Goal: Task Accomplishment & Management: Manage account settings

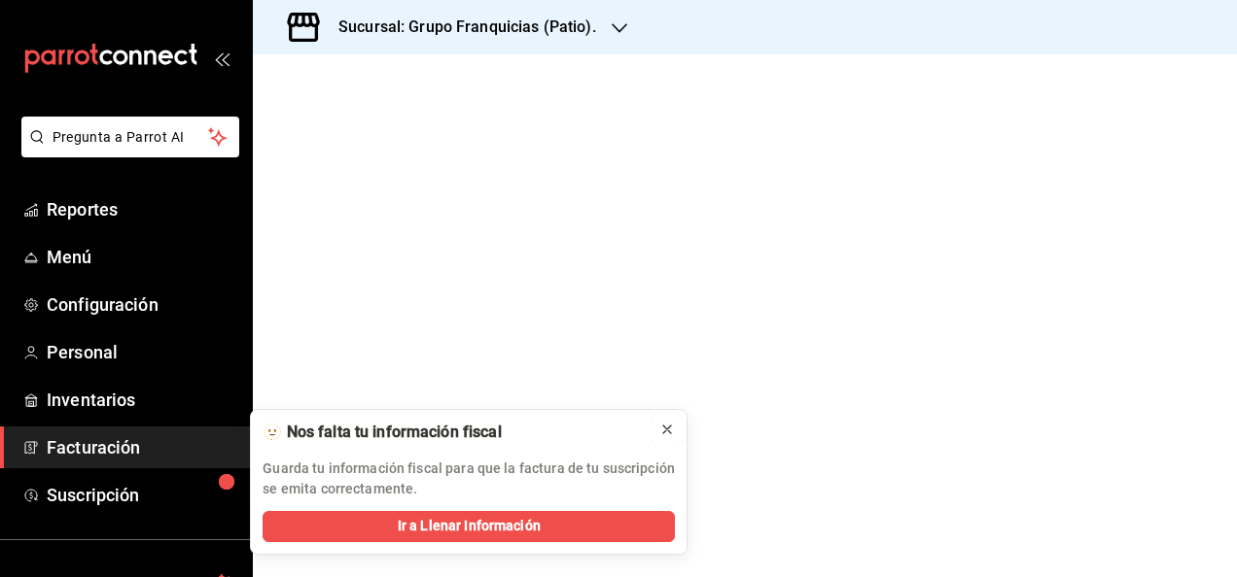
click at [670, 420] on div at bounding box center [667, 429] width 16 height 19
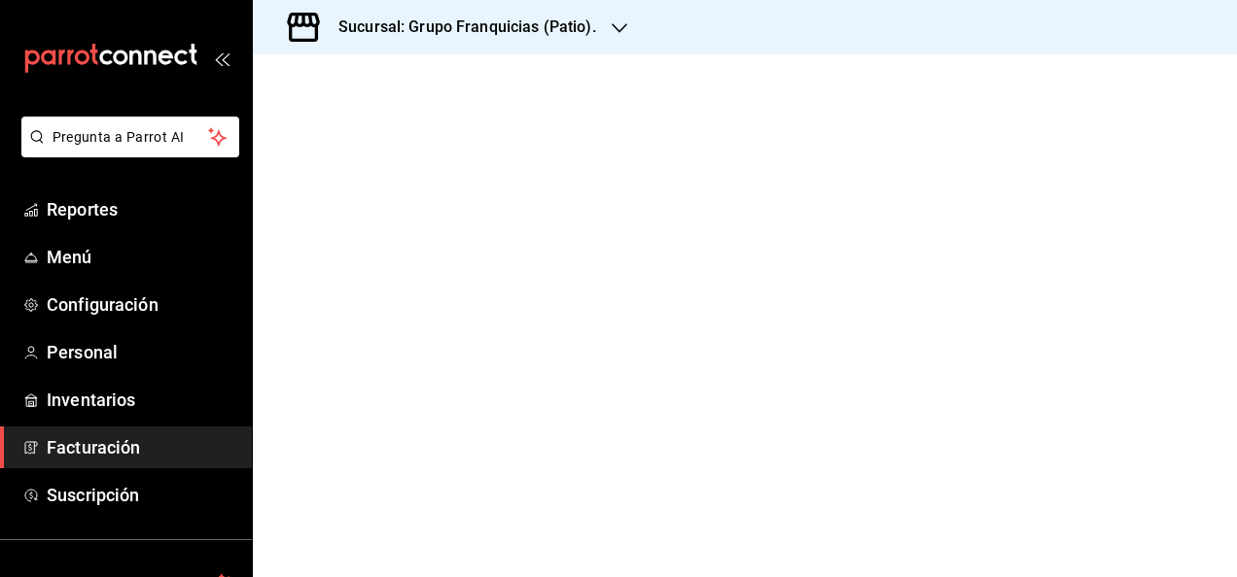
click at [542, 44] on div "Sucursal: Grupo Franquicias (Patio)." at bounding box center [451, 27] width 367 height 54
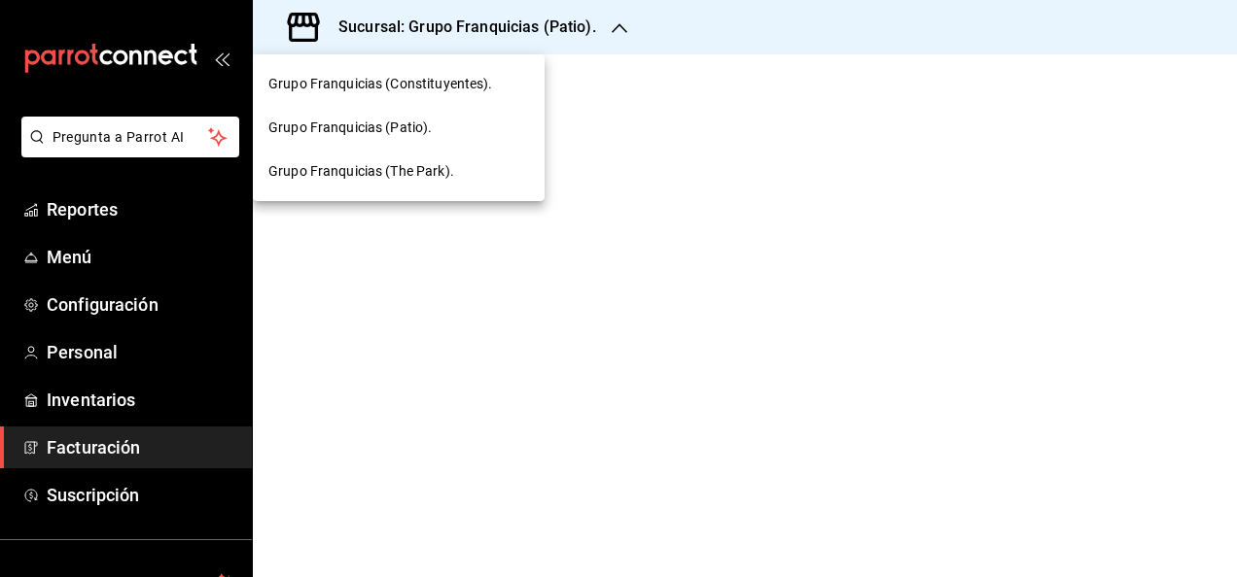
click at [443, 121] on div "Grupo Franquicias (Patio)." at bounding box center [398, 128] width 261 height 20
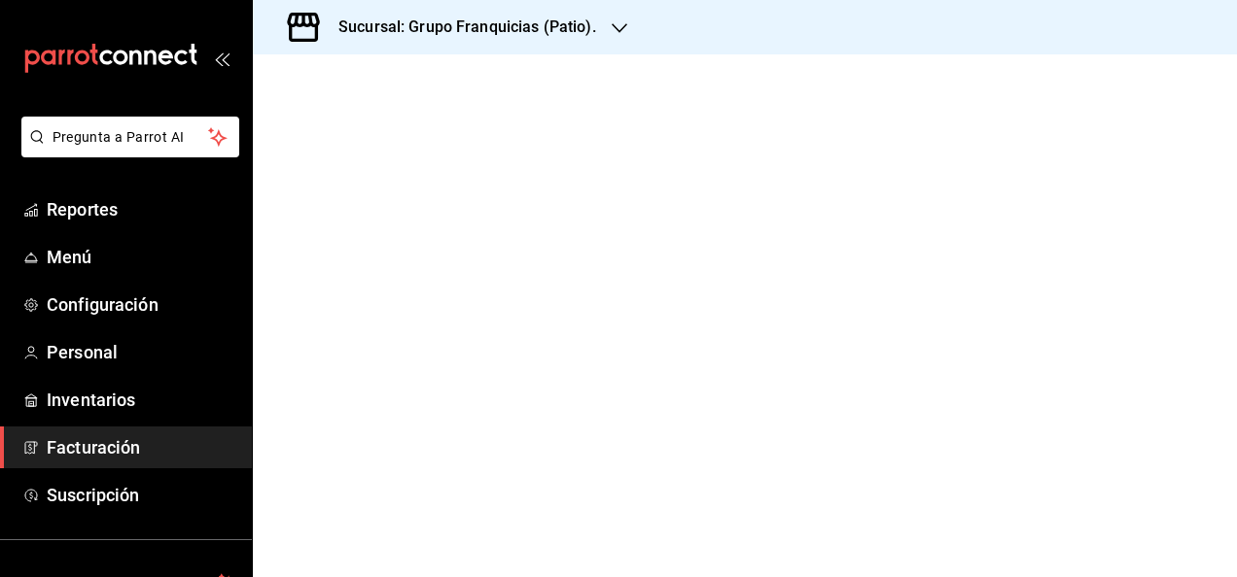
click at [568, 43] on div "Sucursal: Grupo Franquicias (Patio)." at bounding box center [451, 27] width 367 height 54
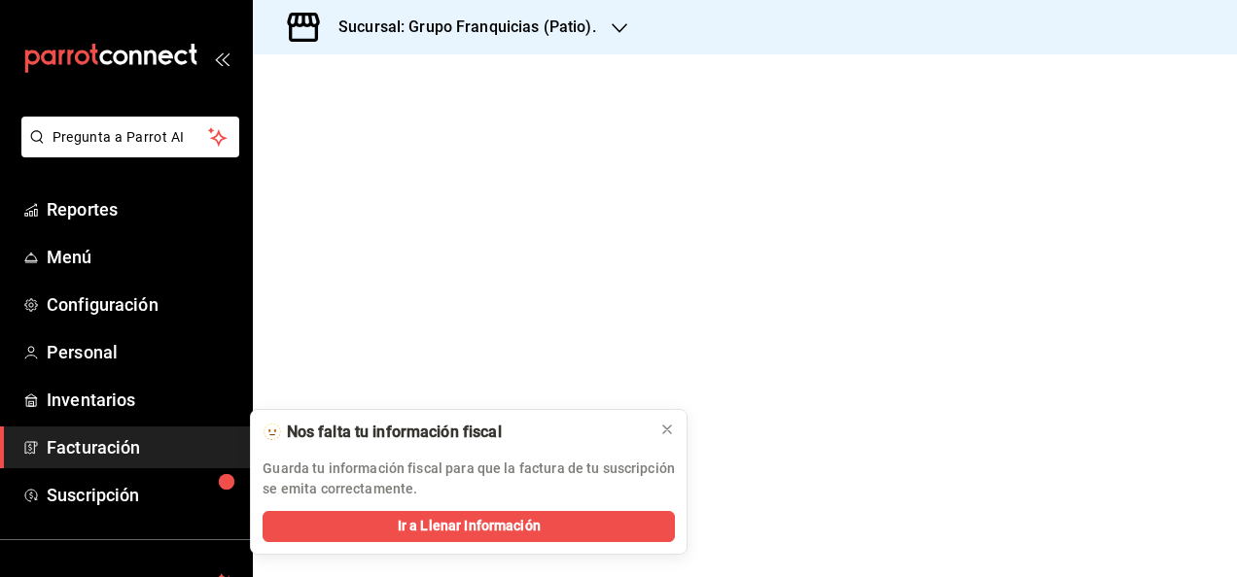
click at [576, 263] on div at bounding box center [745, 315] width 984 height 523
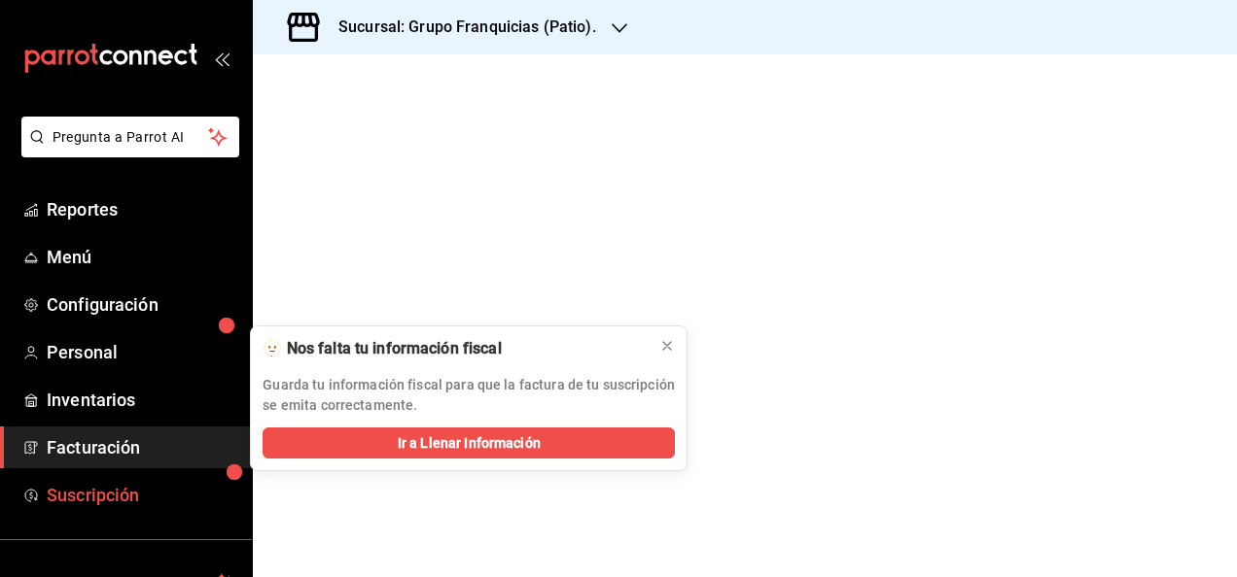
scroll to position [156, 0]
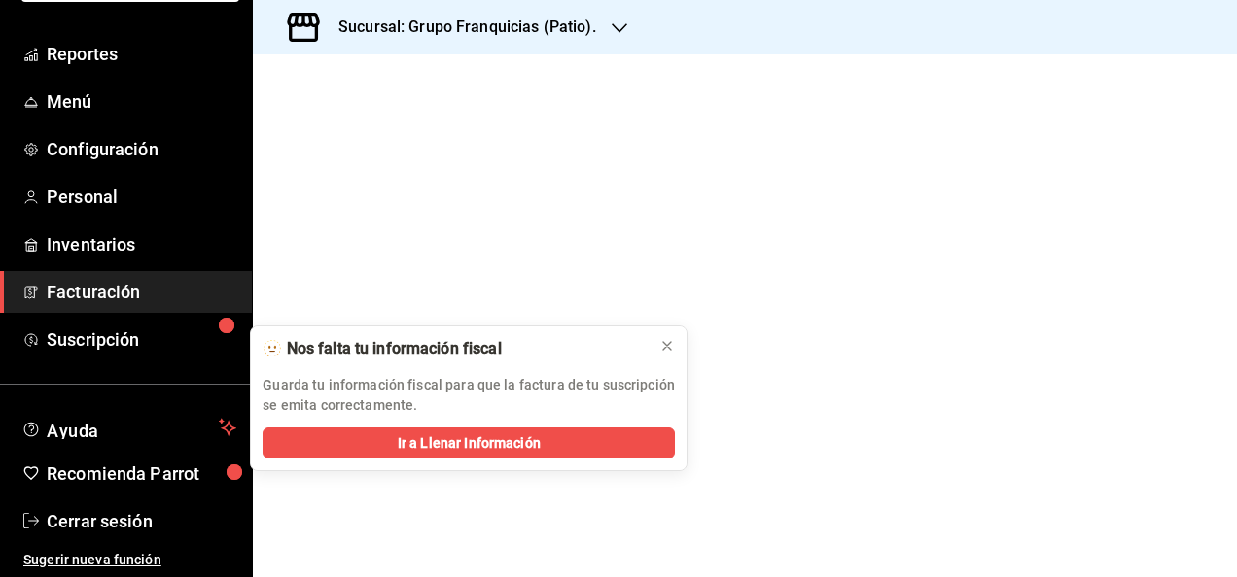
click at [474, 103] on div at bounding box center [745, 315] width 984 height 523
click at [572, 33] on h3 "Sucursal: Grupo Franquicias (Patio)." at bounding box center [459, 27] width 273 height 23
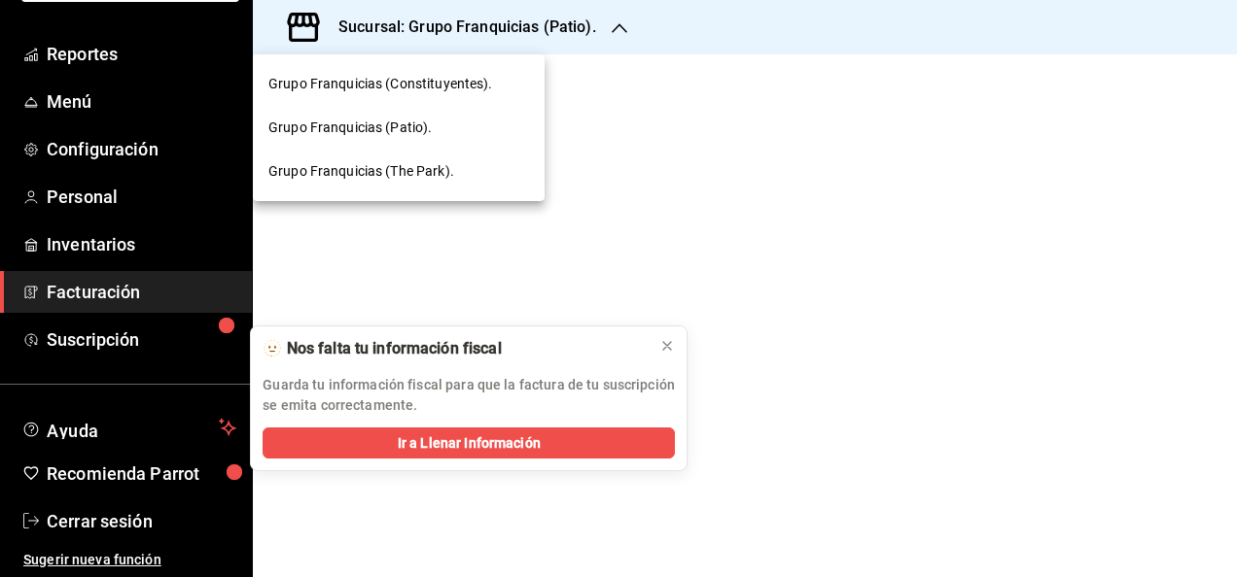
click at [457, 167] on div "Grupo Franquicias (The Park)." at bounding box center [398, 171] width 261 height 20
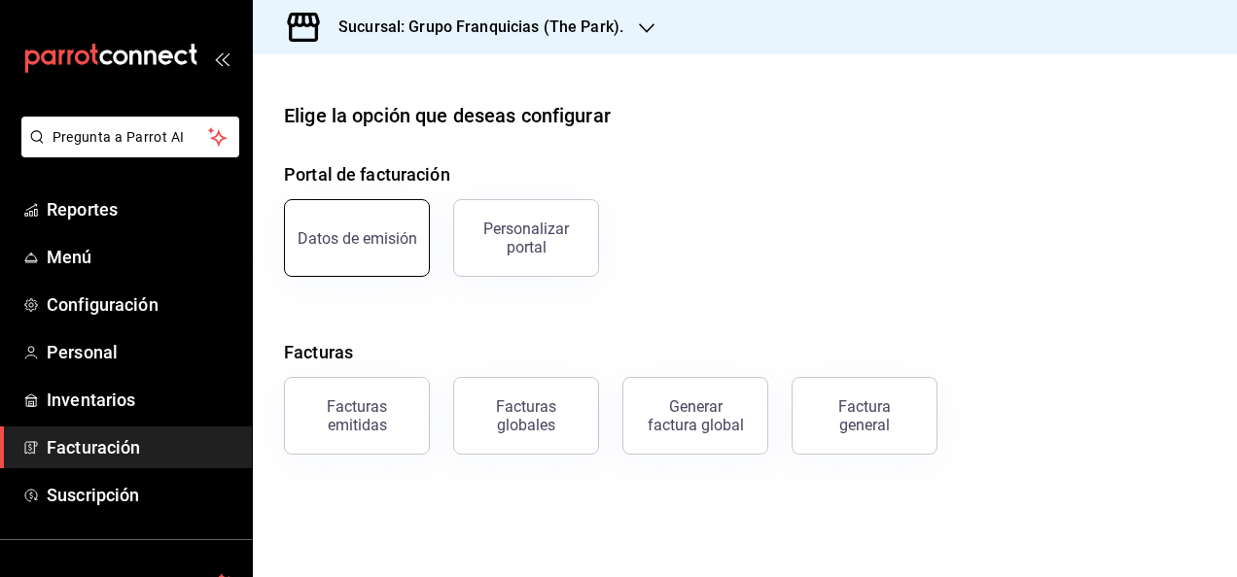
click at [358, 264] on button "Datos de emisión" at bounding box center [357, 238] width 146 height 78
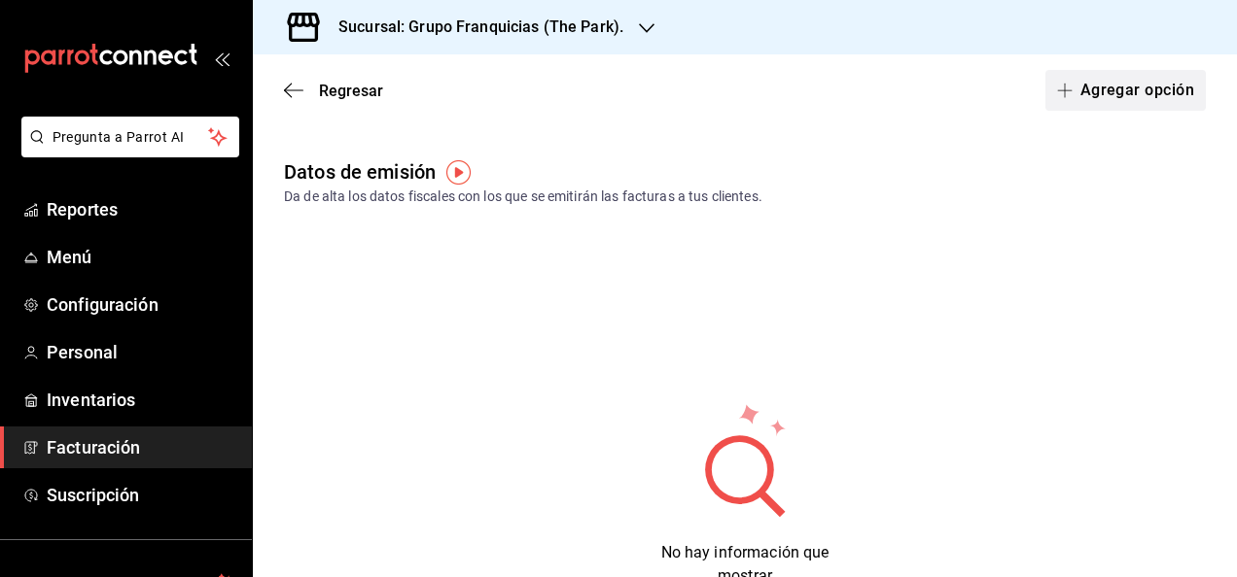
click at [1085, 93] on button "Agregar opción" at bounding box center [1125, 90] width 160 height 41
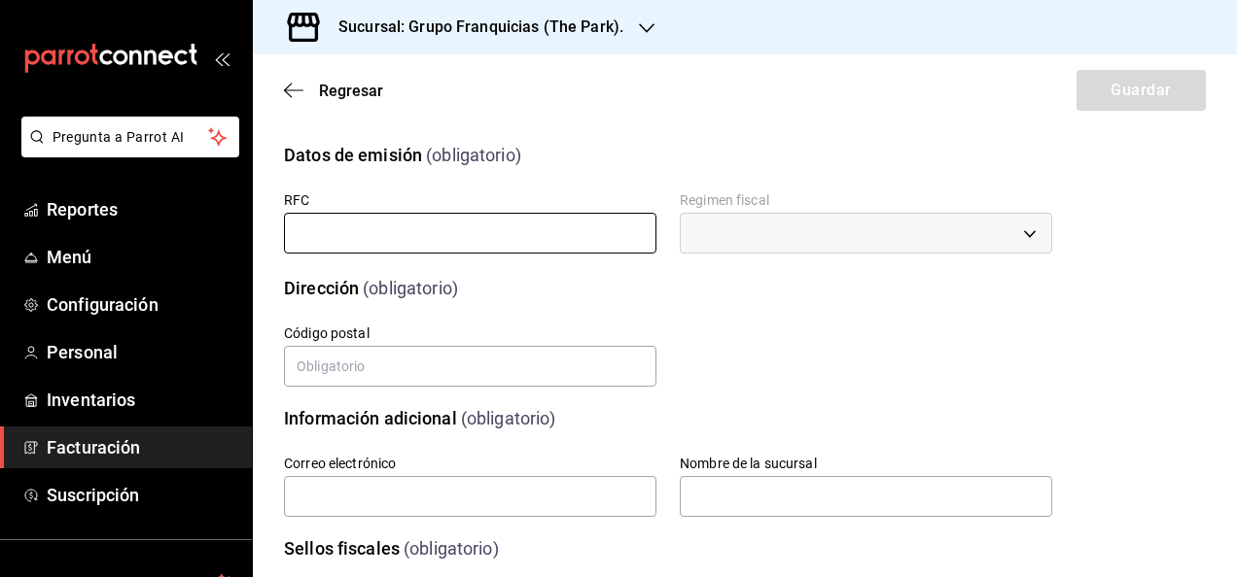
click at [517, 249] on input "text" at bounding box center [470, 233] width 372 height 41
type input "GFG231031CM9"
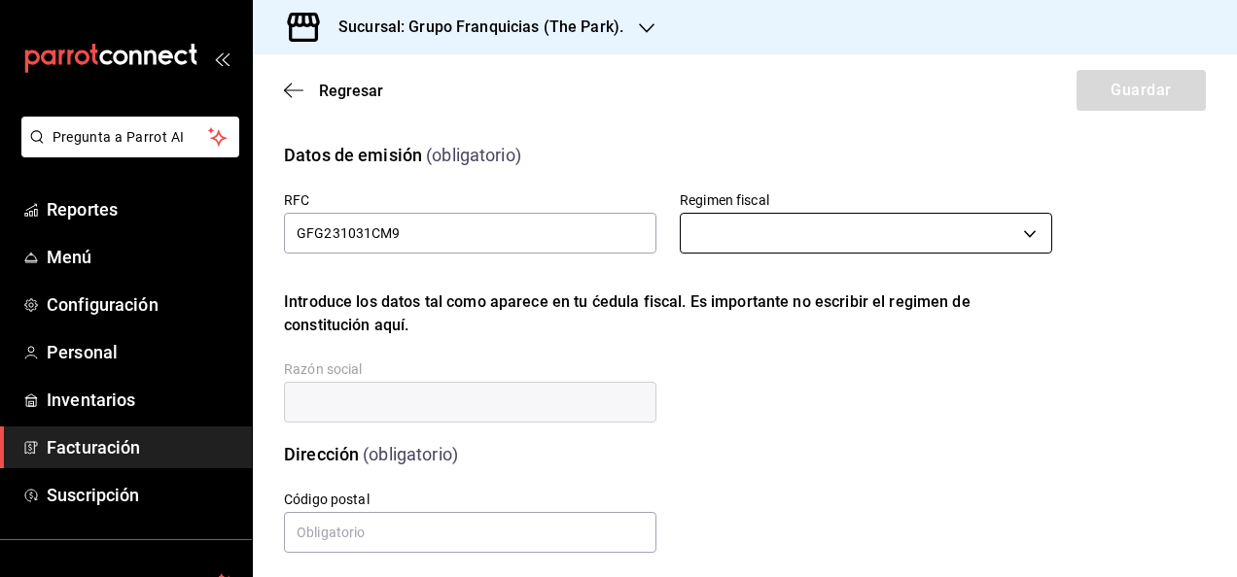
click at [767, 240] on body "Pregunta a Parrot AI Reportes Menú Configuración Personal Inventarios Facturaci…" at bounding box center [618, 288] width 1237 height 577
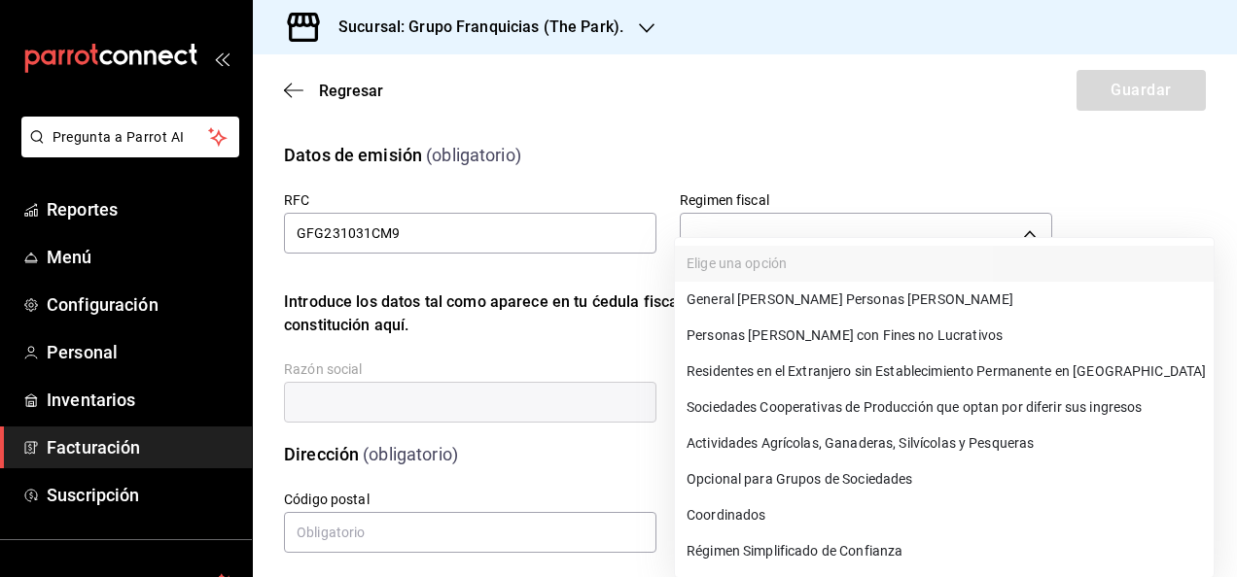
click at [864, 308] on li "General de Ley Personas Morales" at bounding box center [944, 300] width 539 height 36
type input "601"
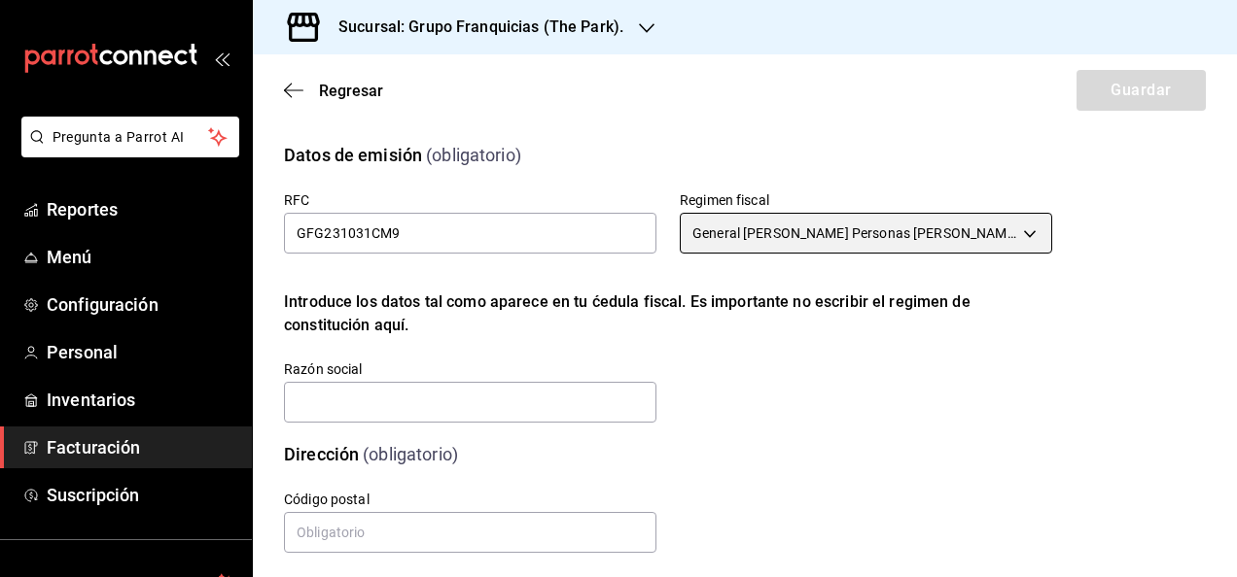
scroll to position [75, 0]
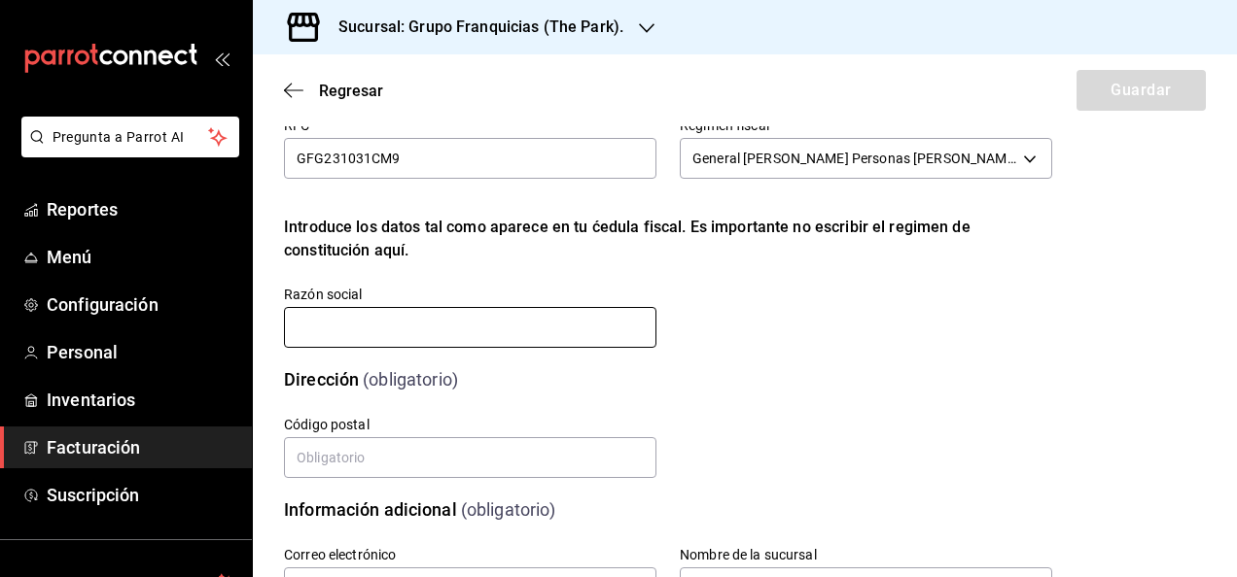
drag, startPoint x: 576, startPoint y: 346, endPoint x: 568, endPoint y: 389, distance: 43.5
click at [568, 389] on div "Datos de emisión (obligatorio) RFC GFG231031CM9 Regimen fiscal General de Ley P…" at bounding box center [745, 501] width 922 height 914
type input "GRUPO FRANQUICIAS GUI"
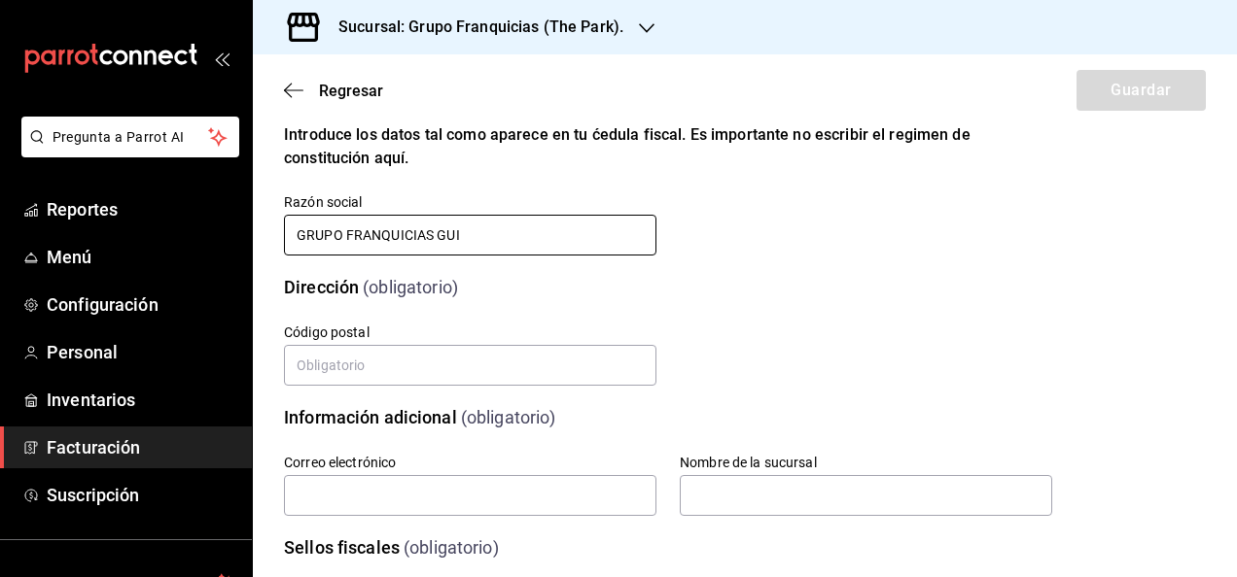
scroll to position [168, 0]
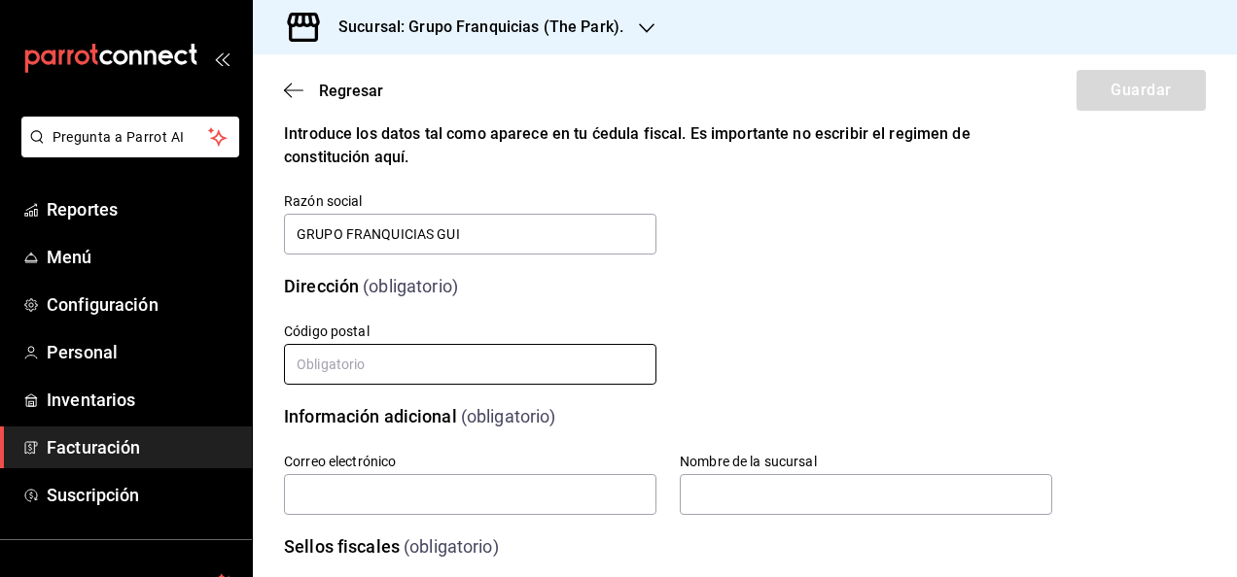
click at [533, 367] on input "text" at bounding box center [470, 364] width 372 height 41
click at [842, 277] on div "Calle # exterior # interior Código postal Estado Elige una opción 0 Municipio E…" at bounding box center [644, 332] width 815 height 112
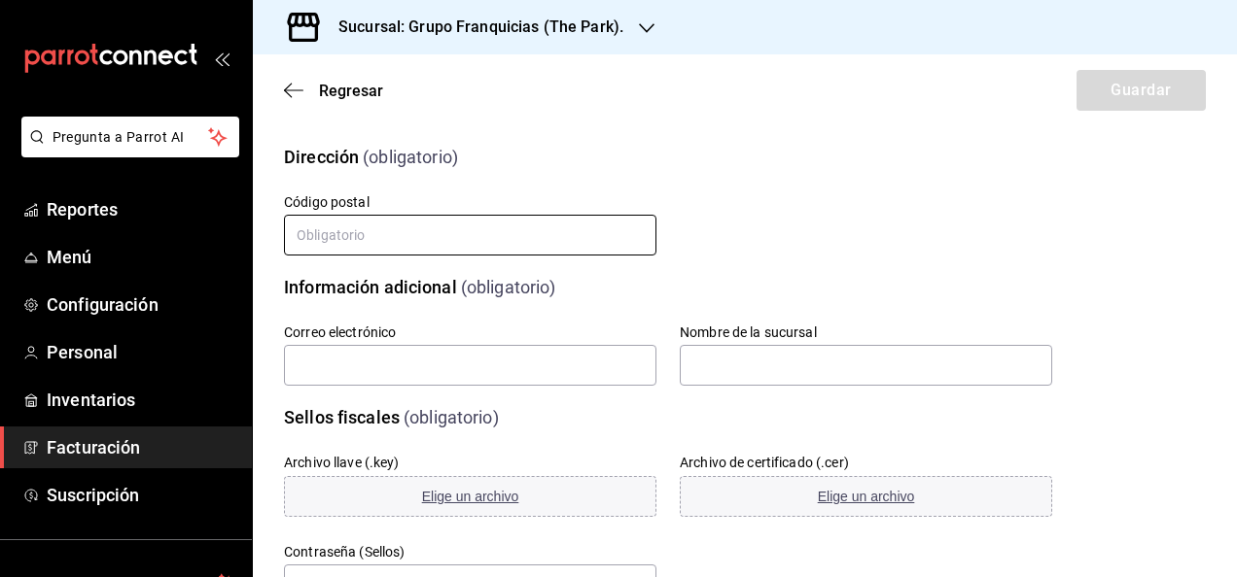
scroll to position [337, 0]
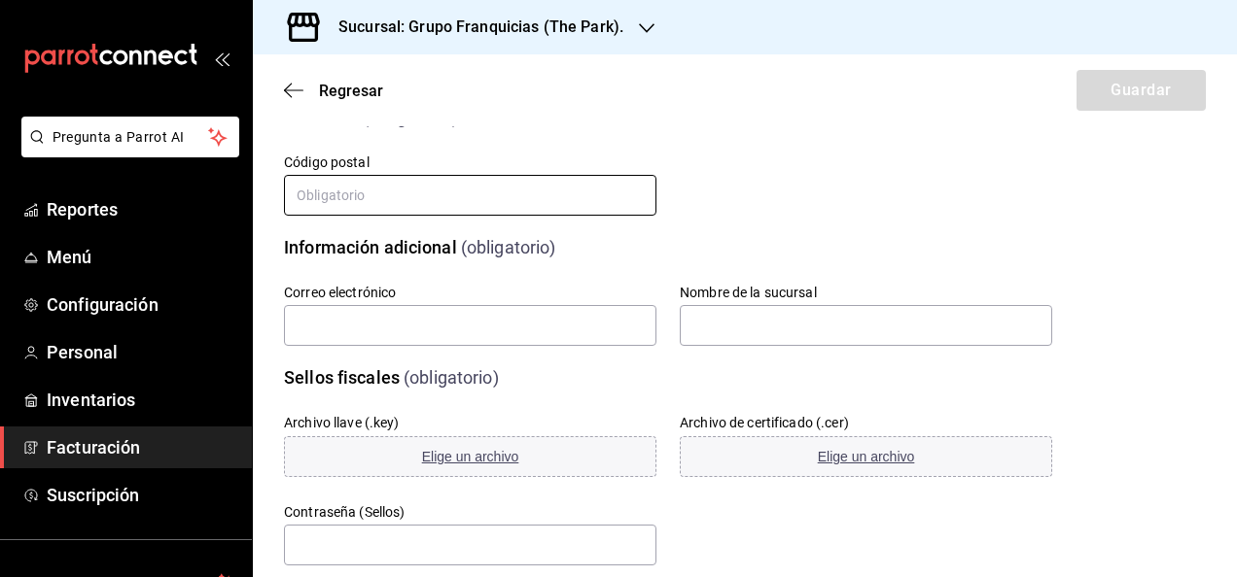
click at [548, 206] on input "text" at bounding box center [470, 195] width 372 height 41
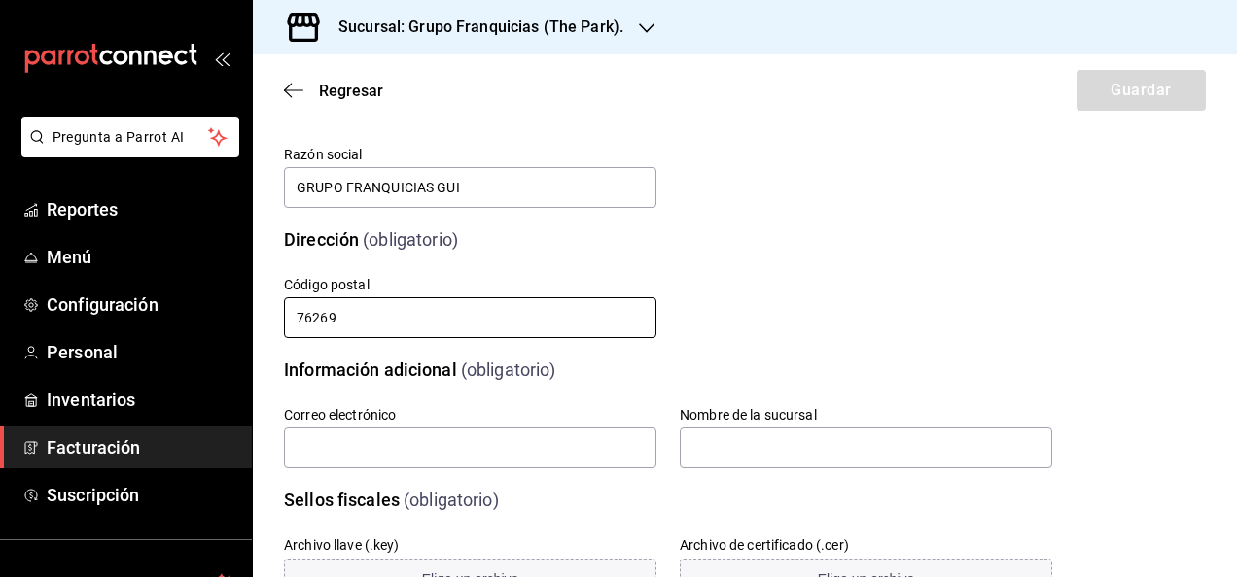
scroll to position [217, 0]
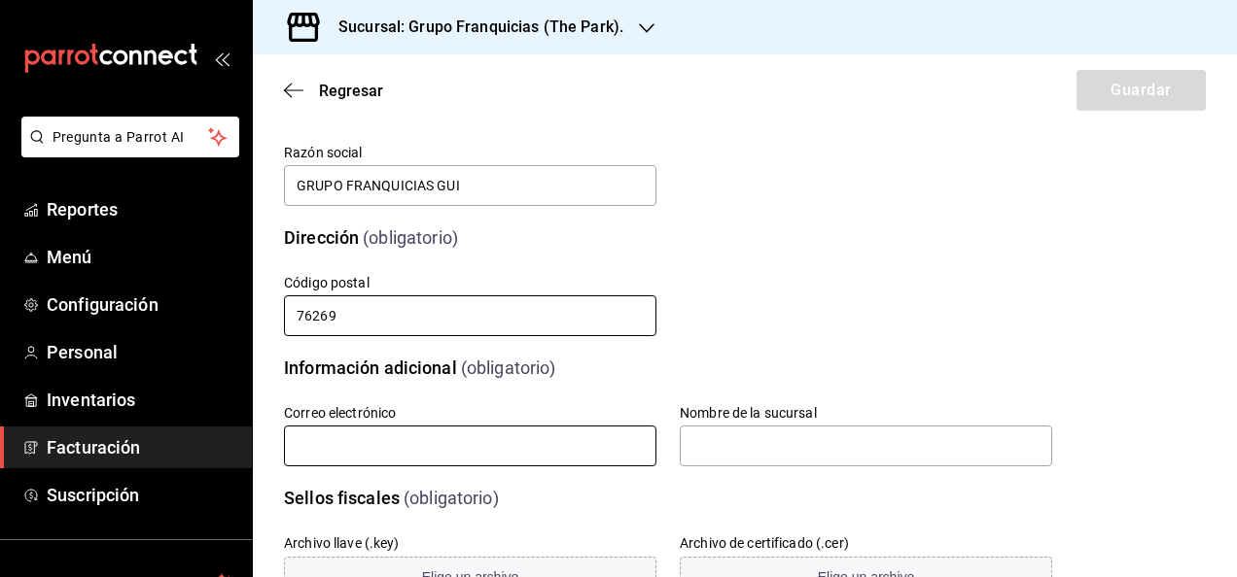
type input "76269"
click at [389, 448] on input "text" at bounding box center [470, 446] width 372 height 41
type input "uzli.9901@gmail.com"
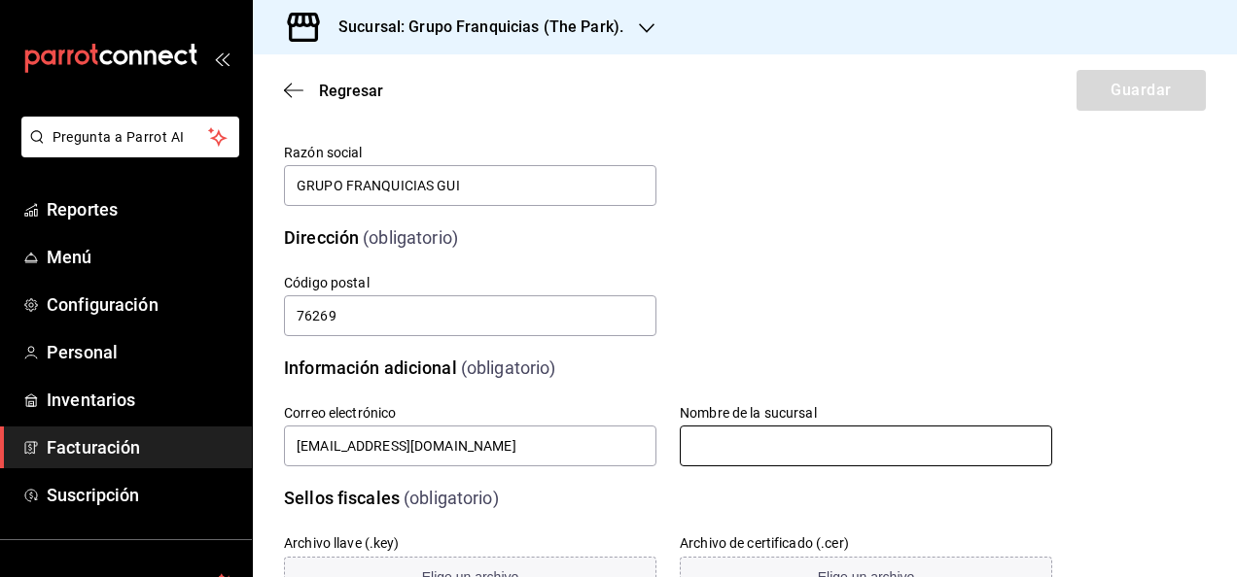
click at [746, 450] on input "text" at bounding box center [866, 446] width 372 height 41
click at [747, 259] on div "Calle # exterior # interior Código postal 76269 Estado Elige una opción 0 Munic…" at bounding box center [644, 283] width 815 height 112
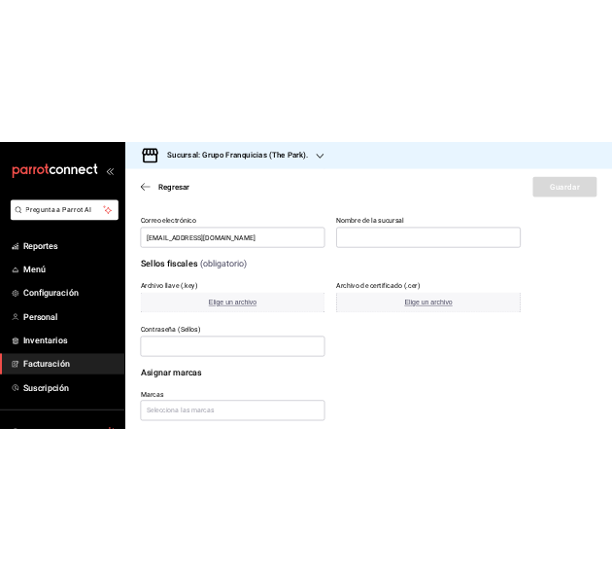
scroll to position [494, 0]
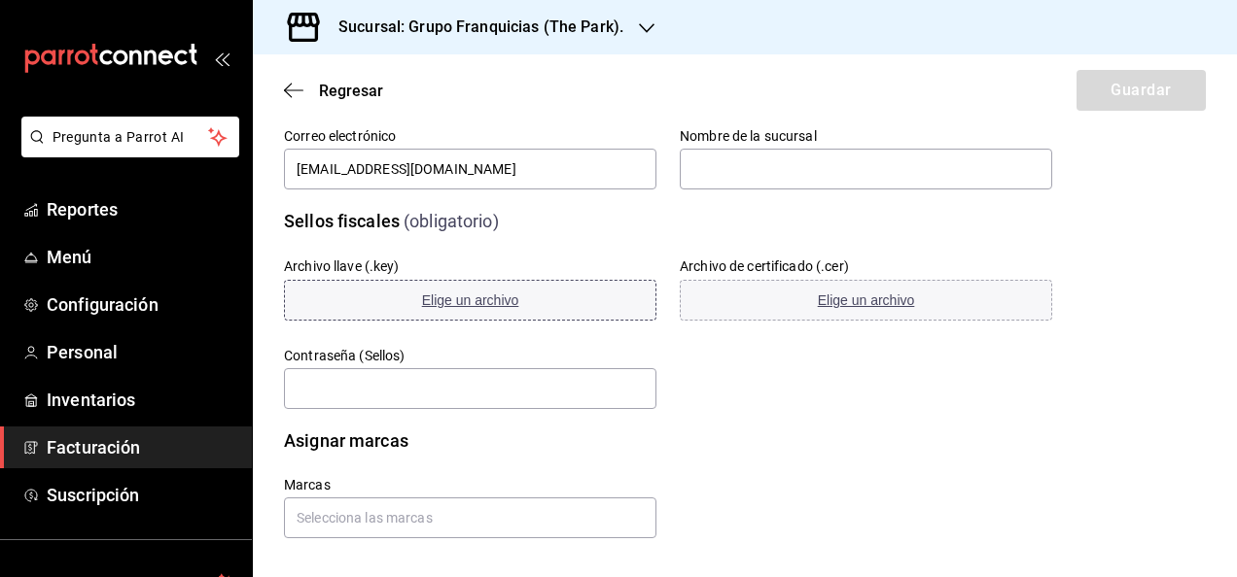
click at [463, 300] on span "Elige un archivo" at bounding box center [470, 301] width 97 height 16
click at [509, 302] on span "Elige un archivo" at bounding box center [470, 301] width 97 height 16
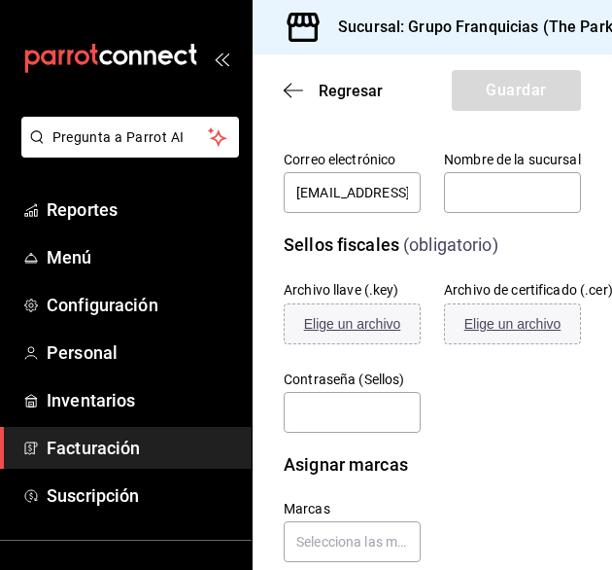
click at [215, 56] on icon "open_drawer_menu" at bounding box center [219, 59] width 9 height 15
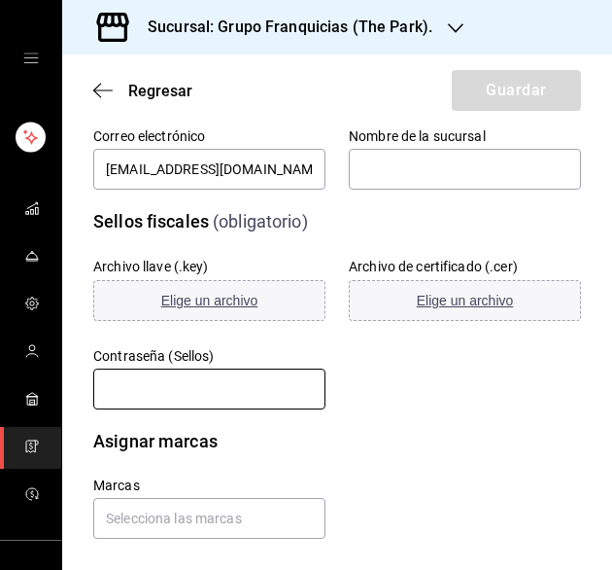
scroll to position [509, 0]
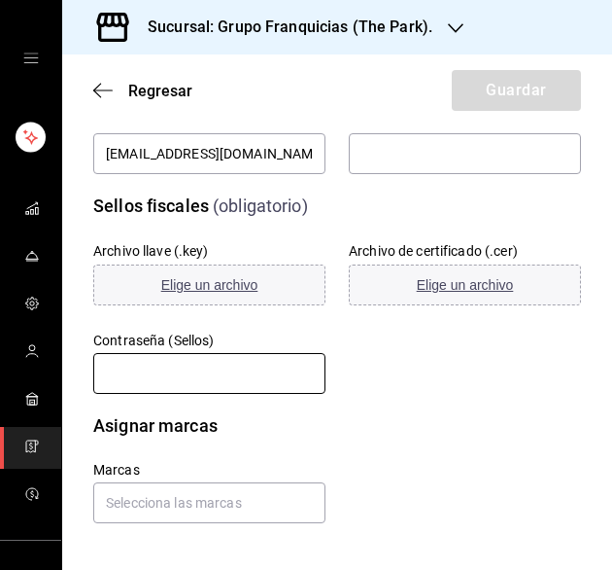
click at [183, 365] on input "text" at bounding box center [209, 373] width 232 height 41
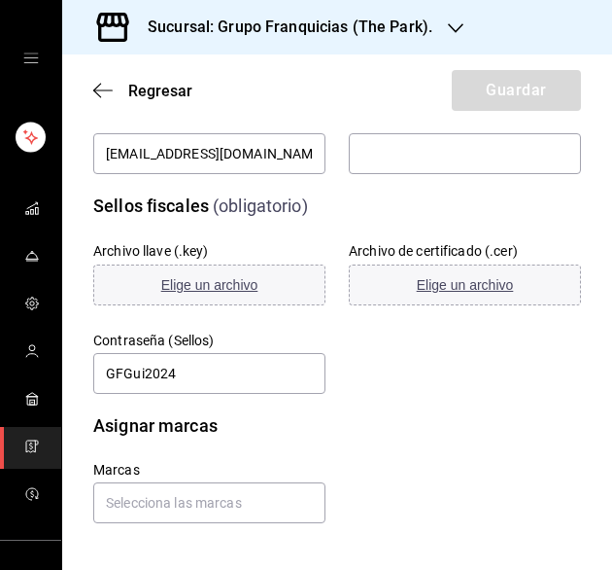
click at [389, 371] on div "Archivo llave (.key) Elige un archivo Archivo de certificado (.cer) Elige un ar…" at bounding box center [314, 295] width 535 height 201
click at [133, 265] on button "Elige un archivo" at bounding box center [209, 284] width 232 height 41
click at [437, 283] on span "Elige un archivo" at bounding box center [465, 285] width 97 height 16
click at [222, 284] on span "Elige un archivo" at bounding box center [209, 285] width 97 height 16
click at [233, 284] on span "Elige un archivo" at bounding box center [209, 285] width 97 height 16
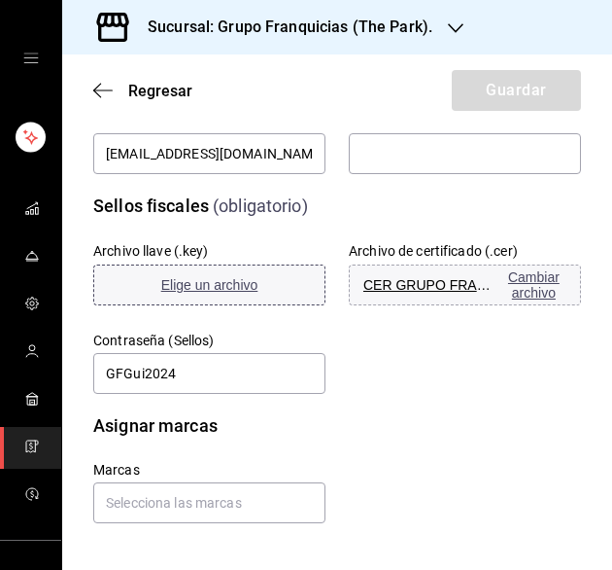
click at [208, 277] on span "Elige un archivo" at bounding box center [209, 285] width 97 height 16
drag, startPoint x: 160, startPoint y: 281, endPoint x: 140, endPoint y: 285, distance: 20.8
click at [140, 285] on button "Elige un archivo" at bounding box center [209, 284] width 232 height 41
drag, startPoint x: 192, startPoint y: 284, endPoint x: 154, endPoint y: 285, distance: 38.9
click at [186, 277] on span "Elige un archivo" at bounding box center [209, 285] width 97 height 16
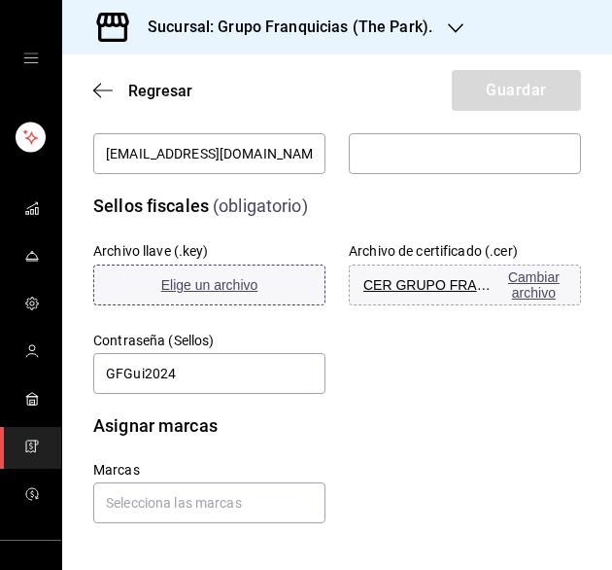
click at [201, 283] on span "Elige un archivo" at bounding box center [209, 285] width 97 height 16
click at [462, 285] on span "CER GRUPO FRANQUICIAS.cer" at bounding box center [431, 285] width 134 height 16
click at [389, 287] on span "CER GRUPO FRANQUICIAS.cer" at bounding box center [431, 285] width 134 height 16
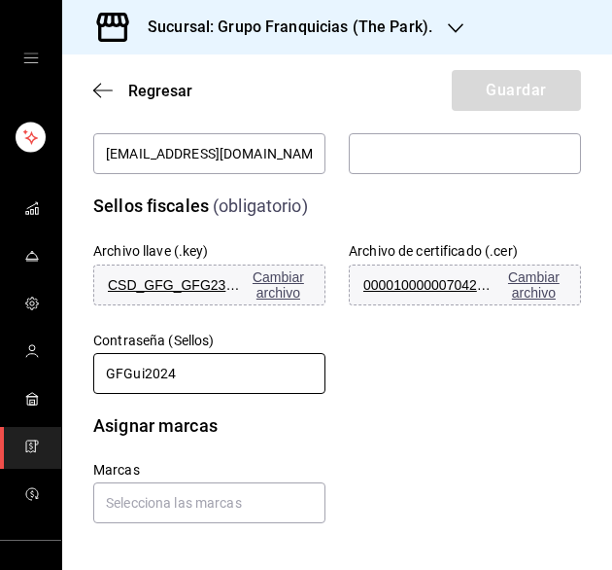
click at [288, 365] on input "GFGui2024" at bounding box center [209, 373] width 232 height 41
type input "G"
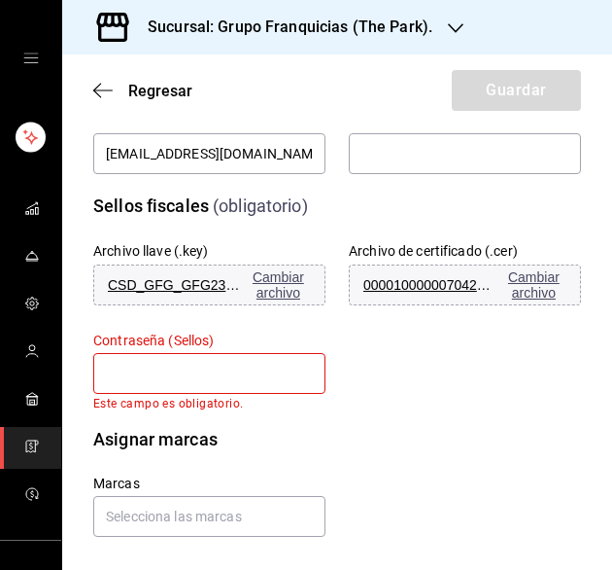
click at [161, 386] on input "text" at bounding box center [209, 373] width 232 height 41
drag, startPoint x: 144, startPoint y: 374, endPoint x: 108, endPoint y: 371, distance: 36.1
click at [108, 371] on input "text" at bounding box center [209, 373] width 232 height 41
click at [202, 365] on input "text" at bounding box center [209, 373] width 232 height 41
type input "GFGui2024"
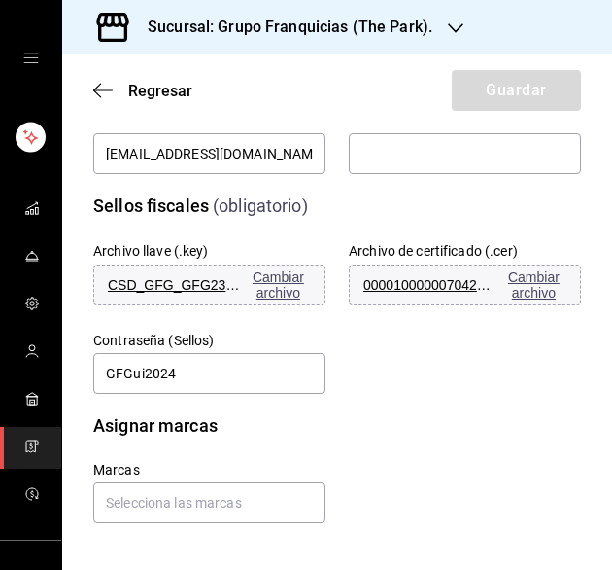
click at [351, 409] on div "Asignar marcas" at bounding box center [325, 414] width 511 height 50
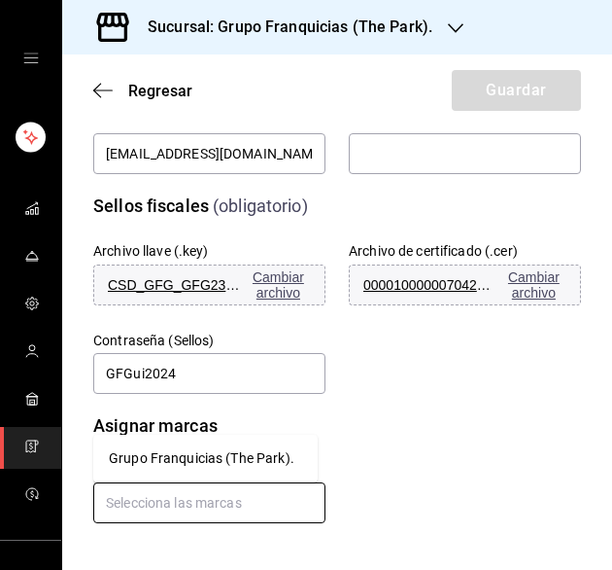
click at [281, 502] on input "text" at bounding box center [209, 502] width 232 height 41
click at [258, 455] on li "Grupo Franquicias (The Park)." at bounding box center [205, 458] width 225 height 32
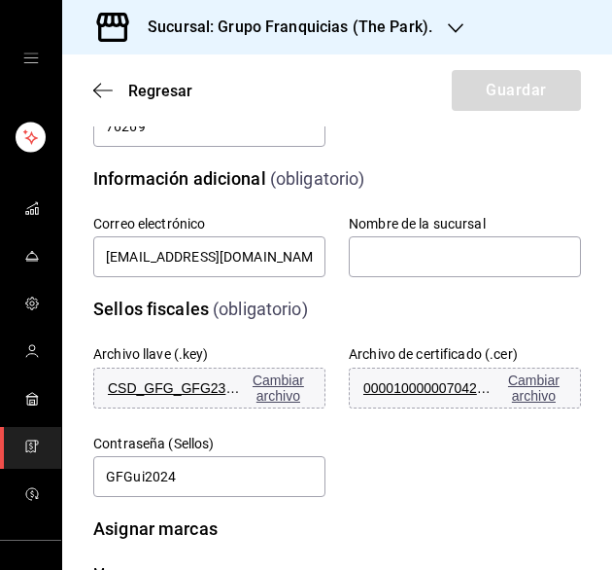
scroll to position [402, 0]
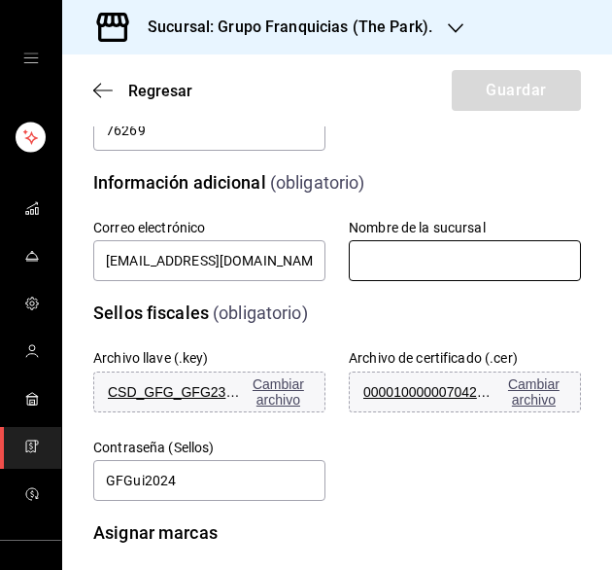
click at [362, 263] on input "text" at bounding box center [465, 260] width 232 height 41
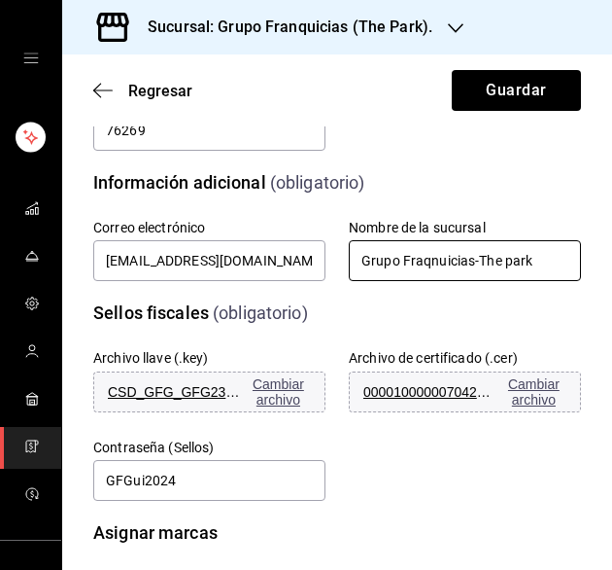
type input "Grupo Fraqnuicias-The park"
click at [441, 512] on div "Asignar marcas" at bounding box center [325, 521] width 511 height 50
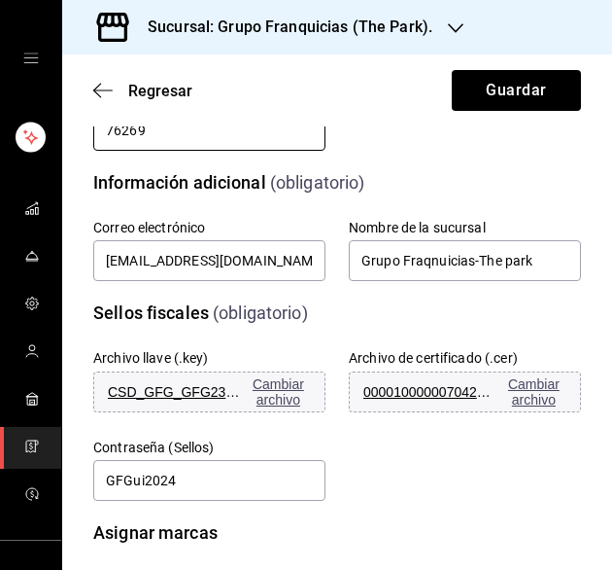
click at [285, 147] on input "76269" at bounding box center [209, 130] width 232 height 41
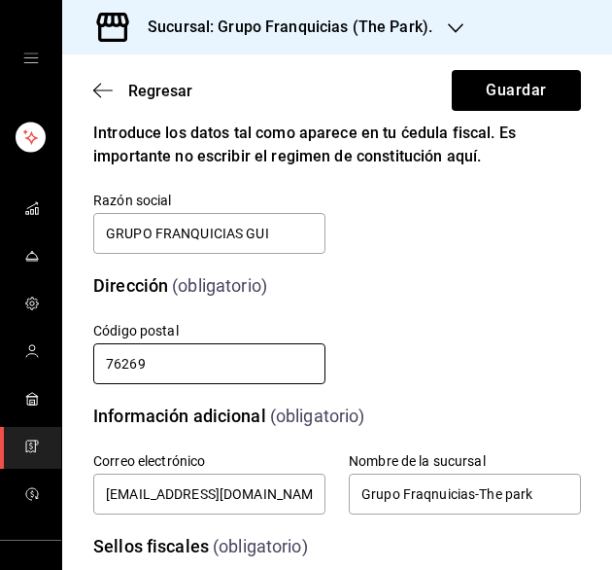
scroll to position [0, 0]
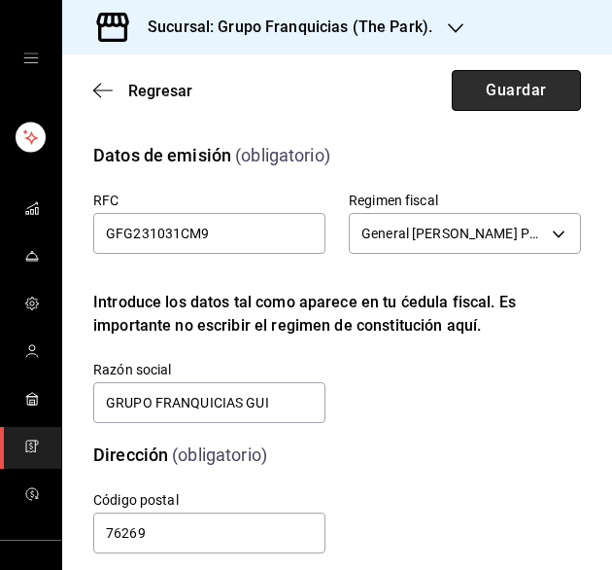
click at [484, 94] on button "Guardar" at bounding box center [516, 90] width 129 height 41
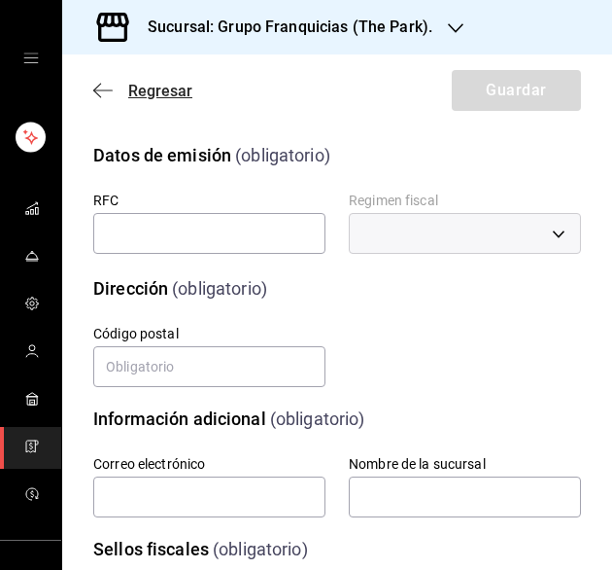
click at [160, 82] on span "Regresar" at bounding box center [160, 91] width 64 height 18
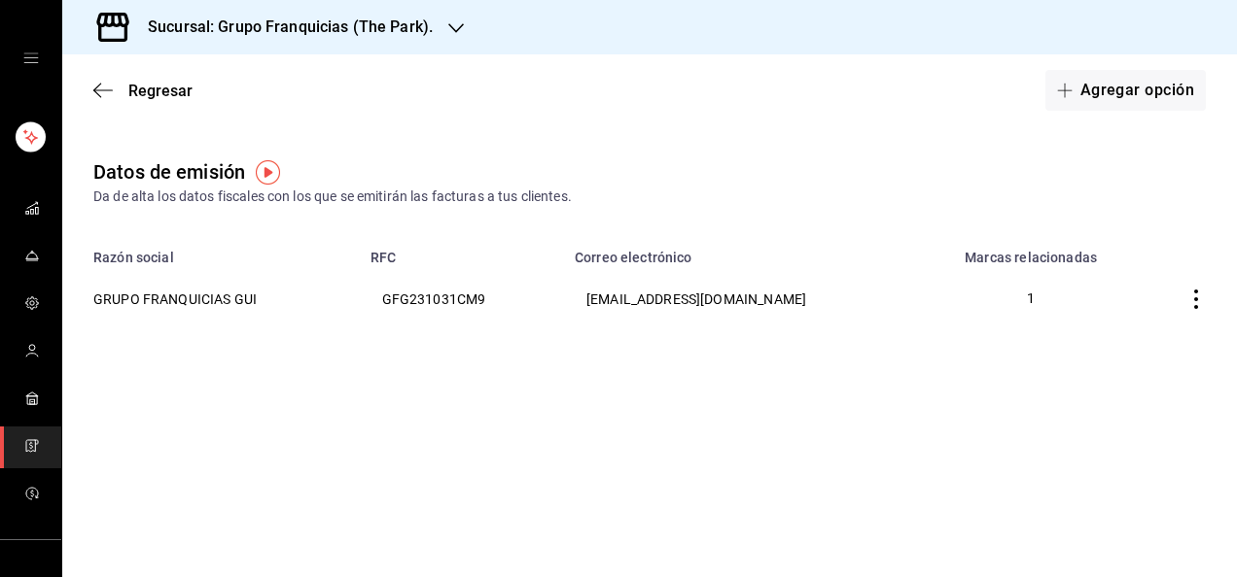
click at [378, 31] on h3 "Sucursal: Grupo Franquicias (The Park)." at bounding box center [282, 27] width 300 height 23
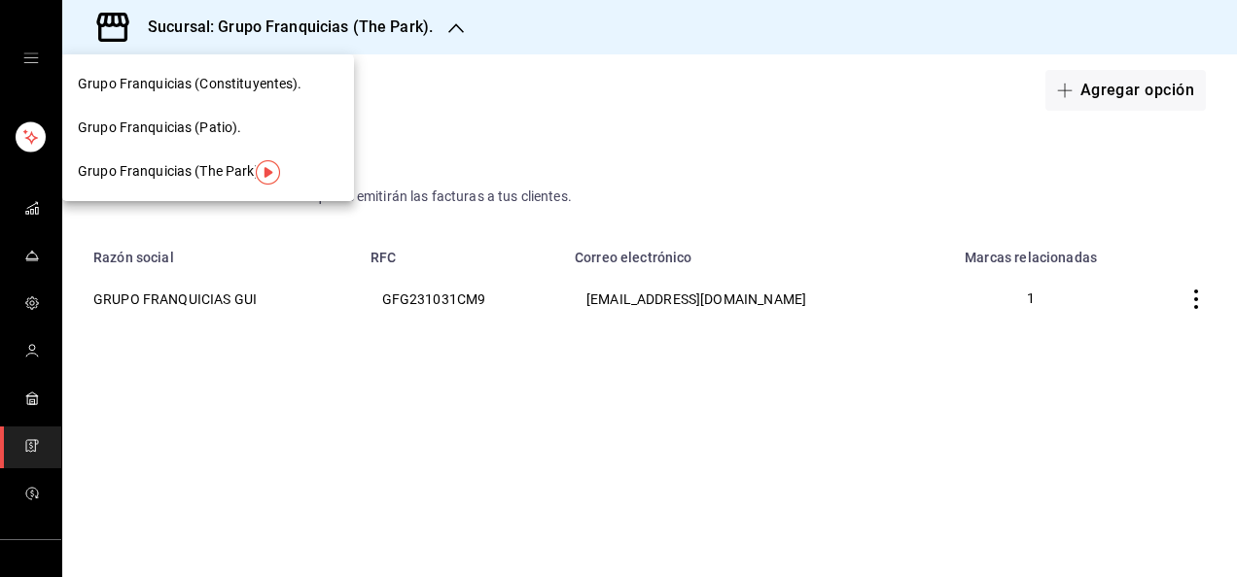
click at [279, 130] on div "Grupo Franquicias (Patio)." at bounding box center [208, 128] width 261 height 20
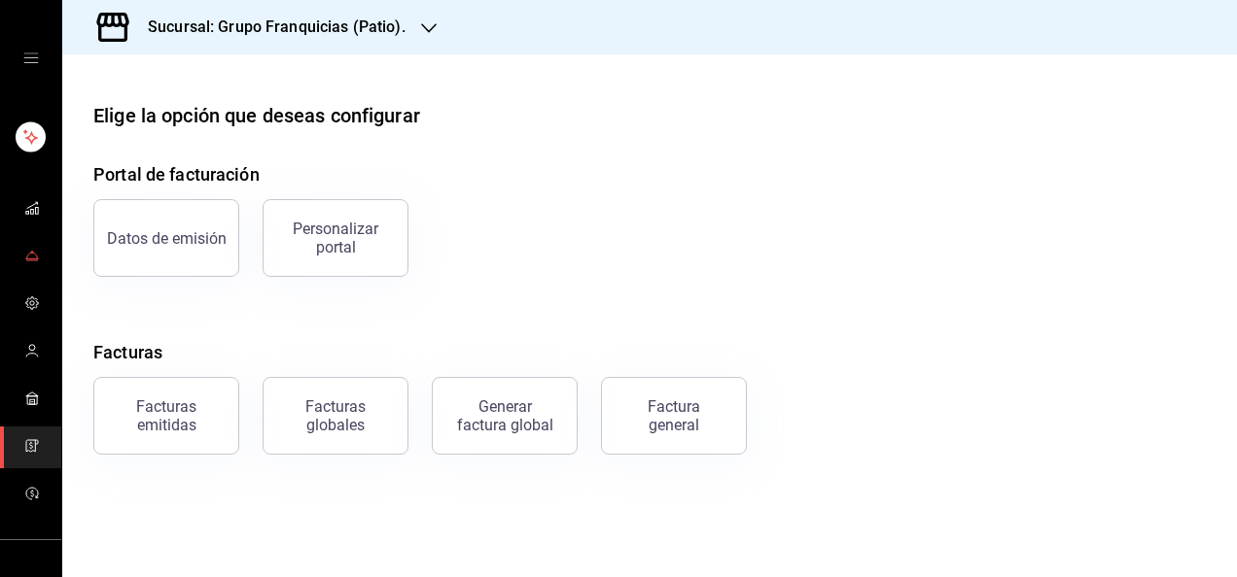
click at [29, 266] on span "mailbox folders" at bounding box center [32, 257] width 16 height 26
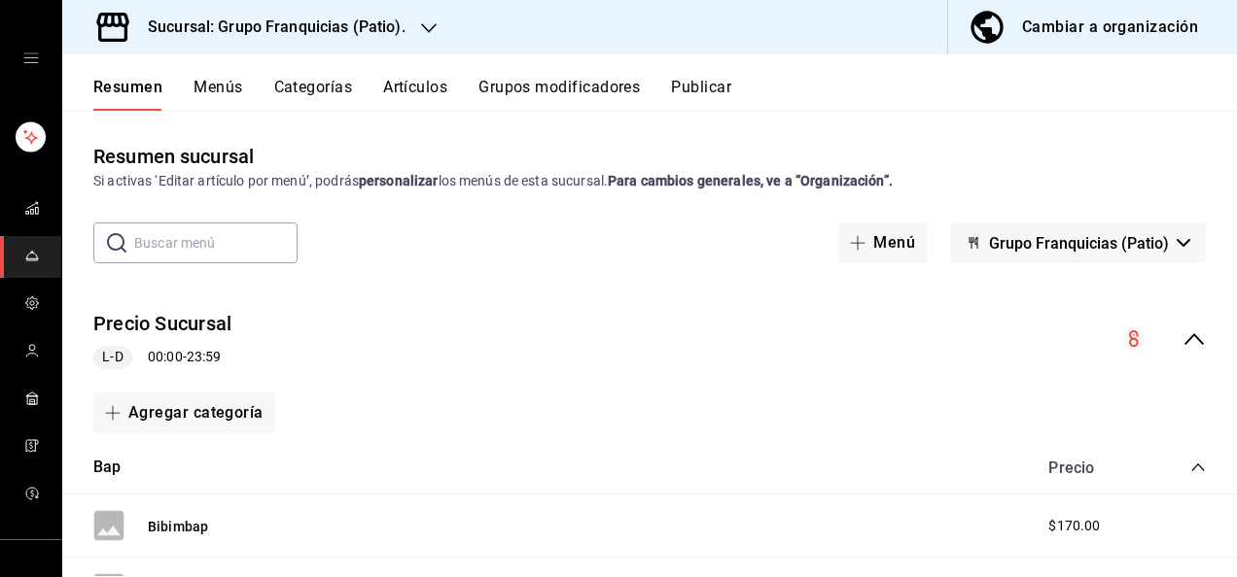
click at [439, 93] on button "Artículos" at bounding box center [415, 94] width 64 height 33
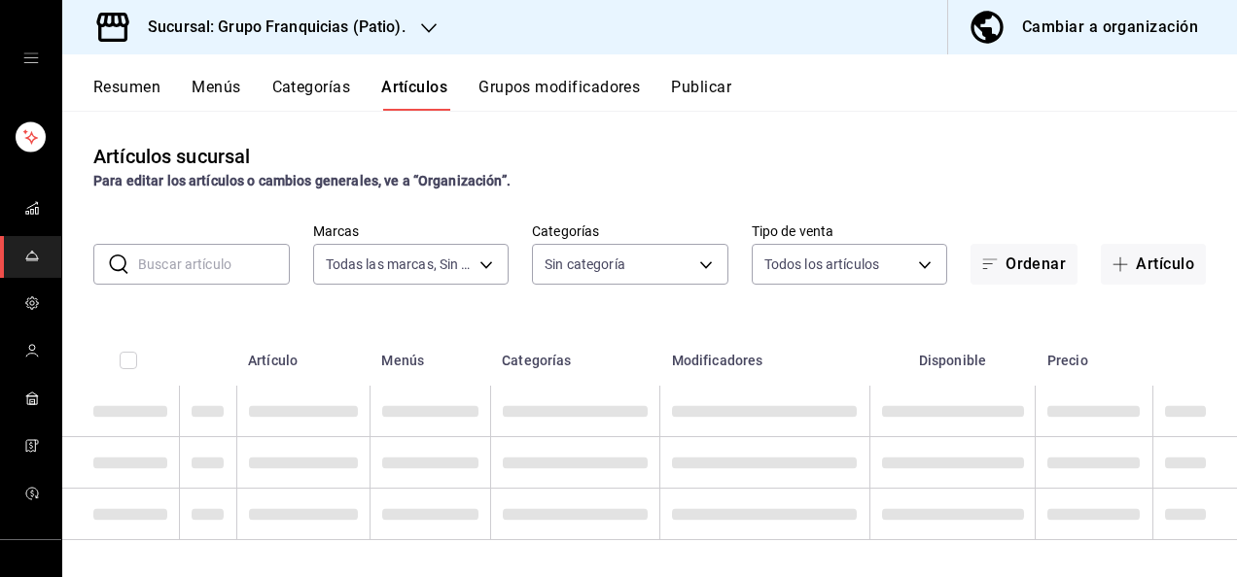
type input "5bdd948c-2695-4064-ac33-13a91c052da4"
type input "a5e45834-96d3-4dc4-b1a7-3ed554f5bbd2,47c40de9-decd-4d8d-bfa9-37ee08715376,a69b4…"
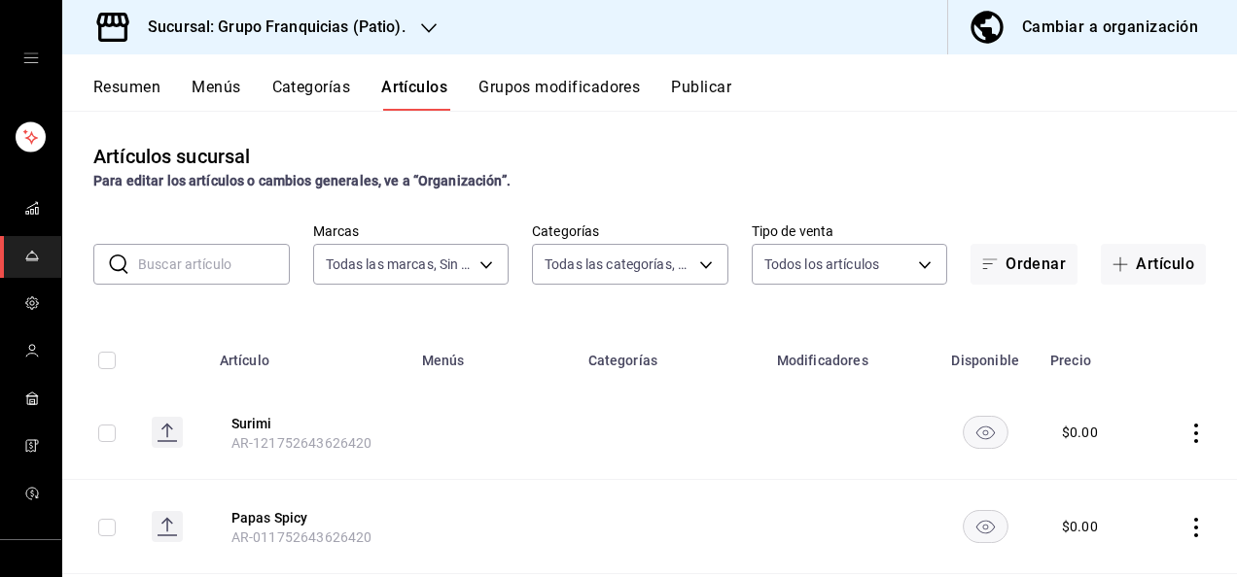
click at [194, 262] on input "text" at bounding box center [214, 264] width 152 height 39
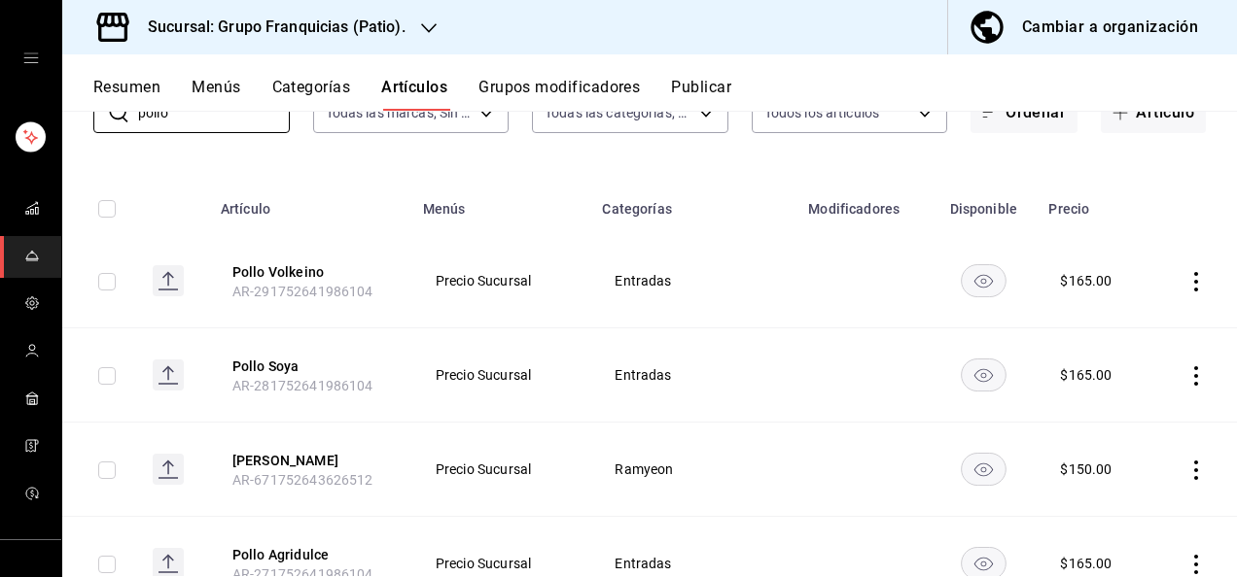
scroll to position [136, 0]
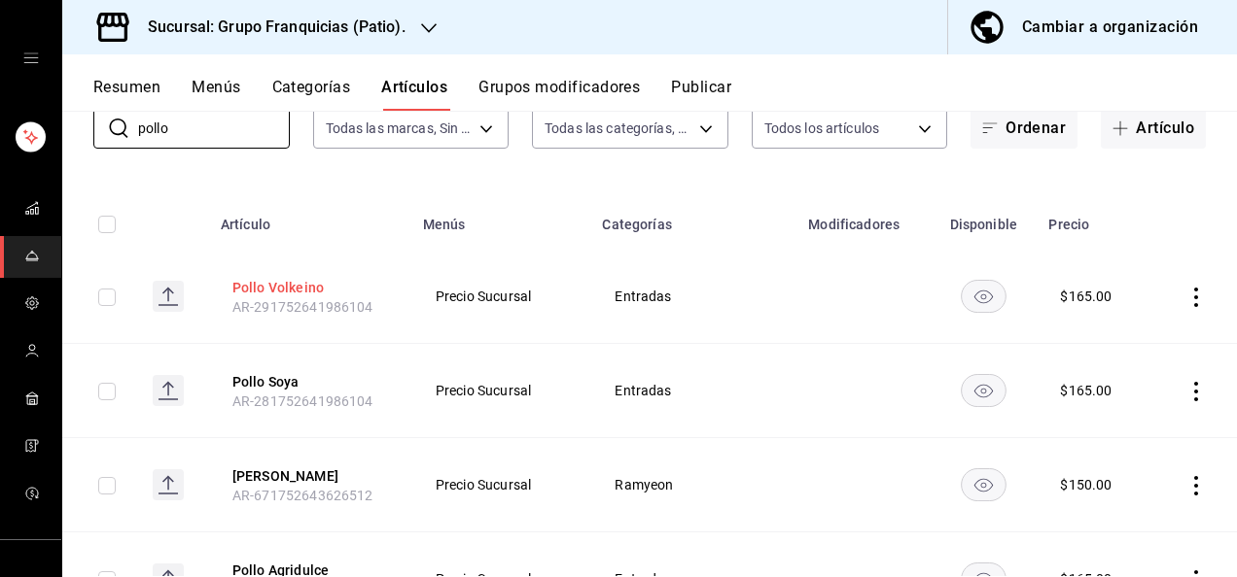
type input "pollo"
click at [299, 282] on button "Pollo Volkeino" at bounding box center [310, 287] width 156 height 19
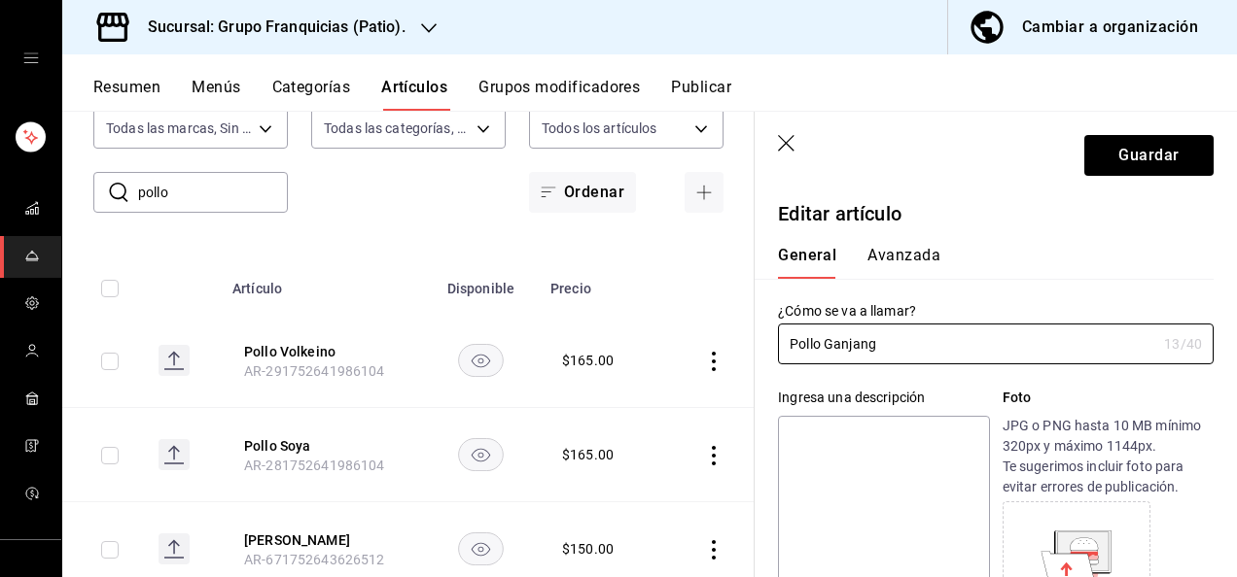
type input "Pollo Ganjang"
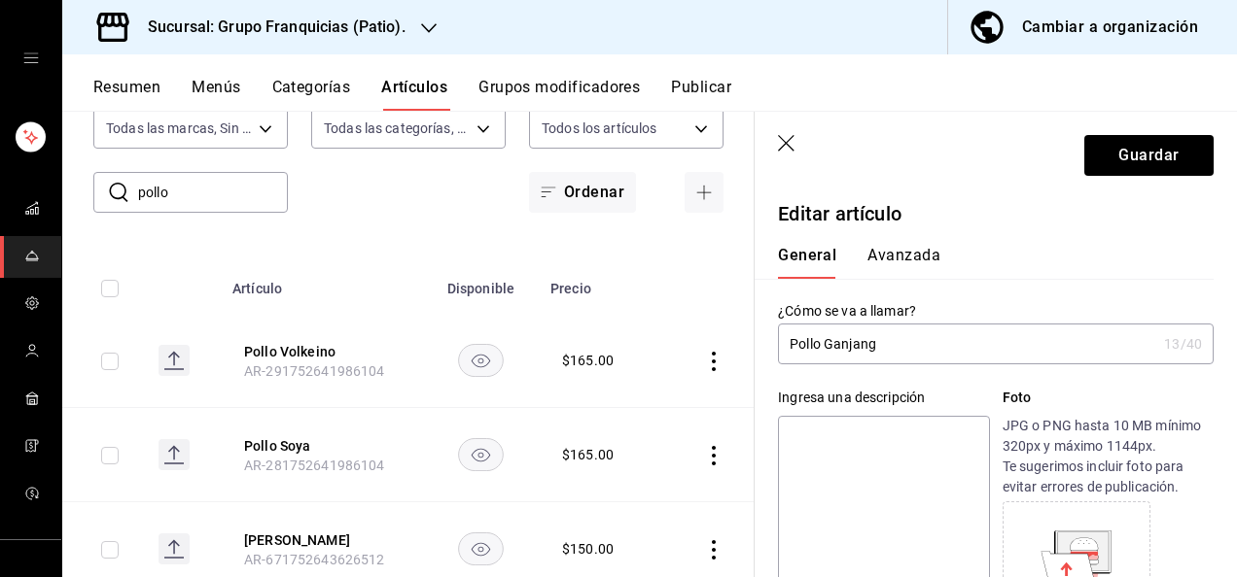
click at [785, 157] on header "Guardar" at bounding box center [995, 152] width 482 height 80
click at [787, 145] on icon "button" at bounding box center [787, 144] width 19 height 19
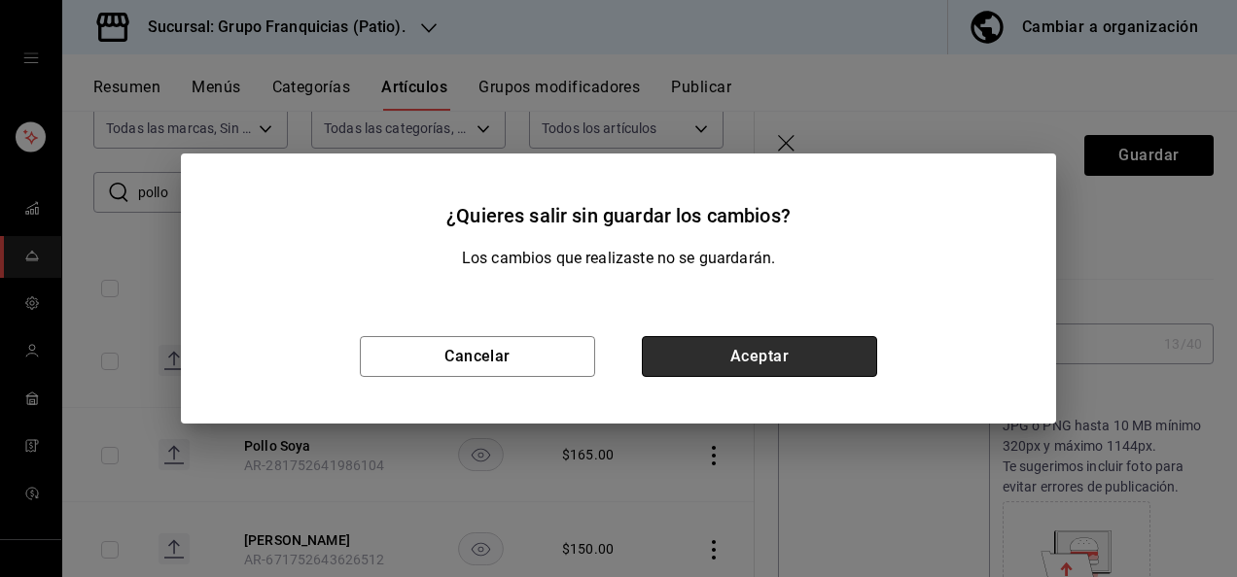
click at [710, 355] on button "Aceptar" at bounding box center [759, 356] width 235 height 41
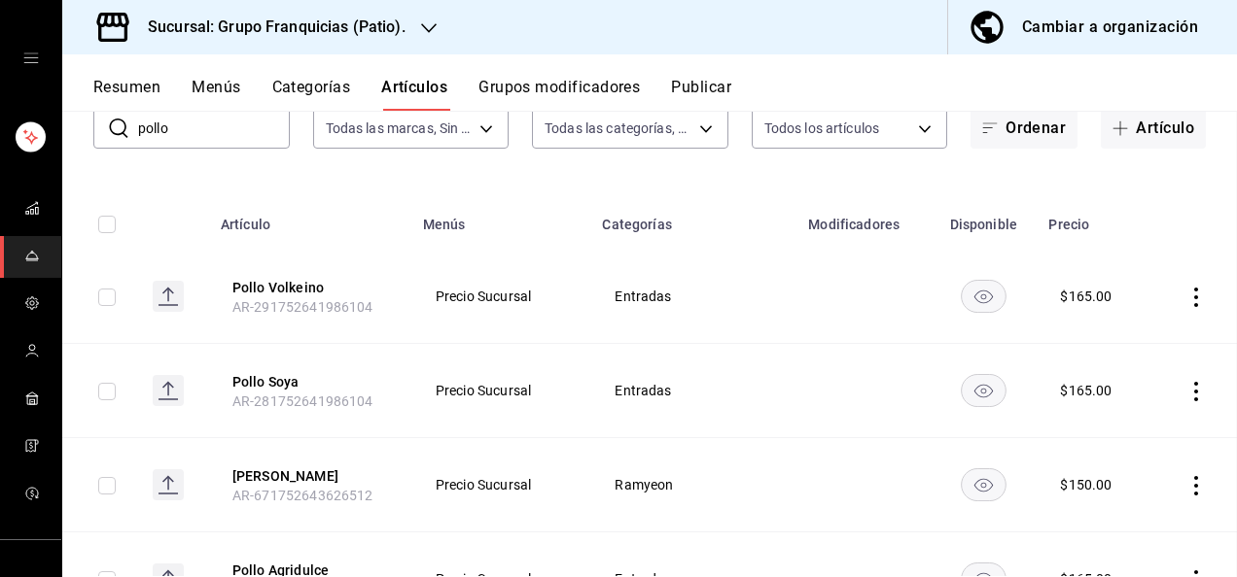
scroll to position [72, 0]
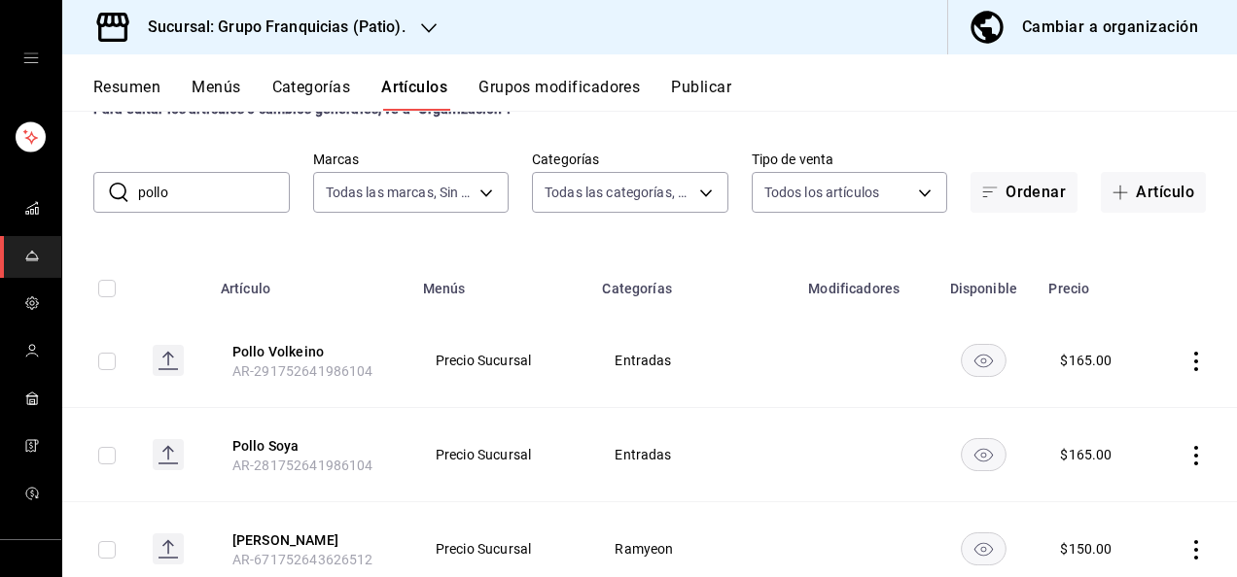
click at [332, 91] on button "Categorías" at bounding box center [311, 94] width 79 height 33
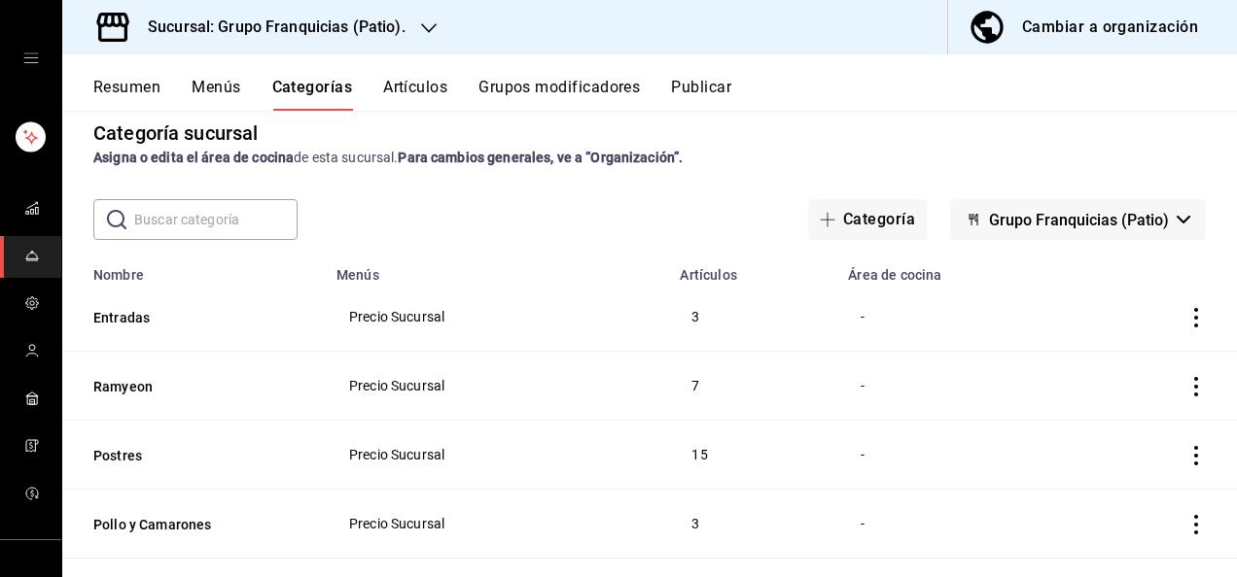
scroll to position [16, 0]
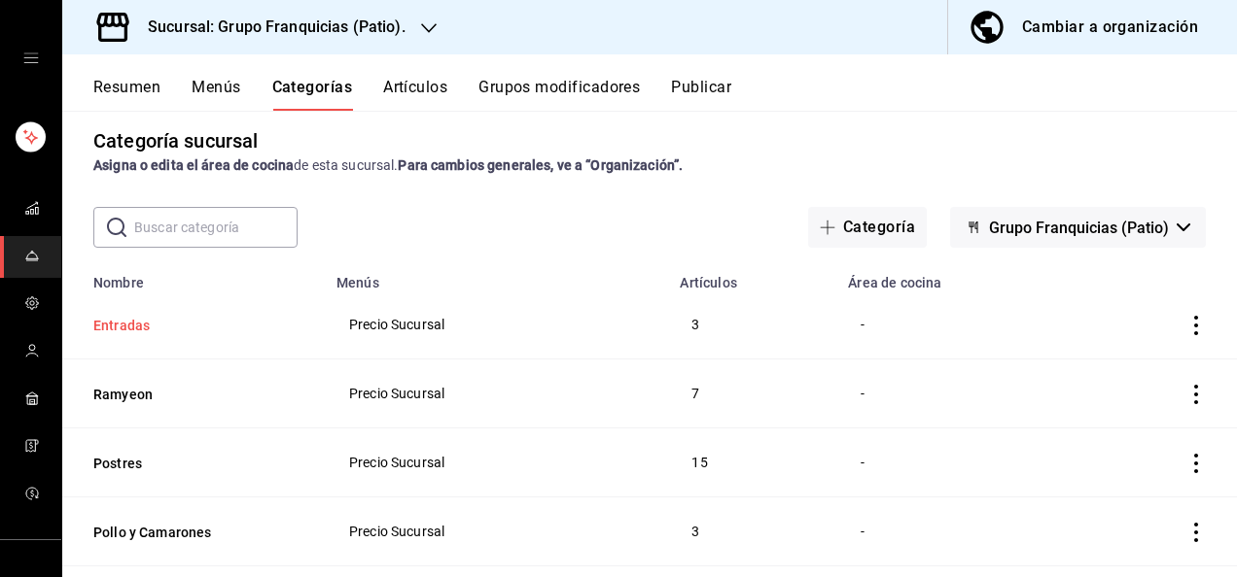
click at [132, 332] on button "Entradas" at bounding box center [190, 325] width 194 height 19
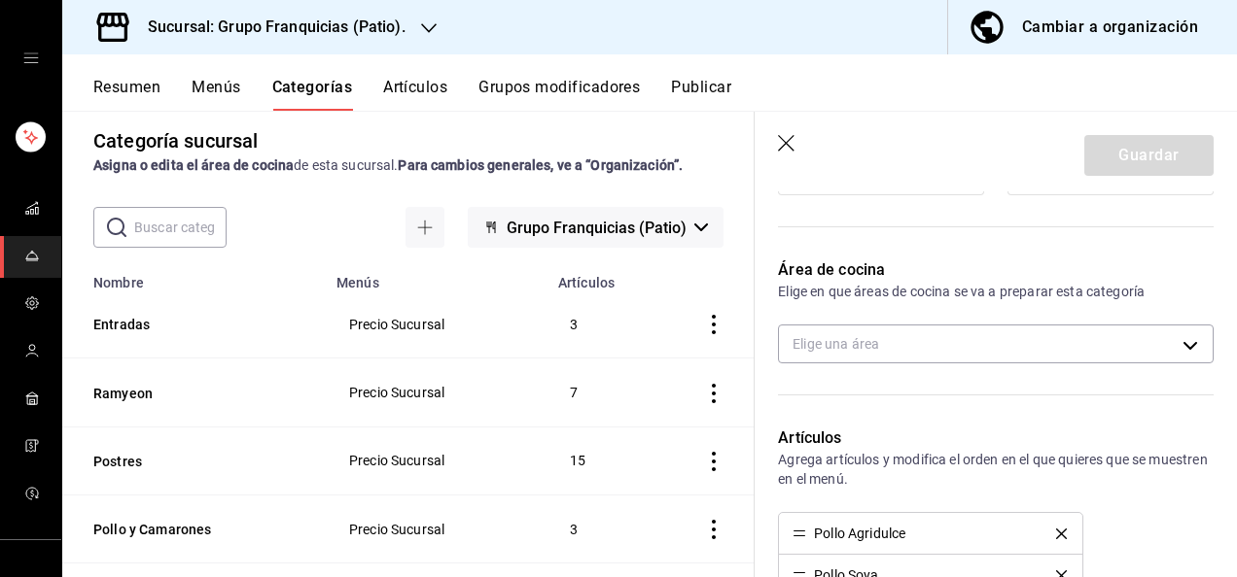
scroll to position [424, 0]
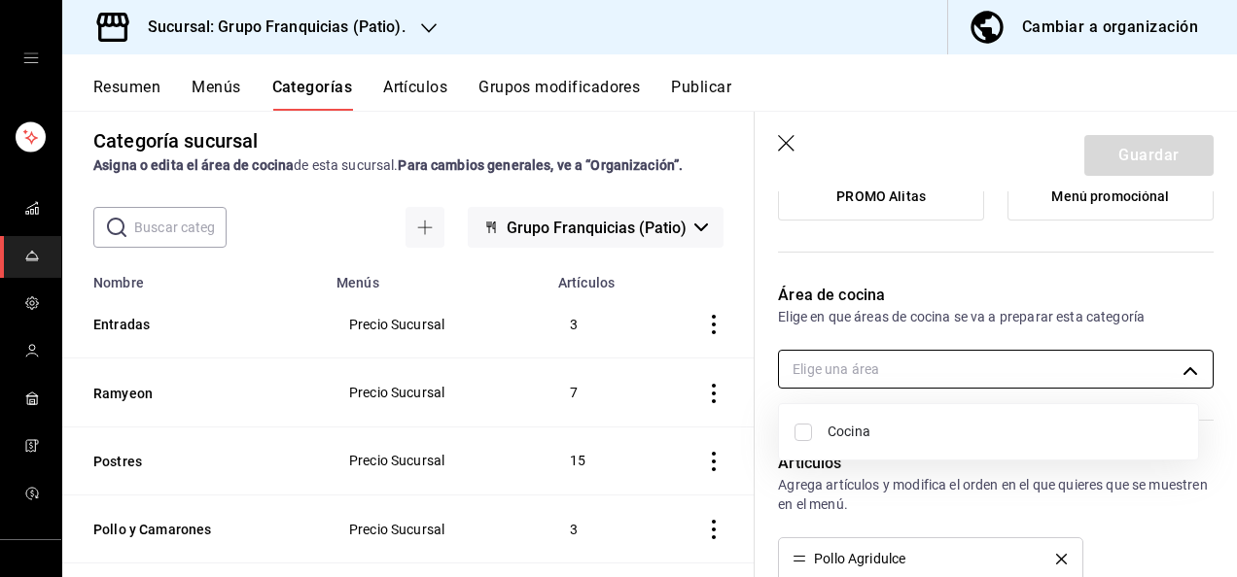
click at [981, 375] on body "Sucursal: Grupo Franquicias (Patio). Cambiar a organización Resumen Menús Categ…" at bounding box center [618, 288] width 1237 height 577
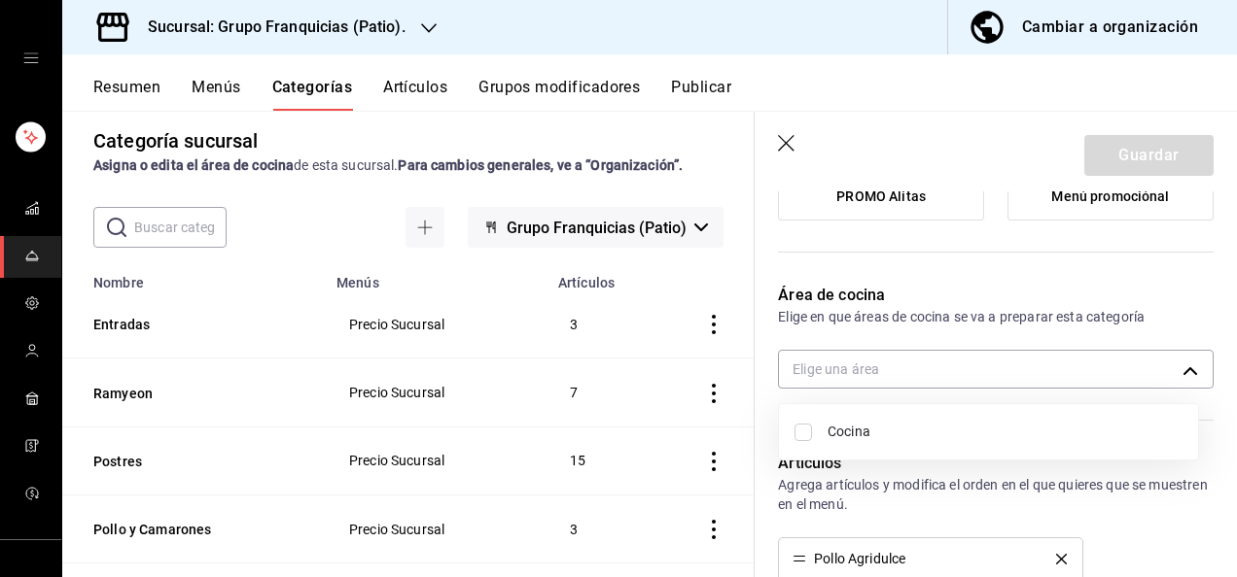
click at [803, 430] on input "checkbox" at bounding box center [802, 432] width 17 height 17
checkbox input "true"
type input "92c8fcfe-5290-4cfa-90b6-24f8ecbe5194"
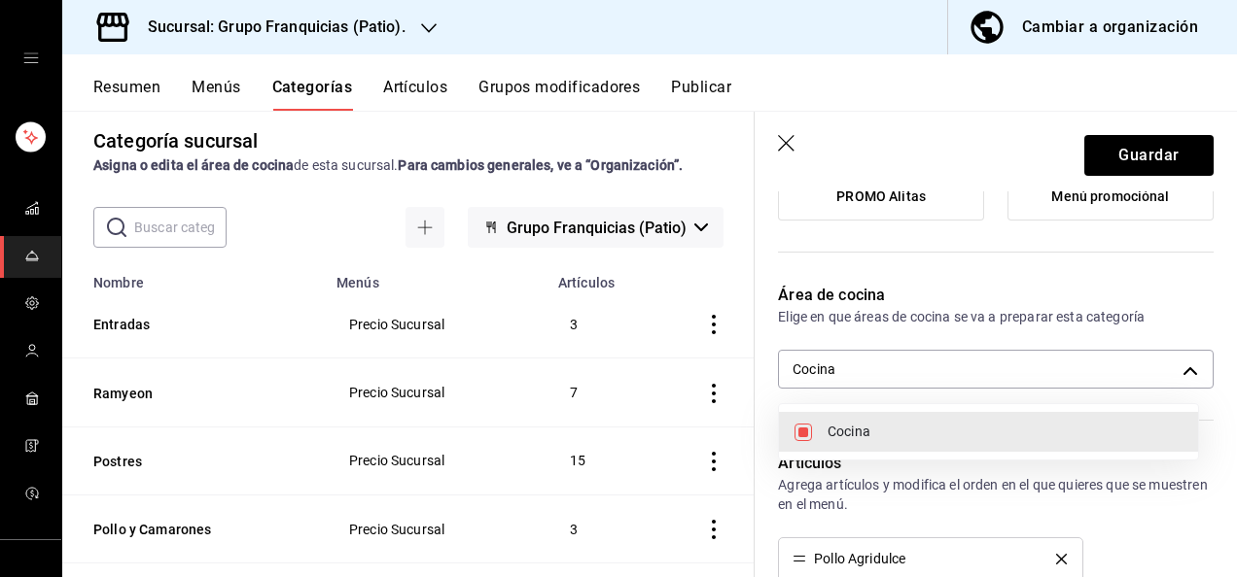
click at [1104, 149] on div at bounding box center [618, 288] width 1237 height 577
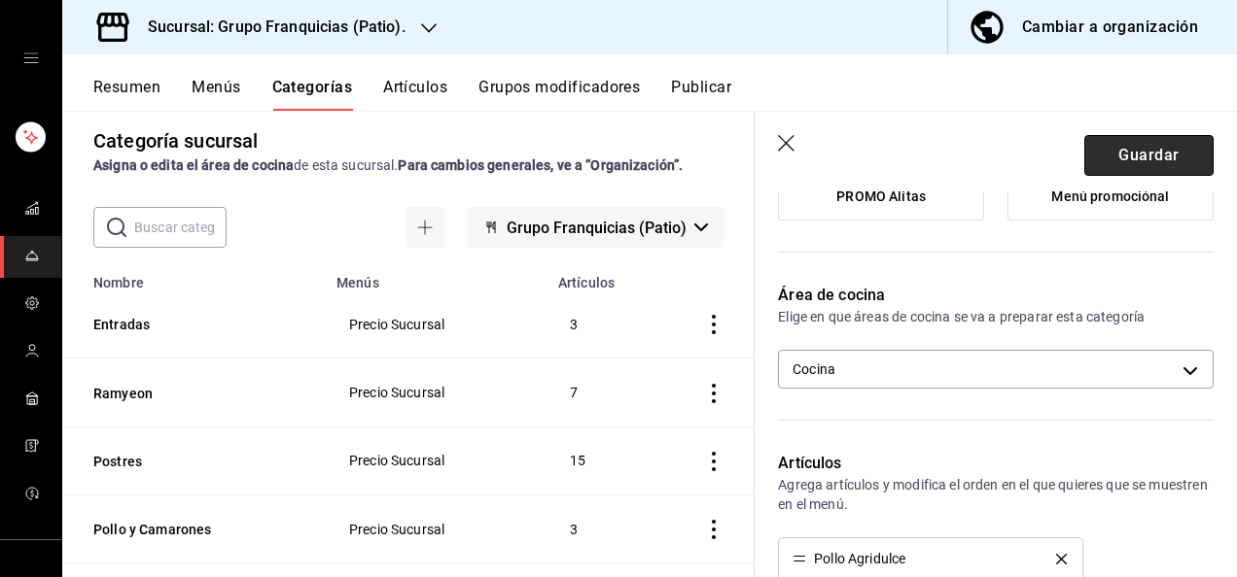
click at [1104, 159] on button "Guardar" at bounding box center [1148, 155] width 129 height 41
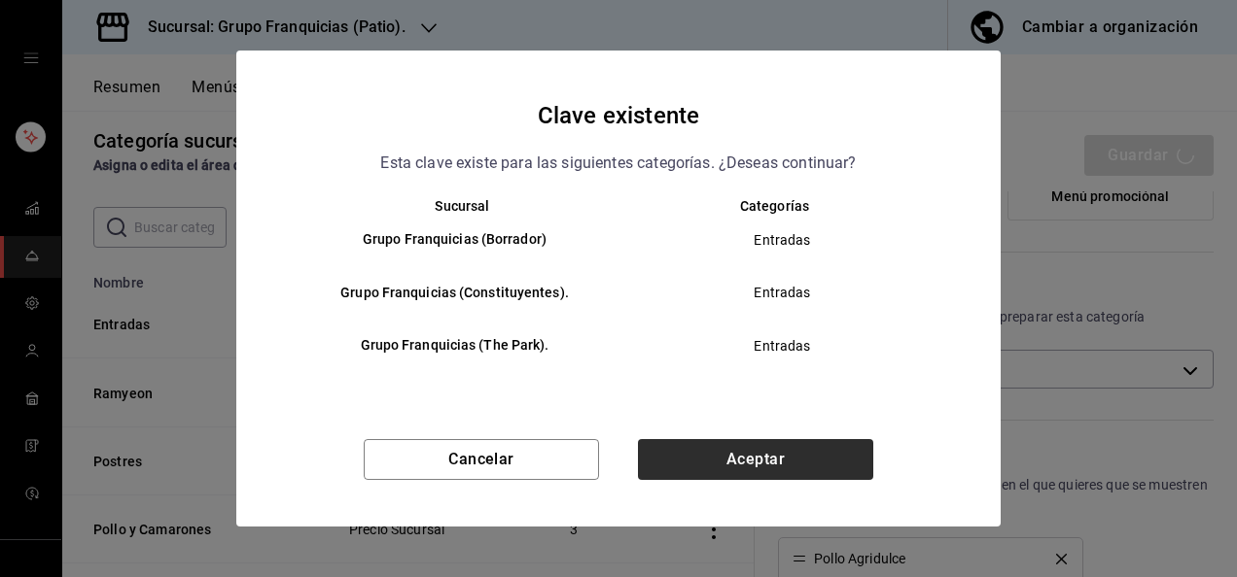
drag, startPoint x: 663, startPoint y: 482, endPoint x: 694, endPoint y: 457, distance: 40.1
click at [694, 457] on div "Cancelar Aceptar" at bounding box center [618, 482] width 764 height 87
click at [694, 457] on button "Aceptar" at bounding box center [755, 459] width 235 height 41
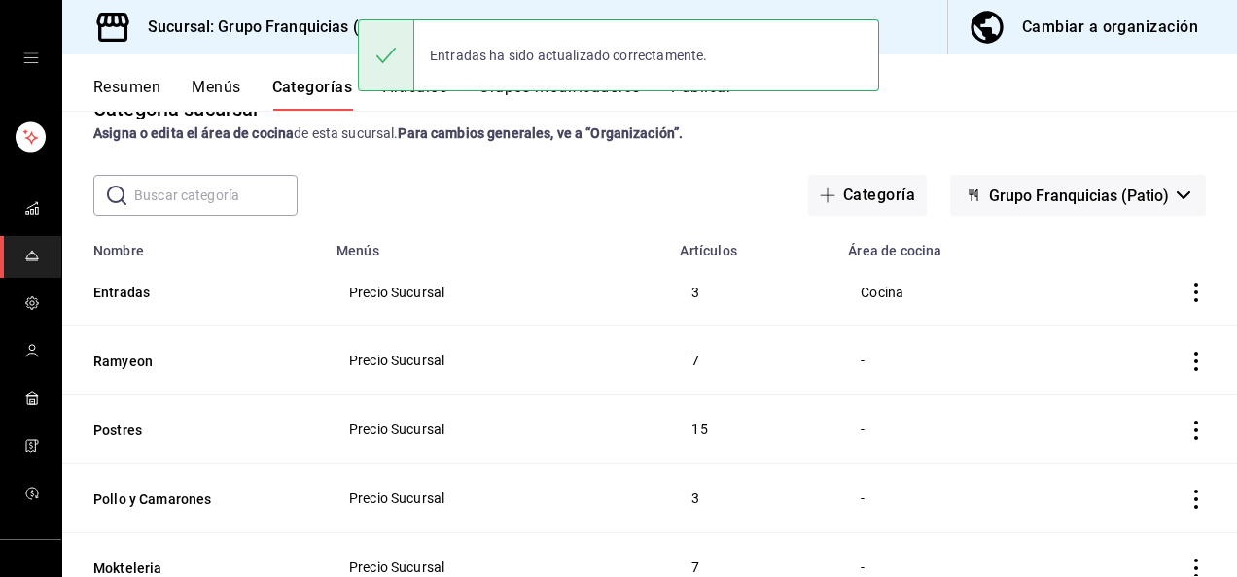
scroll to position [51, 0]
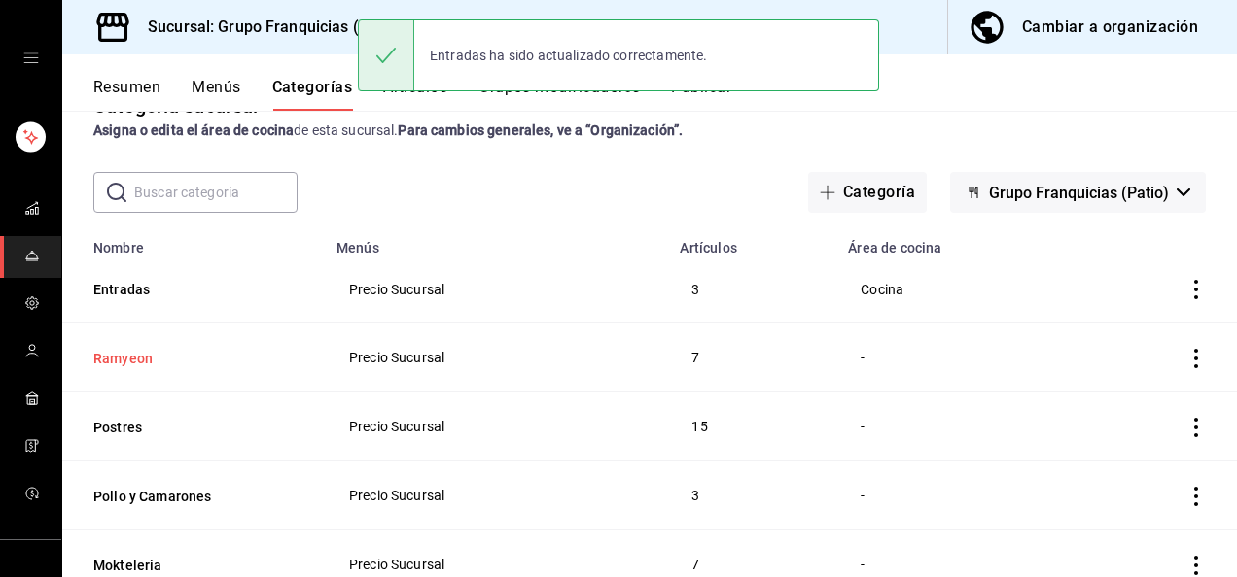
click at [130, 351] on button "Ramyeon" at bounding box center [190, 358] width 194 height 19
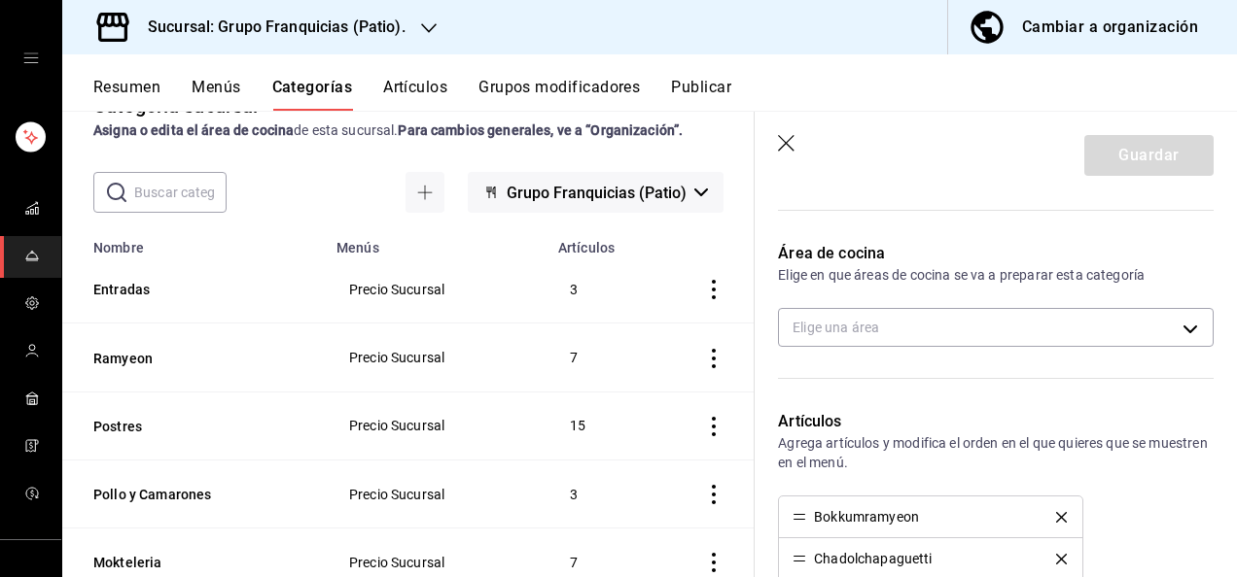
scroll to position [462, 0]
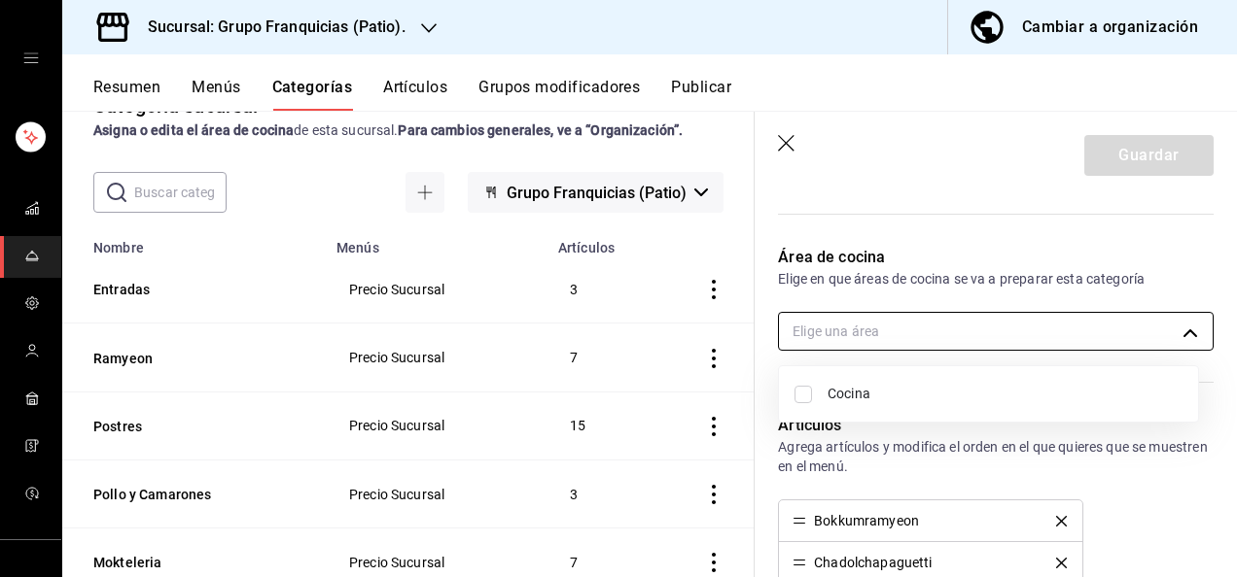
click at [976, 315] on body "Sucursal: Grupo Franquicias (Patio). Cambiar a organización Resumen Menús Categ…" at bounding box center [618, 288] width 1237 height 577
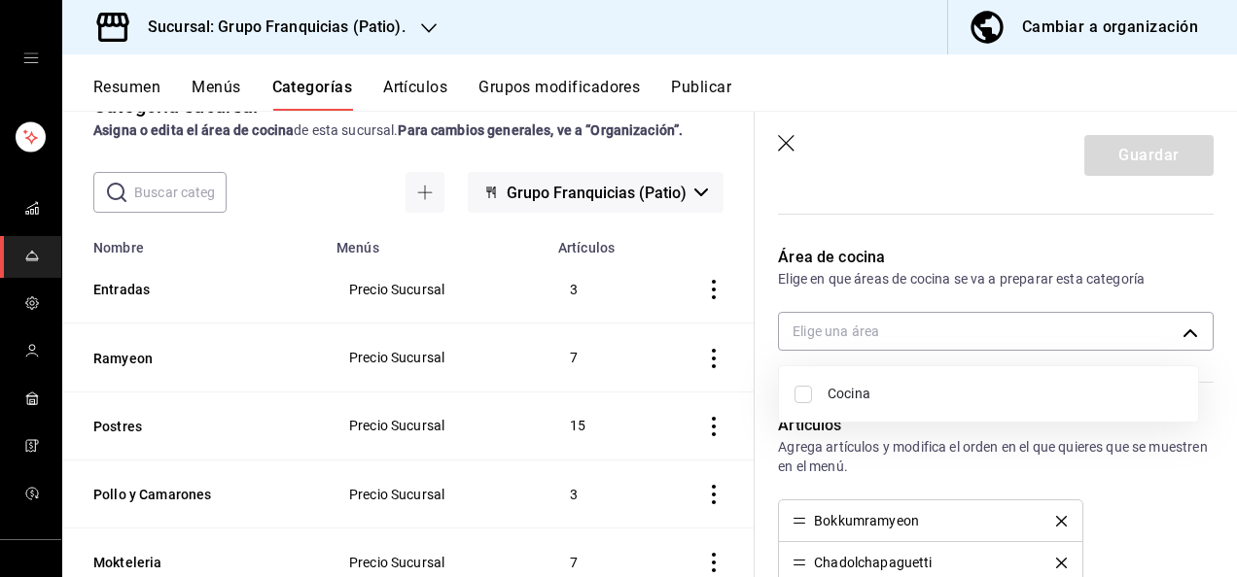
click at [797, 389] on input "checkbox" at bounding box center [802, 394] width 17 height 17
checkbox input "true"
type input "92c8fcfe-5290-4cfa-90b6-24f8ecbe5194"
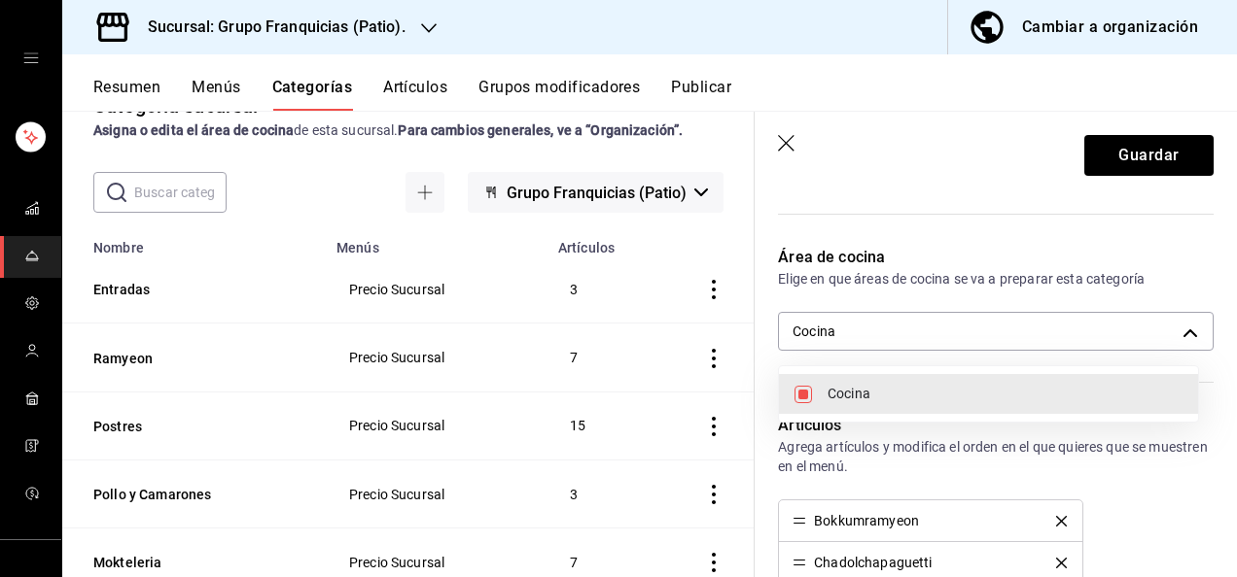
click at [1106, 156] on div at bounding box center [618, 288] width 1237 height 577
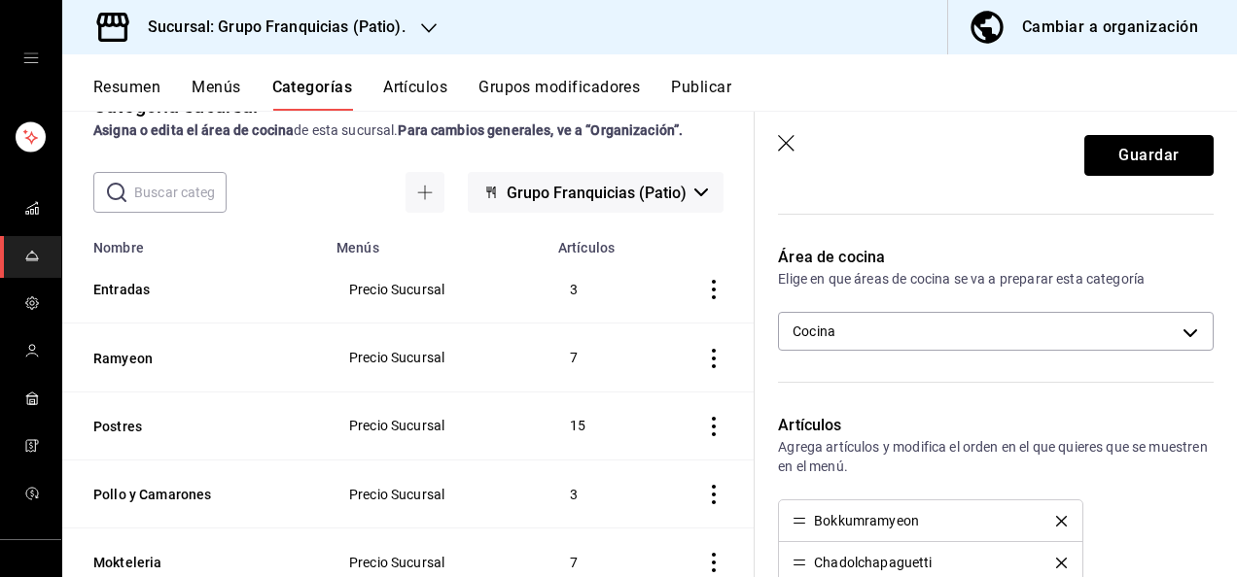
click at [1106, 156] on button "Guardar" at bounding box center [1148, 155] width 129 height 41
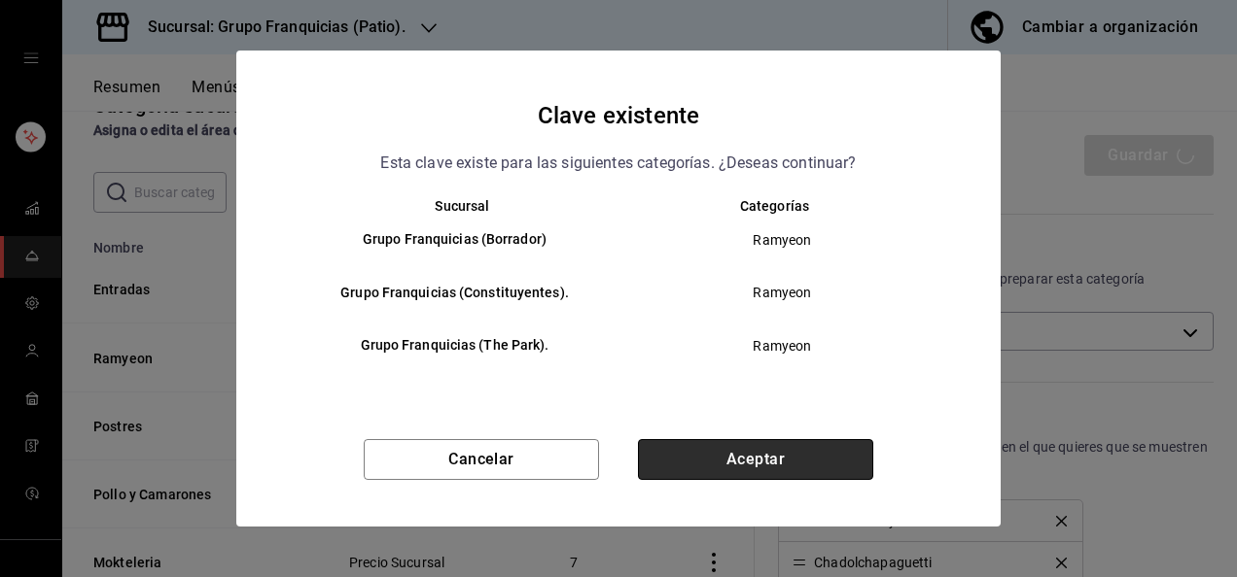
click at [700, 445] on button "Aceptar" at bounding box center [755, 459] width 235 height 41
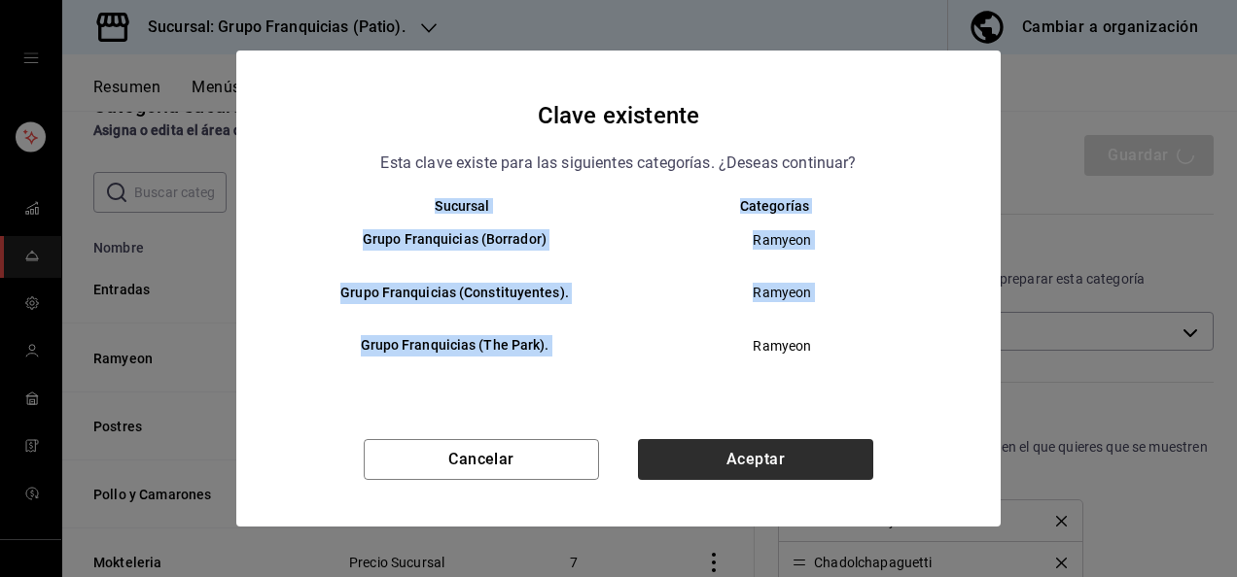
click at [700, 445] on div "Cancelar Aceptar" at bounding box center [618, 482] width 764 height 87
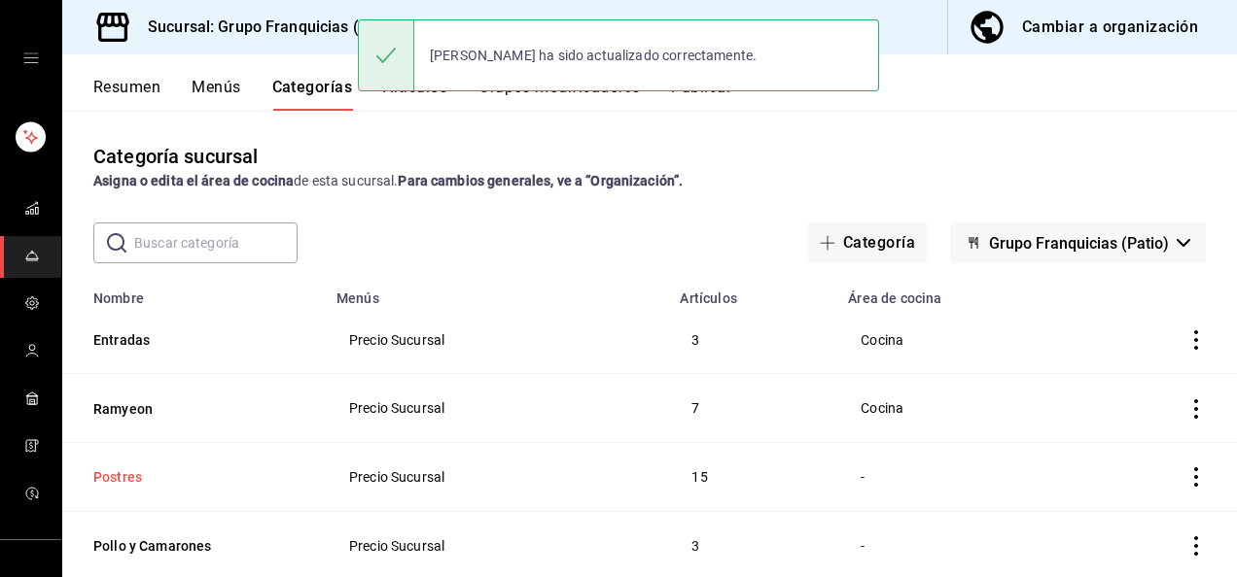
click at [128, 474] on button "Postres" at bounding box center [190, 477] width 194 height 19
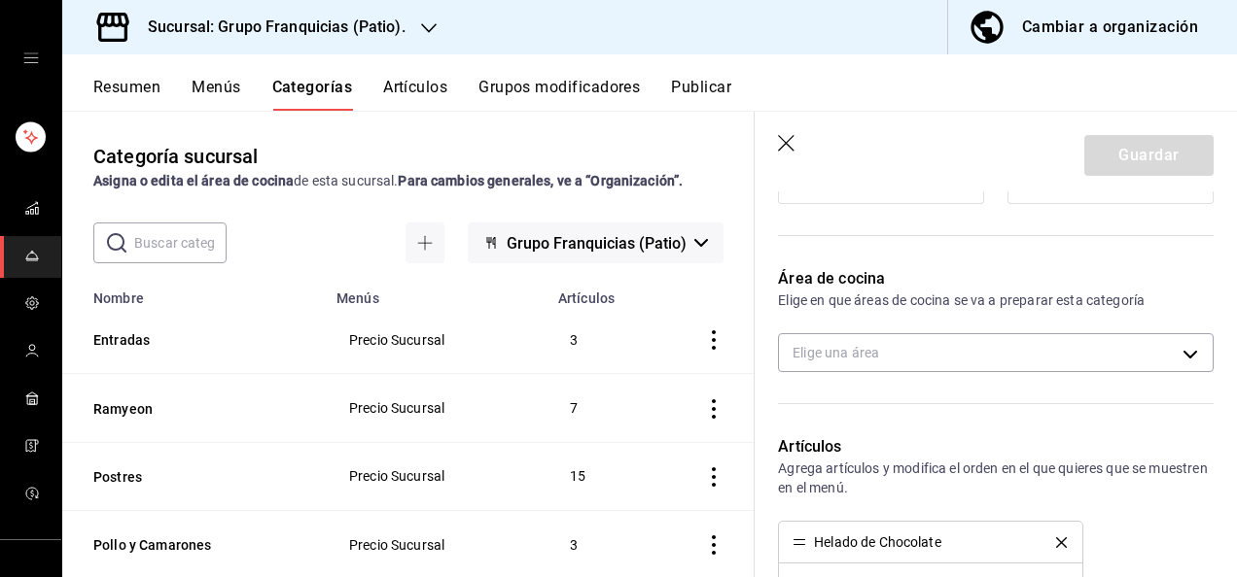
scroll to position [439, 0]
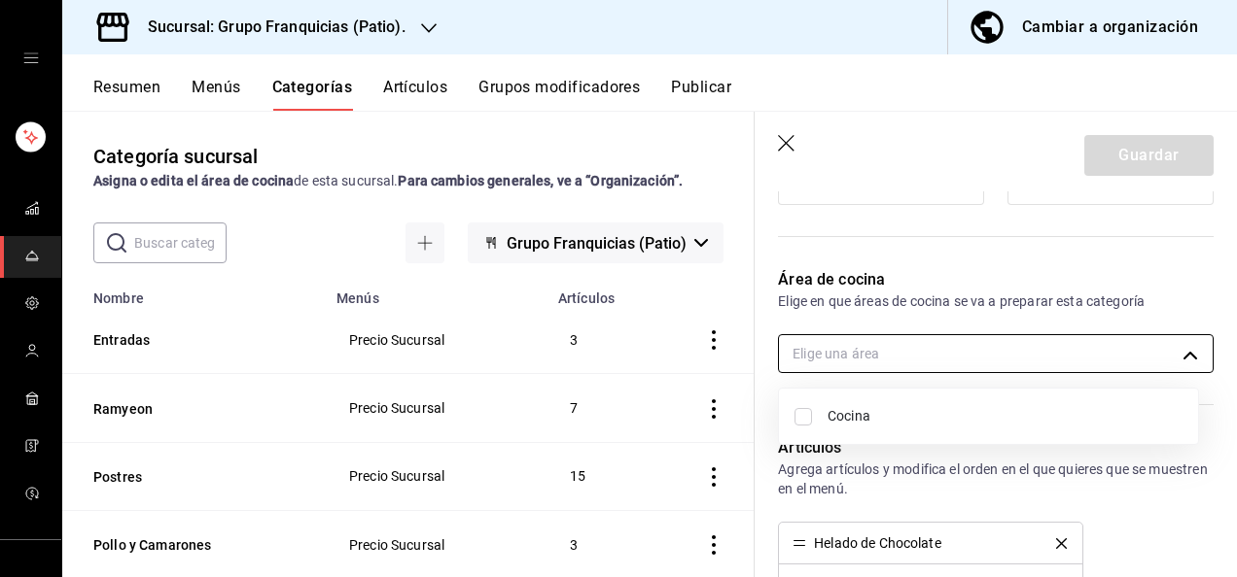
click at [950, 334] on body "Sucursal: Grupo Franquicias (Patio). Cambiar a organización Resumen Menús Categ…" at bounding box center [618, 288] width 1237 height 577
click at [797, 425] on li "Cocina" at bounding box center [988, 417] width 419 height 40
type input "92c8fcfe-5290-4cfa-90b6-24f8ecbe5194"
checkbox input "true"
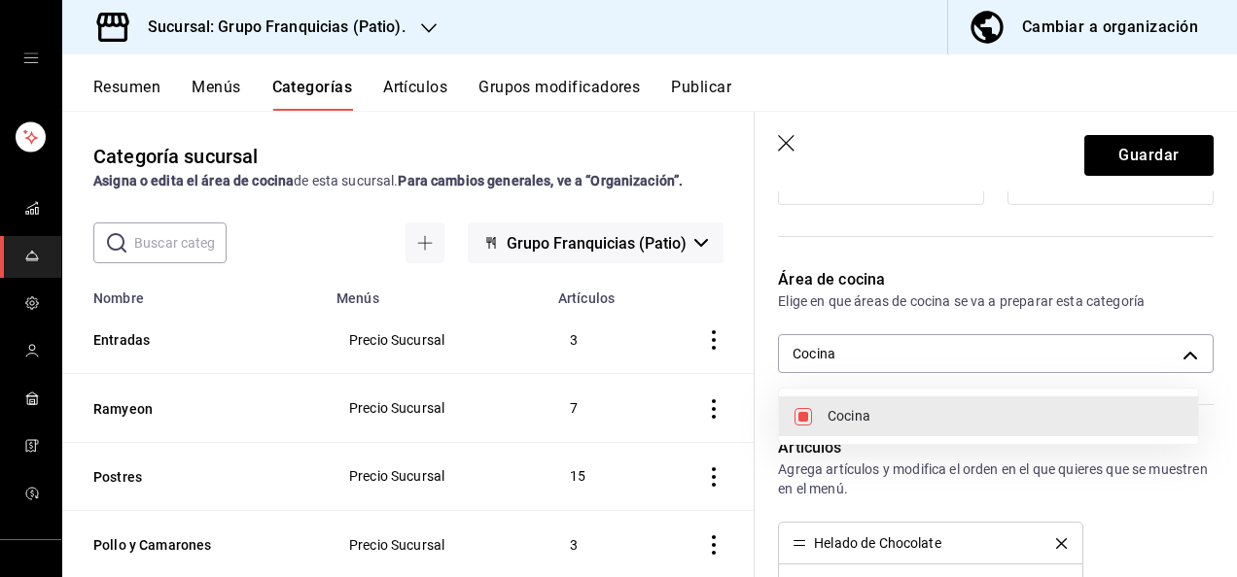
click at [1122, 157] on div at bounding box center [618, 288] width 1237 height 577
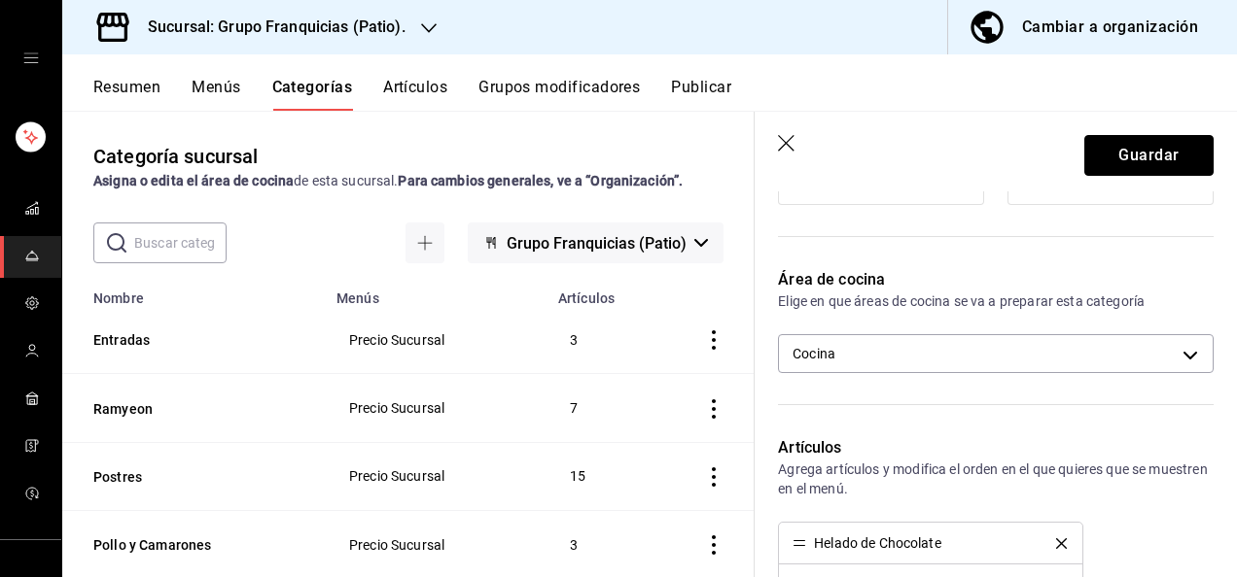
click at [1122, 157] on button "Guardar" at bounding box center [1148, 155] width 129 height 41
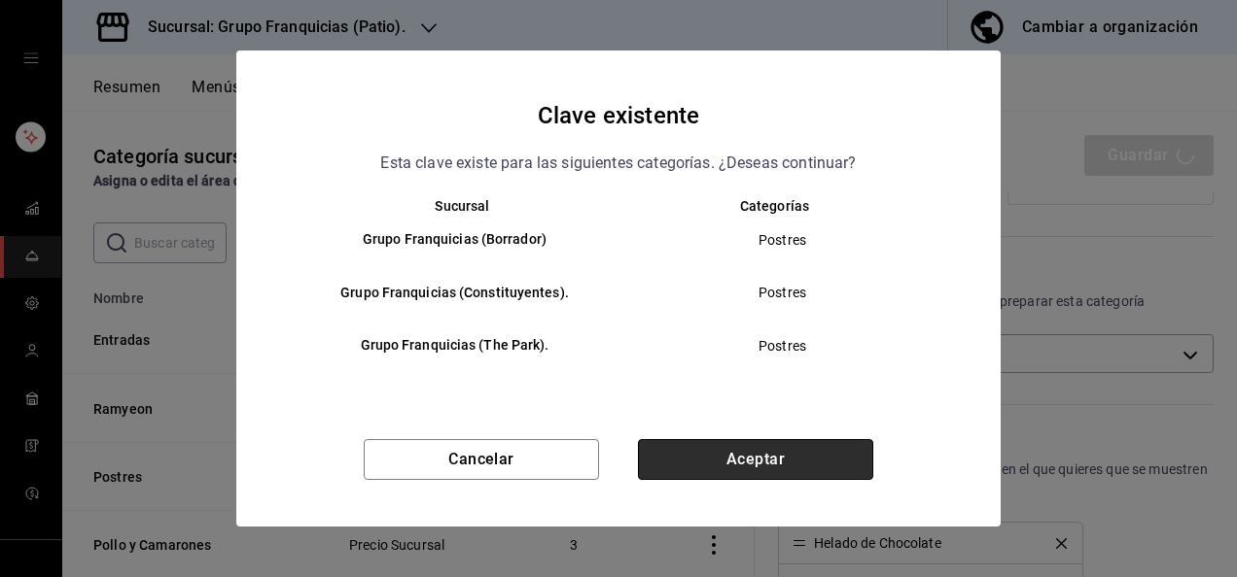
click at [778, 445] on button "Aceptar" at bounding box center [755, 459] width 235 height 41
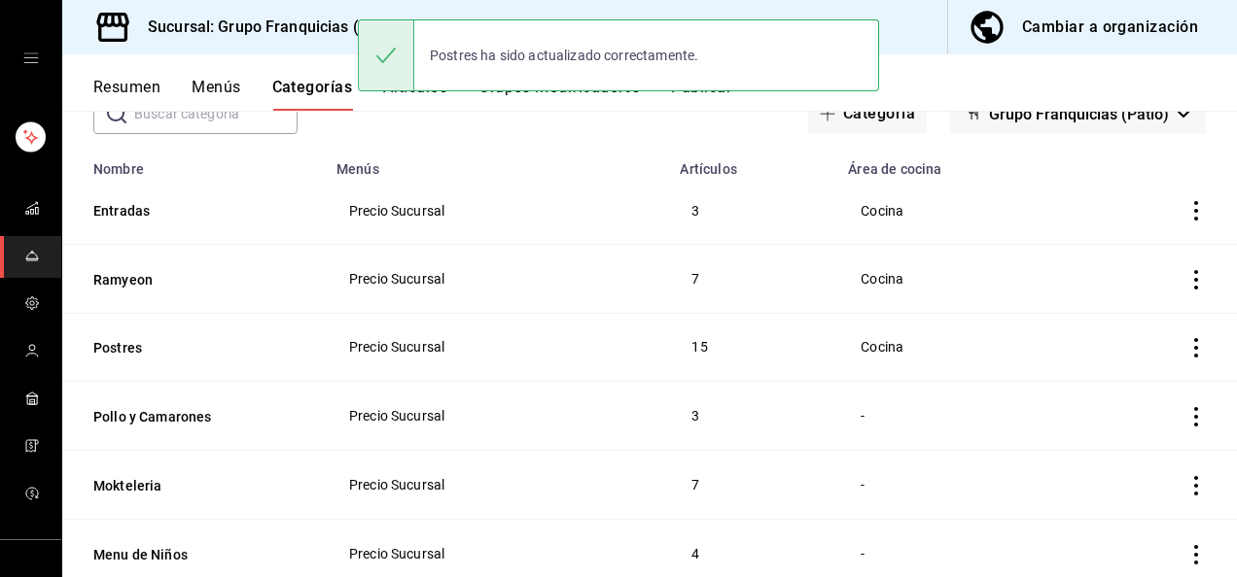
scroll to position [132, 0]
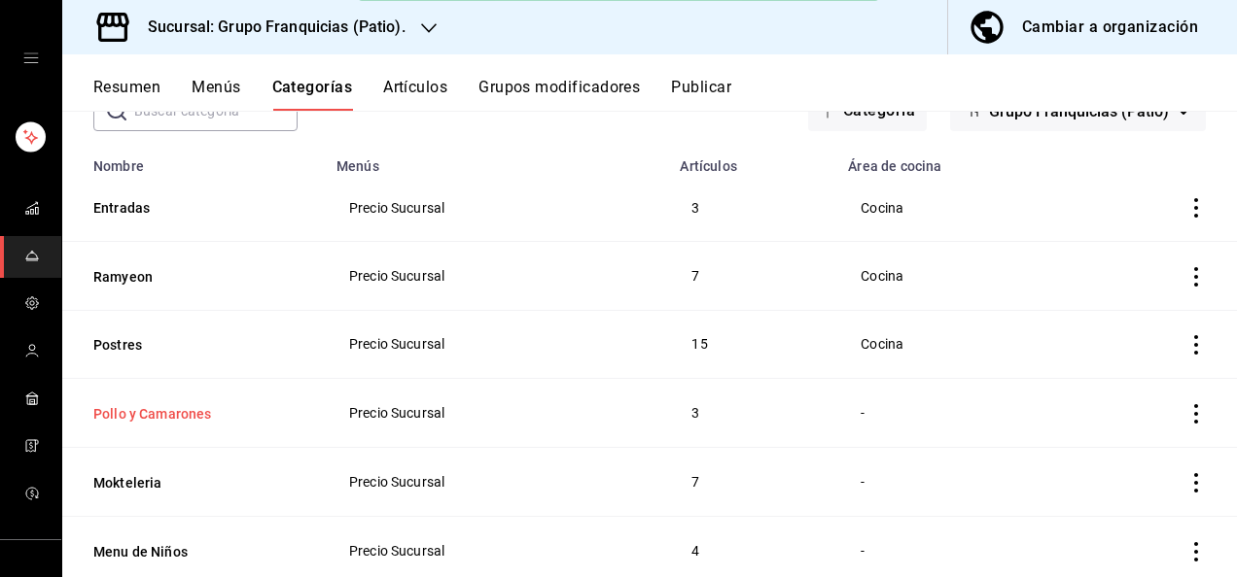
click at [173, 404] on button "Pollo y Camarones" at bounding box center [190, 413] width 194 height 19
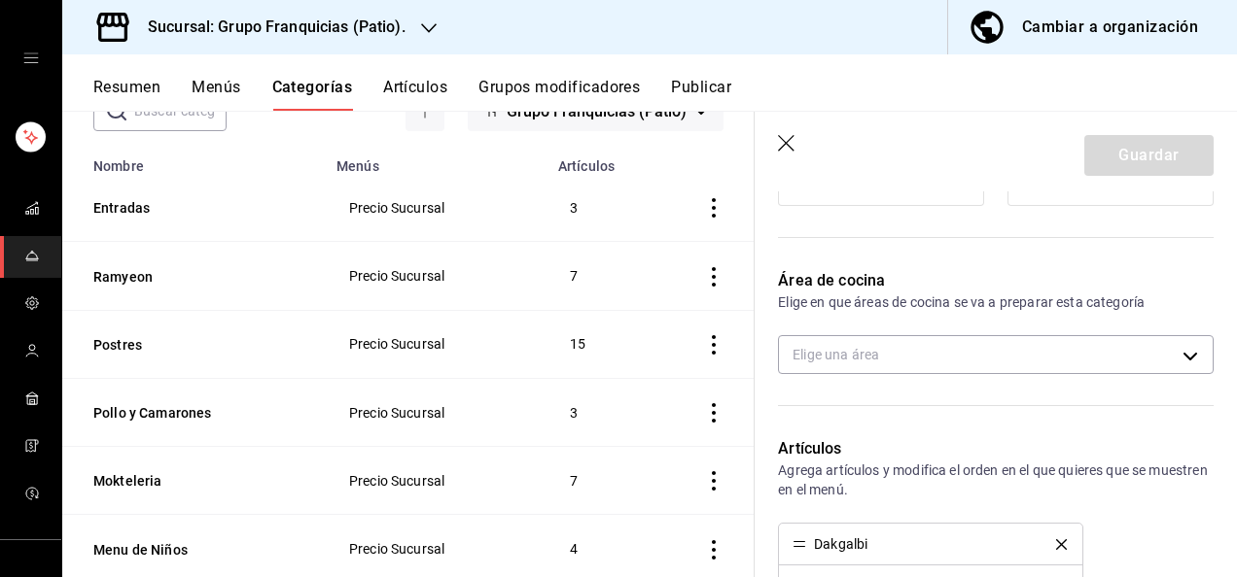
scroll to position [420, 0]
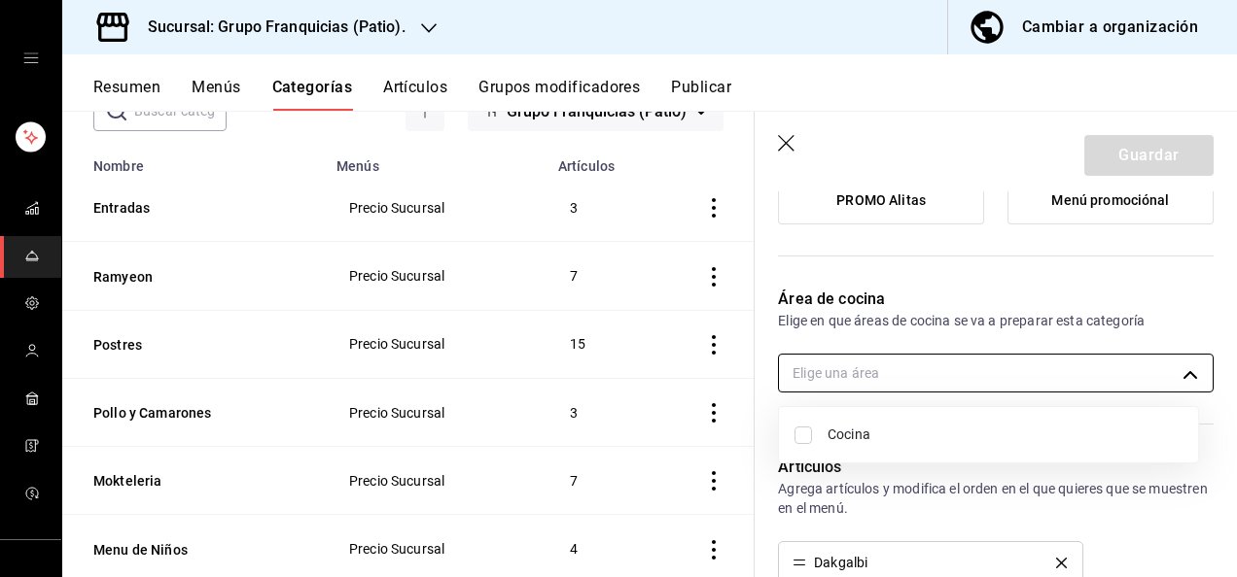
click at [947, 383] on body "Sucursal: Grupo Franquicias (Patio). Cambiar a organización Resumen Menús Categ…" at bounding box center [618, 288] width 1237 height 577
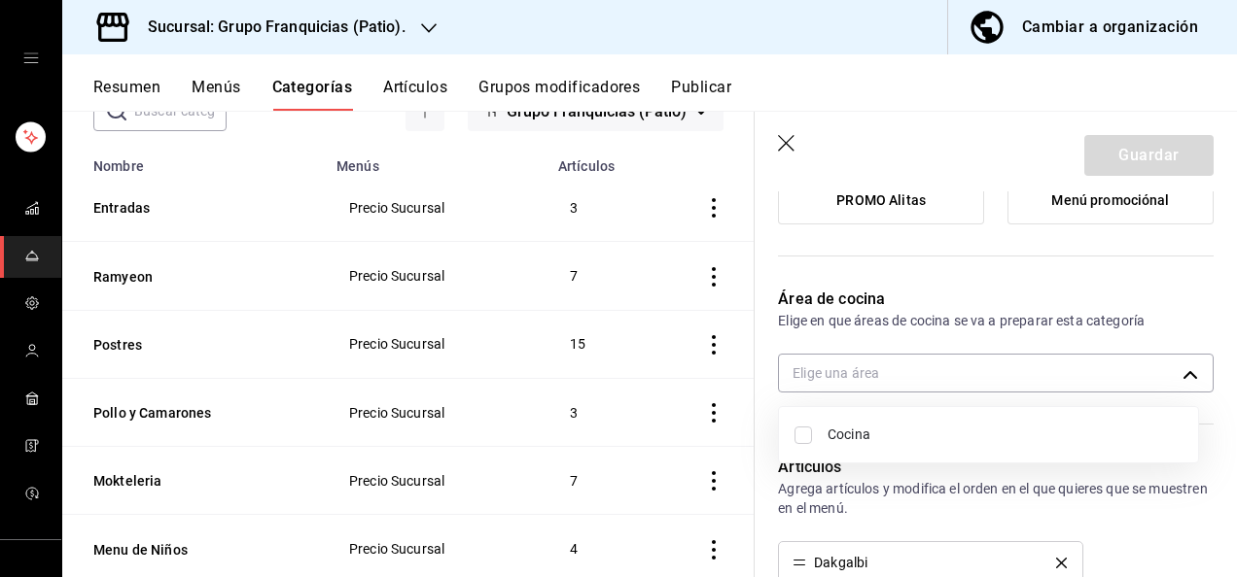
click at [815, 434] on li "Cocina" at bounding box center [988, 435] width 419 height 40
type input "92c8fcfe-5290-4cfa-90b6-24f8ecbe5194"
checkbox input "true"
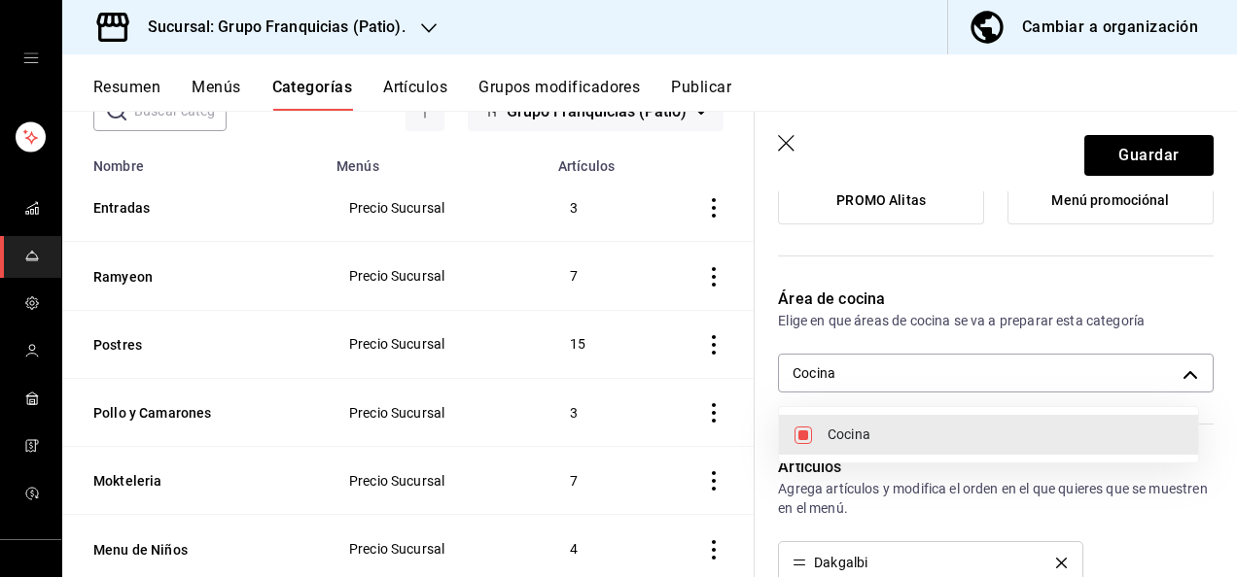
click at [1108, 150] on div at bounding box center [618, 288] width 1237 height 577
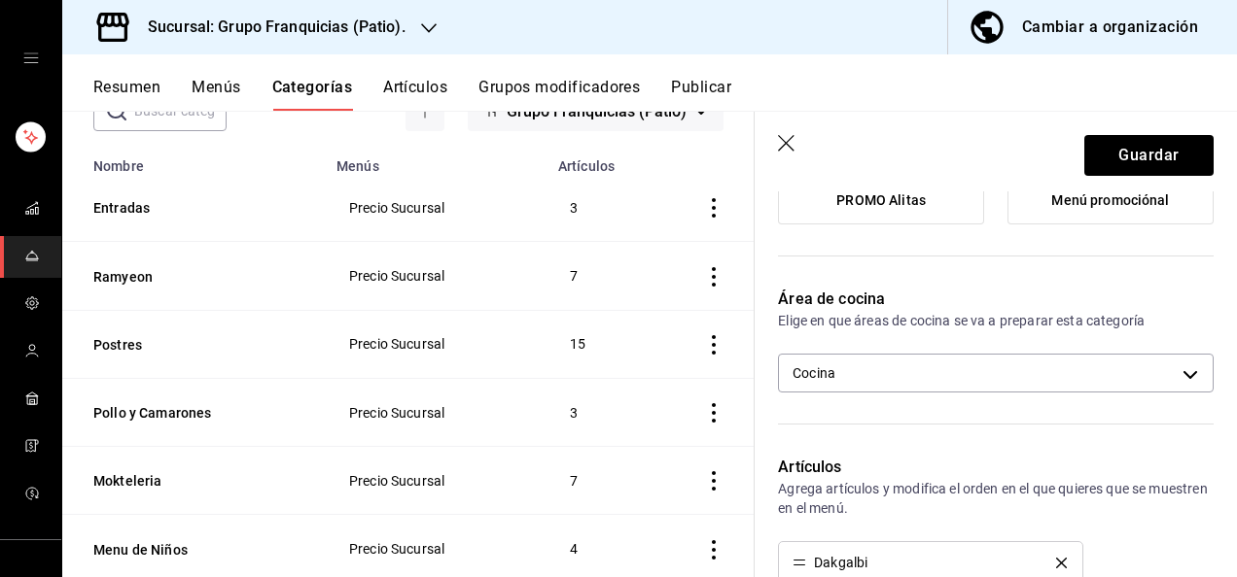
click at [1108, 150] on div at bounding box center [618, 288] width 1237 height 577
click at [1108, 150] on button "Guardar" at bounding box center [1148, 155] width 129 height 41
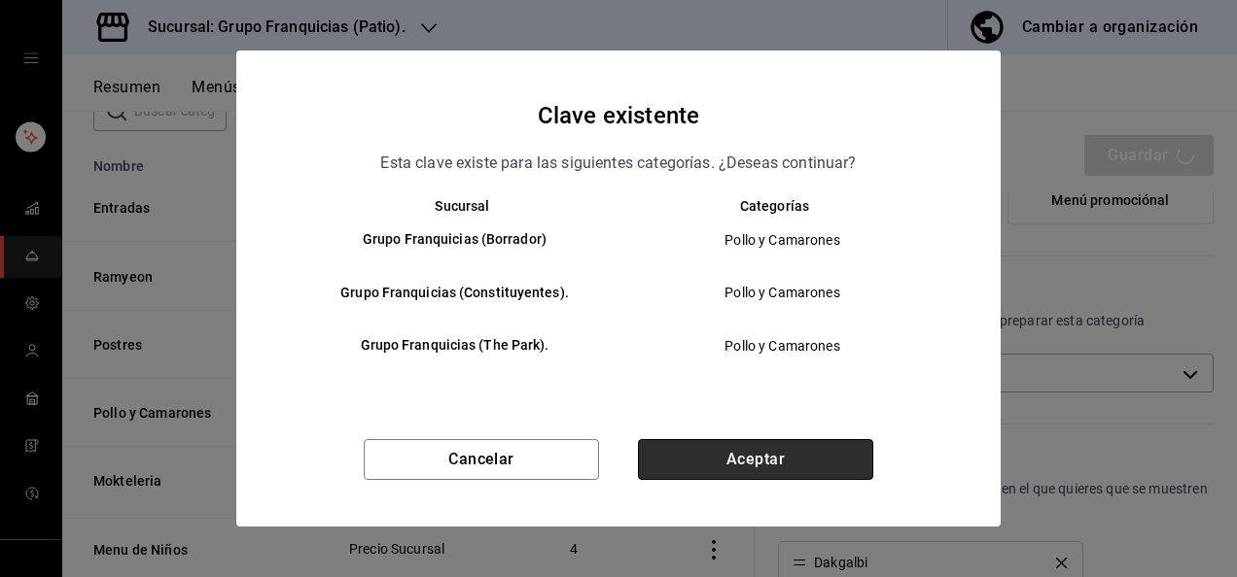
click at [699, 469] on button "Aceptar" at bounding box center [755, 459] width 235 height 41
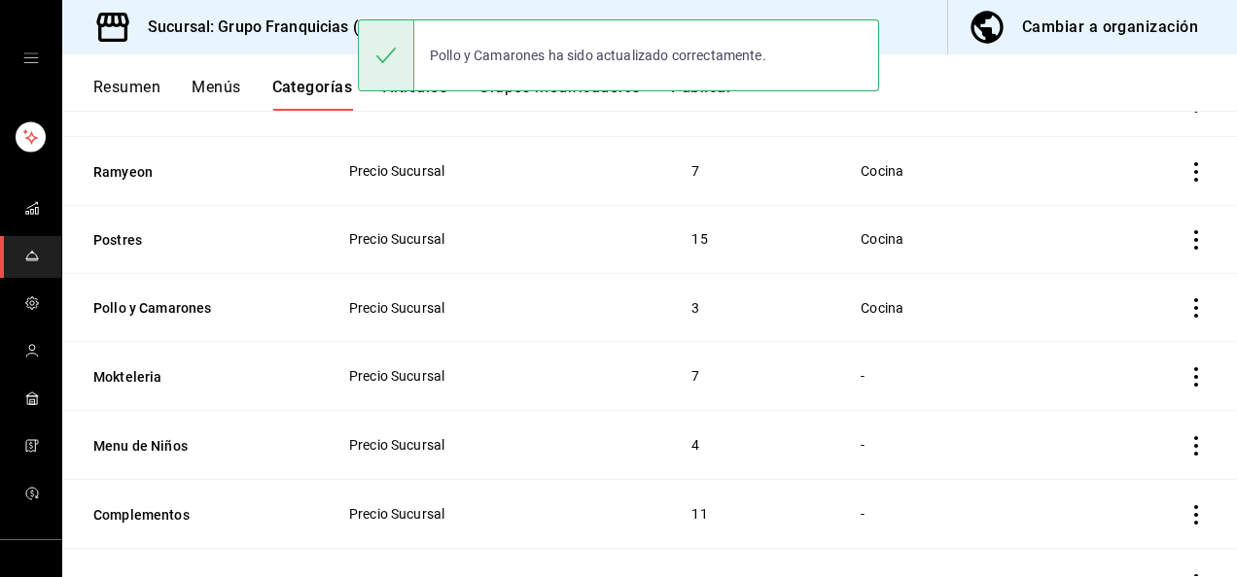
scroll to position [247, 0]
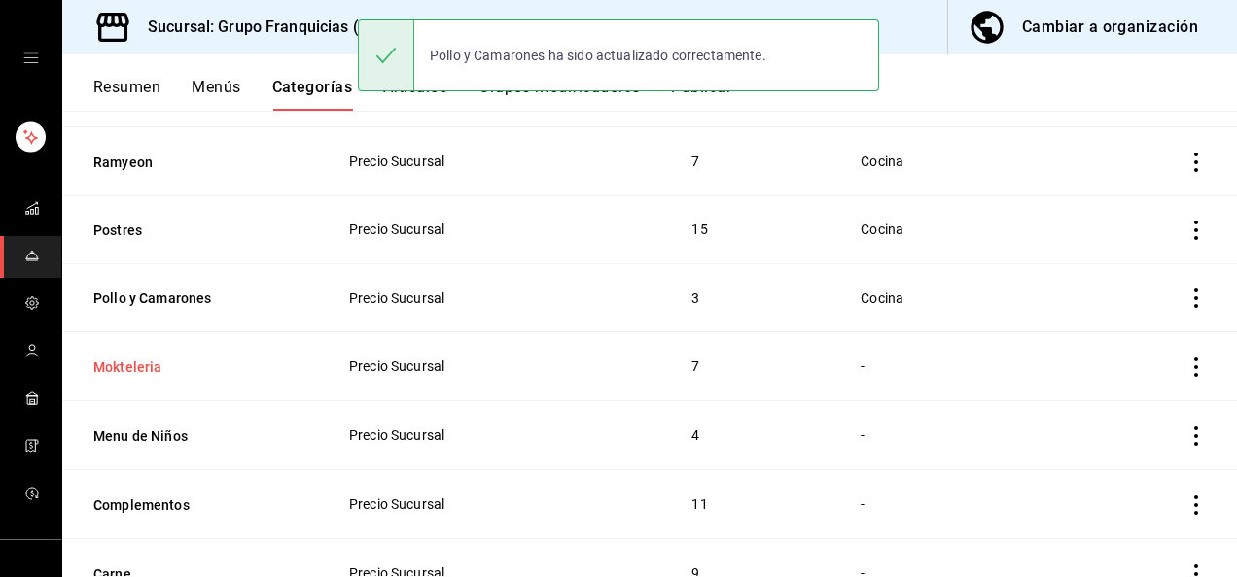
click at [141, 369] on button "Mokteleria" at bounding box center [190, 367] width 194 height 19
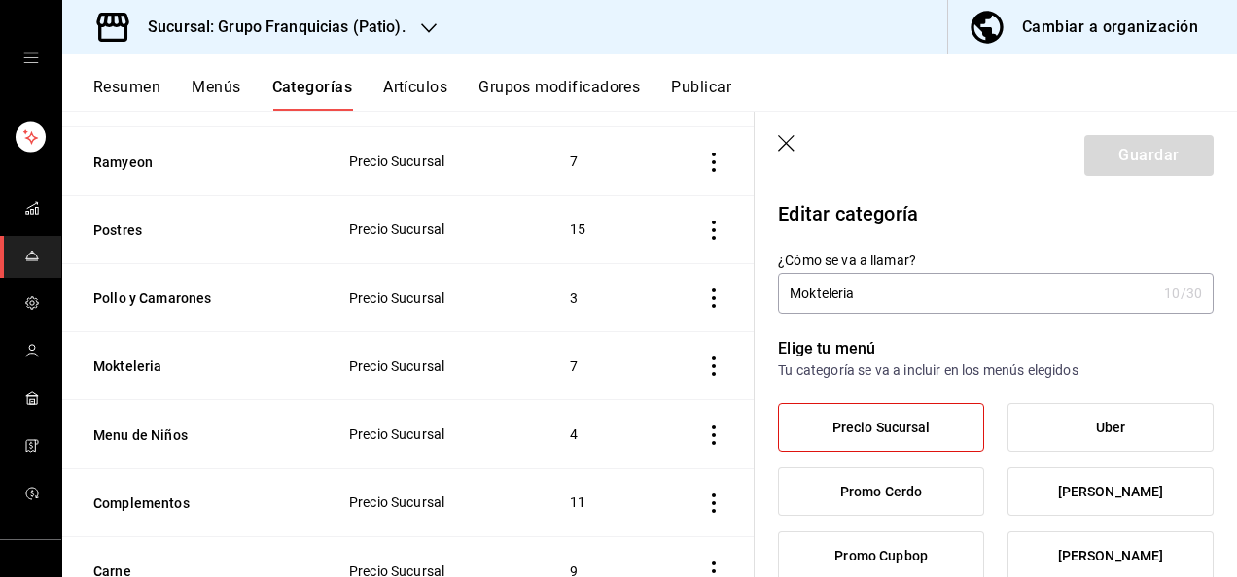
click at [794, 148] on icon "button" at bounding box center [787, 144] width 19 height 19
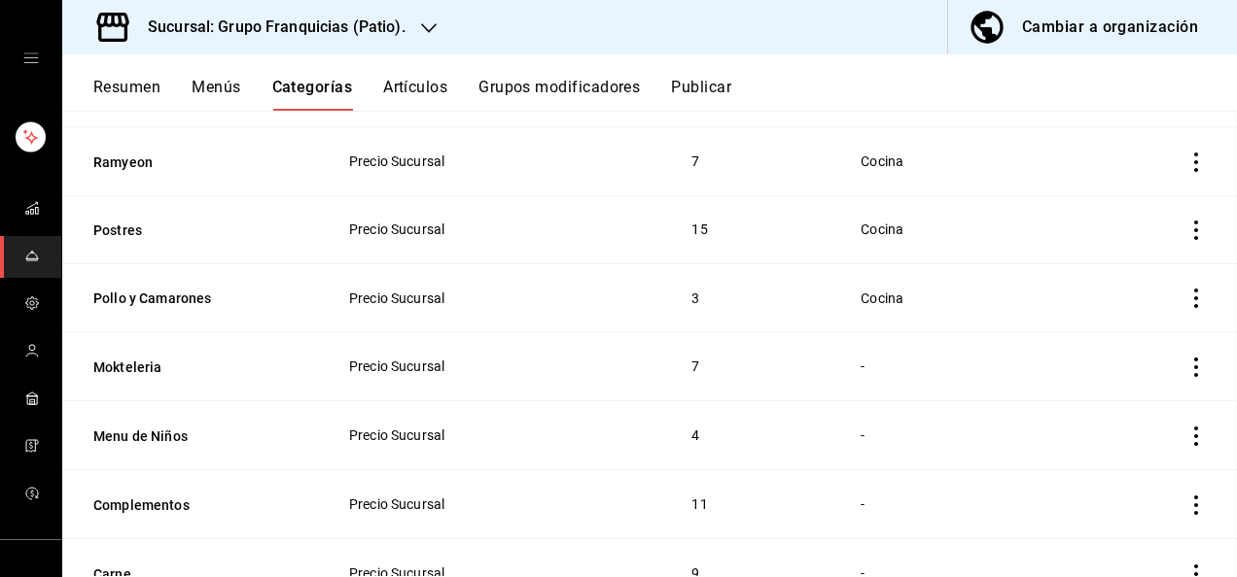
scroll to position [262, 0]
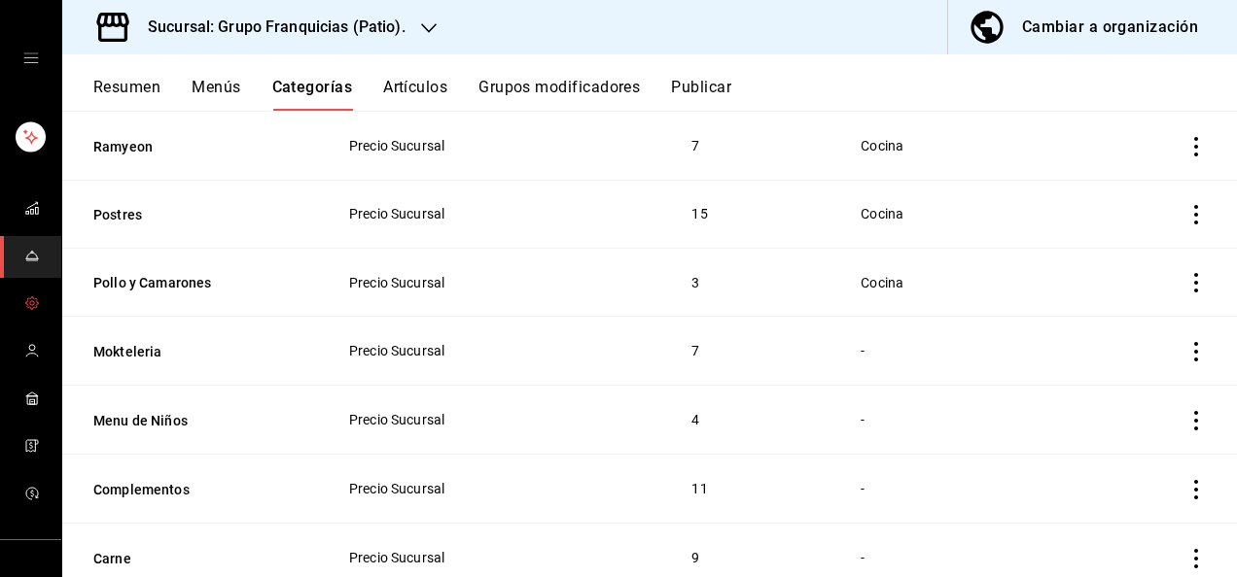
click at [30, 298] on icon "mailbox folders" at bounding box center [32, 303] width 12 height 12
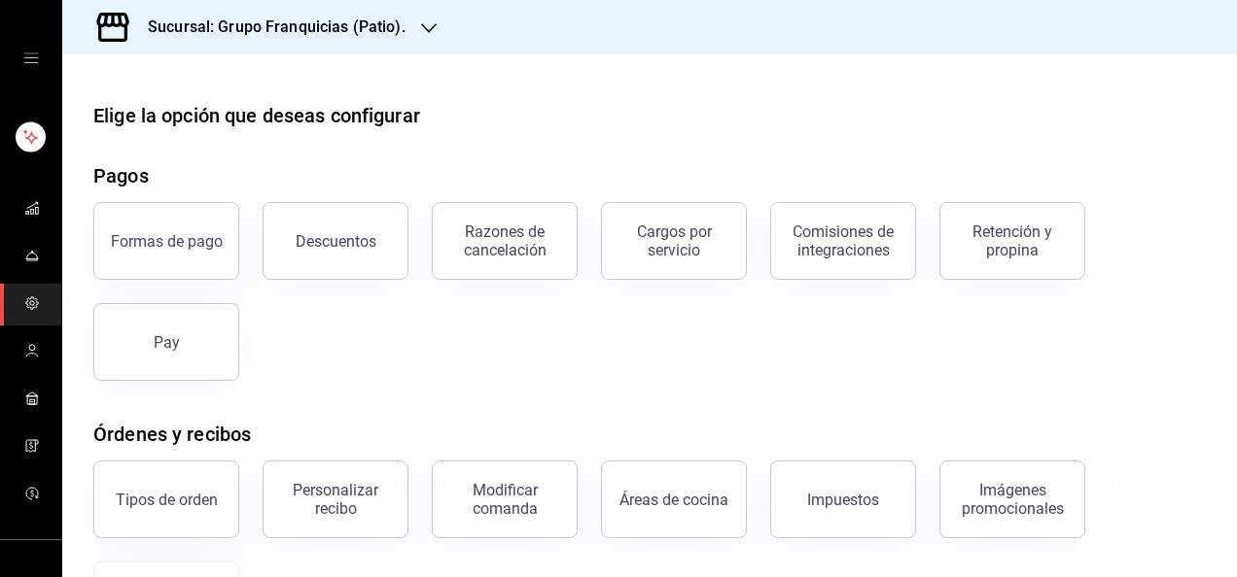
scroll to position [408, 0]
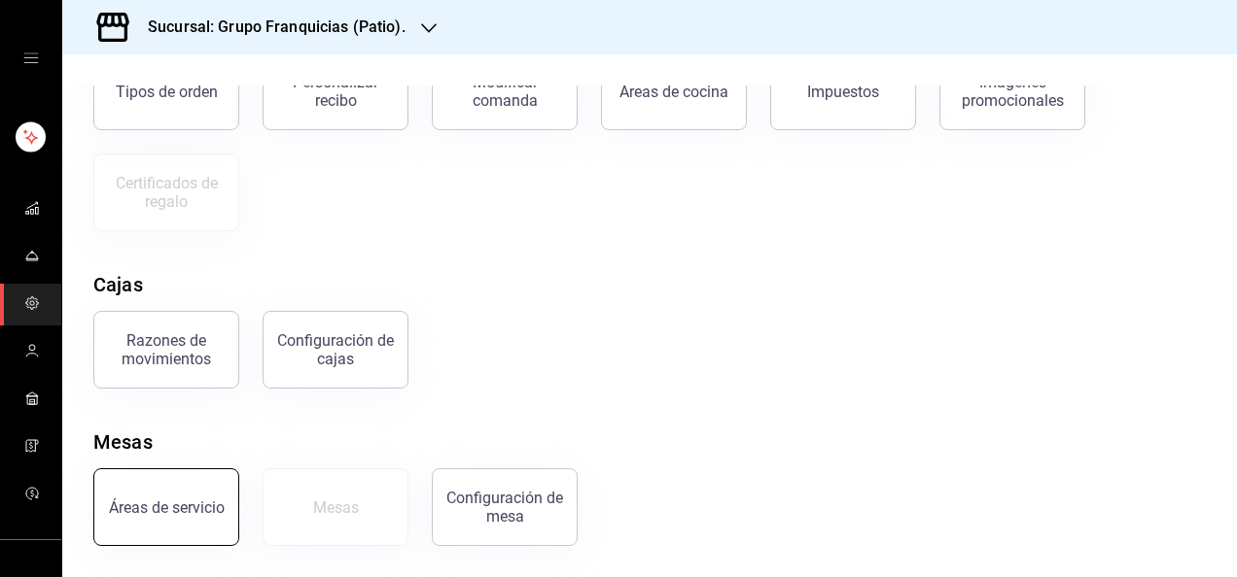
click at [208, 489] on button "Áreas de servicio" at bounding box center [166, 508] width 146 height 78
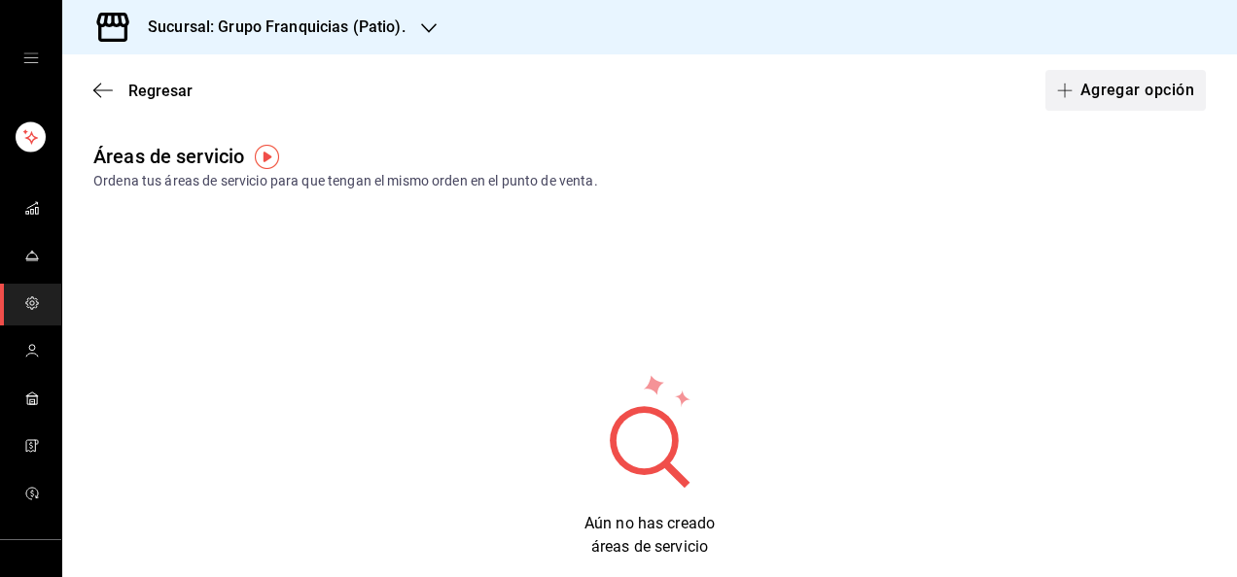
click at [1078, 89] on button "Agregar opción" at bounding box center [1125, 90] width 160 height 41
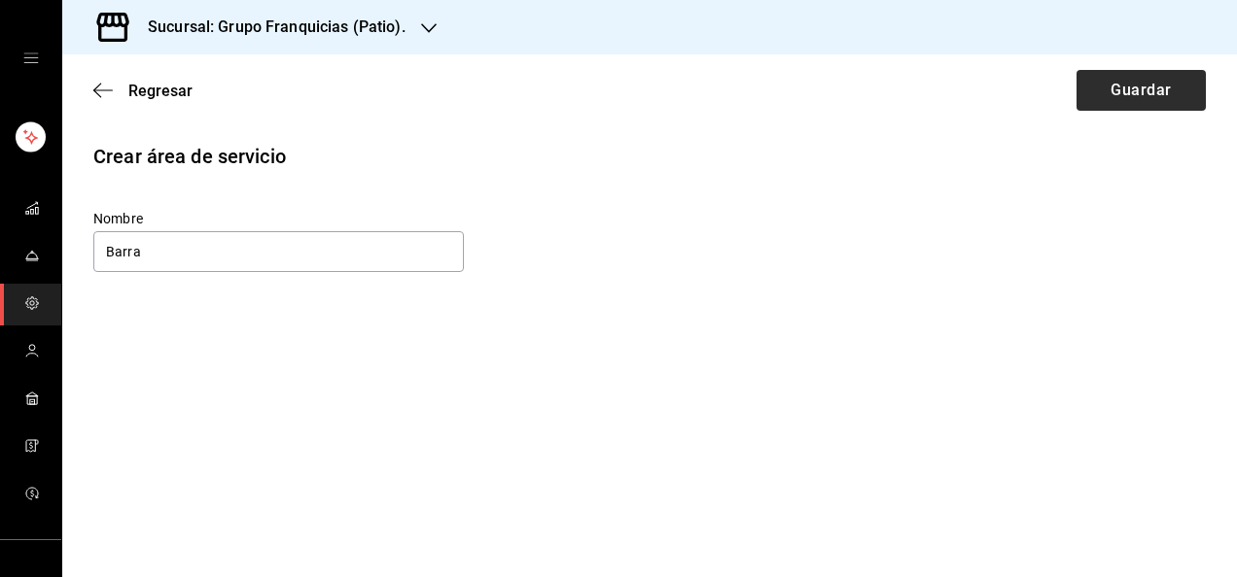
type input "Barra"
click at [1087, 99] on button "Guardar" at bounding box center [1140, 90] width 129 height 41
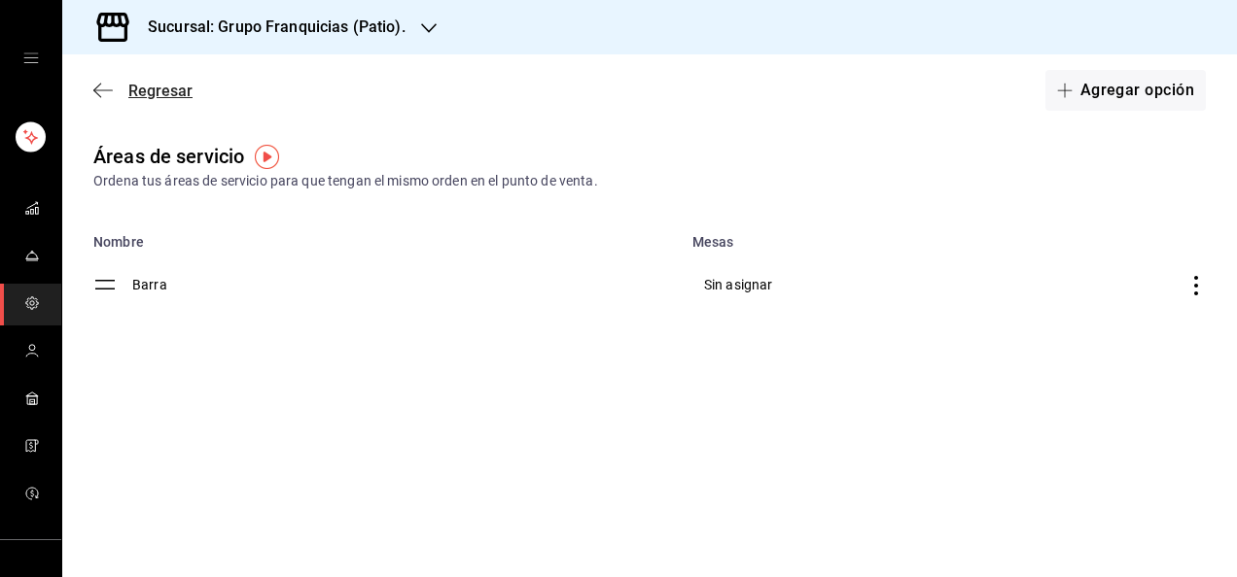
click at [167, 87] on span "Regresar" at bounding box center [160, 91] width 64 height 18
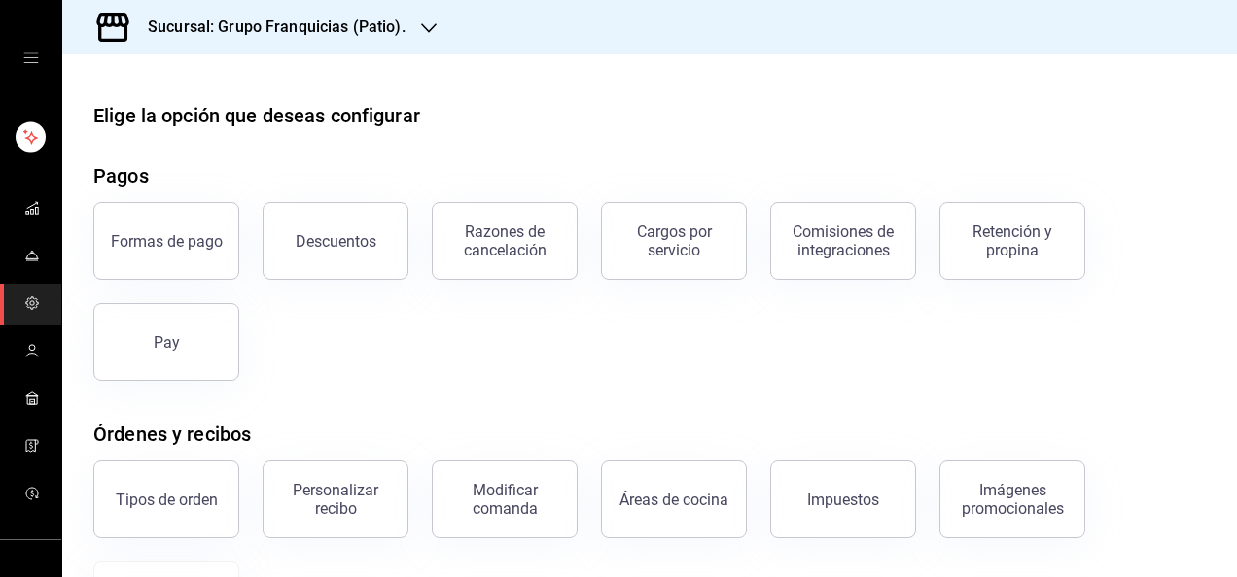
scroll to position [408, 0]
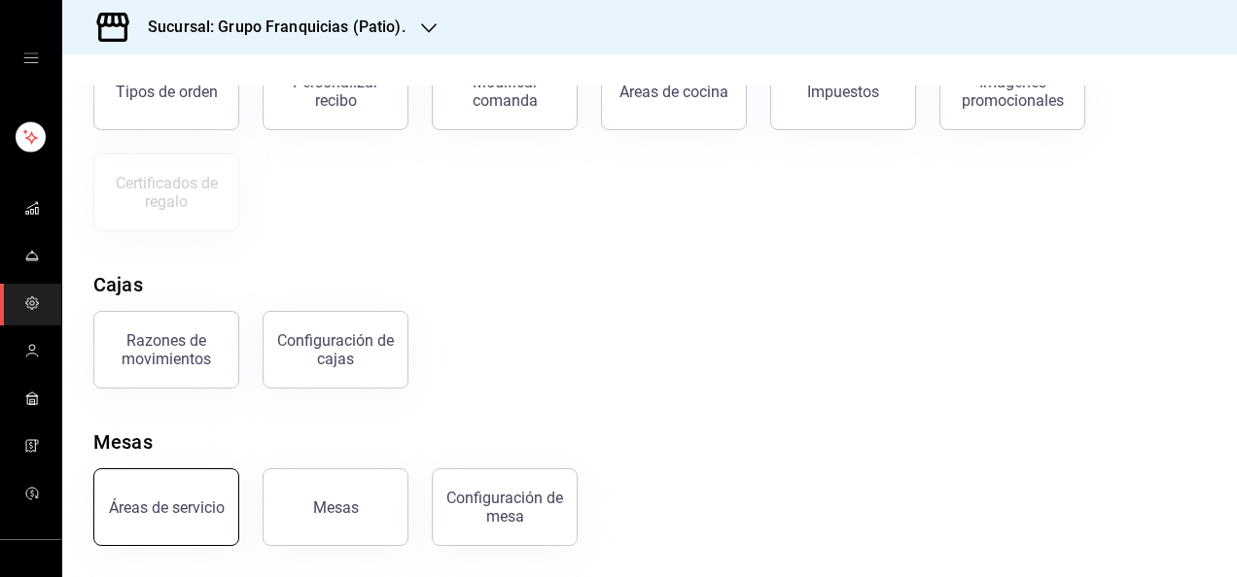
click at [181, 502] on div "Áreas de servicio" at bounding box center [167, 508] width 116 height 18
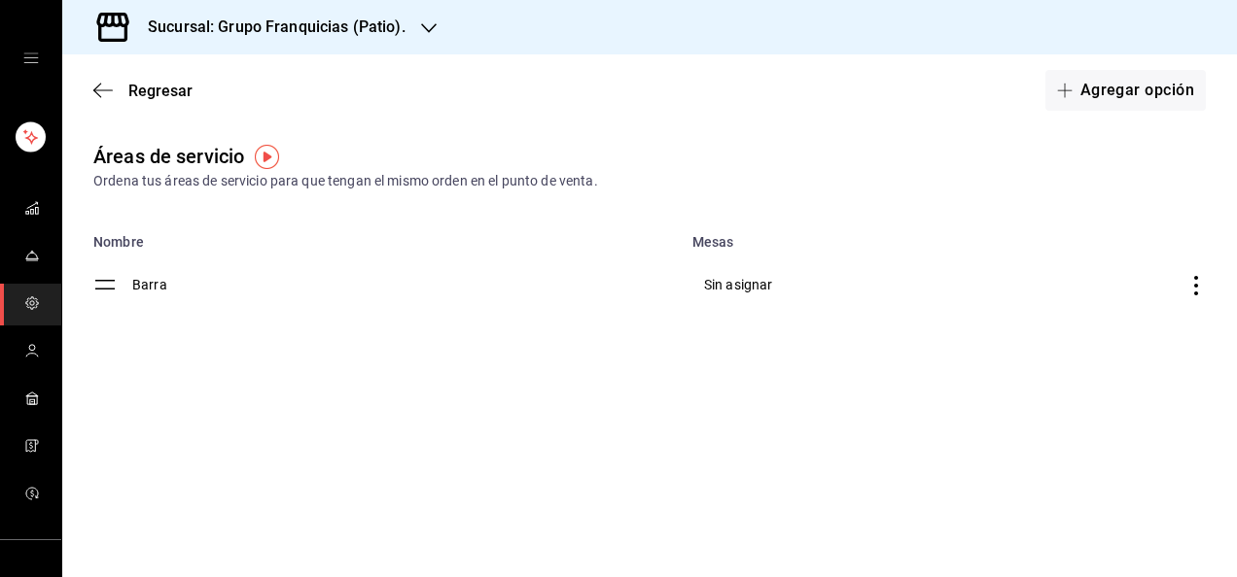
click at [137, 296] on td "Barra" at bounding box center [406, 285] width 548 height 70
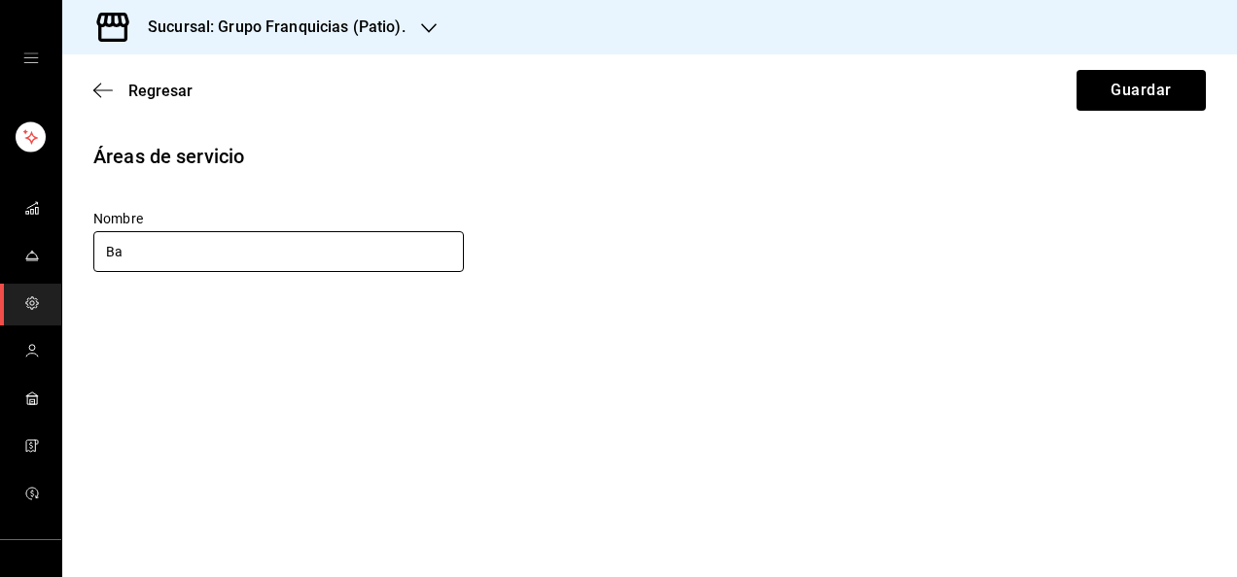
type input "B"
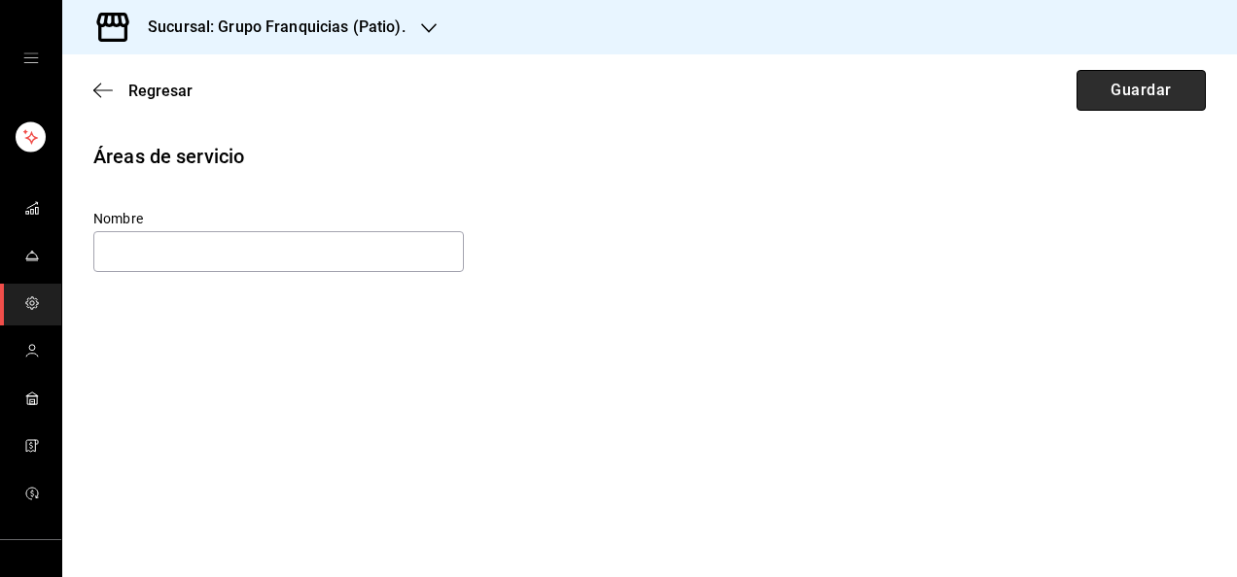
click at [1137, 80] on button "Guardar" at bounding box center [1140, 90] width 129 height 41
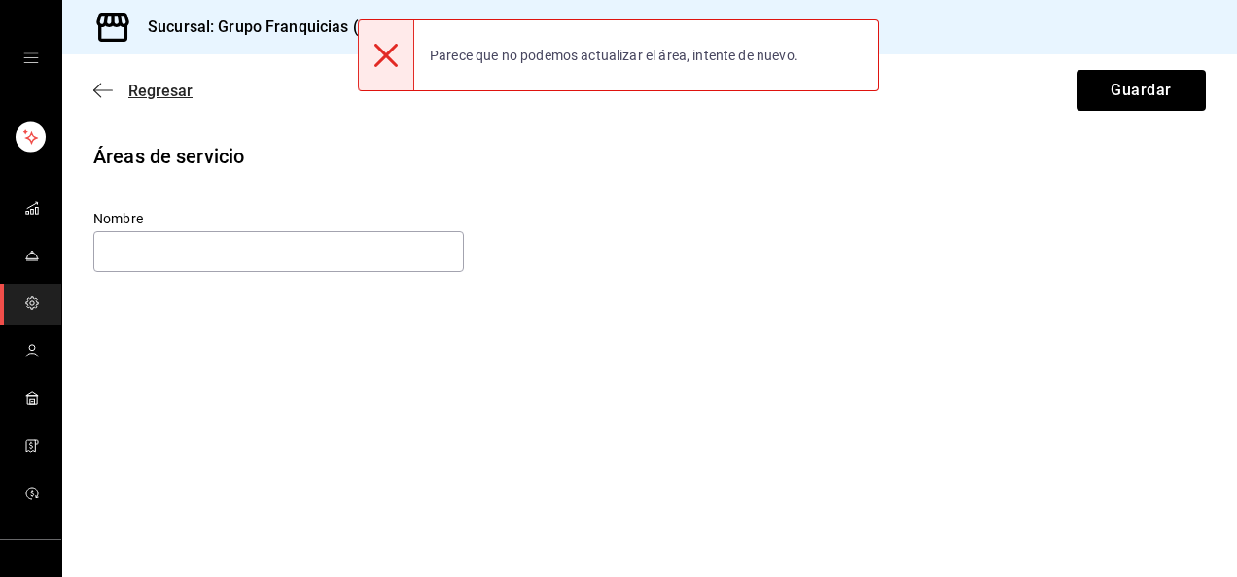
click at [156, 84] on span "Regresar" at bounding box center [160, 91] width 64 height 18
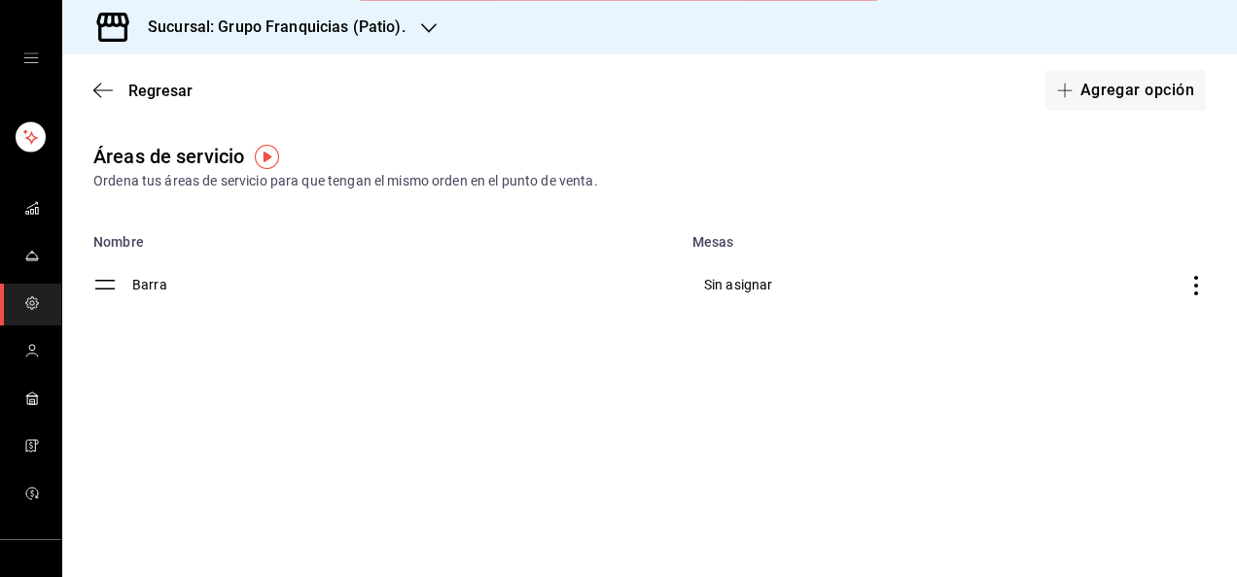
click at [1194, 284] on icon "discountsTable" at bounding box center [1196, 285] width 4 height 19
click at [1111, 336] on li "Eliminar" at bounding box center [1090, 335] width 229 height 54
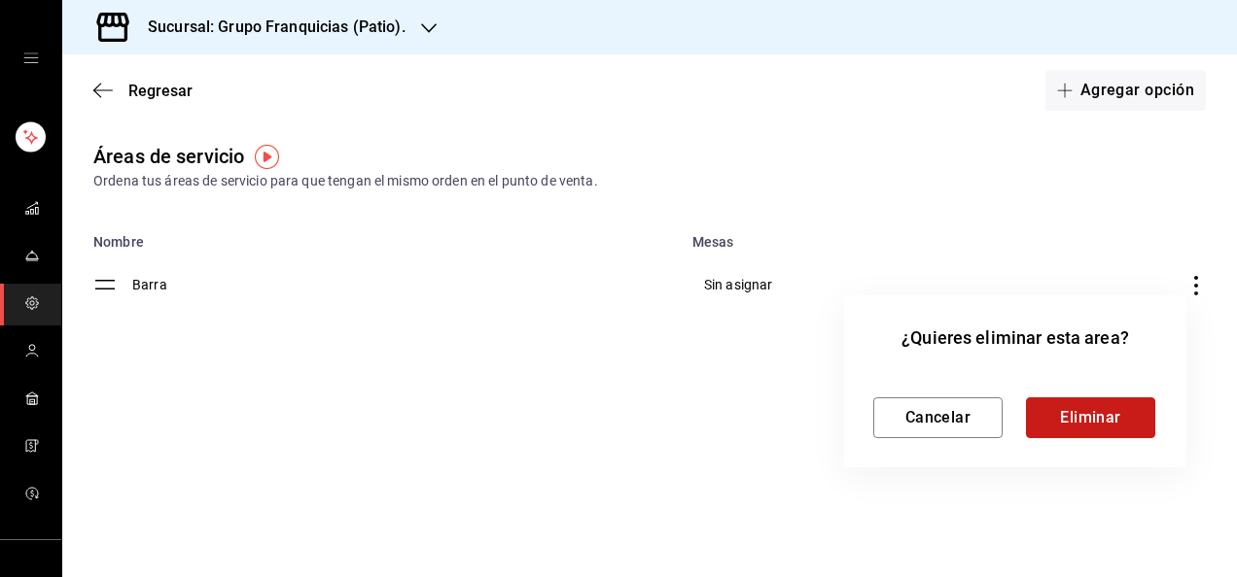
click at [1076, 431] on button "Eliminar" at bounding box center [1090, 418] width 129 height 41
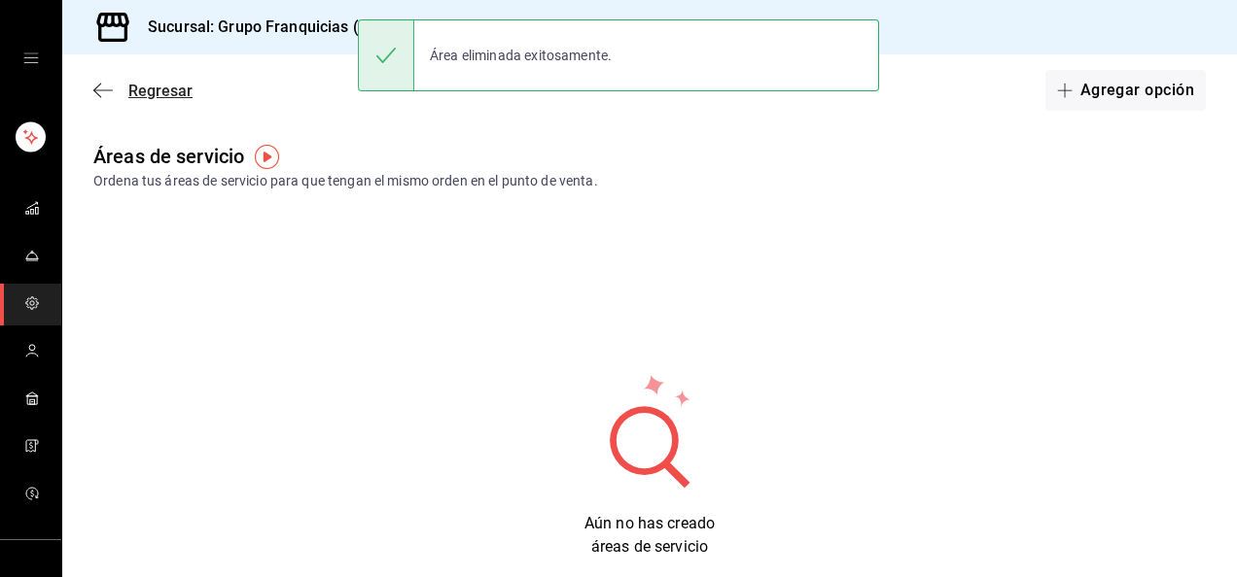
click at [166, 91] on span "Regresar" at bounding box center [160, 91] width 64 height 18
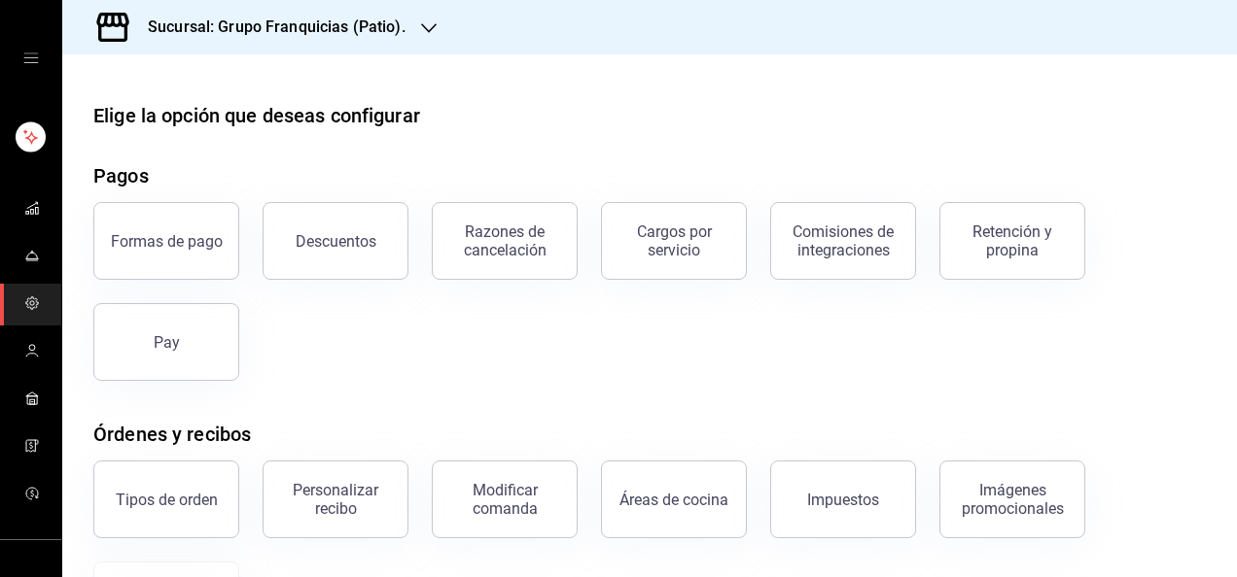
scroll to position [408, 0]
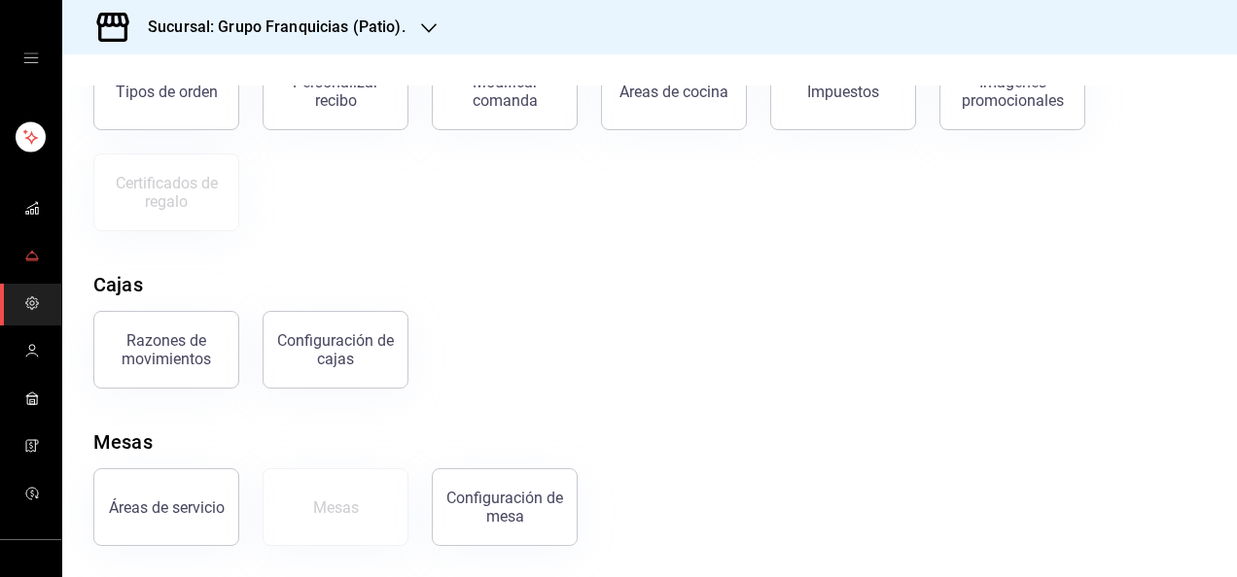
click at [30, 255] on icon "mailbox folders" at bounding box center [32, 256] width 16 height 16
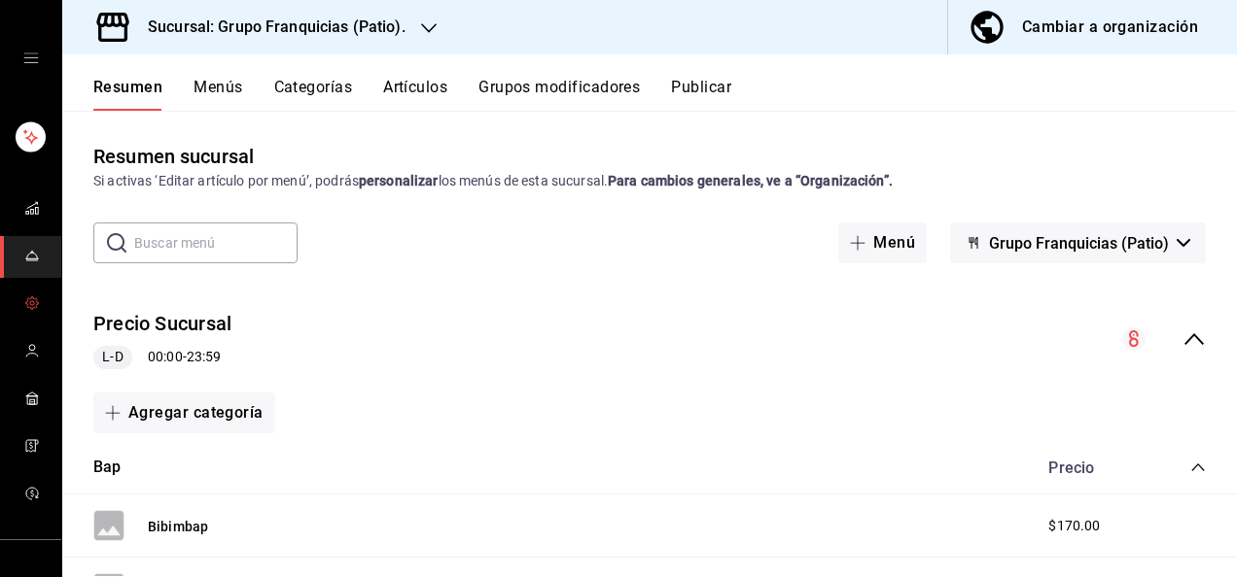
click at [33, 299] on icon "mailbox folders" at bounding box center [32, 304] width 16 height 16
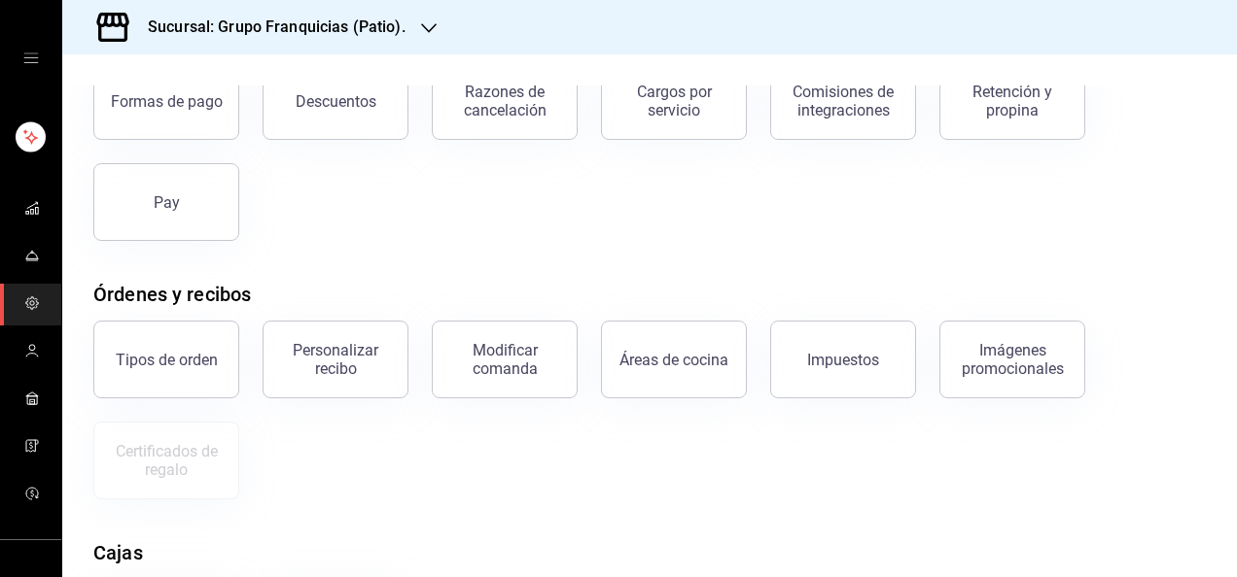
scroll to position [144, 0]
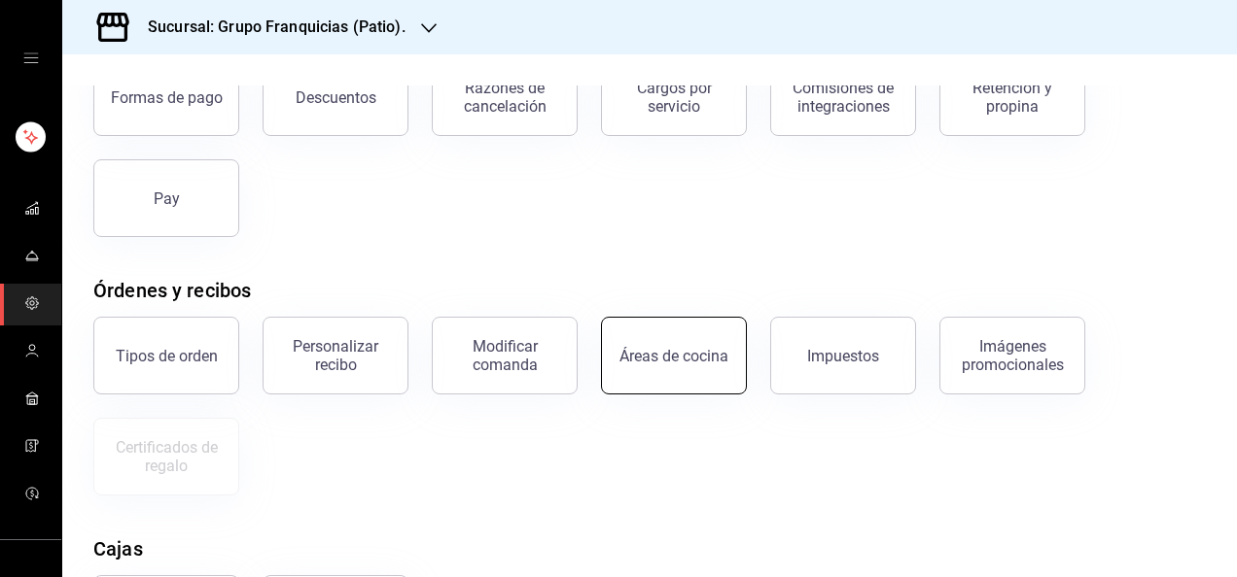
click at [654, 348] on div "Áreas de cocina" at bounding box center [673, 356] width 109 height 18
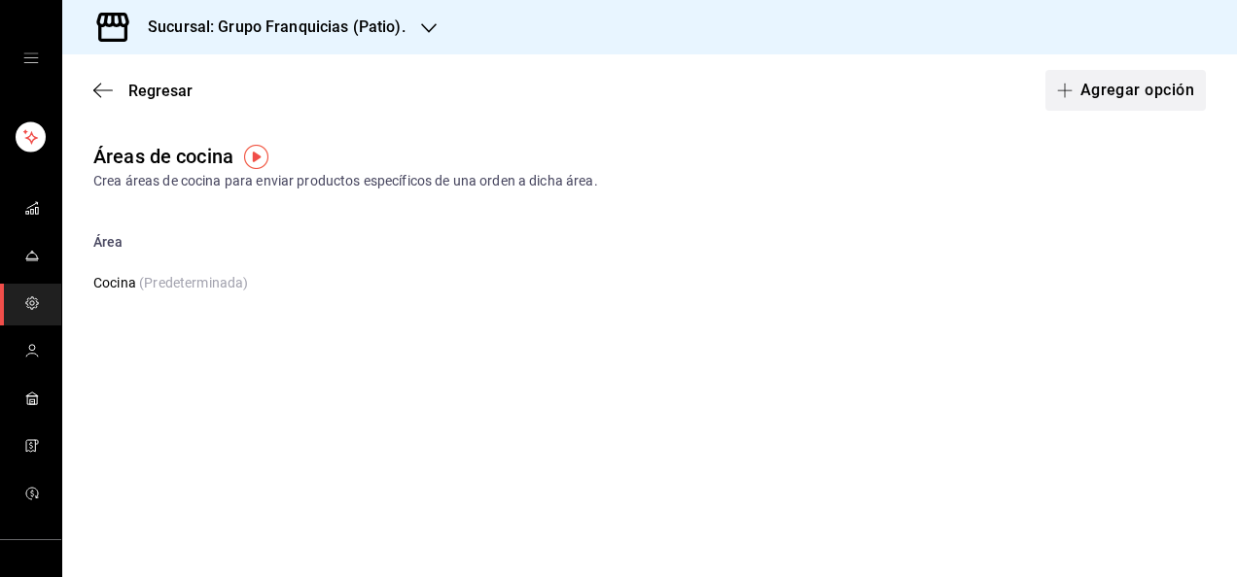
click at [1092, 82] on button "Agregar opción" at bounding box center [1125, 90] width 160 height 41
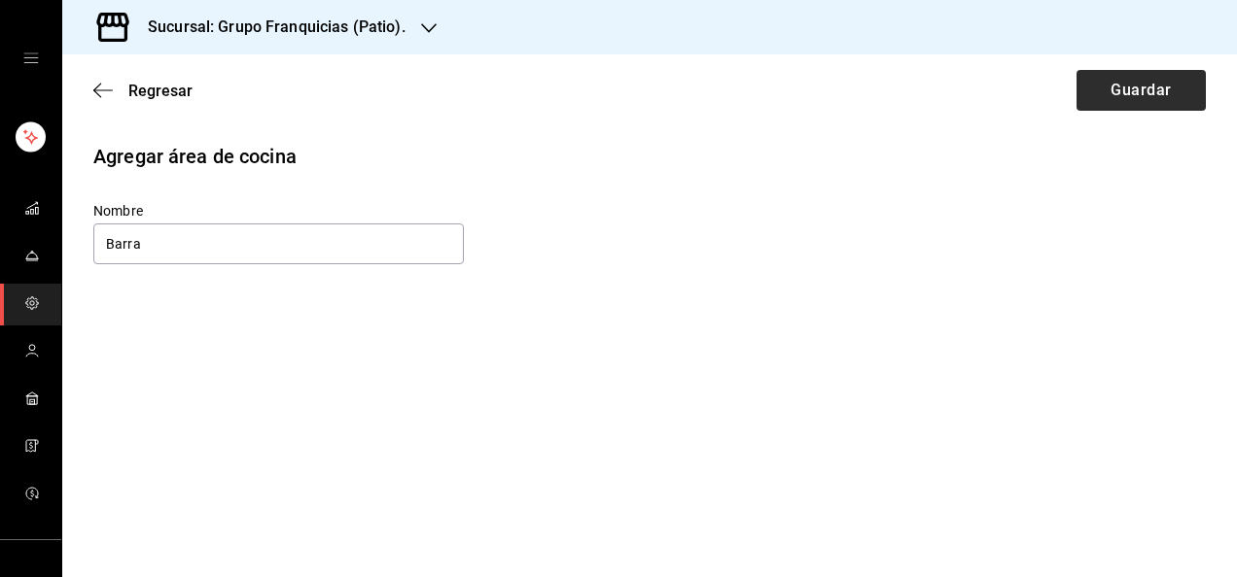
type input "Barra"
click at [1085, 82] on button "Guardar" at bounding box center [1140, 90] width 129 height 41
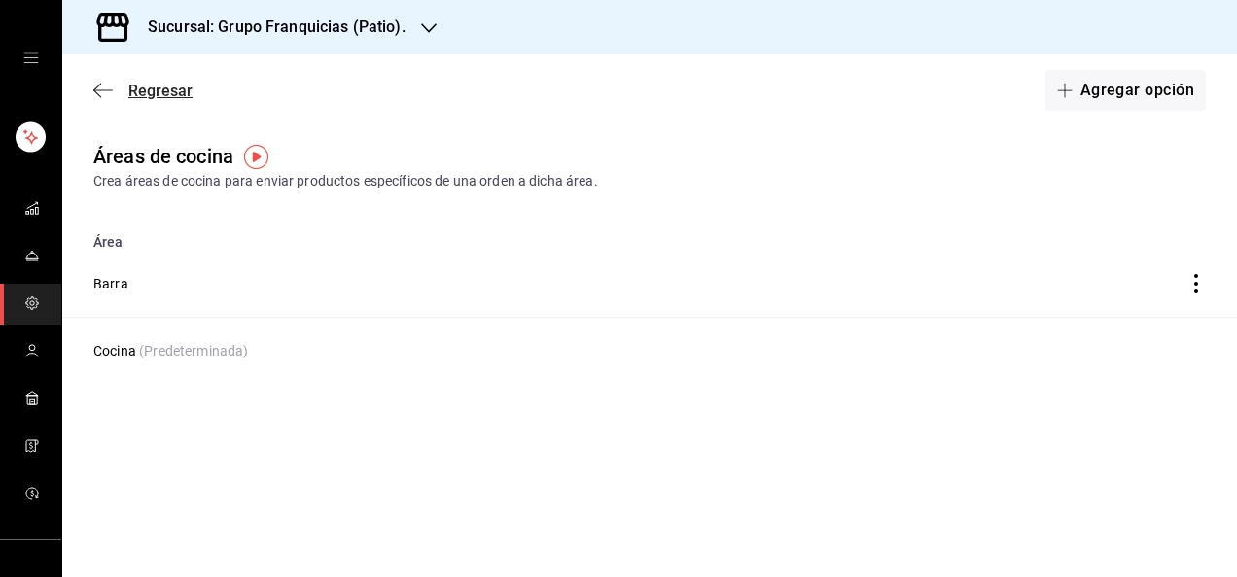
click at [169, 86] on span "Regresar" at bounding box center [160, 91] width 64 height 18
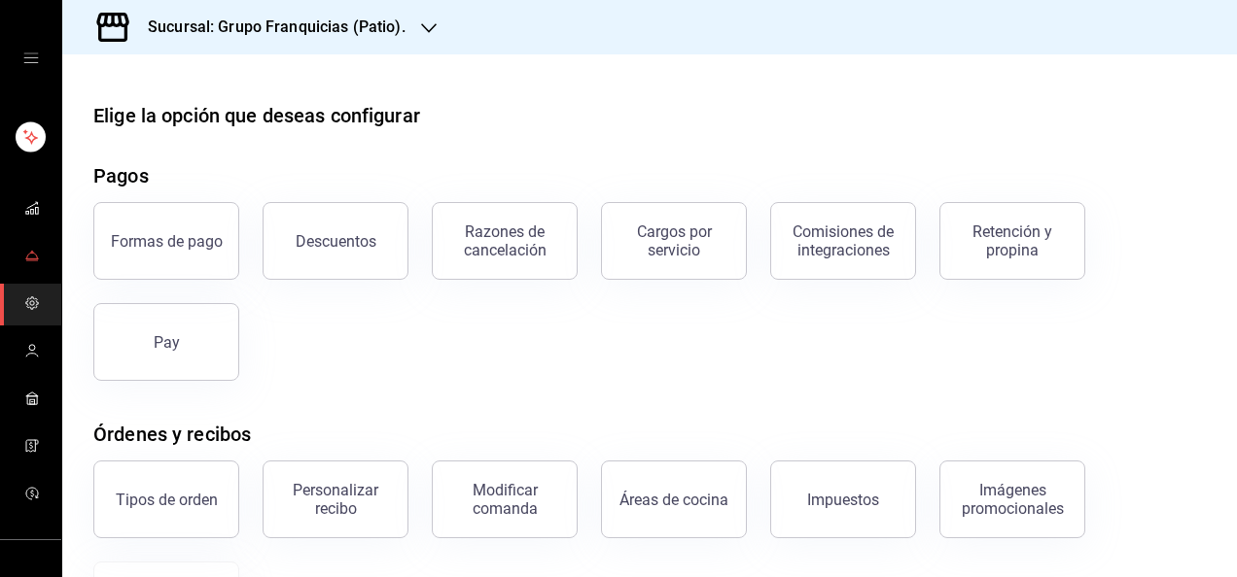
click at [26, 248] on icon "mailbox folders" at bounding box center [32, 256] width 16 height 16
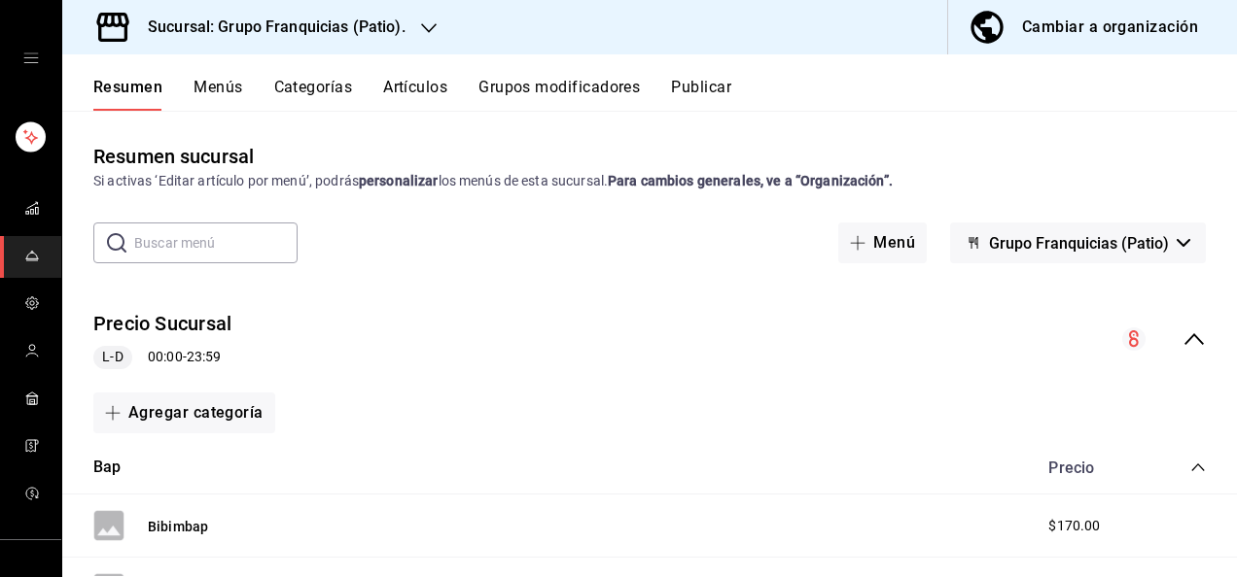
click at [261, 258] on input "text" at bounding box center [215, 243] width 163 height 39
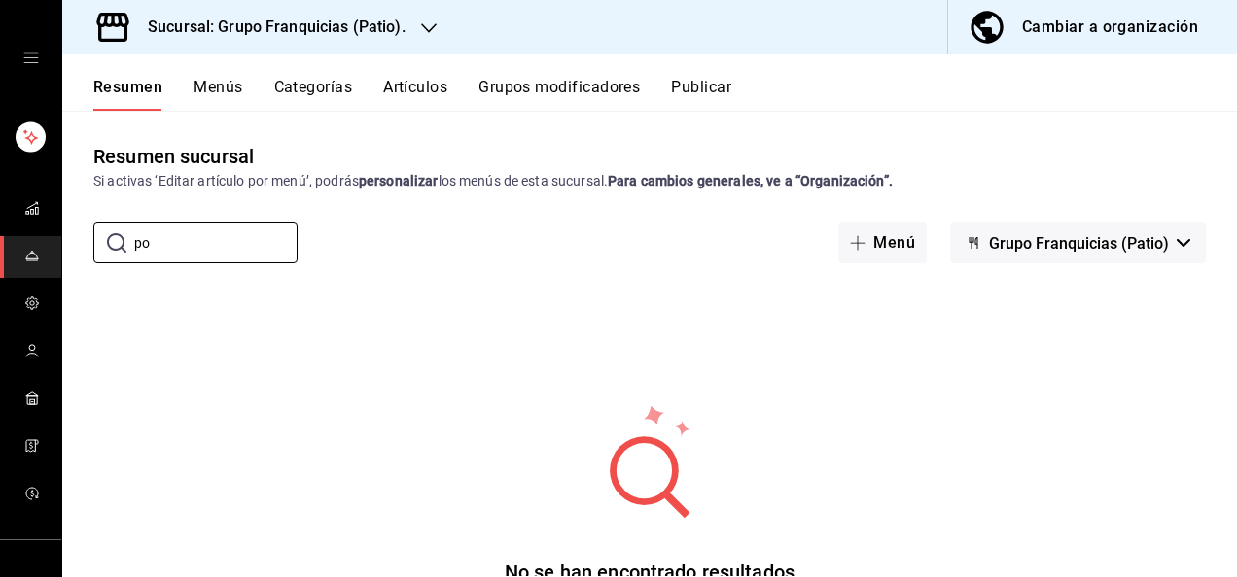
type input "p"
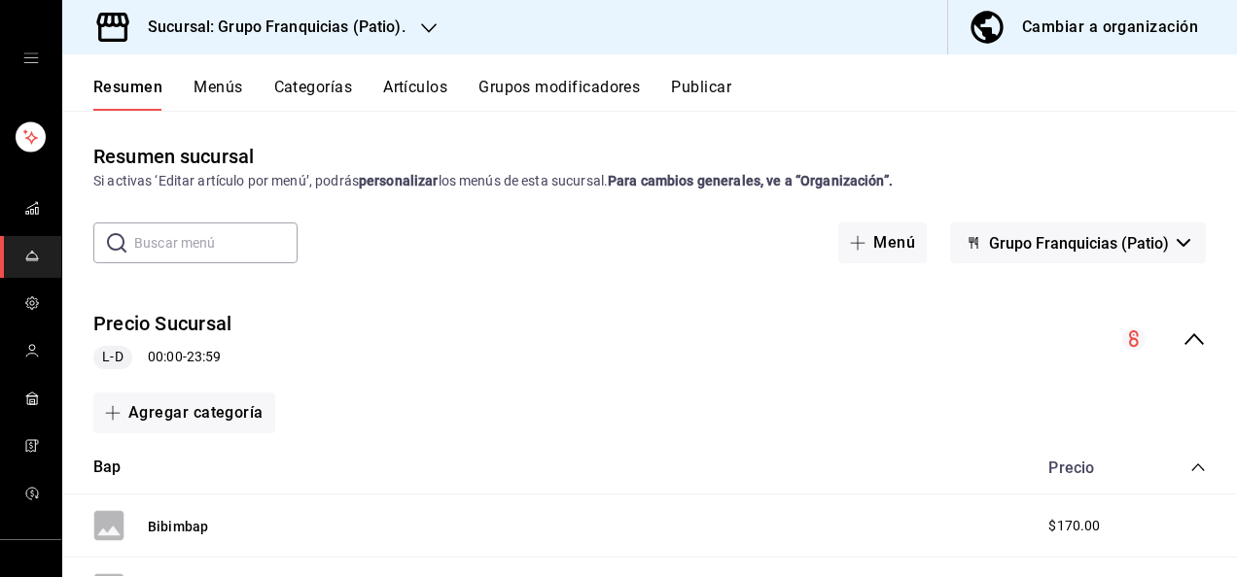
click at [417, 75] on div "Resumen Menús Categorías Artículos Grupos modificadores Publicar" at bounding box center [649, 82] width 1174 height 56
click at [424, 86] on button "Artículos" at bounding box center [415, 94] width 64 height 33
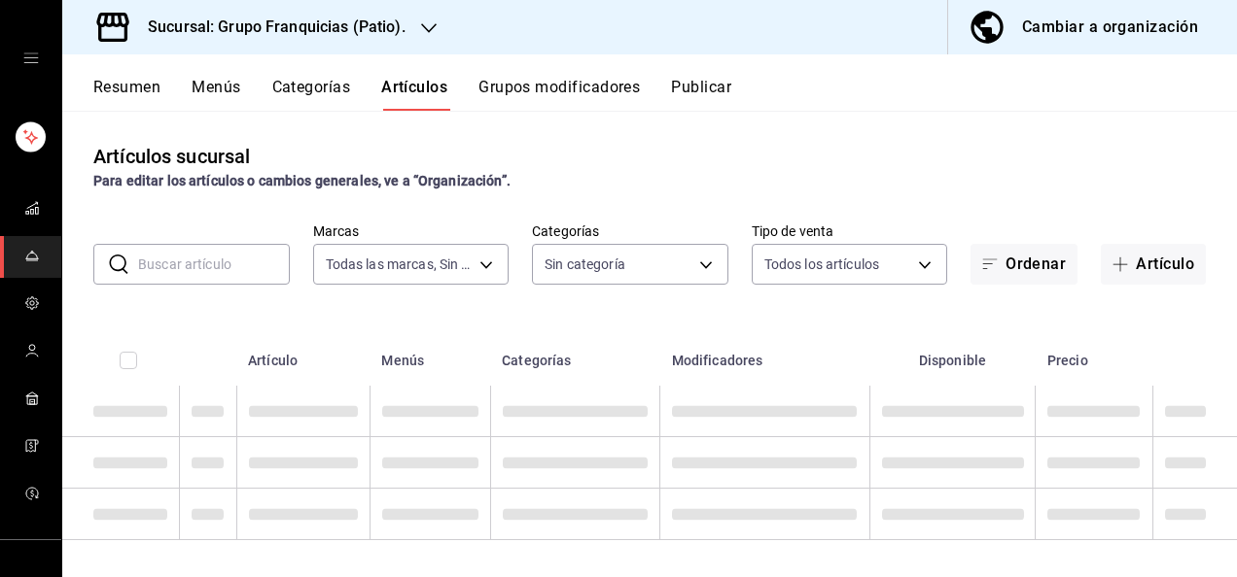
type input "5bdd948c-2695-4064-ac33-13a91c052da4"
type input "a5e45834-96d3-4dc4-b1a7-3ed554f5bbd2,47c40de9-decd-4d8d-bfa9-37ee08715376,a69b4…"
click at [215, 262] on input "text" at bounding box center [214, 264] width 152 height 39
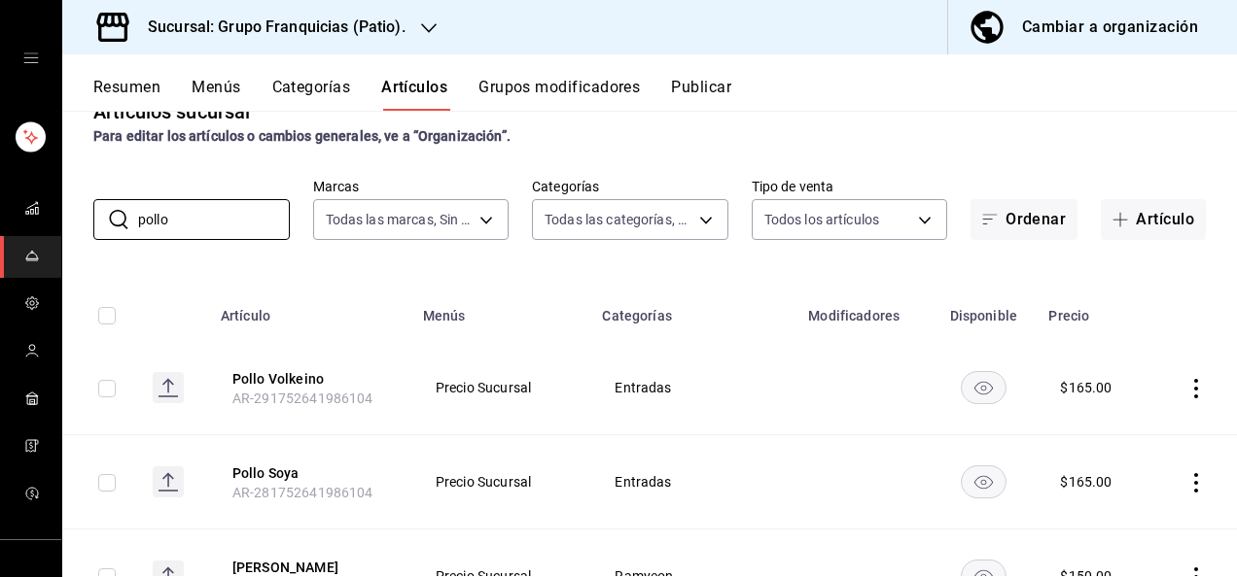
scroll to position [44, 0]
type input "pollo"
click at [307, 376] on button "Pollo Volkeino" at bounding box center [310, 379] width 156 height 19
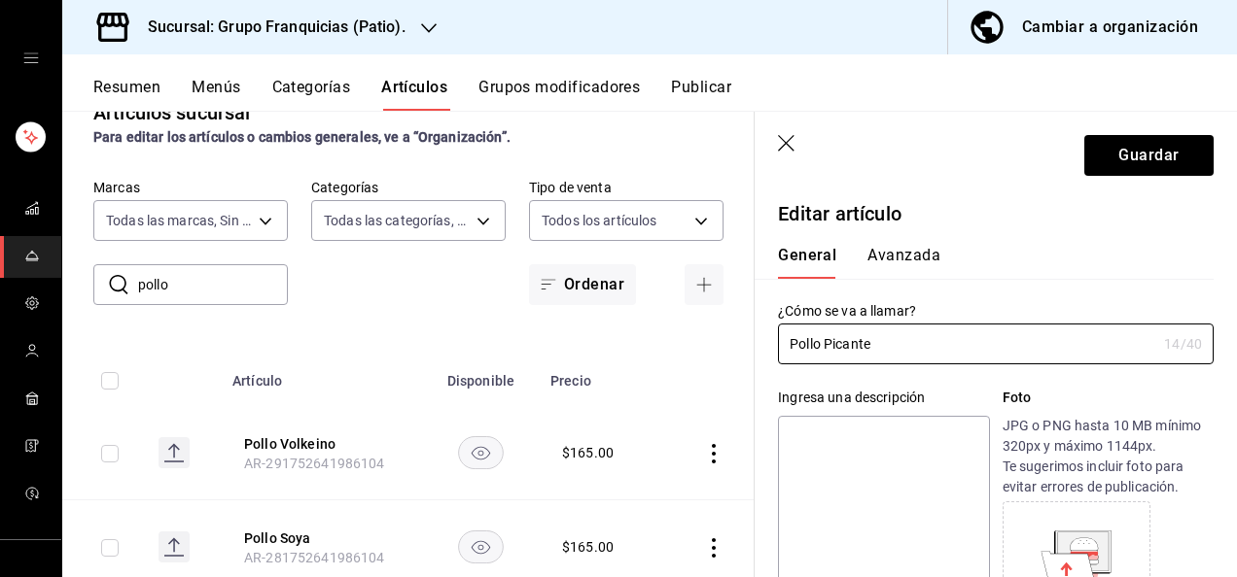
type input "Pollo Picante"
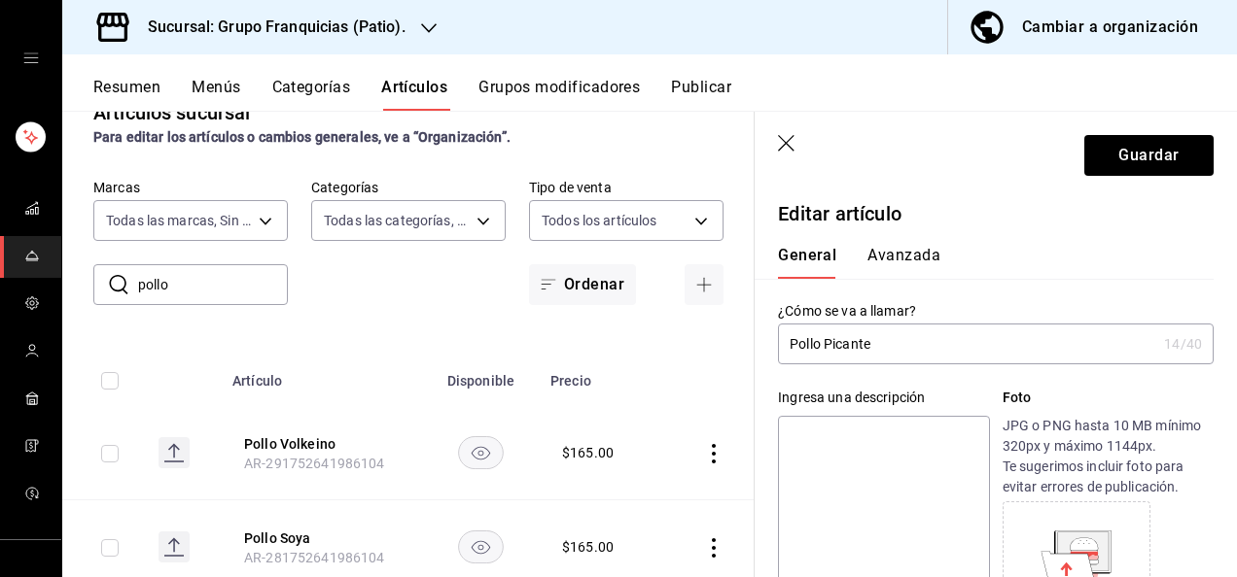
click at [896, 251] on button "Avanzada" at bounding box center [903, 262] width 73 height 33
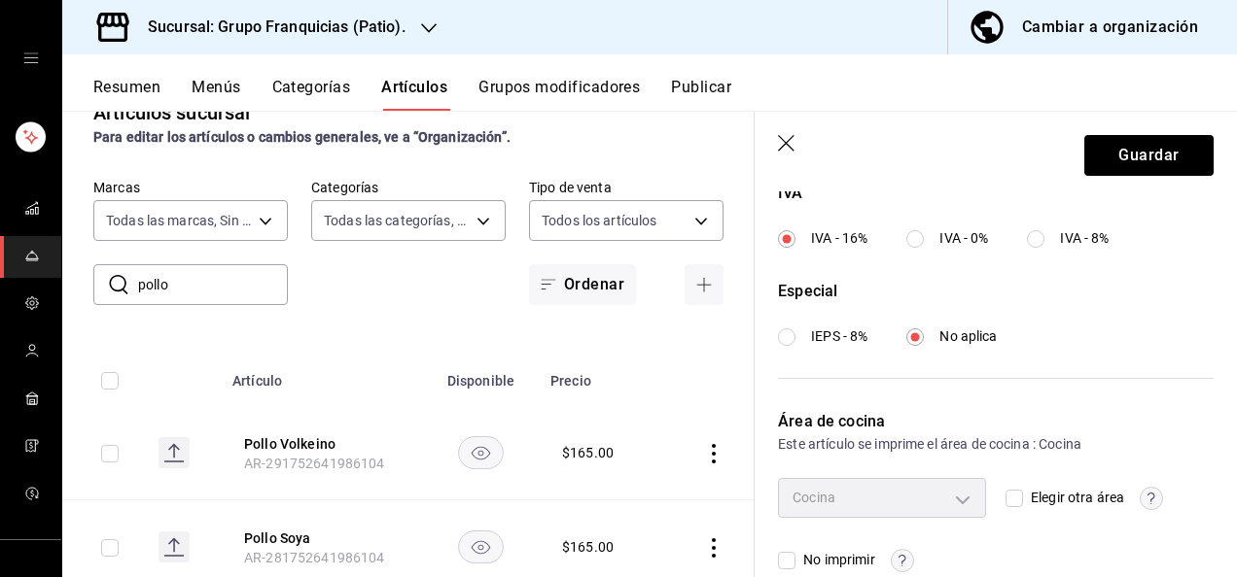
scroll to position [793, 0]
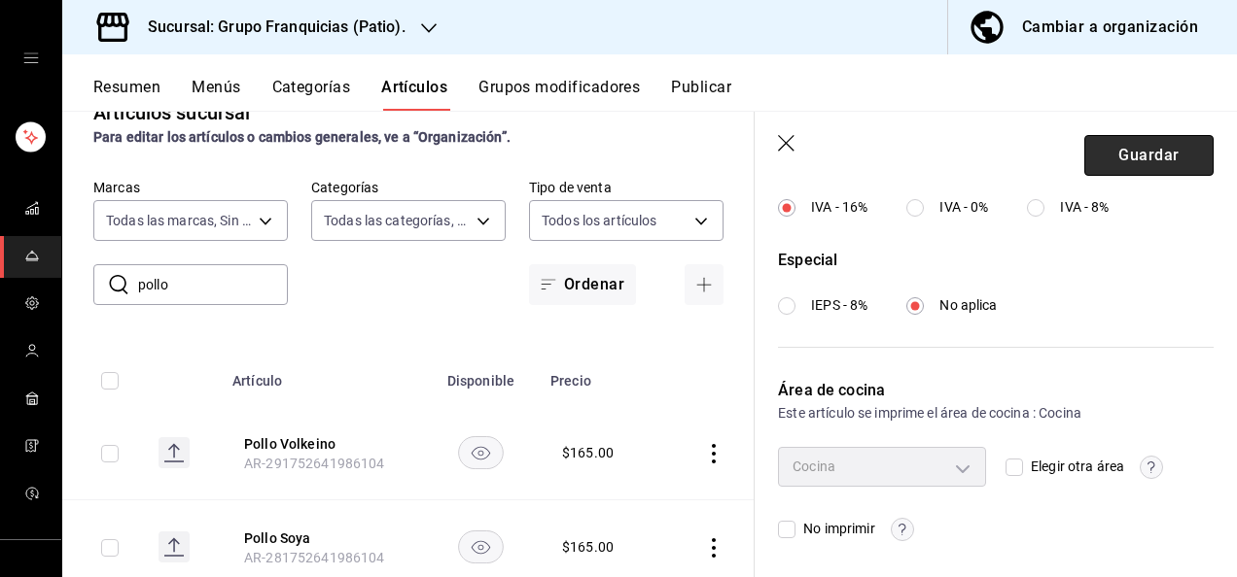
click at [1137, 154] on button "Guardar" at bounding box center [1148, 155] width 129 height 41
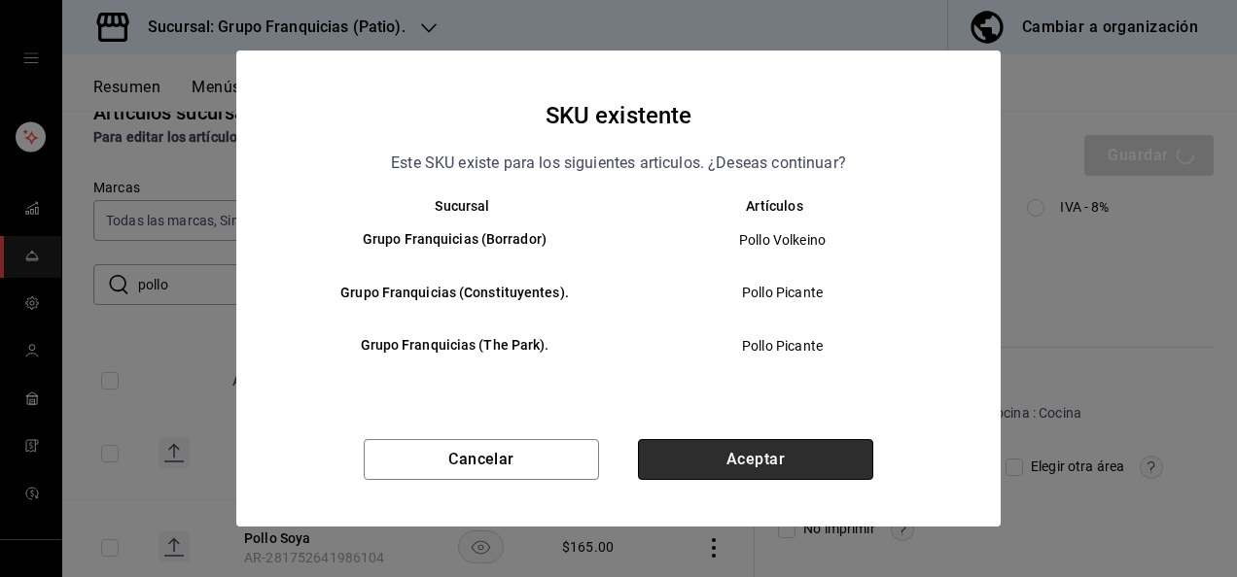
click at [787, 439] on button "Aceptar" at bounding box center [755, 459] width 235 height 41
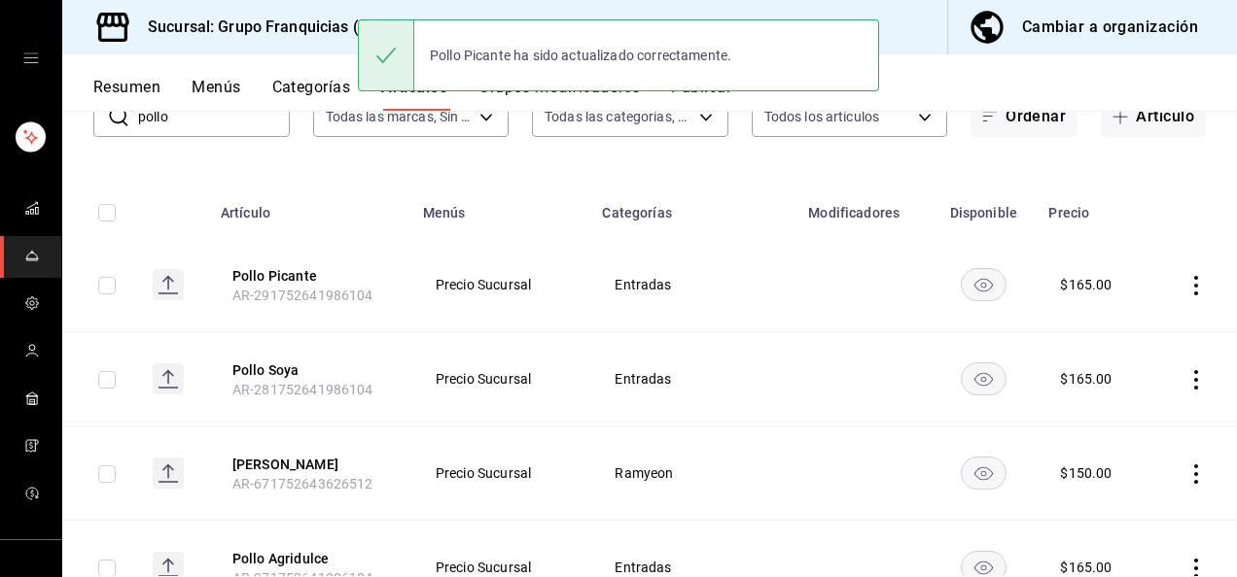
scroll to position [154, 0]
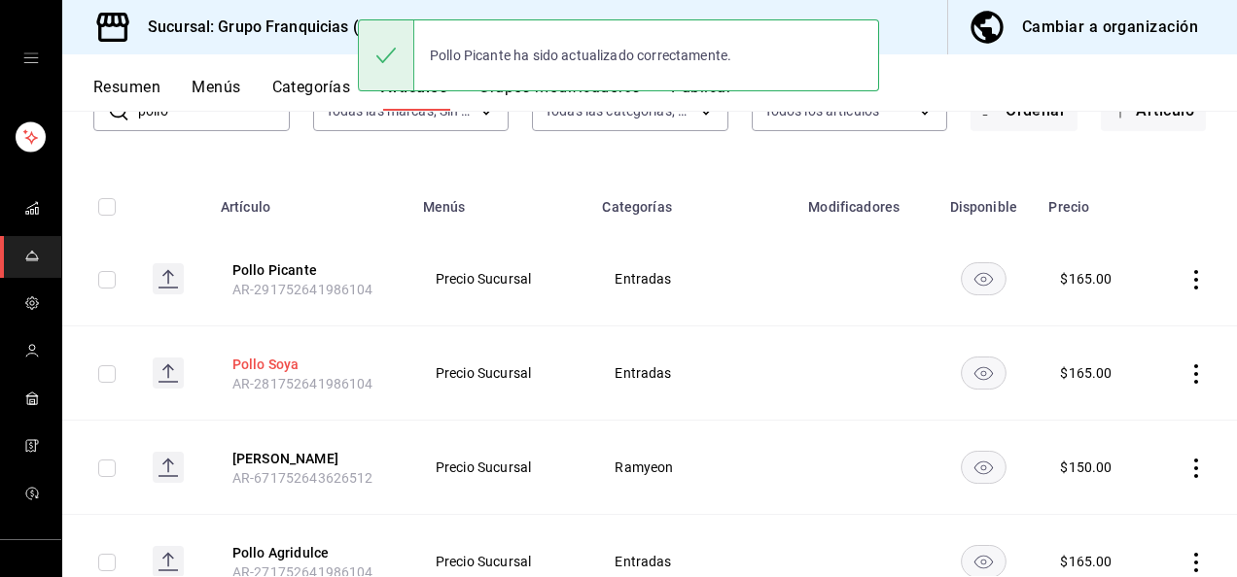
click at [276, 358] on button "Pollo Soya" at bounding box center [310, 364] width 156 height 19
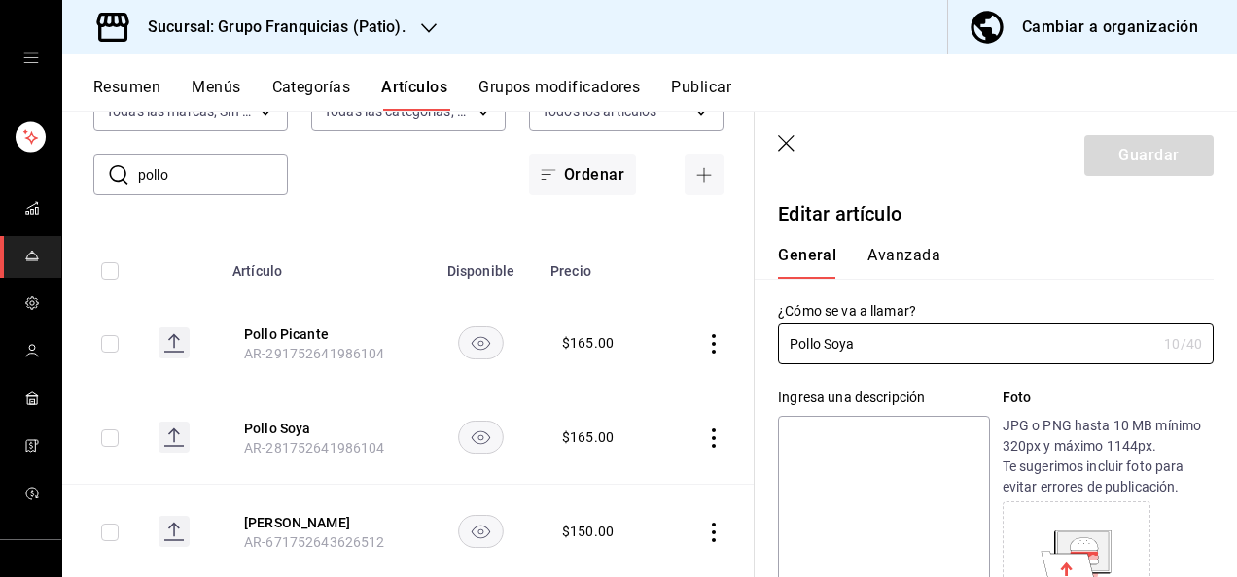
type input "$165.00"
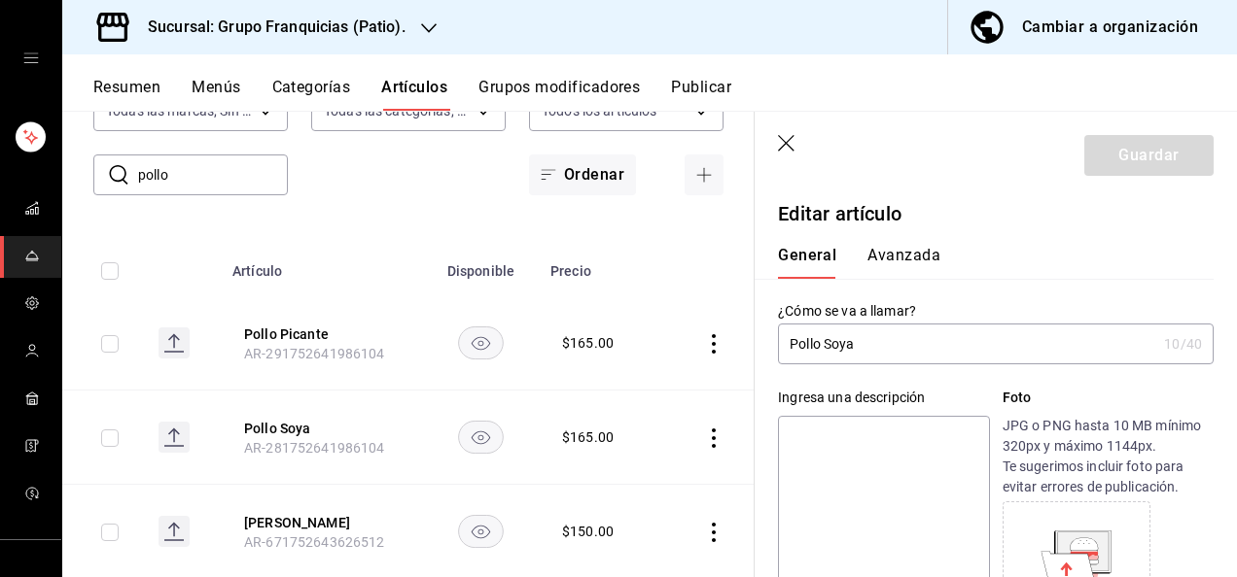
click at [970, 340] on input "Pollo Soya" at bounding box center [967, 344] width 378 height 39
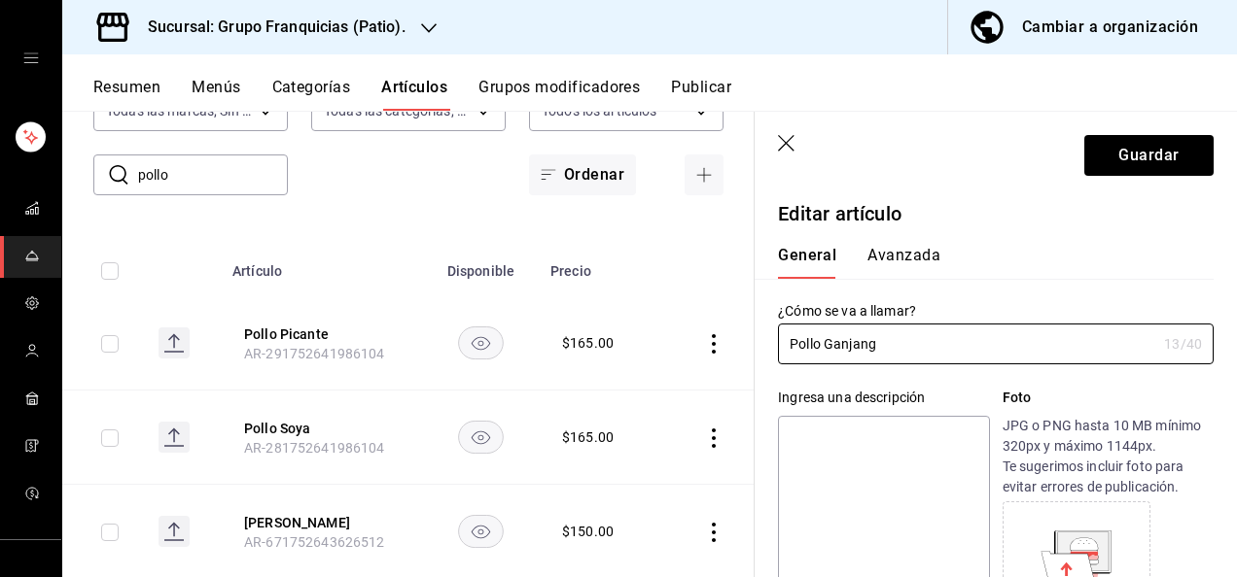
type input "Pollo Ganjang"
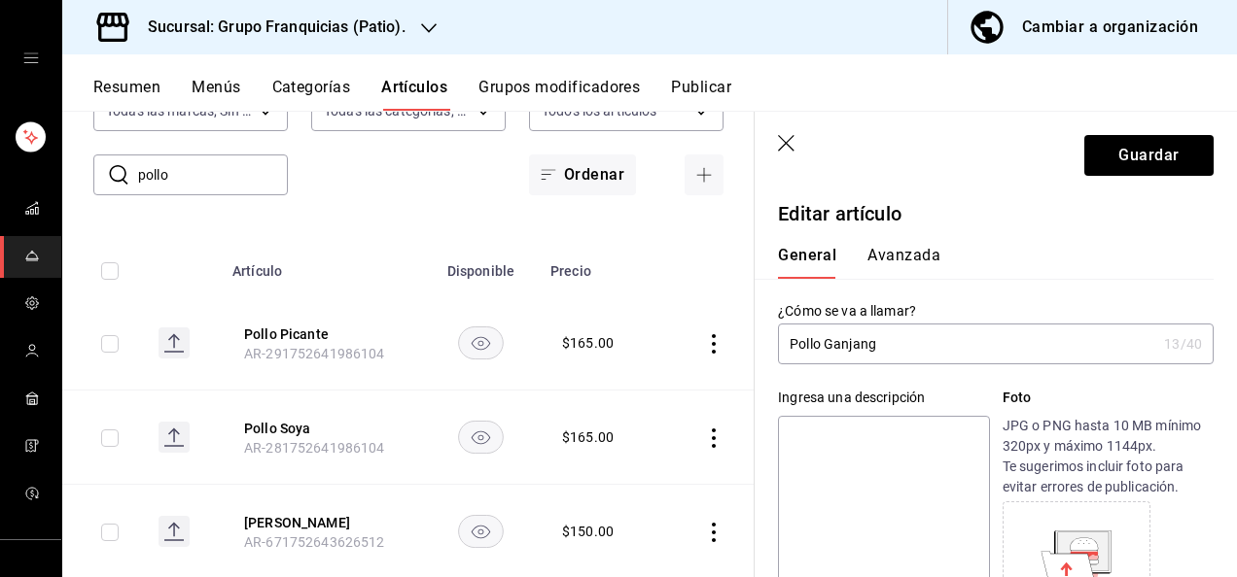
click at [920, 266] on button "Avanzada" at bounding box center [903, 262] width 73 height 33
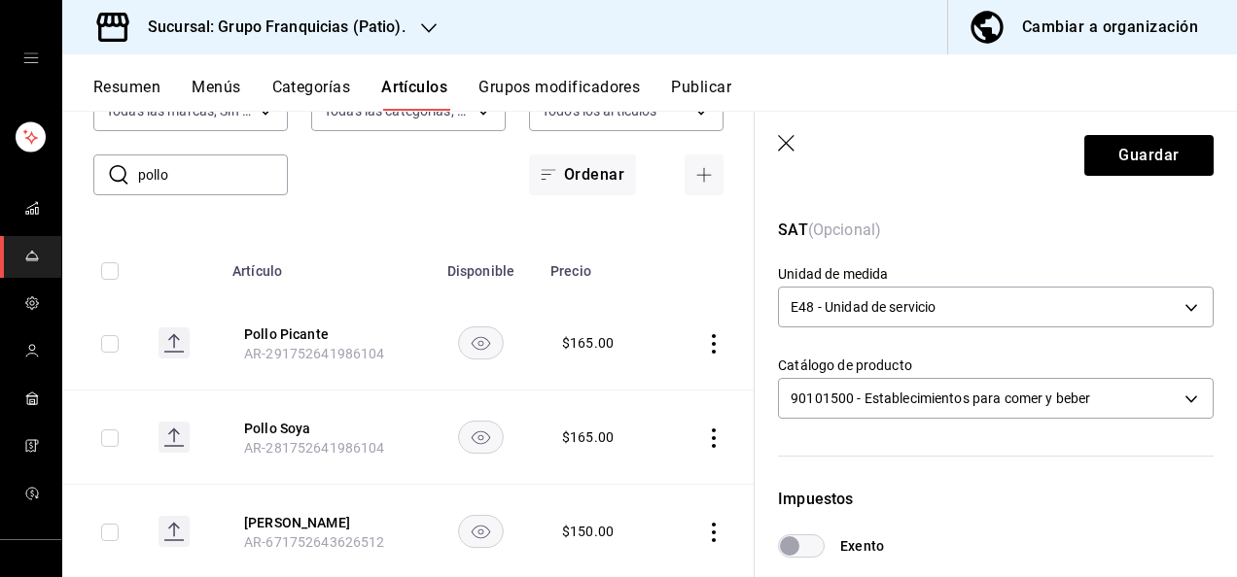
scroll to position [793, 0]
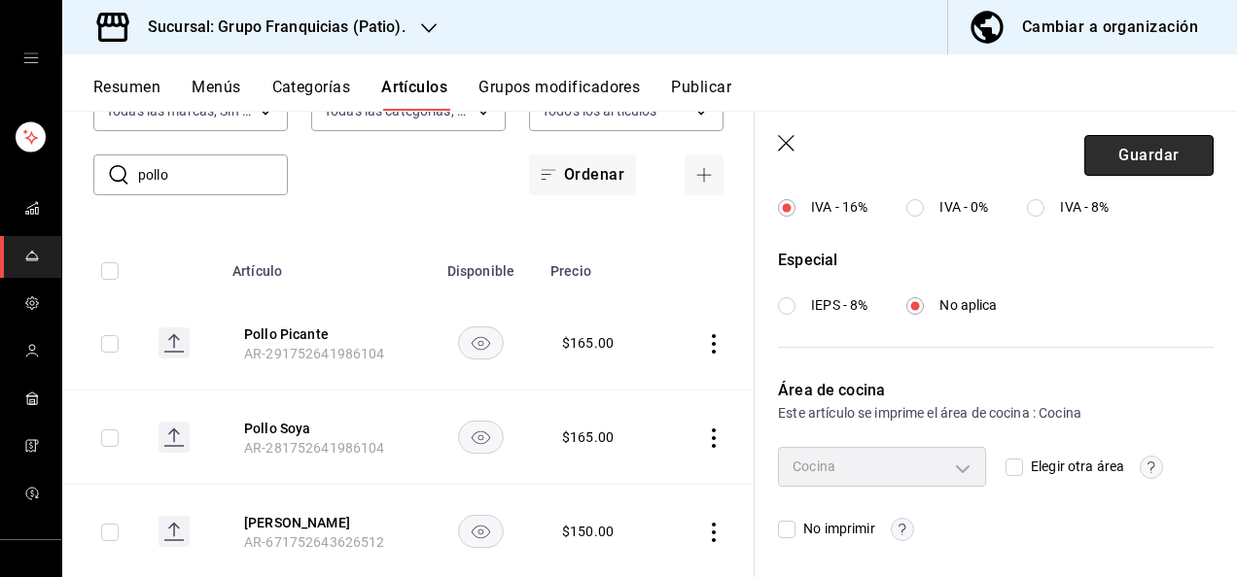
click at [1096, 153] on button "Guardar" at bounding box center [1148, 155] width 129 height 41
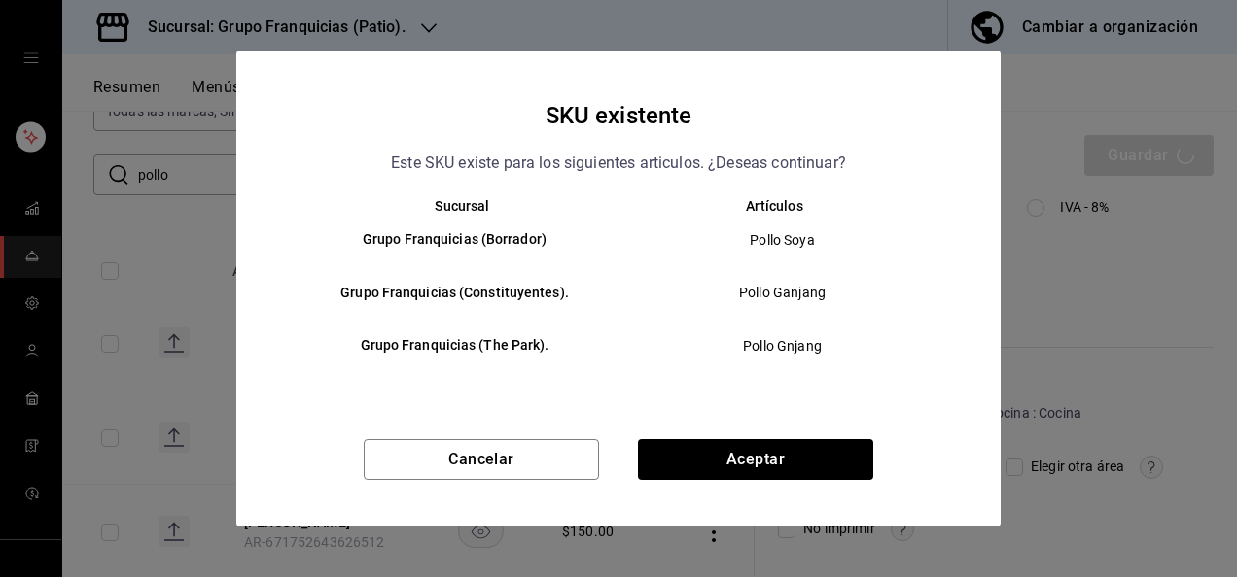
click at [803, 400] on div "Sucursal Artículos Grupo Franquicias (Borrador) Pollo Soya Grupo Franquicias (C…" at bounding box center [618, 310] width 764 height 225
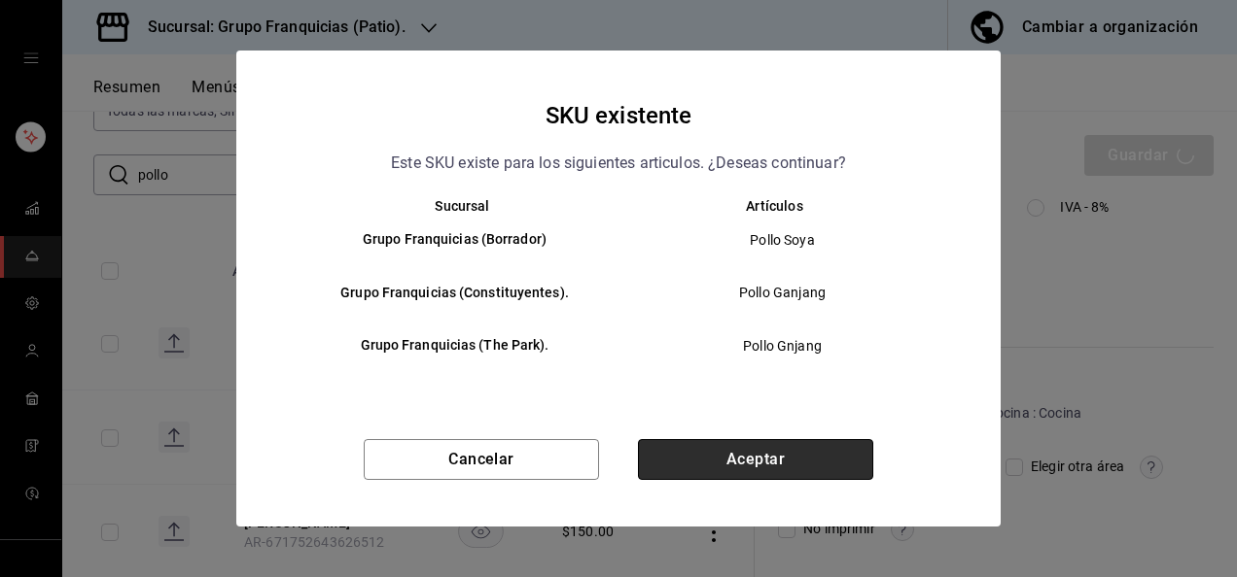
click at [758, 467] on button "Aceptar" at bounding box center [755, 459] width 235 height 41
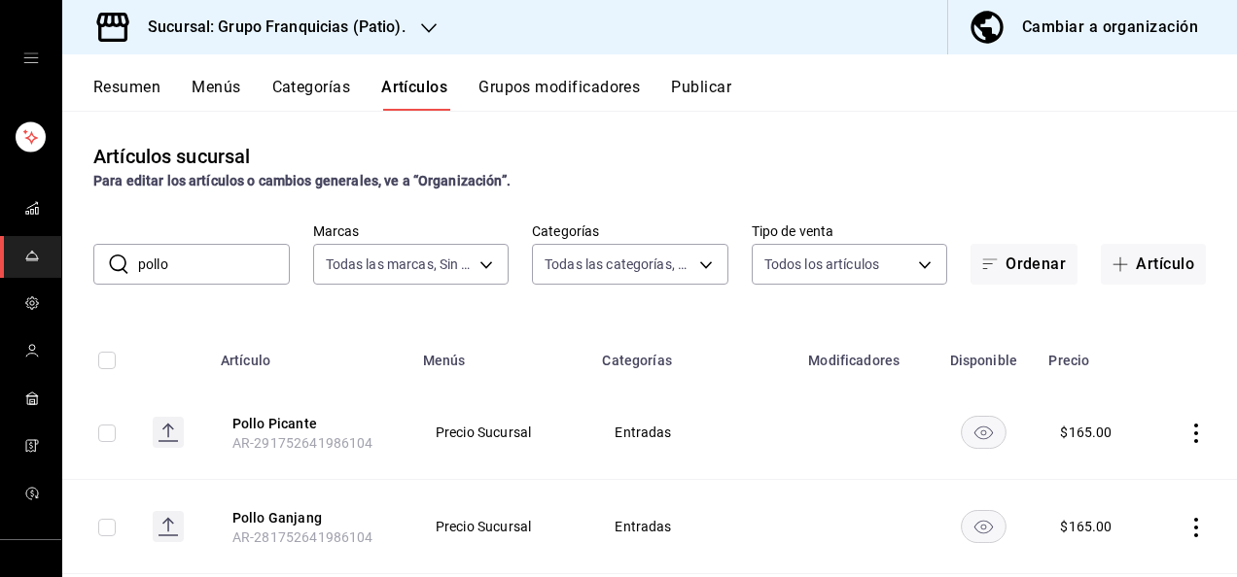
click at [247, 251] on input "pollo" at bounding box center [214, 264] width 152 height 39
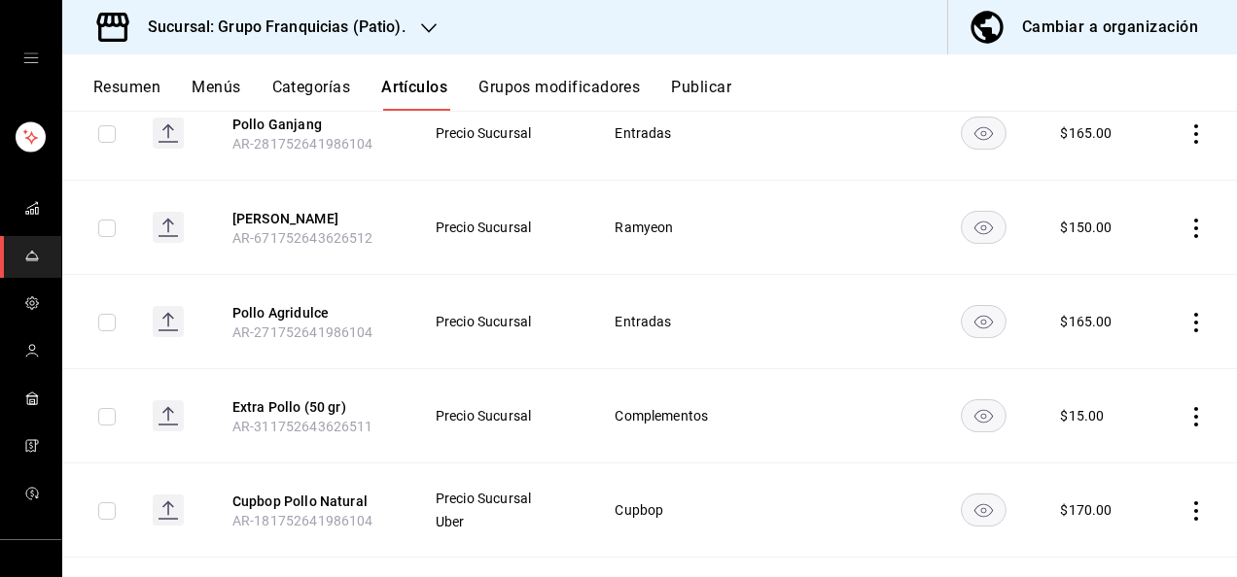
scroll to position [397, 0]
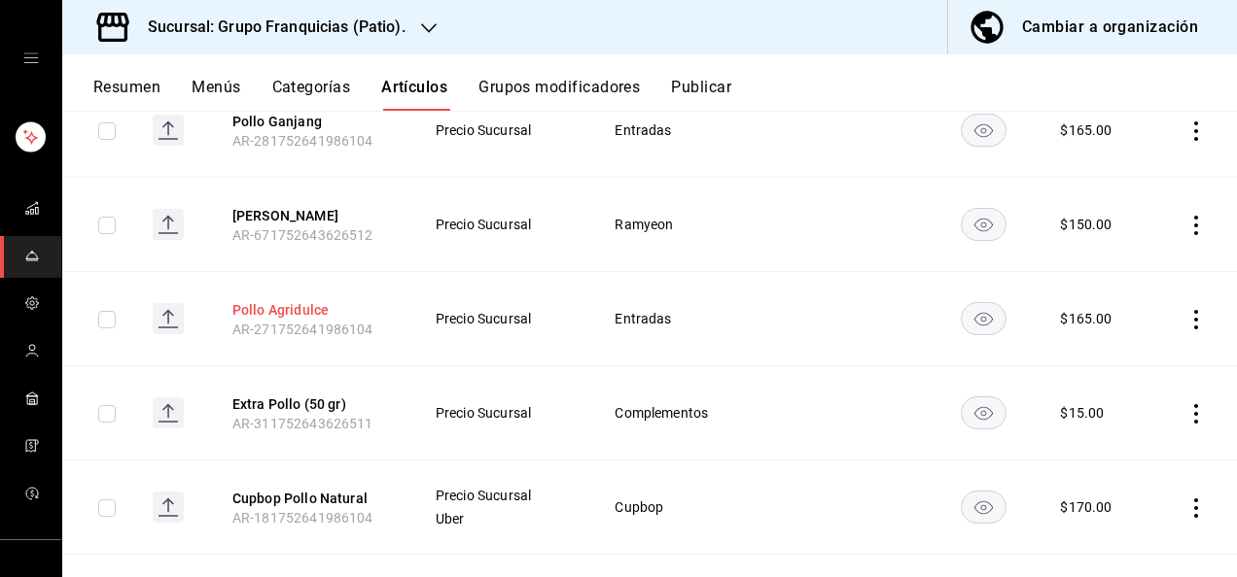
click at [305, 309] on button "Pollo Agridulce" at bounding box center [310, 309] width 156 height 19
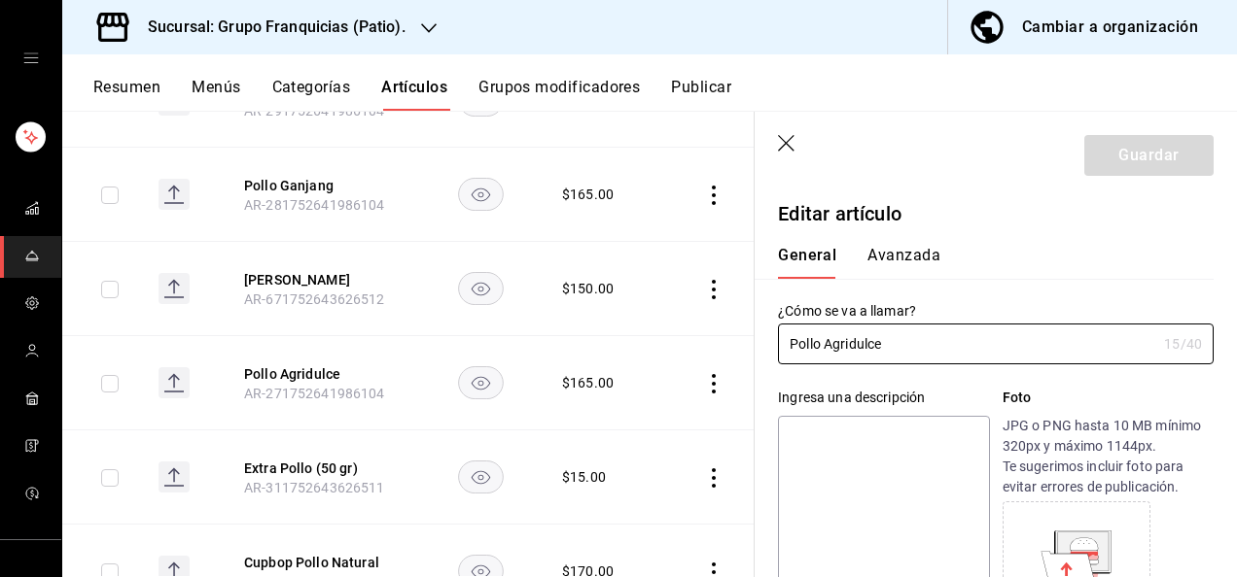
type input "$165.00"
type input "Pollo BBQ"
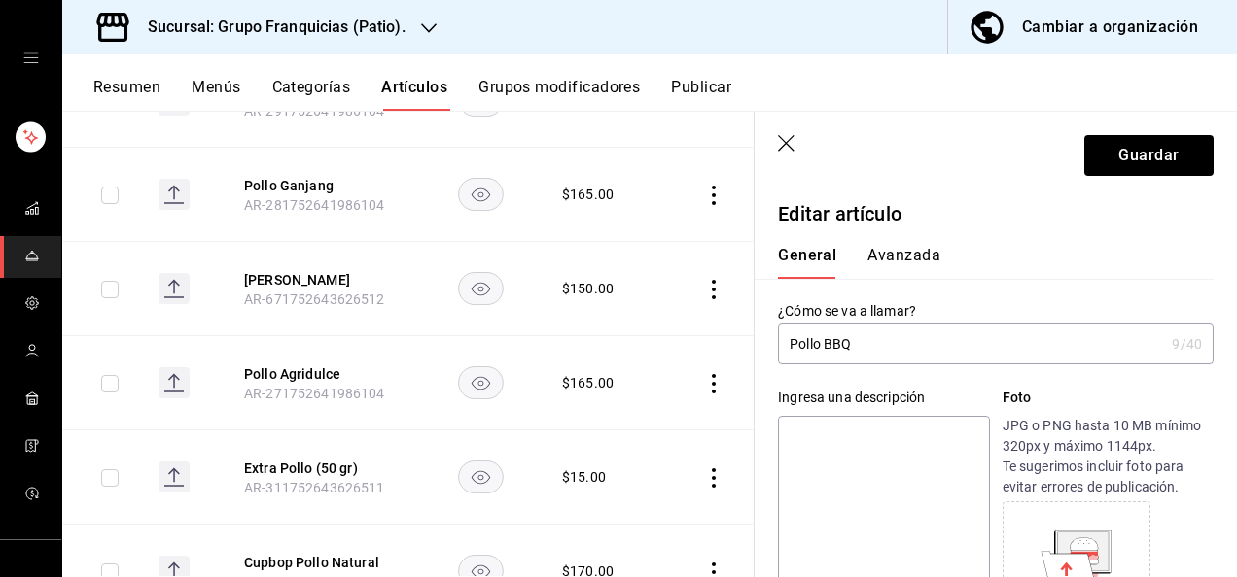
click at [1096, 458] on p "JPG o PNG hasta 10 MB mínimo 320px y máximo 1144px. Te sugerimos incluir foto p…" at bounding box center [1107, 457] width 211 height 82
click at [906, 273] on button "Avanzada" at bounding box center [903, 262] width 73 height 33
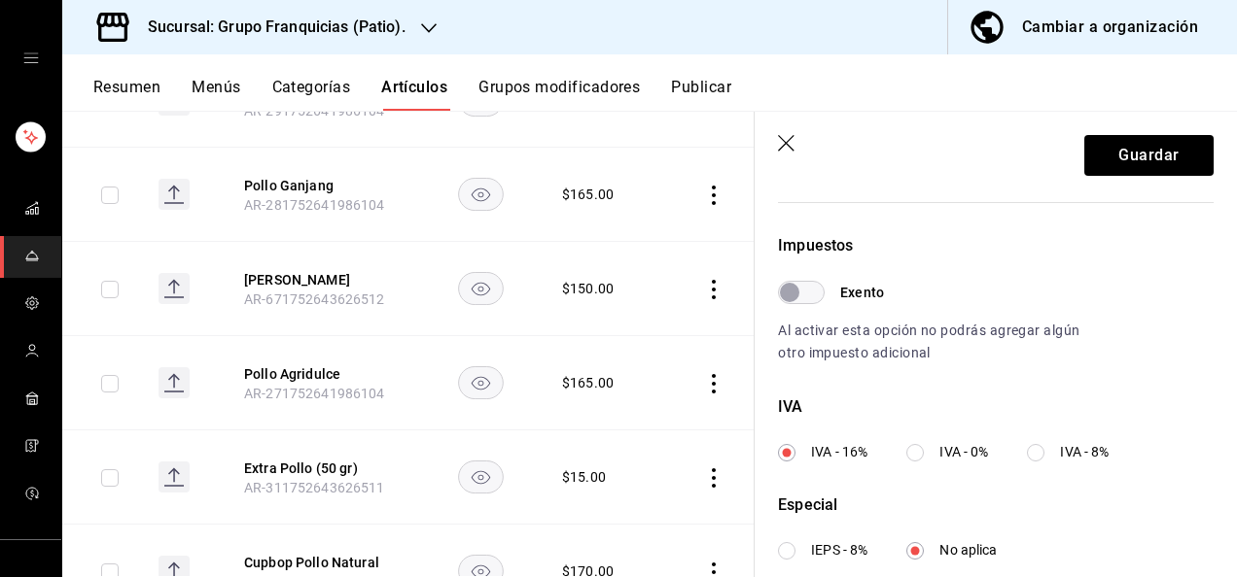
scroll to position [793, 0]
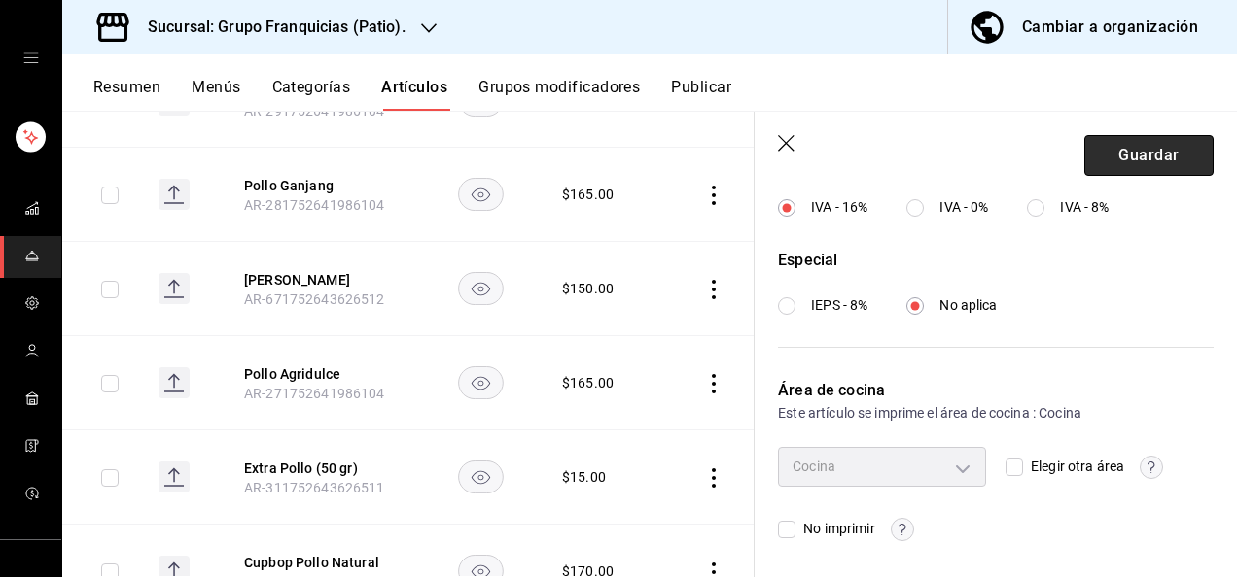
click at [1117, 167] on button "Guardar" at bounding box center [1148, 155] width 129 height 41
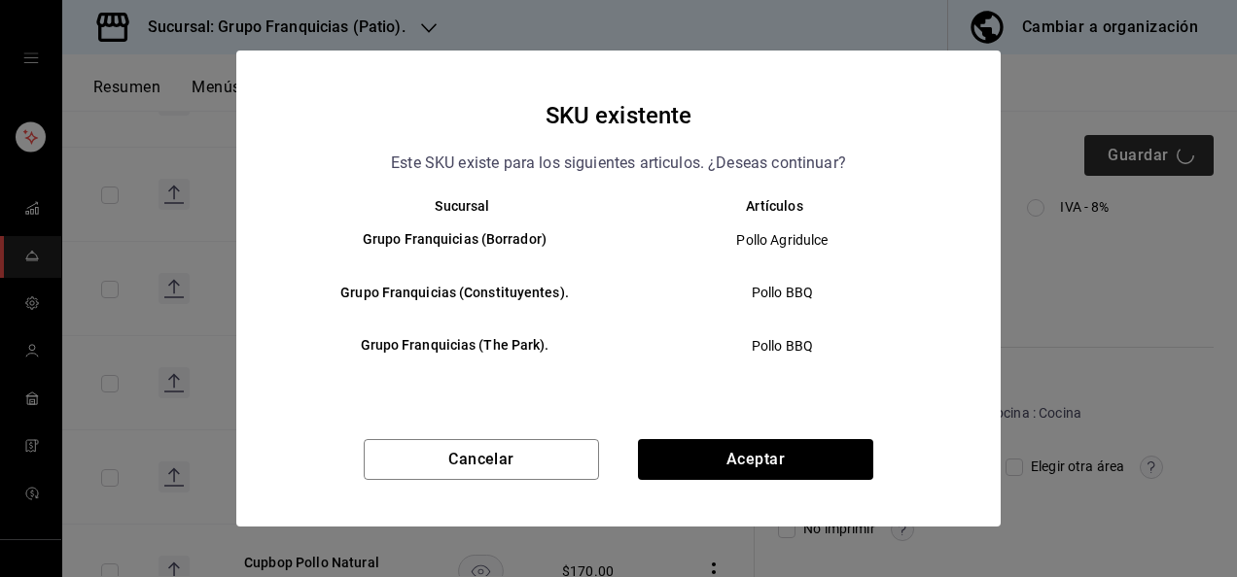
click at [1117, 167] on div "SKU existente Este SKU existe para los siguientes articulos. ¿Deseas continuar?…" at bounding box center [618, 288] width 1237 height 577
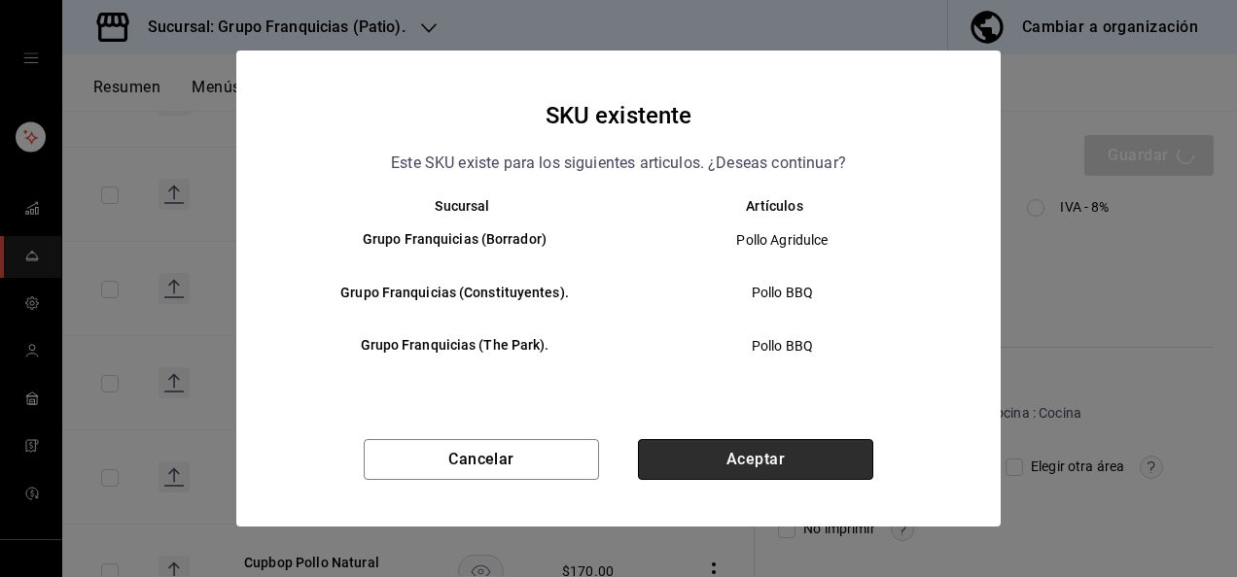
click at [773, 461] on button "Aceptar" at bounding box center [755, 459] width 235 height 41
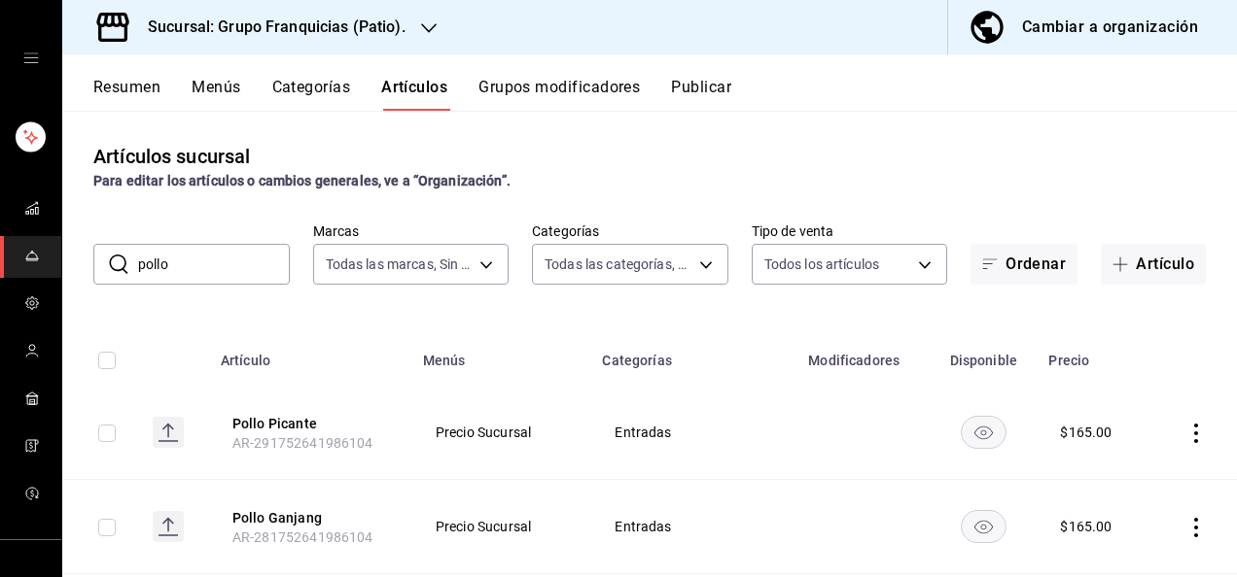
click at [259, 267] on input "pollo" at bounding box center [214, 264] width 152 height 39
type input "p"
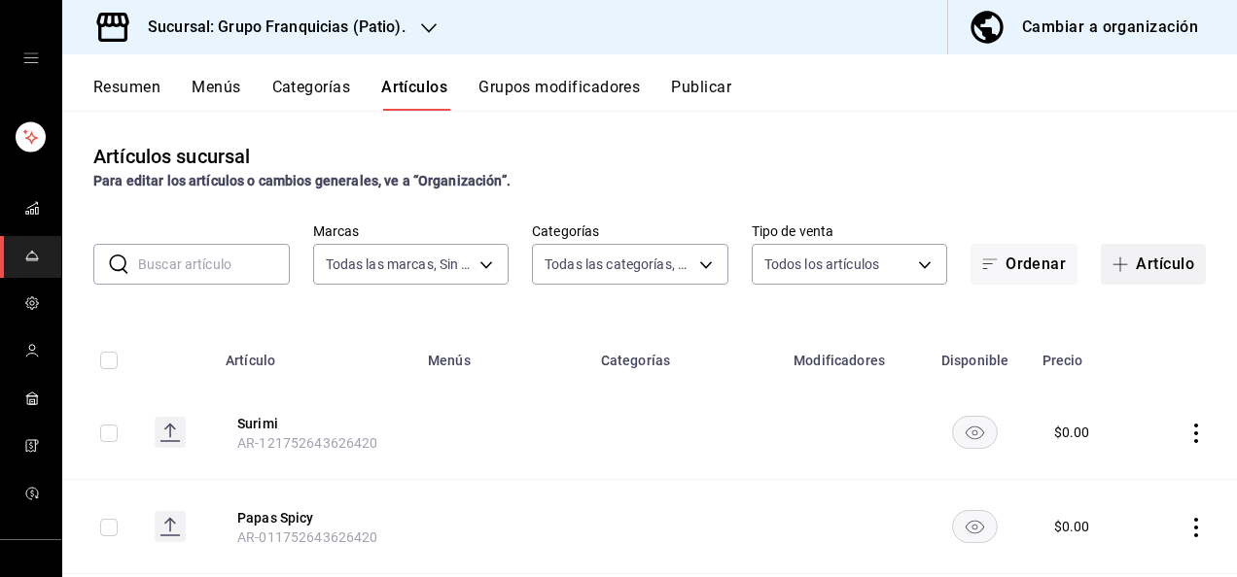
click at [1136, 283] on button "Artículo" at bounding box center [1153, 264] width 105 height 41
click at [1136, 283] on main "Artículos sucursal Para editar los artículos o cambios generales, ve a “Organiz…" at bounding box center [649, 344] width 1174 height 467
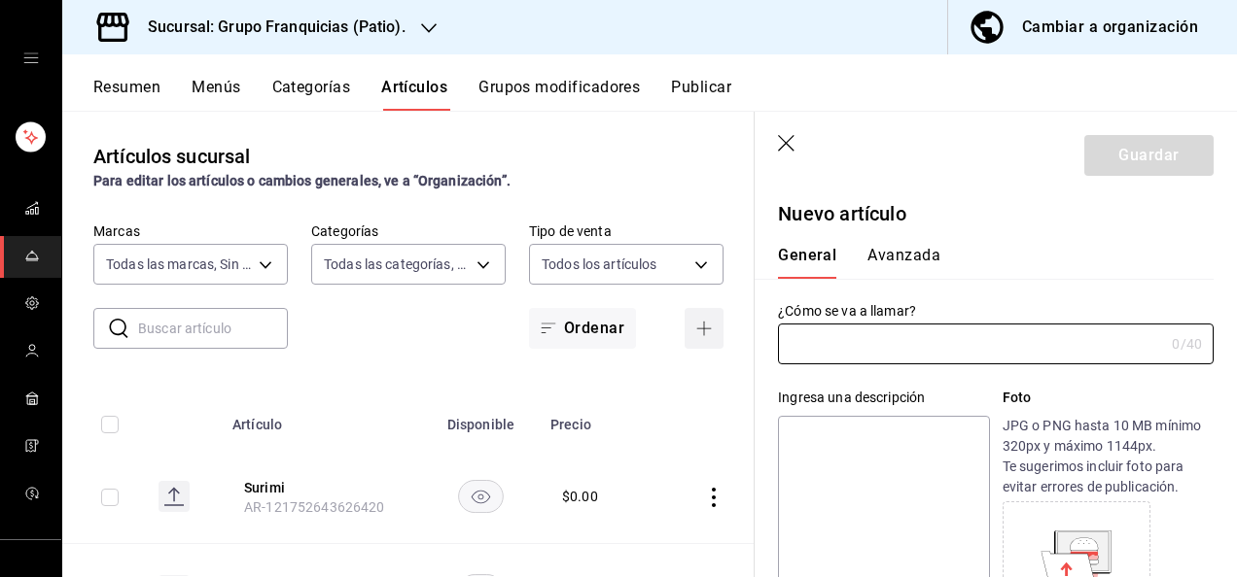
type input "AR-1758506909633"
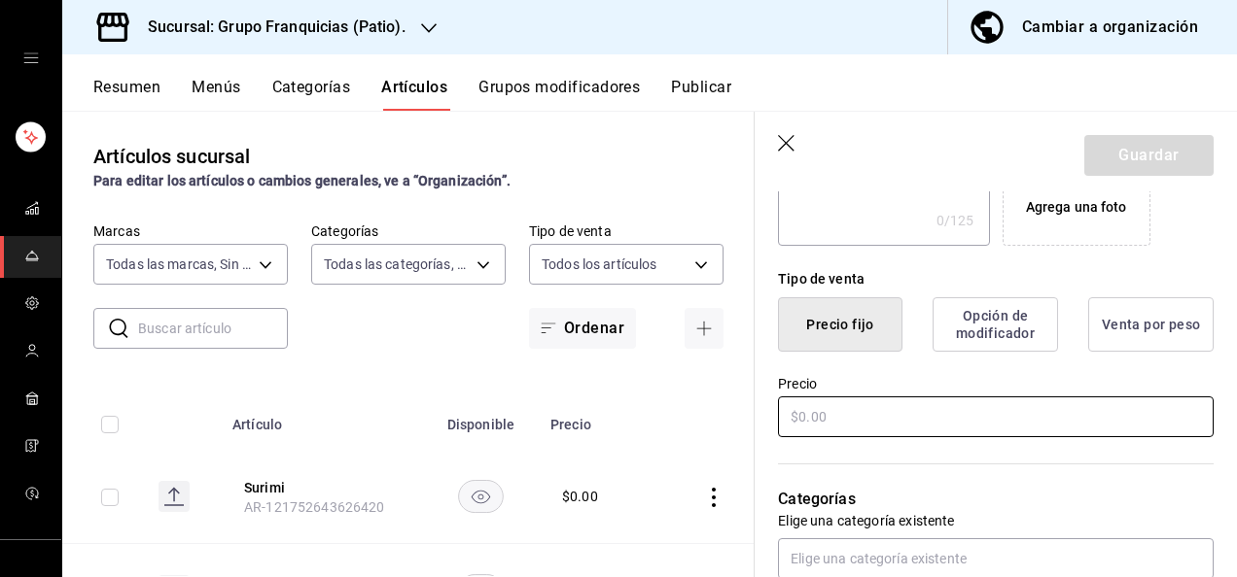
scroll to position [404, 0]
type input "Menbosha"
click at [941, 402] on input "text" at bounding box center [996, 416] width 436 height 41
click at [908, 404] on input "text" at bounding box center [996, 416] width 436 height 41
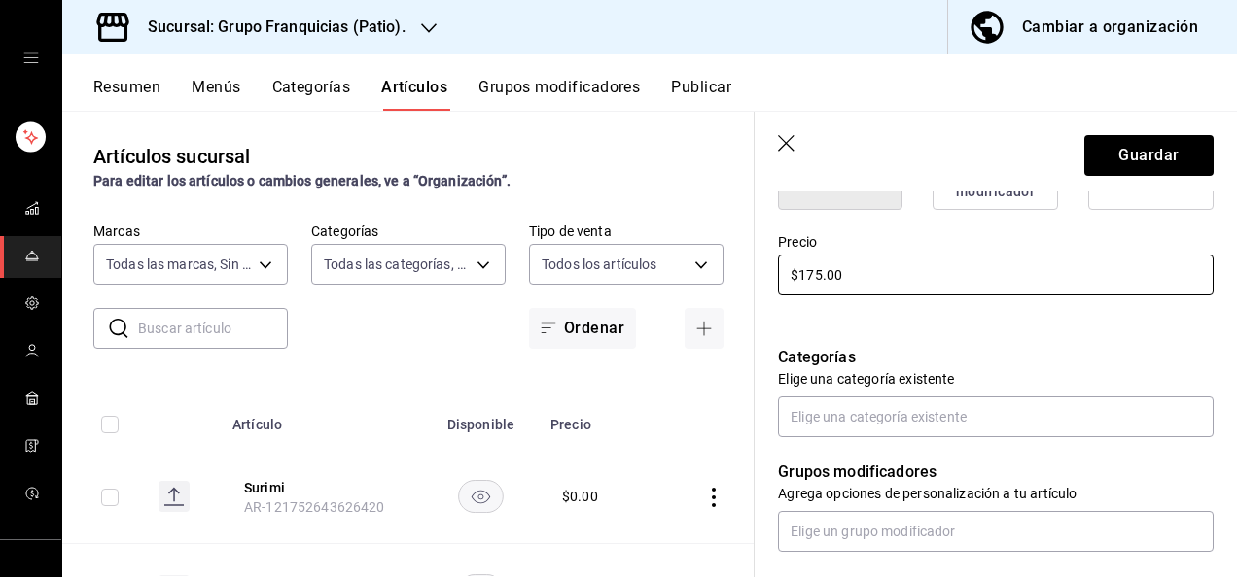
scroll to position [550, 0]
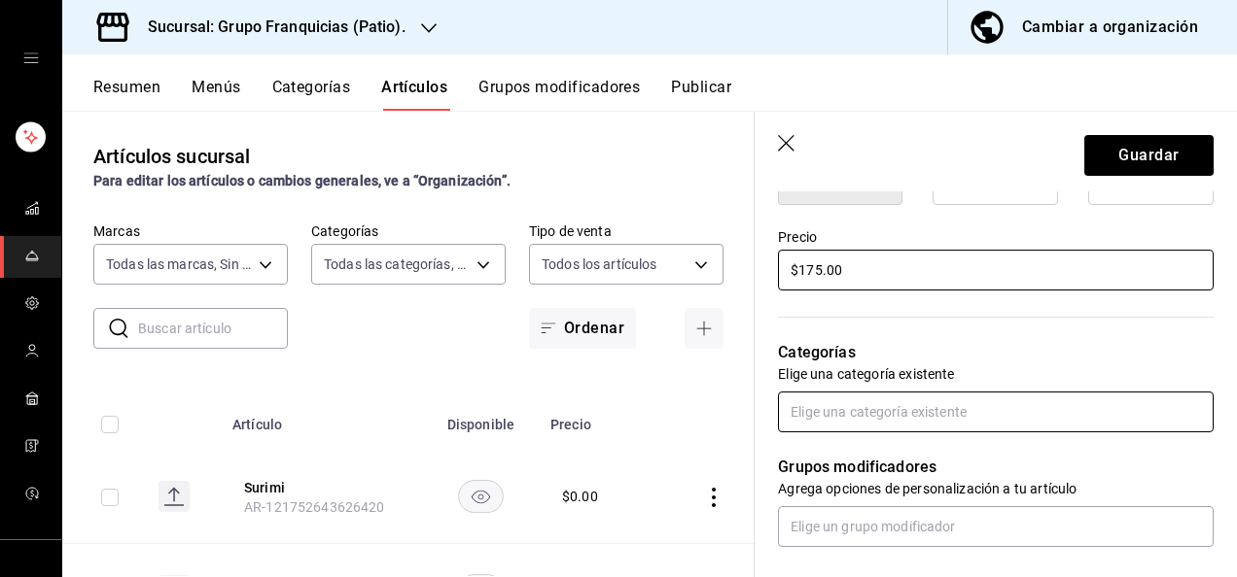
type input "$175.00"
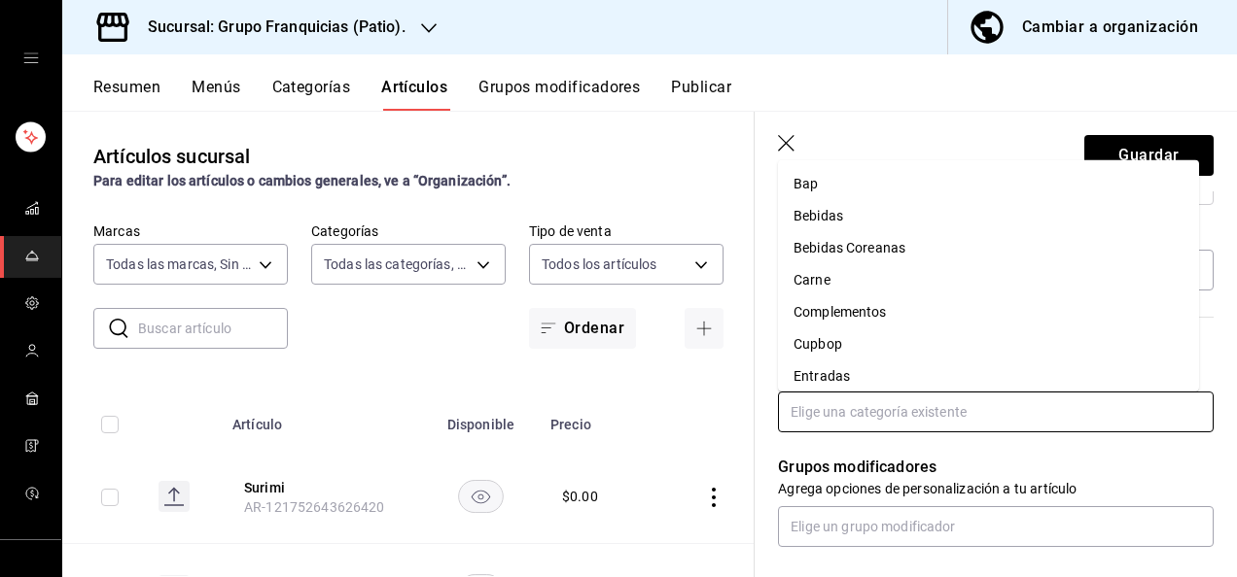
click at [895, 412] on input "text" at bounding box center [996, 412] width 436 height 41
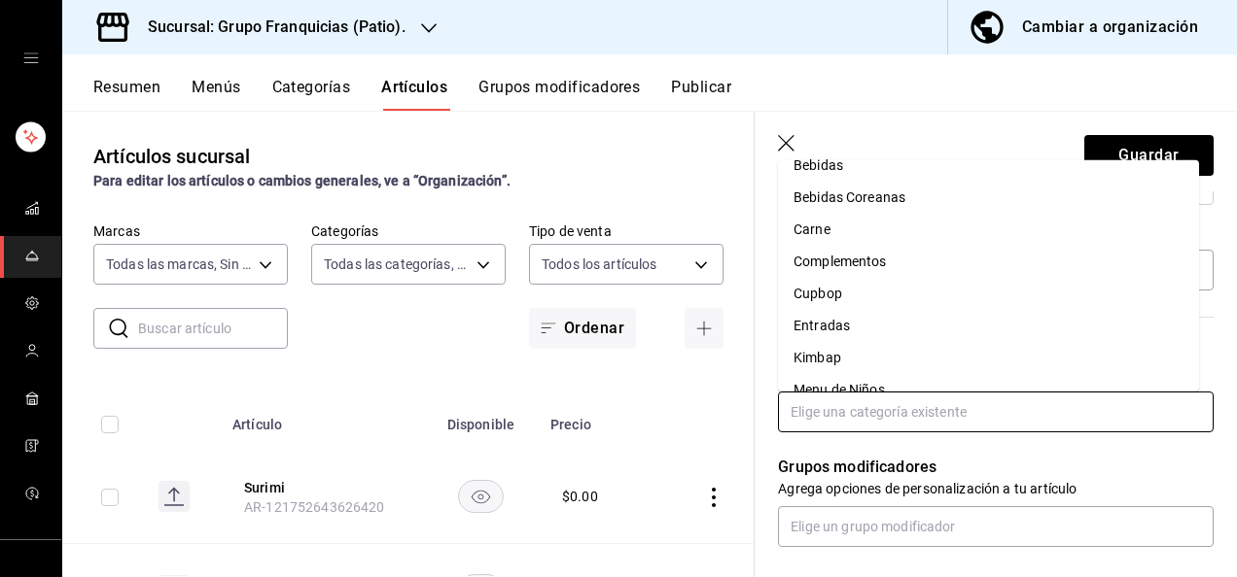
click at [922, 323] on li "Entradas" at bounding box center [988, 326] width 421 height 32
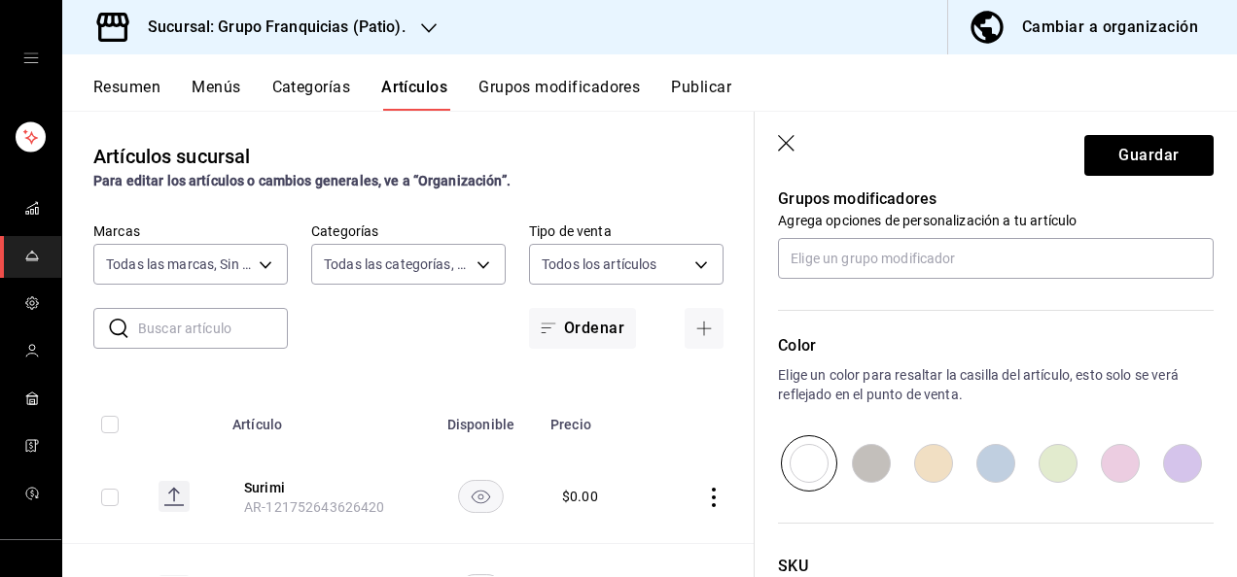
scroll to position [884, 0]
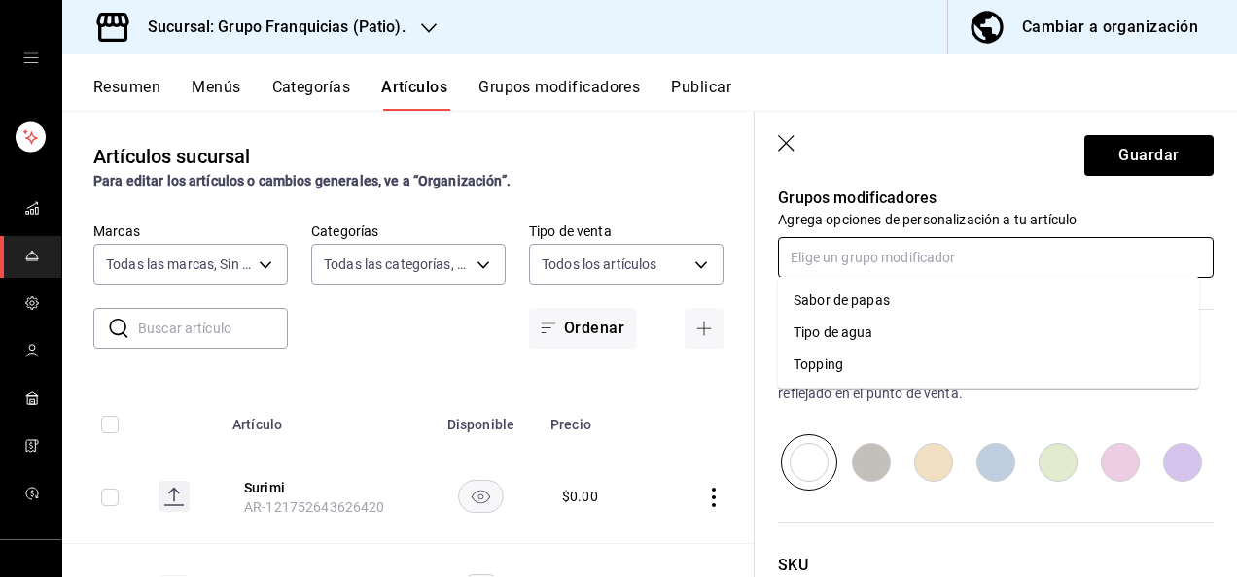
click at [922, 270] on input "text" at bounding box center [996, 257] width 436 height 41
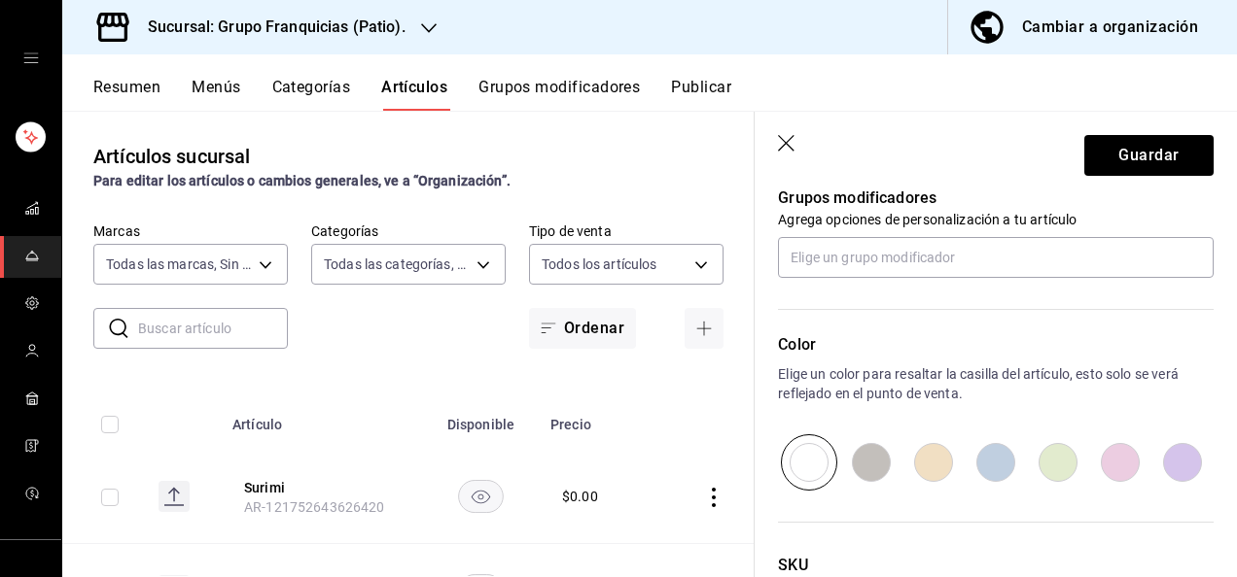
click at [991, 115] on header "Guardar" at bounding box center [995, 152] width 482 height 80
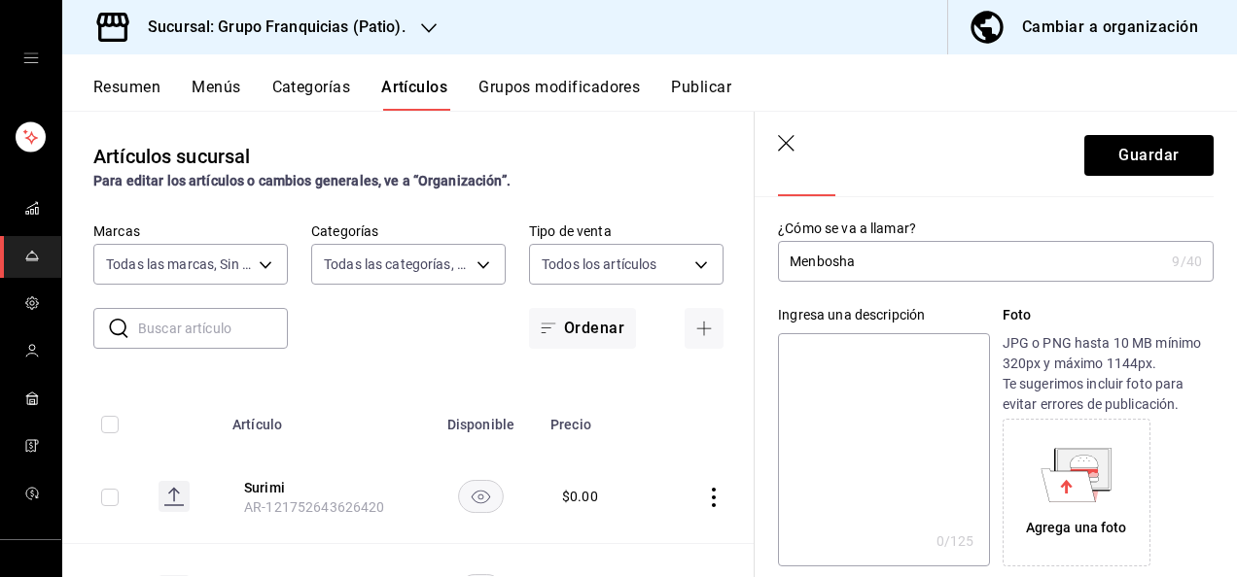
scroll to position [0, 0]
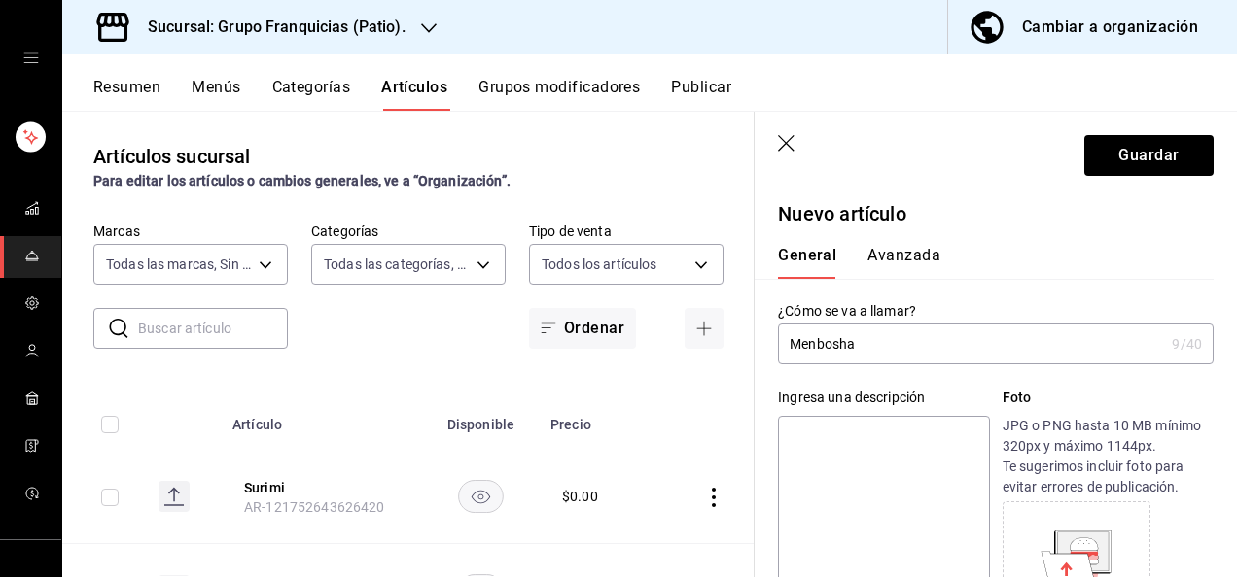
click at [891, 264] on button "Avanzada" at bounding box center [903, 262] width 73 height 33
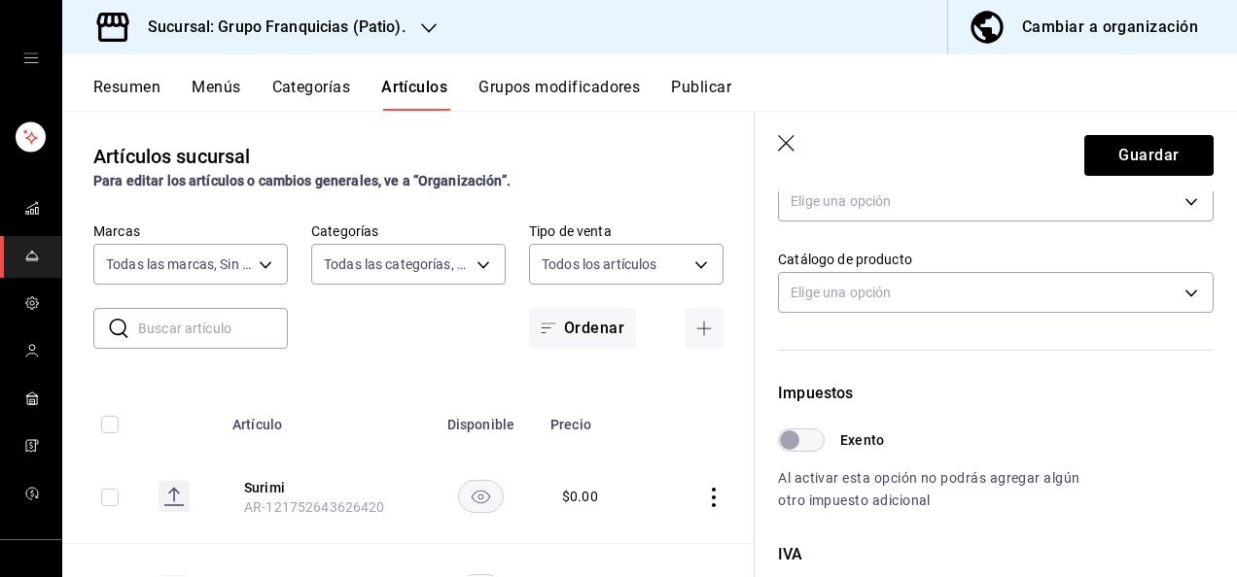
scroll to position [793, 0]
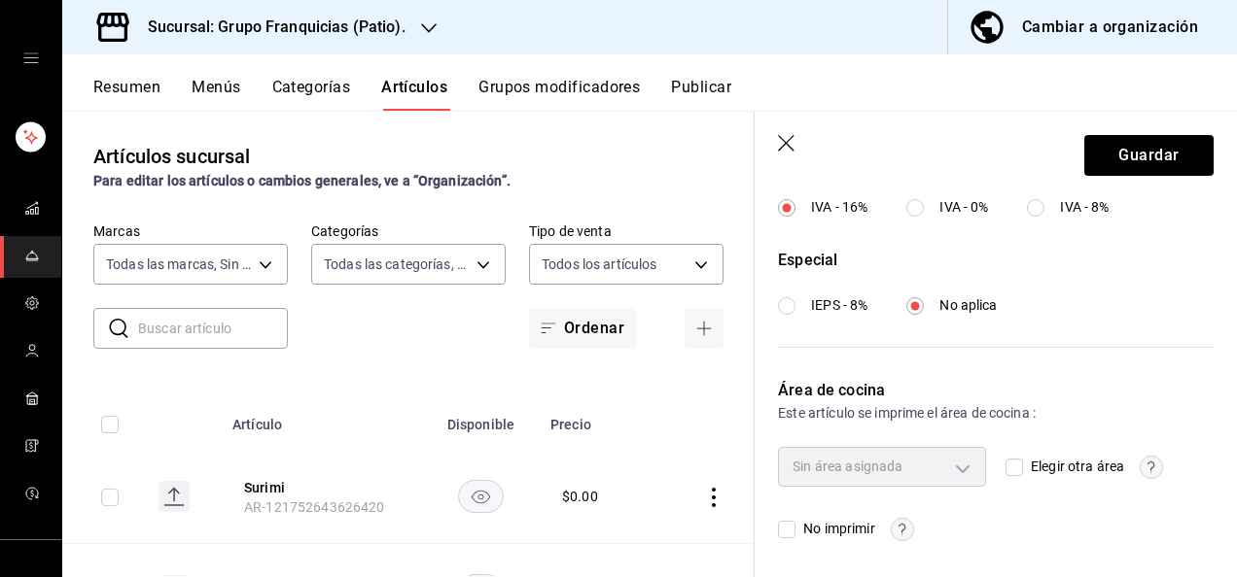
click at [1005, 469] on input "Elegir otra área" at bounding box center [1013, 467] width 17 height 17
checkbox input "true"
type input "92c8fcfe-5290-4cfa-90b6-24f8ecbe5194"
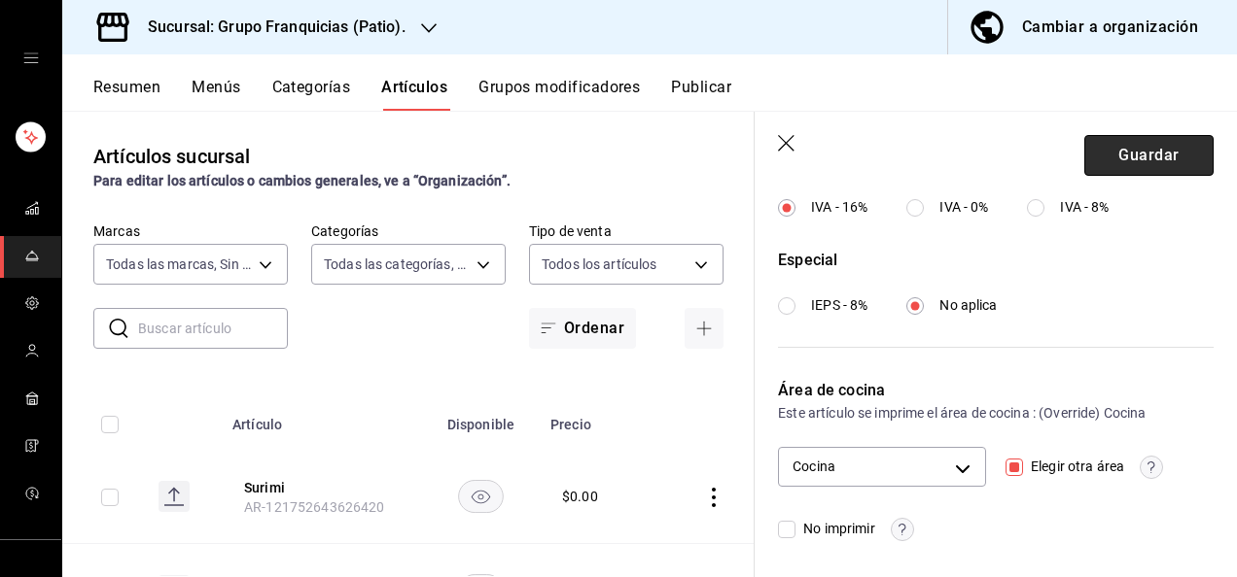
click at [1143, 152] on button "Guardar" at bounding box center [1148, 155] width 129 height 41
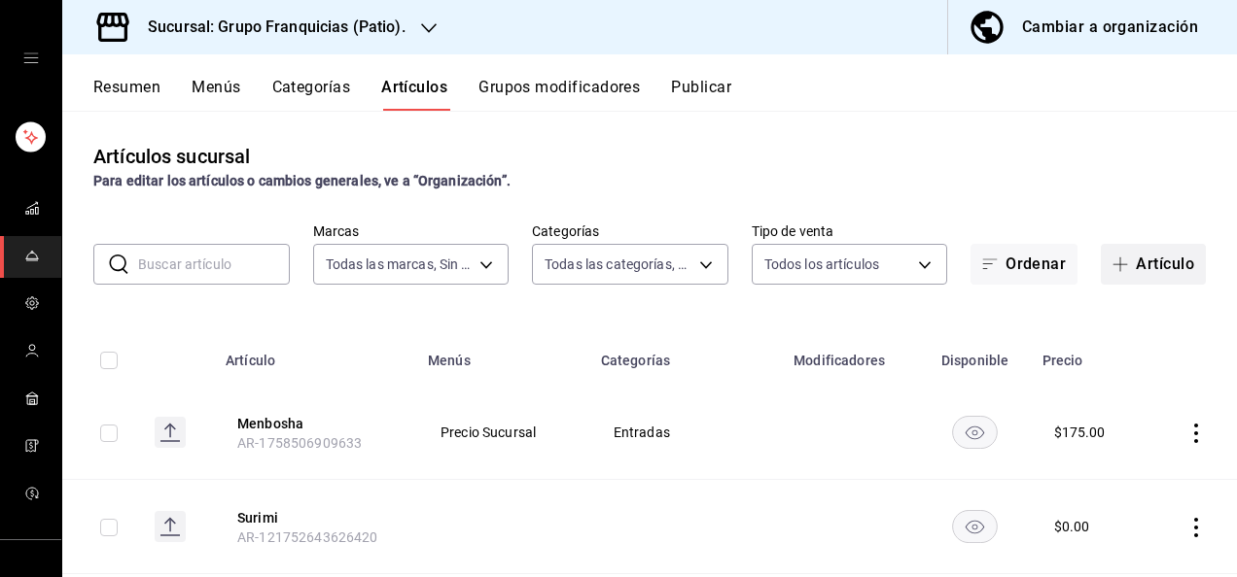
click at [1139, 267] on button "Artículo" at bounding box center [1153, 264] width 105 height 41
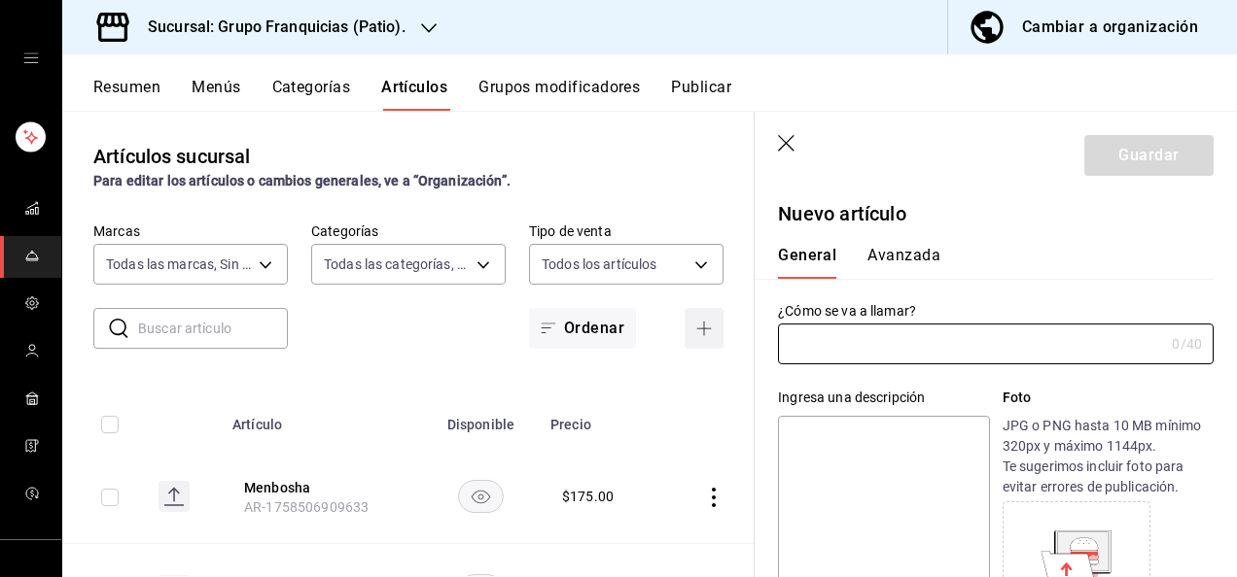
type input "AR-1758506947259"
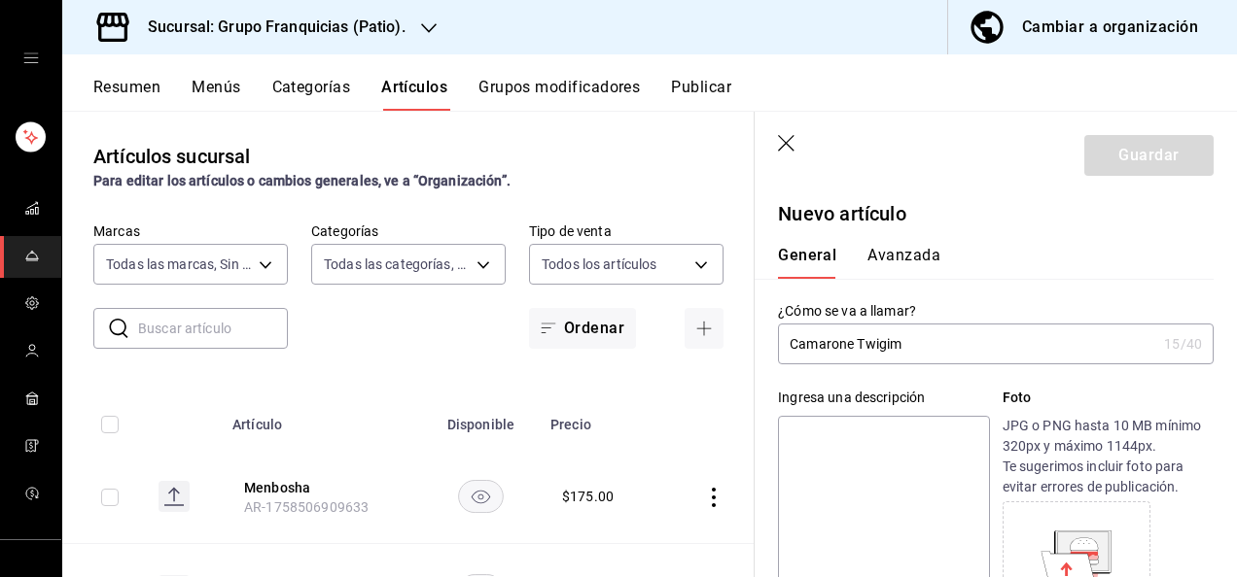
click at [849, 344] on input "Camarone Twigim" at bounding box center [967, 344] width 378 height 39
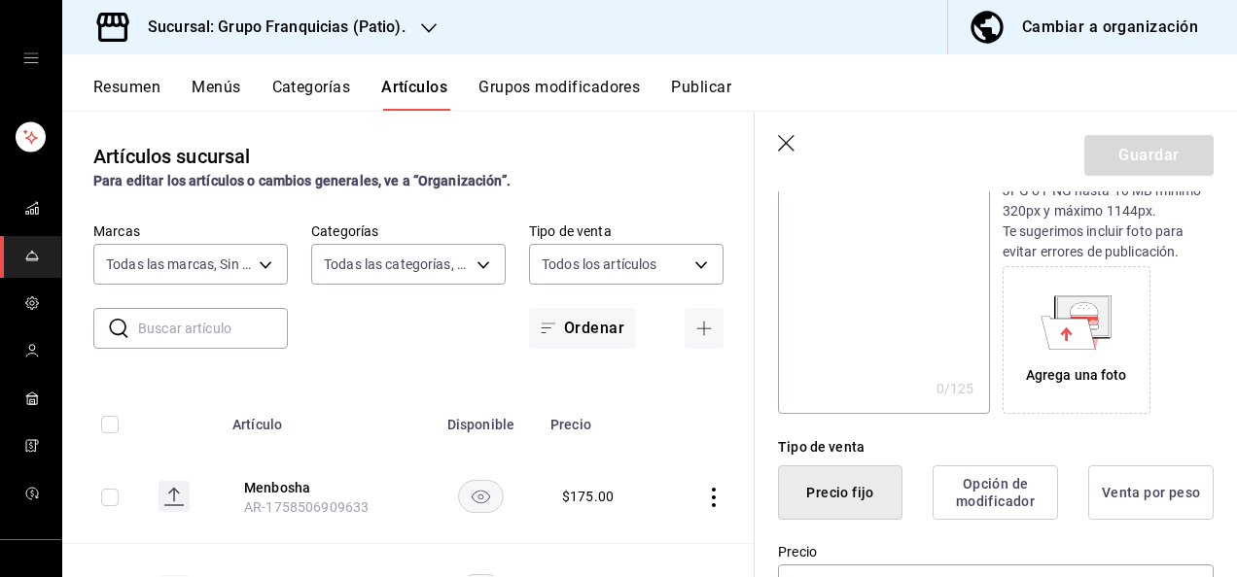
scroll to position [354, 0]
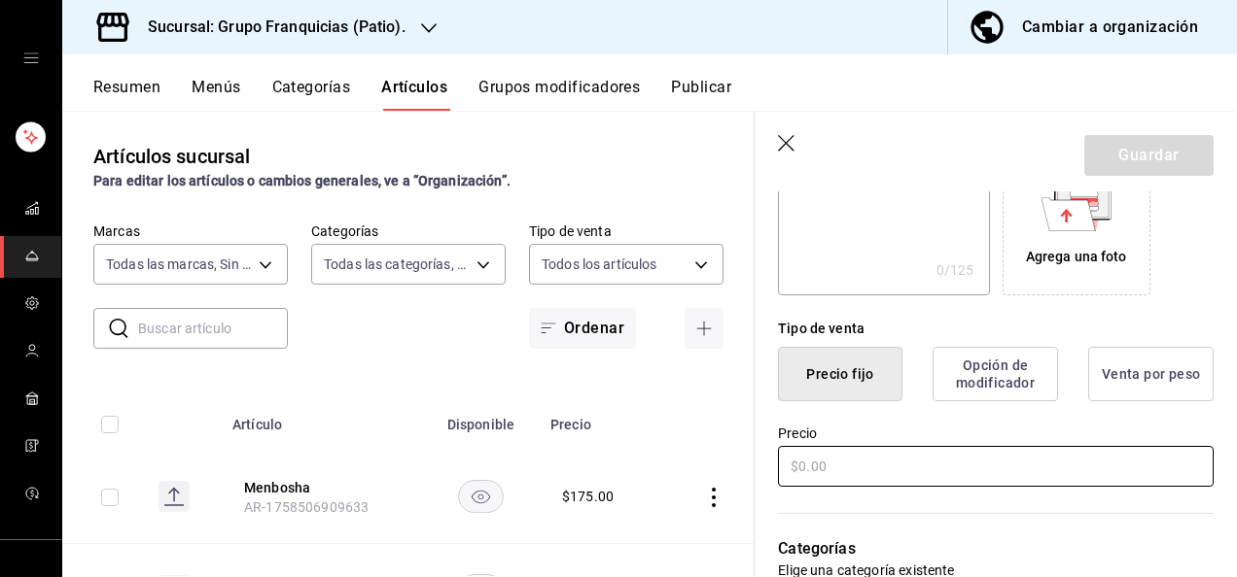
type input "Camarones Twigim"
click at [899, 449] on input "text" at bounding box center [996, 466] width 436 height 41
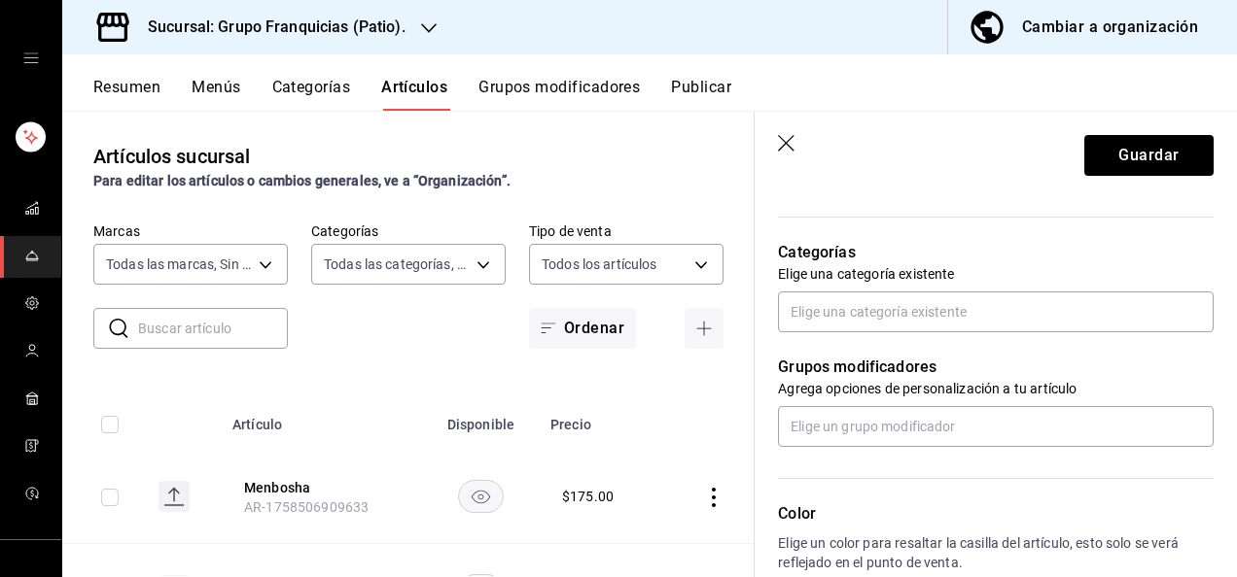
scroll to position [660, 0]
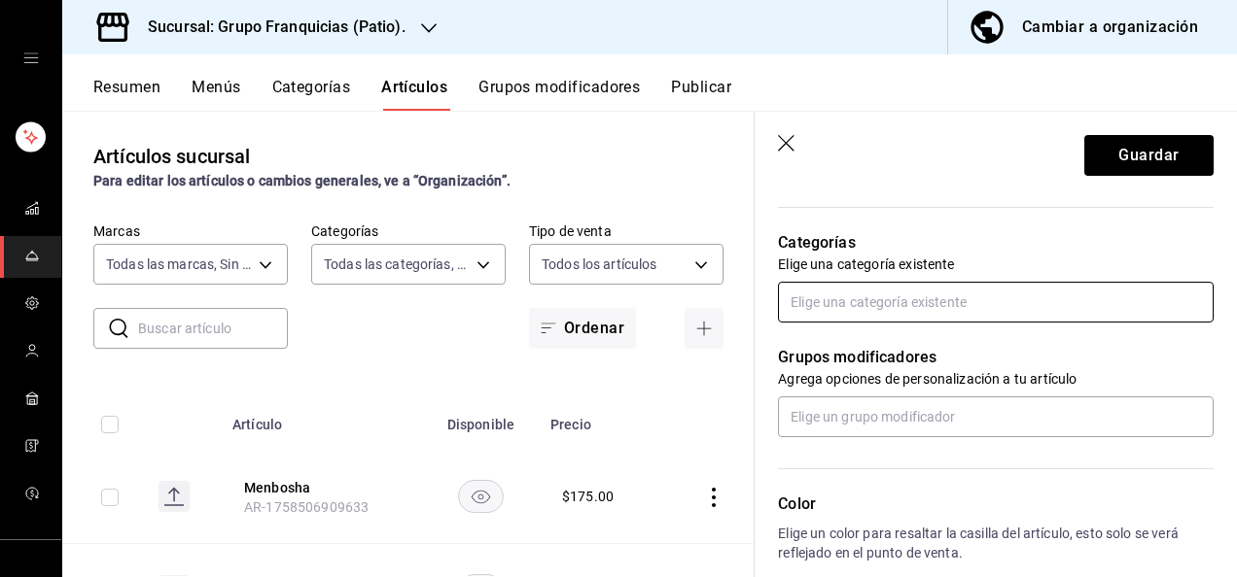
type input "$175.00"
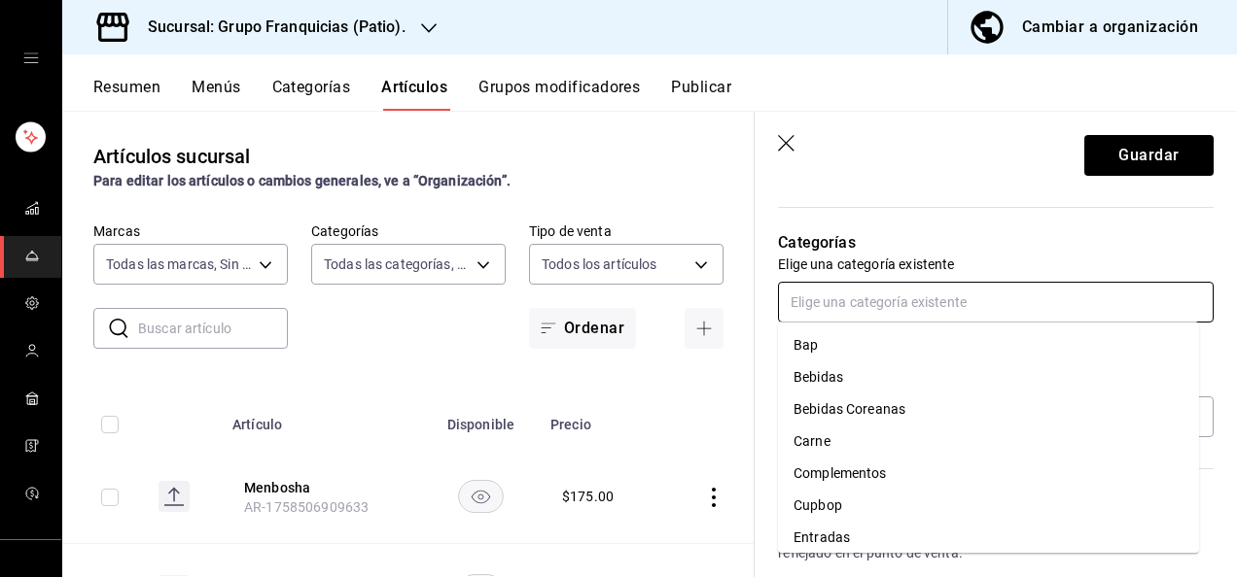
click at [923, 305] on input "text" at bounding box center [996, 302] width 436 height 41
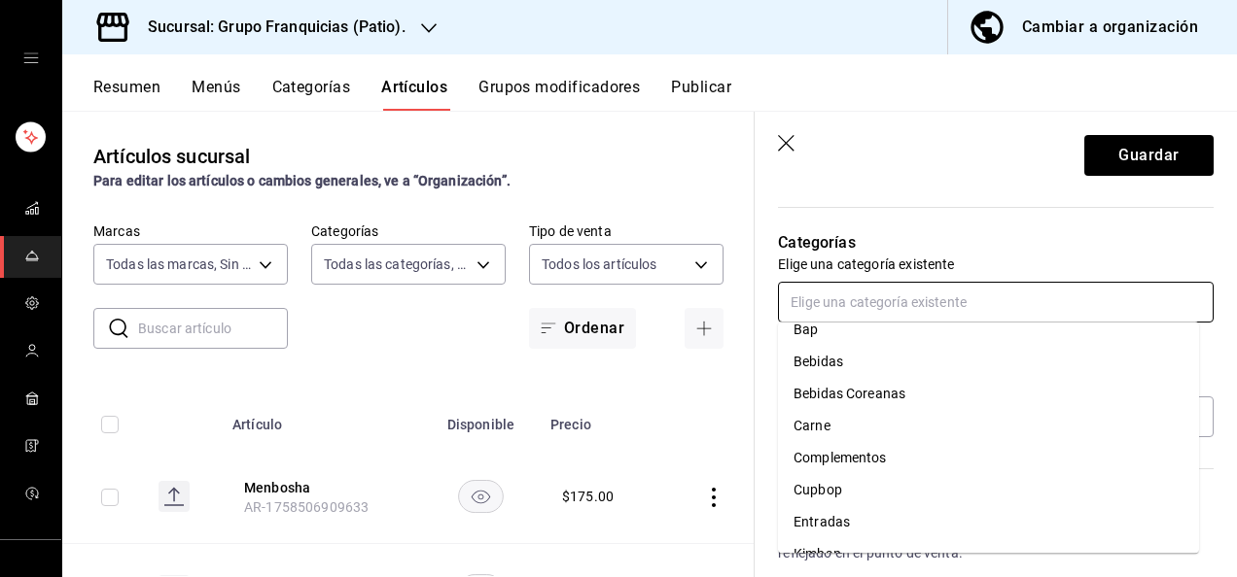
scroll to position [17, 0]
click at [873, 517] on li "Entradas" at bounding box center [988, 521] width 421 height 32
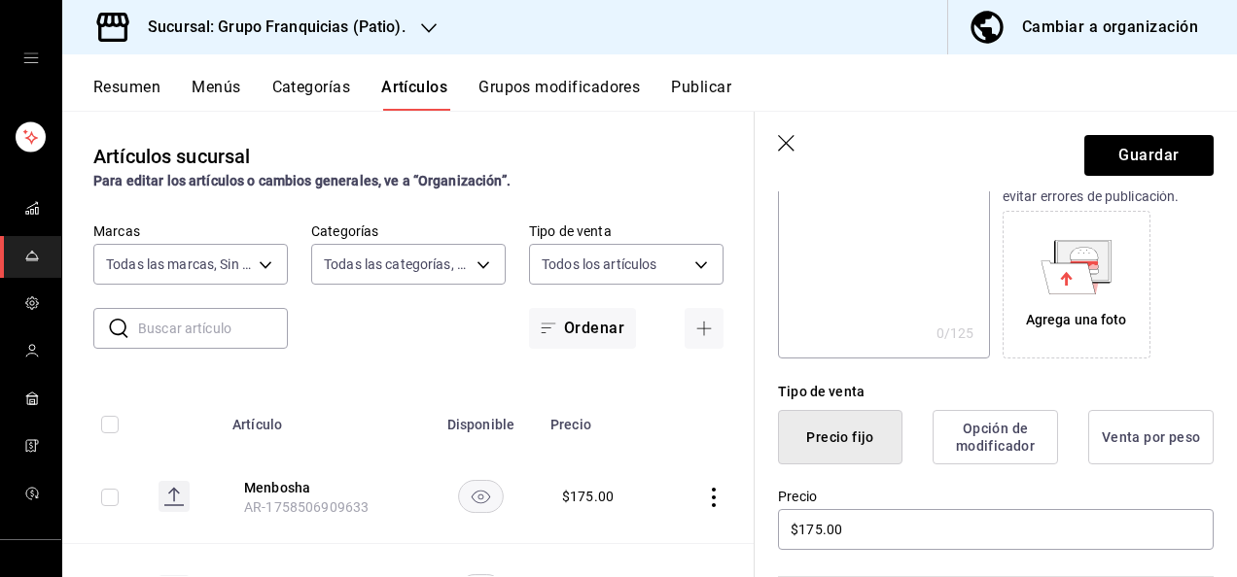
scroll to position [0, 0]
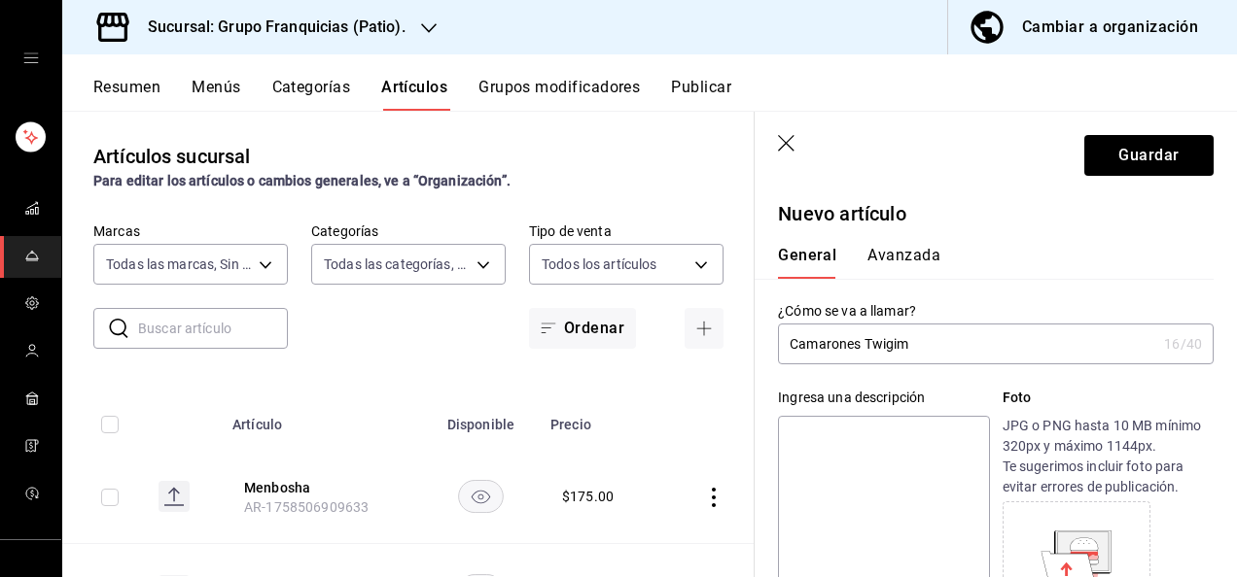
click at [917, 262] on button "Avanzada" at bounding box center [903, 262] width 73 height 33
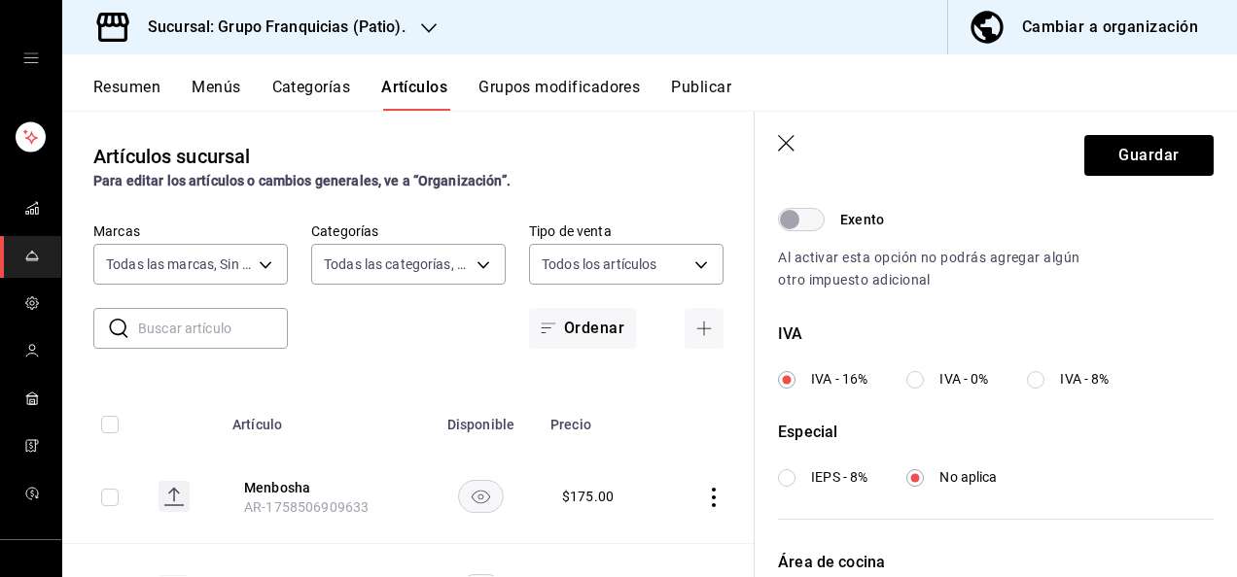
scroll to position [793, 0]
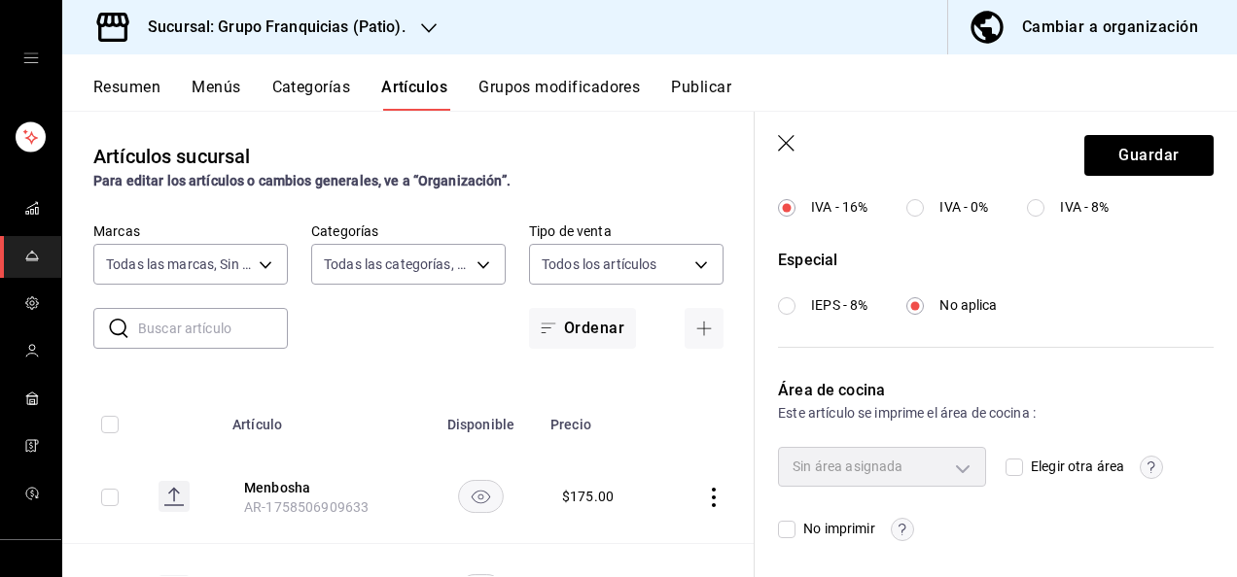
click at [996, 461] on div "Sin área asignada Elegir otra área No imprimir" at bounding box center [996, 493] width 436 height 93
click at [962, 471] on div "Sin área asignada" at bounding box center [882, 466] width 208 height 39
click at [1005, 470] on input "Elegir otra área" at bounding box center [1013, 467] width 17 height 17
checkbox input "true"
type input "92c8fcfe-5290-4cfa-90b6-24f8ecbe5194"
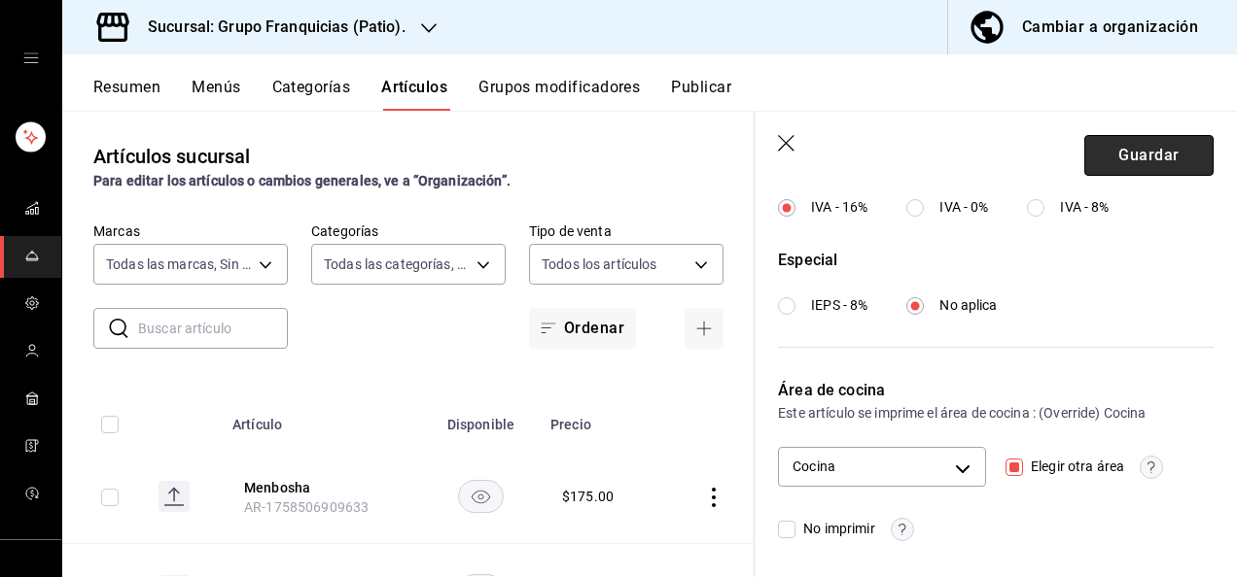
click at [1118, 165] on button "Guardar" at bounding box center [1148, 155] width 129 height 41
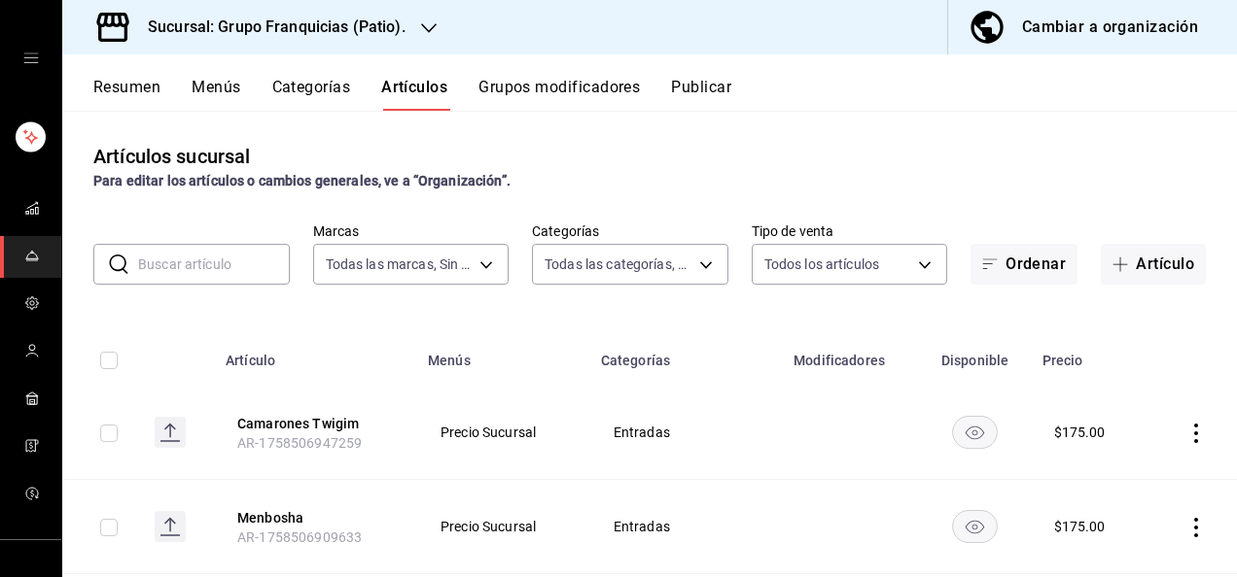
click at [258, 253] on input "text" at bounding box center [214, 264] width 152 height 39
click at [1133, 255] on button "Artículo" at bounding box center [1153, 264] width 105 height 41
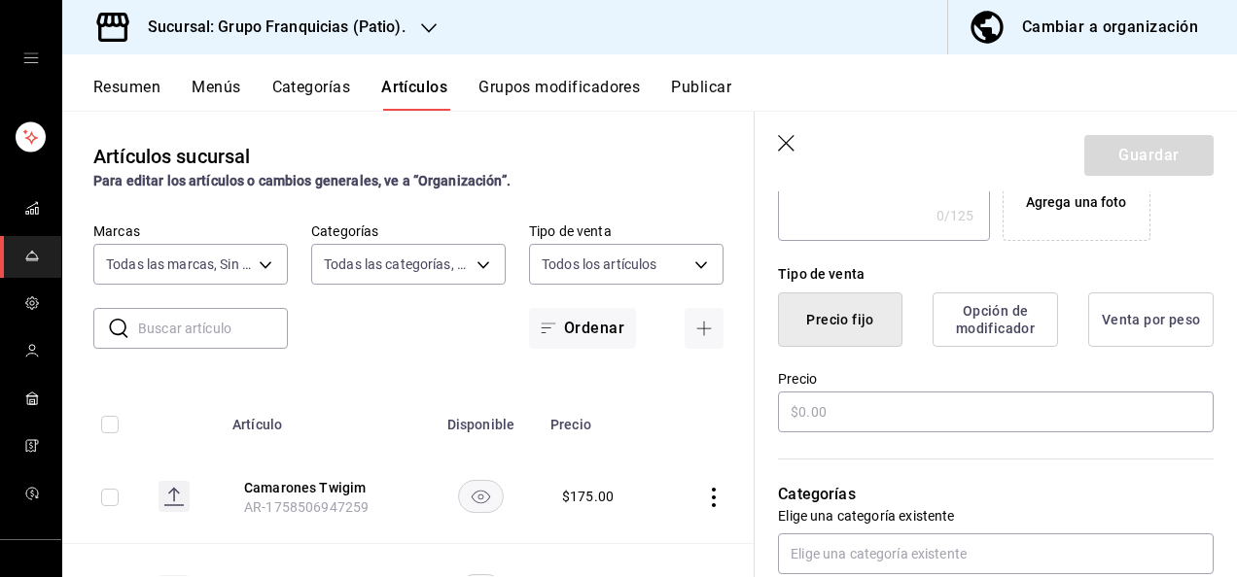
scroll to position [414, 0]
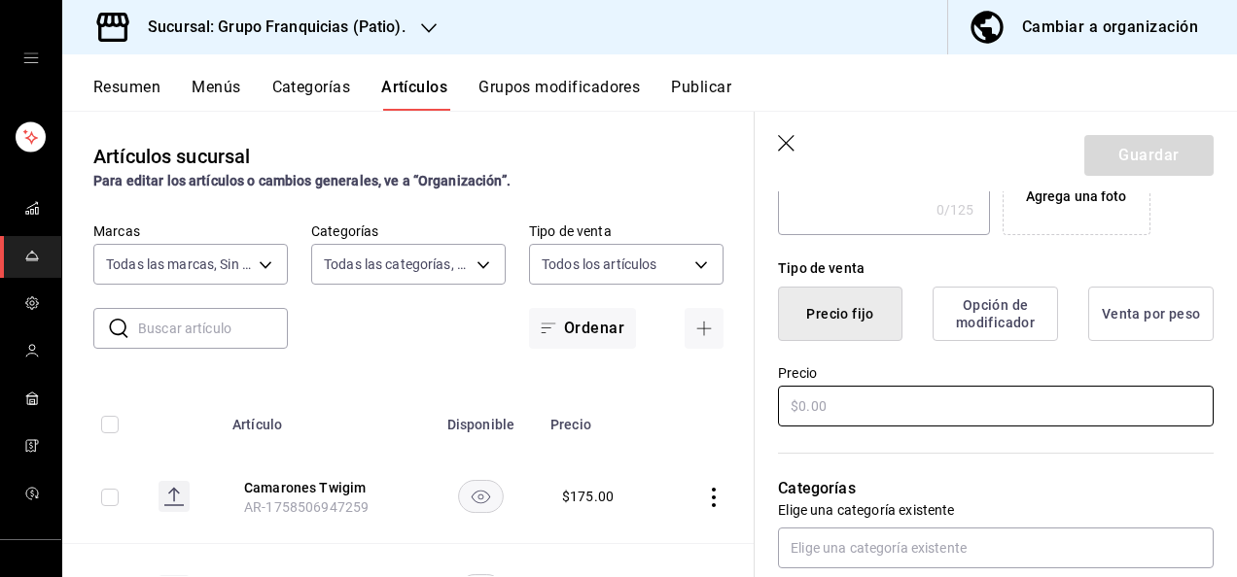
type input "Kimchi jeon"
click at [951, 413] on input "text" at bounding box center [996, 406] width 436 height 41
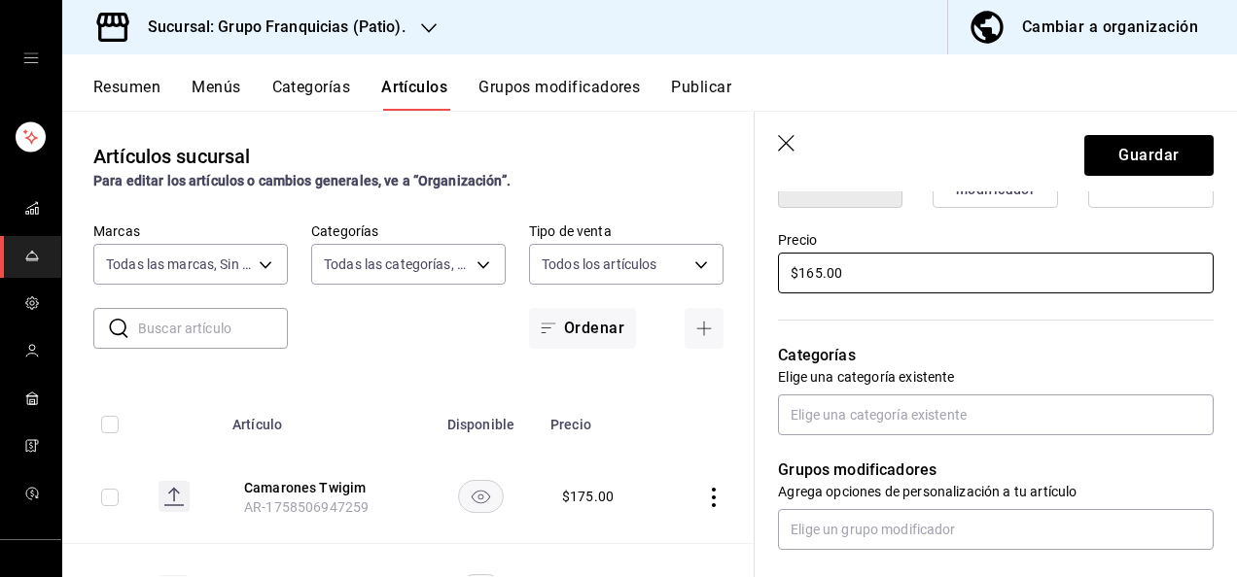
scroll to position [550, 0]
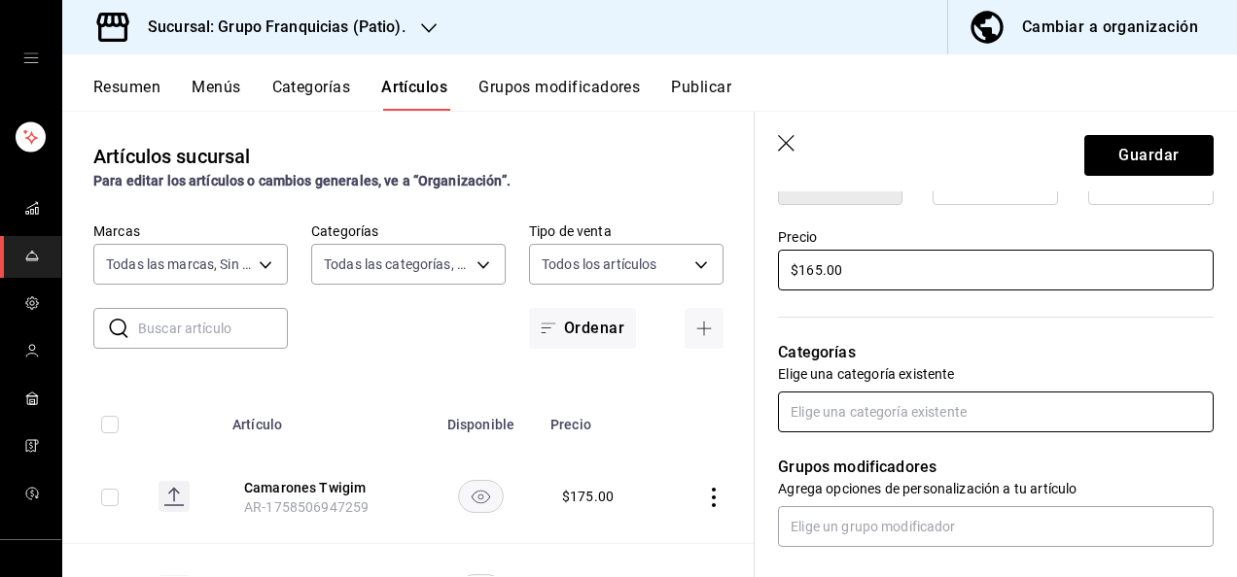
type input "$165.00"
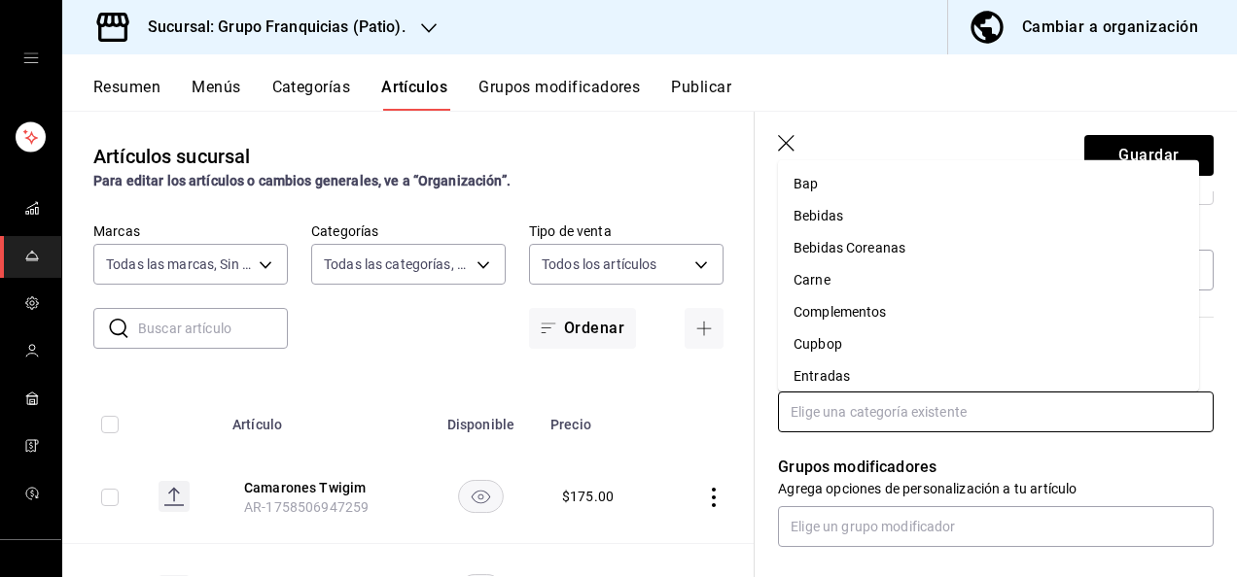
click at [937, 418] on input "text" at bounding box center [996, 412] width 436 height 41
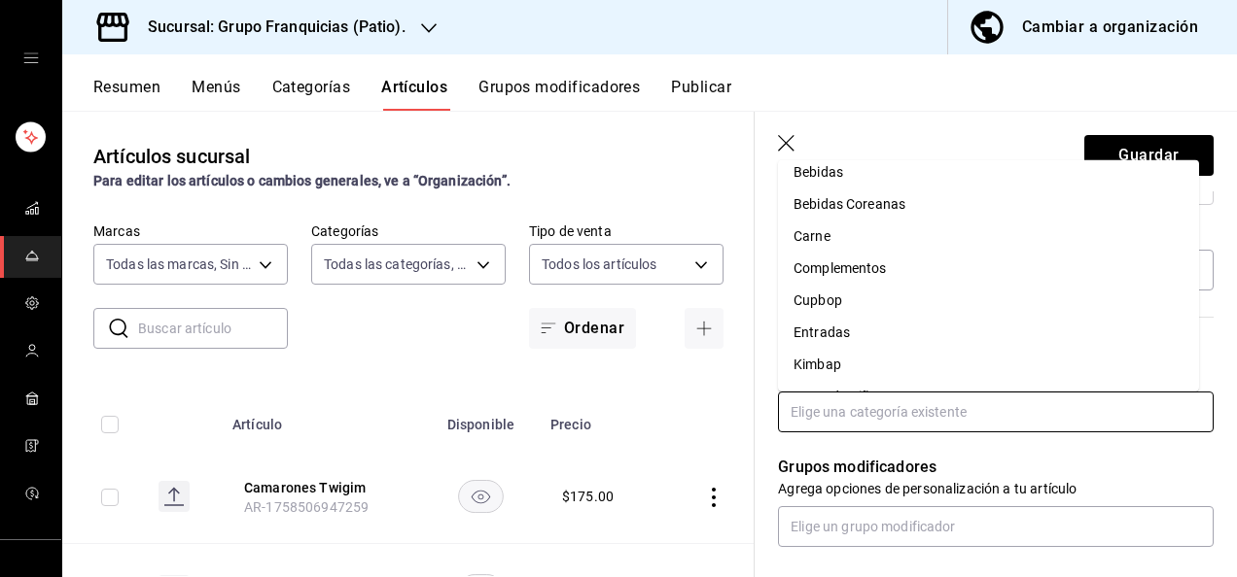
scroll to position [45, 0]
click at [973, 323] on li "Entradas" at bounding box center [988, 332] width 421 height 32
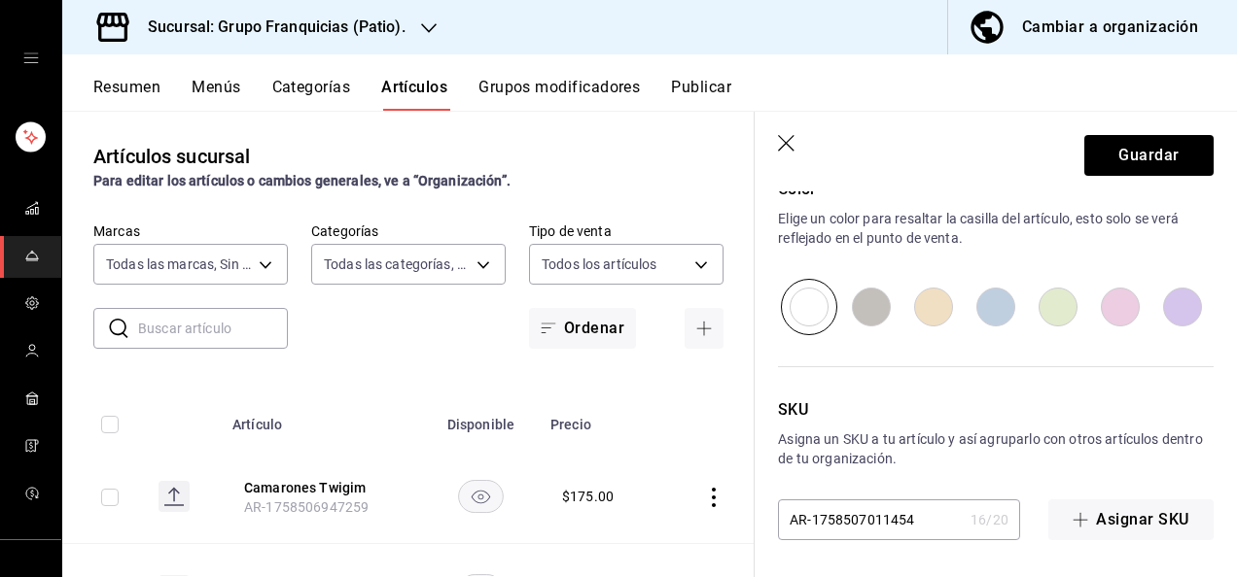
scroll to position [0, 0]
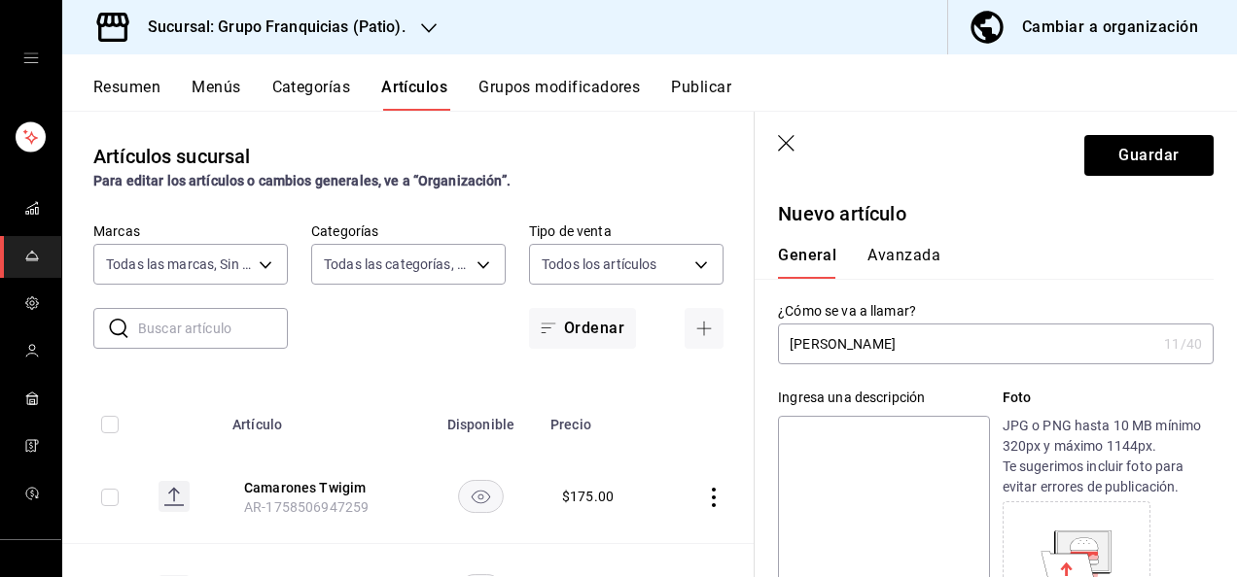
click at [897, 253] on button "Avanzada" at bounding box center [903, 262] width 73 height 33
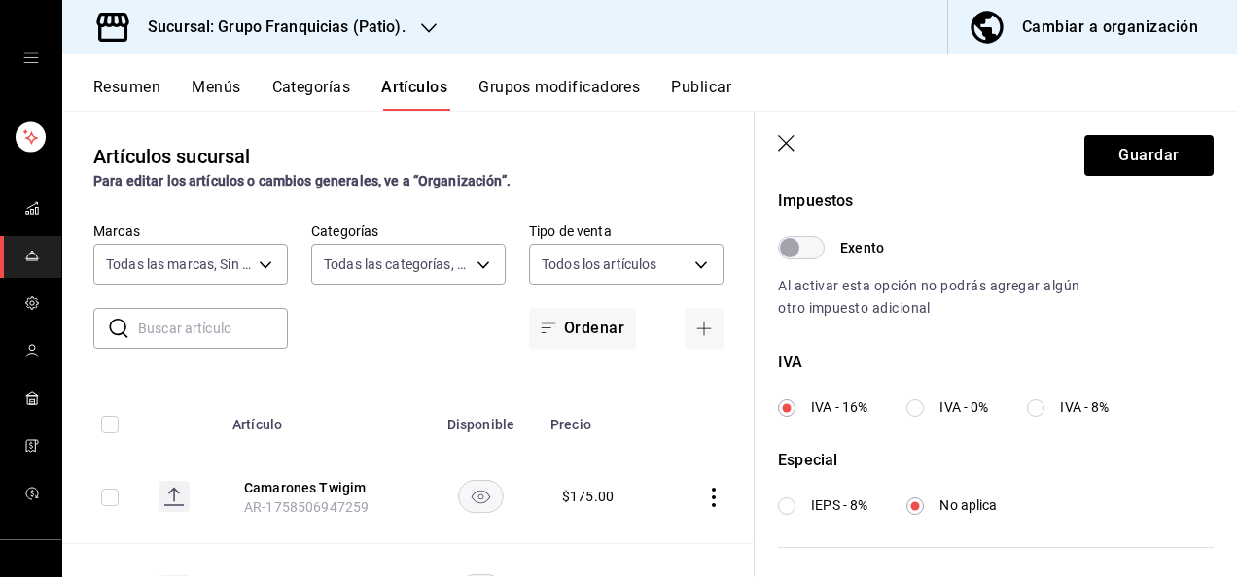
scroll to position [793, 0]
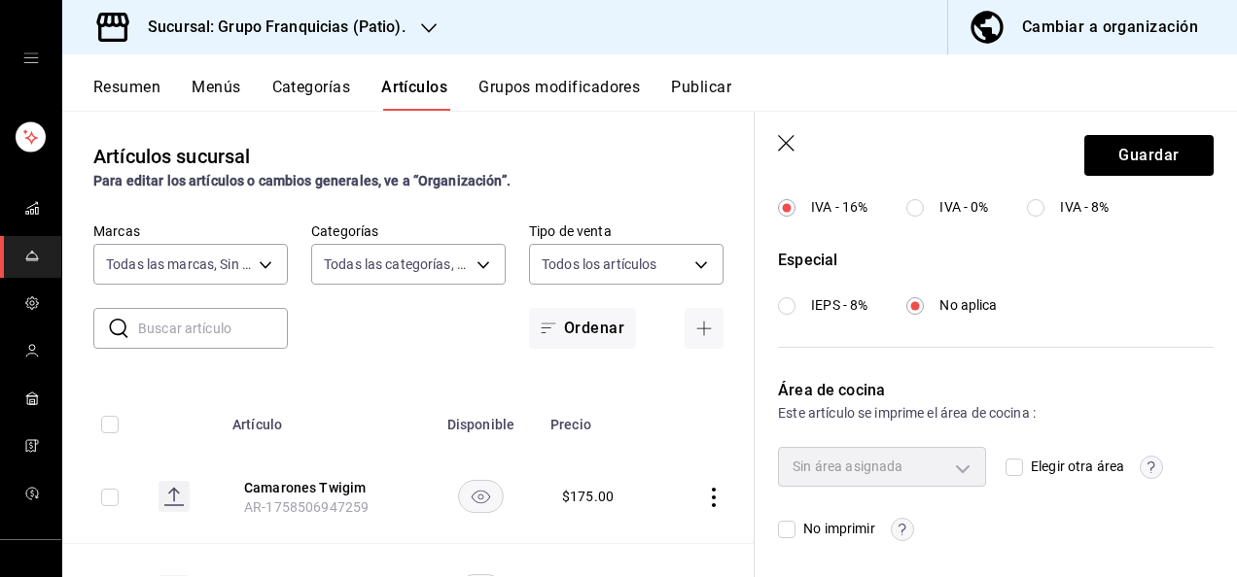
click at [1005, 469] on input "Elegir otra área" at bounding box center [1013, 467] width 17 height 17
checkbox input "true"
type input "92c8fcfe-5290-4cfa-90b6-24f8ecbe5194"
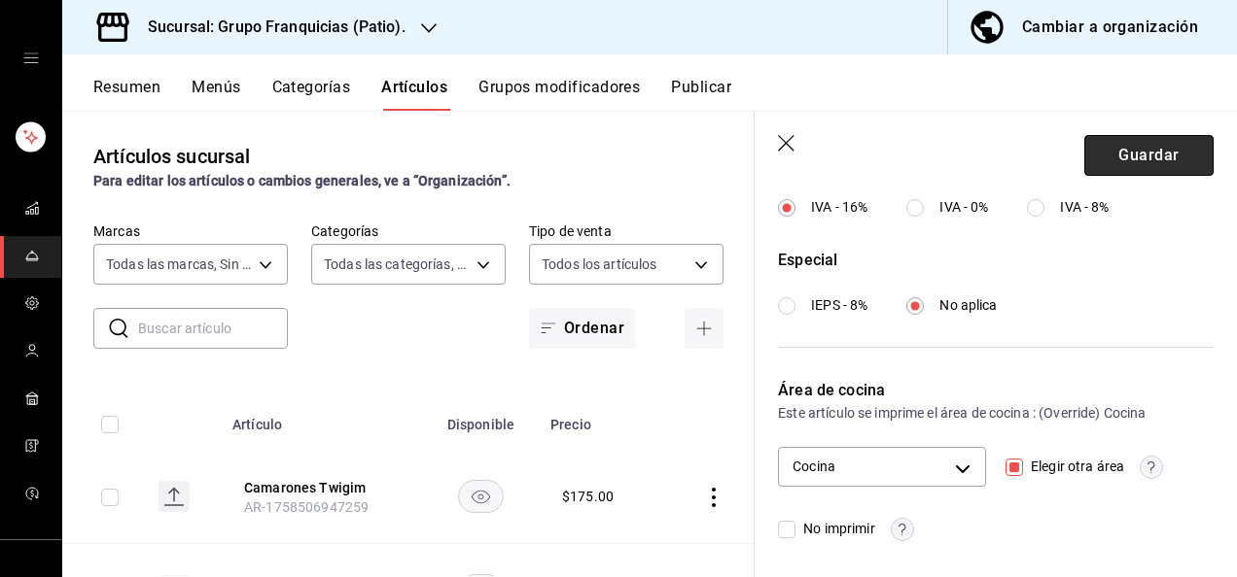
click at [1096, 162] on button "Guardar" at bounding box center [1148, 155] width 129 height 41
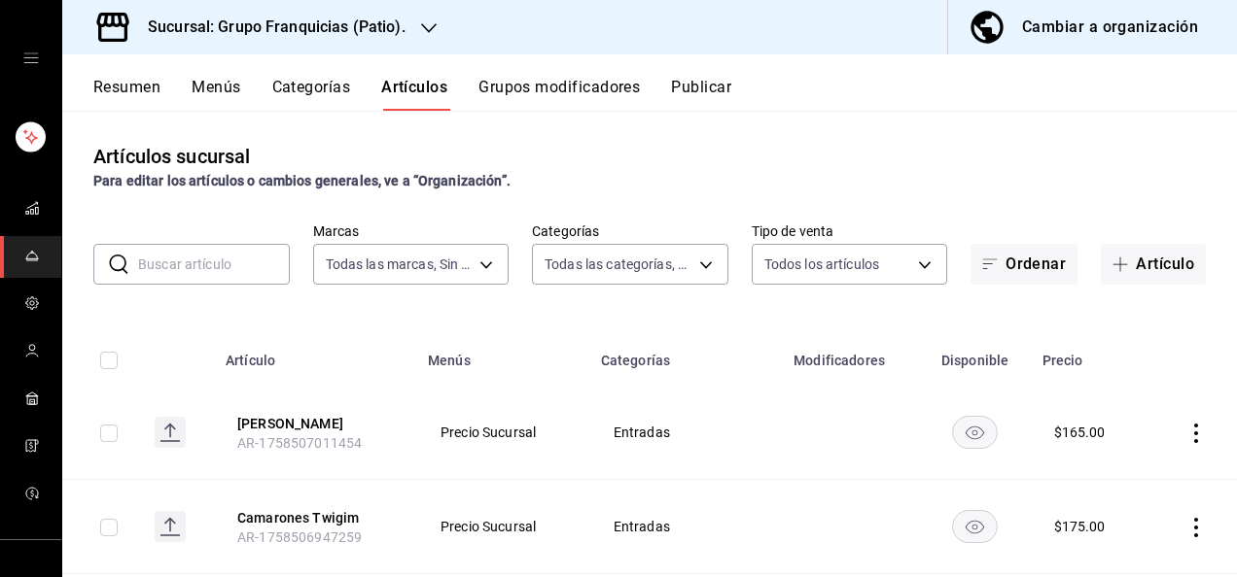
click at [208, 256] on input "text" at bounding box center [214, 264] width 152 height 39
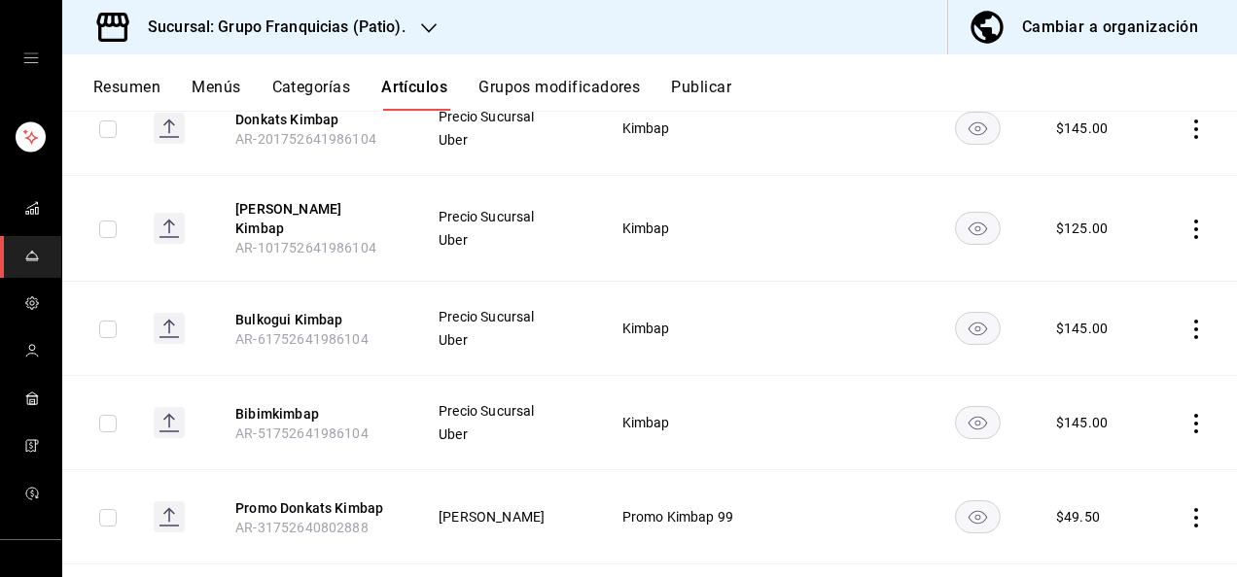
scroll to position [305, 0]
type input "kimb"
click at [308, 403] on button "Bibimkimbap" at bounding box center [313, 412] width 156 height 19
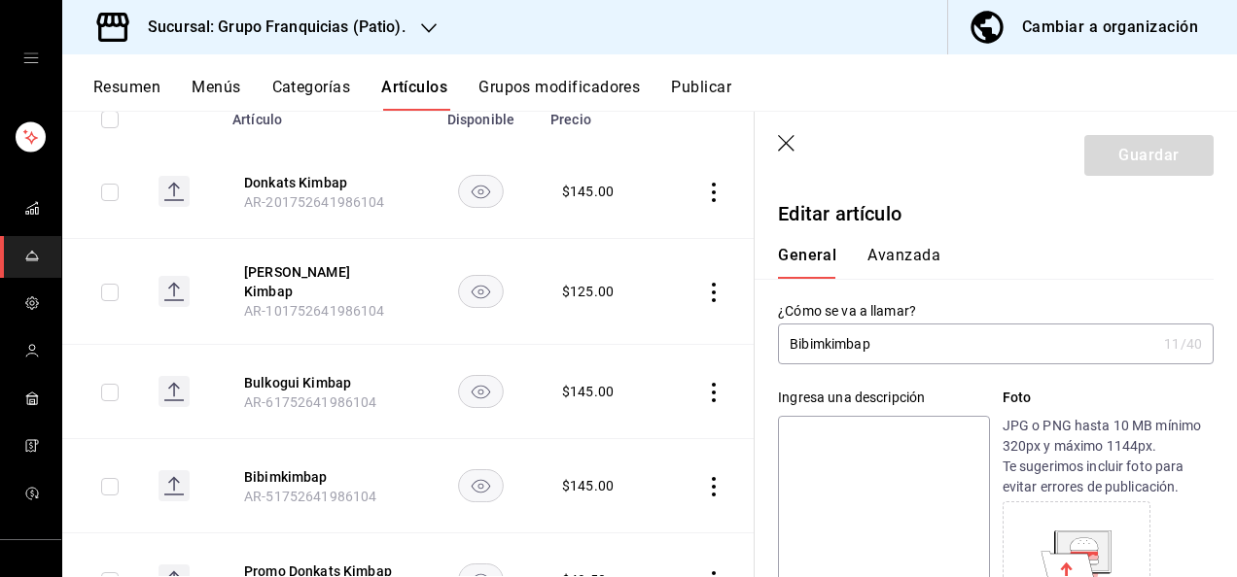
click at [926, 347] on input "Bibimkimbap" at bounding box center [967, 344] width 378 height 39
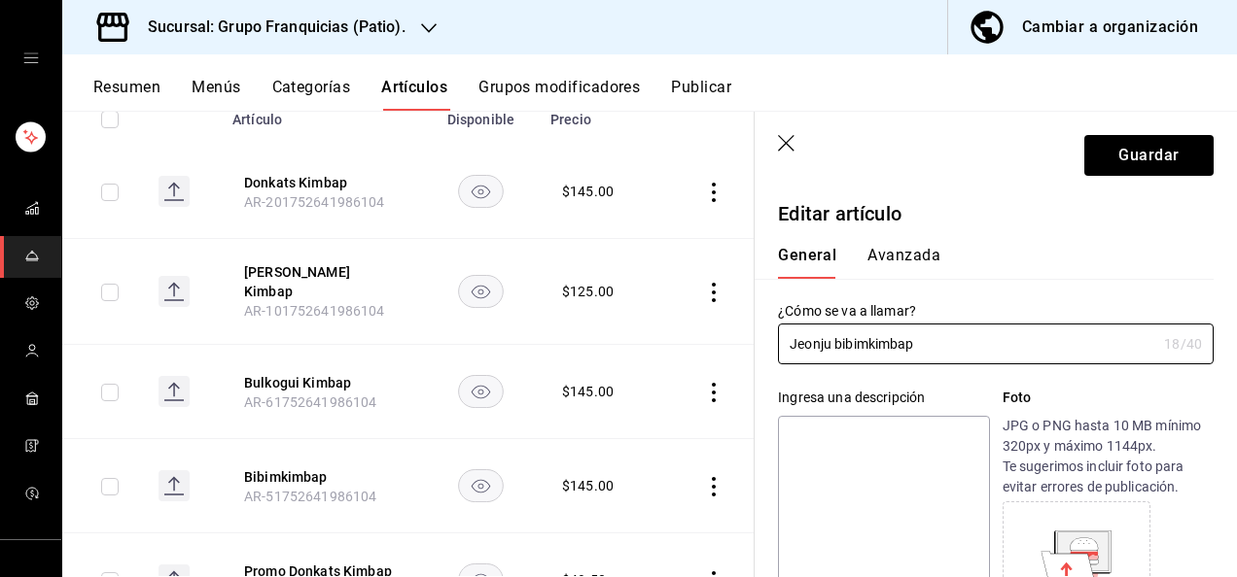
type input "Jeonju bibimkimbap"
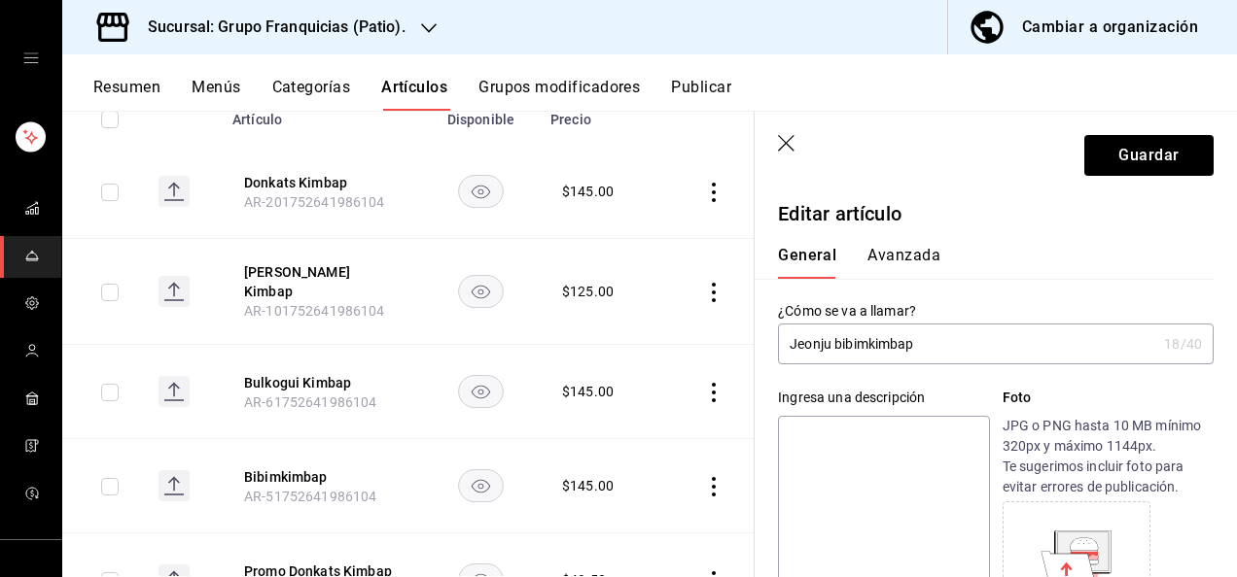
click at [887, 258] on button "Avanzada" at bounding box center [903, 262] width 73 height 33
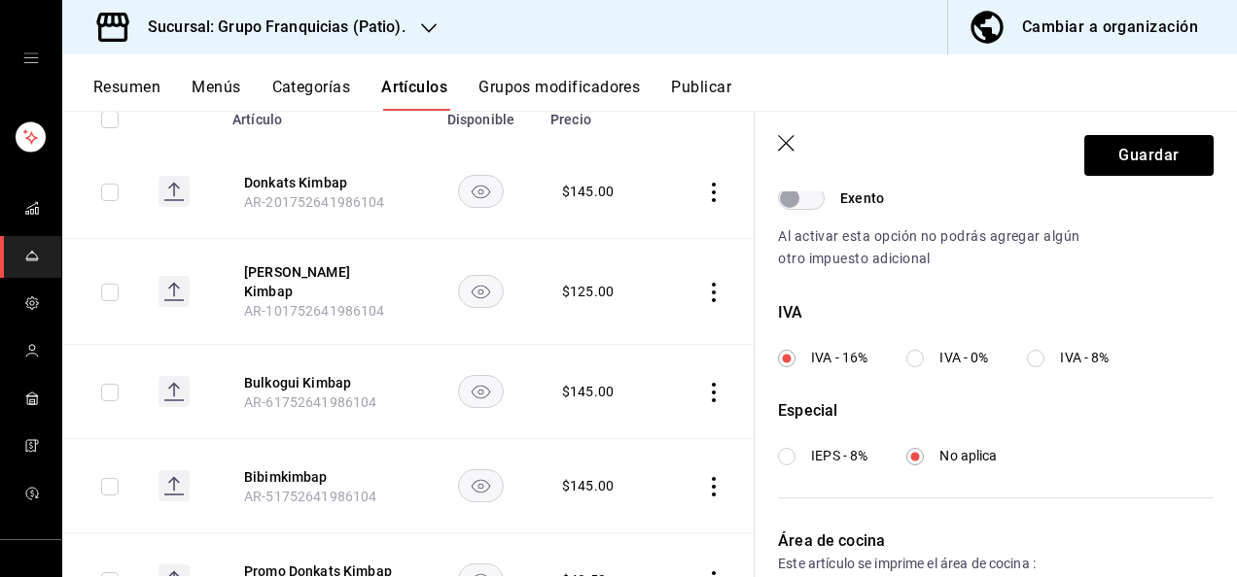
scroll to position [793, 0]
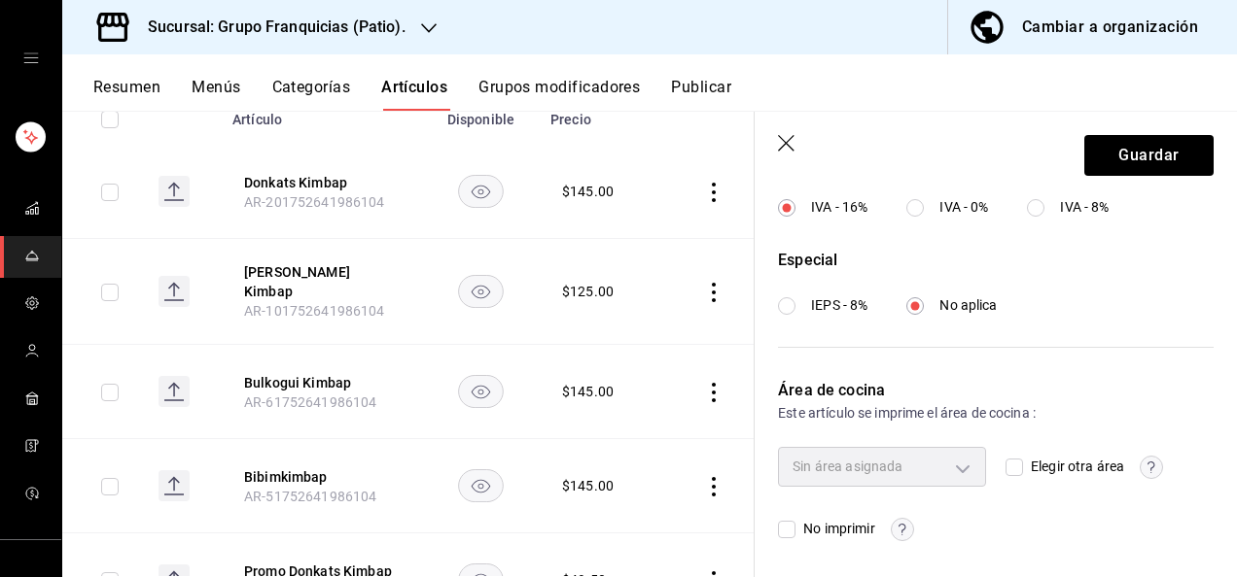
click at [1005, 459] on input "Elegir otra área" at bounding box center [1013, 467] width 17 height 17
checkbox input "true"
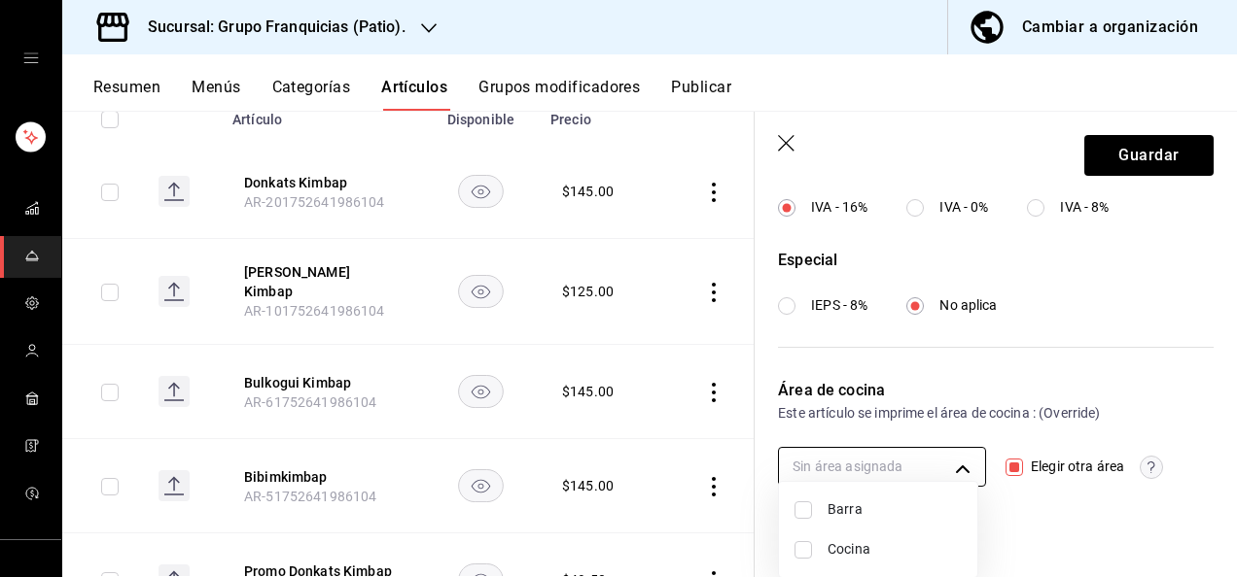
click at [950, 470] on body "Sucursal: Grupo Franquicias (Patio). Cambiar a organización Resumen Menús Categ…" at bounding box center [618, 288] width 1237 height 577
click at [807, 548] on input "checkbox" at bounding box center [802, 550] width 17 height 17
checkbox input "true"
type input "92c8fcfe-5290-4cfa-90b6-24f8ecbe5194"
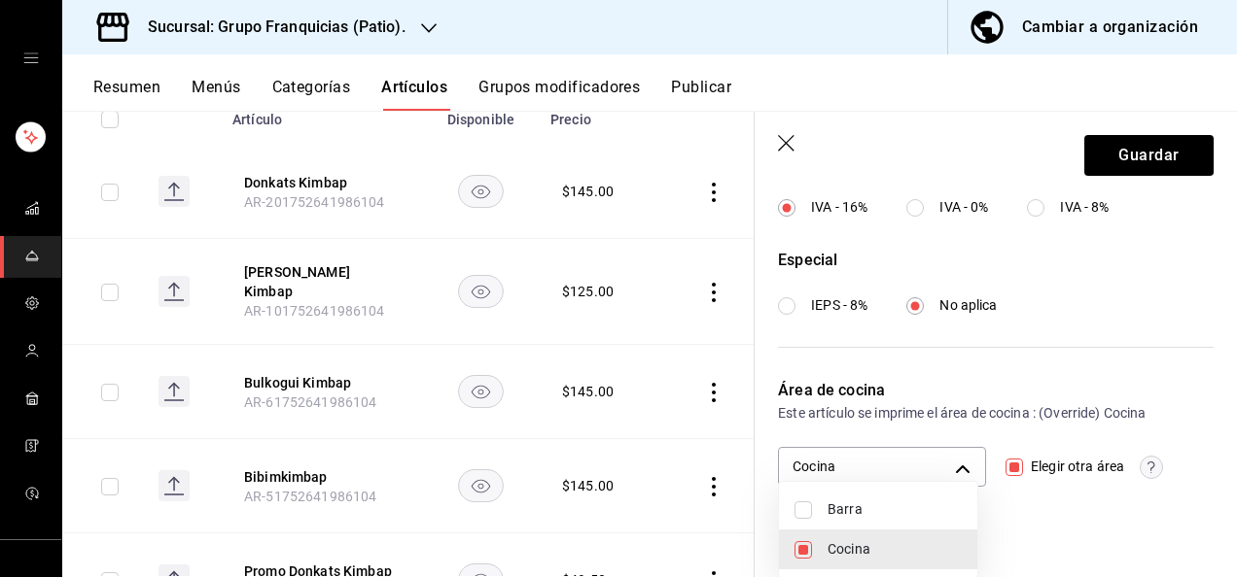
click at [1117, 154] on div at bounding box center [618, 288] width 1237 height 577
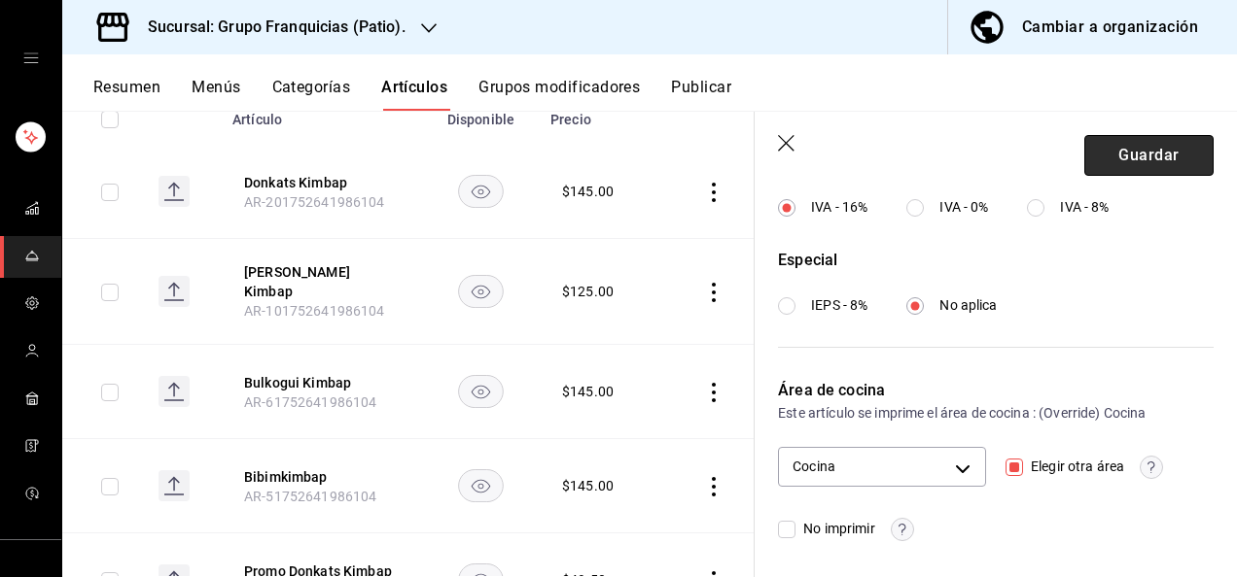
click at [1084, 138] on button "Guardar" at bounding box center [1148, 155] width 129 height 41
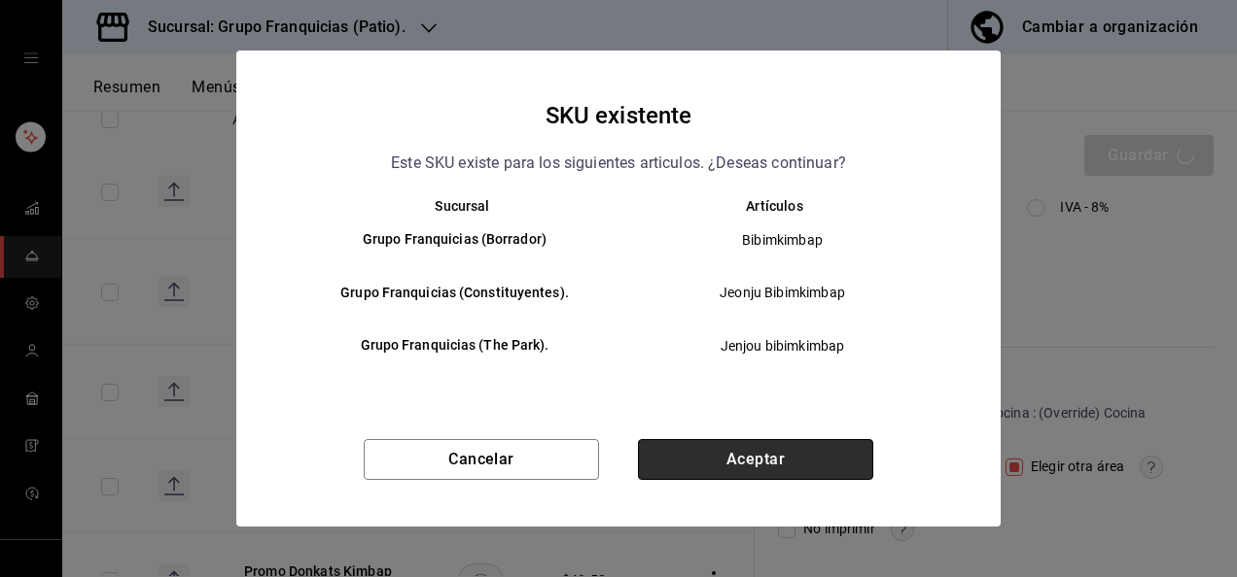
click at [681, 463] on button "Aceptar" at bounding box center [755, 459] width 235 height 41
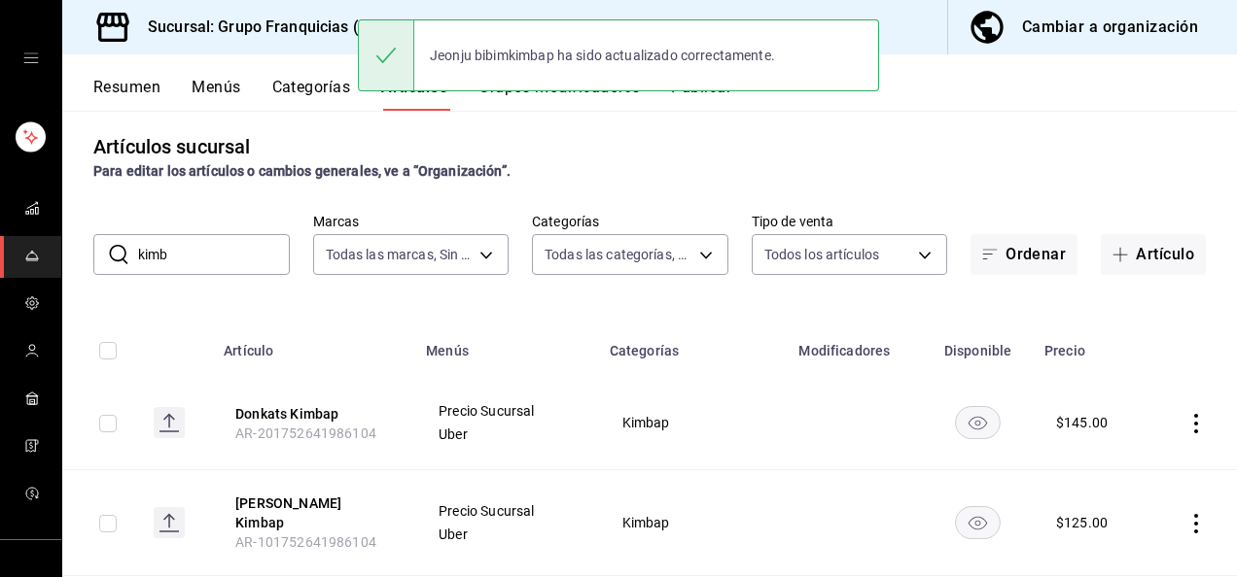
click at [294, 95] on button "Categorías" at bounding box center [311, 94] width 79 height 33
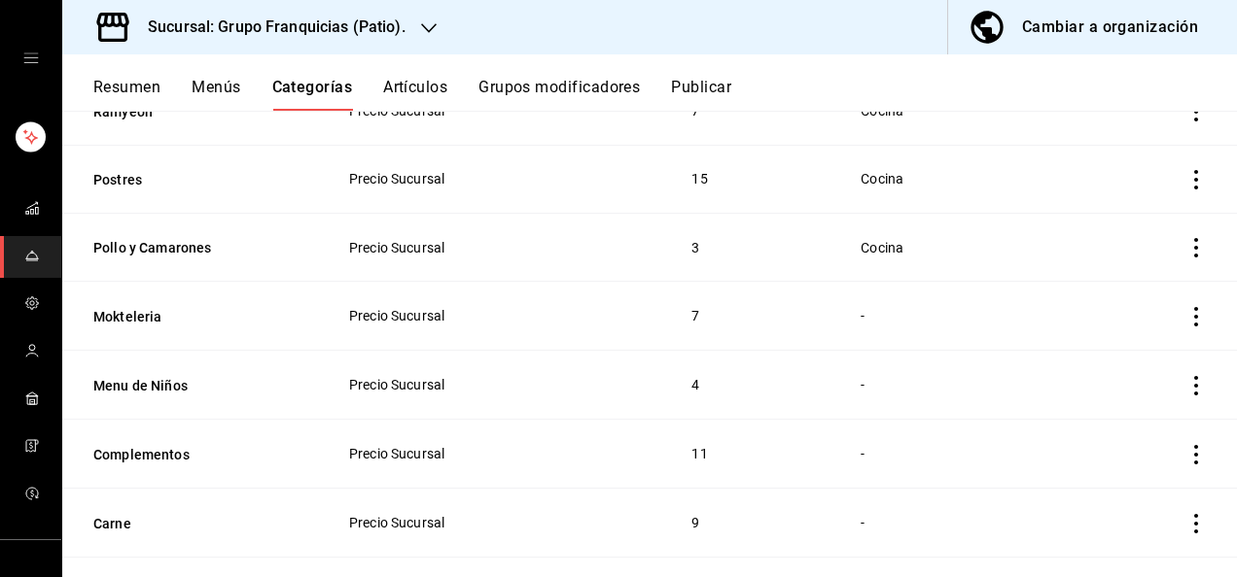
scroll to position [298, 0]
click at [166, 325] on th "Mokteleria" at bounding box center [193, 315] width 262 height 69
click at [158, 316] on button "Mokteleria" at bounding box center [190, 315] width 194 height 19
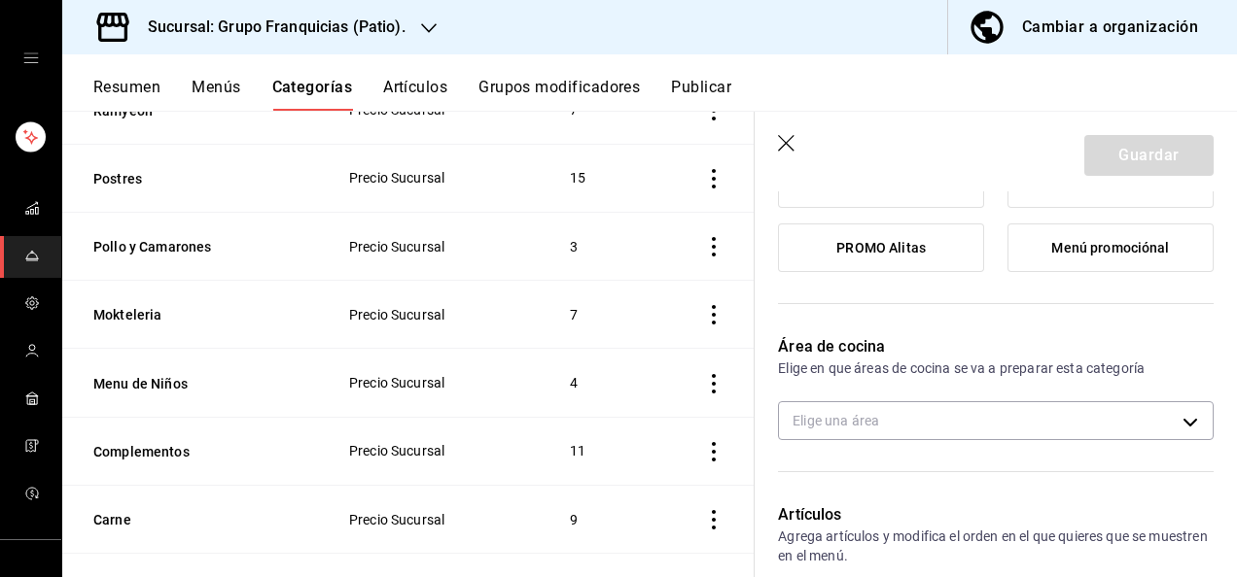
scroll to position [371, 0]
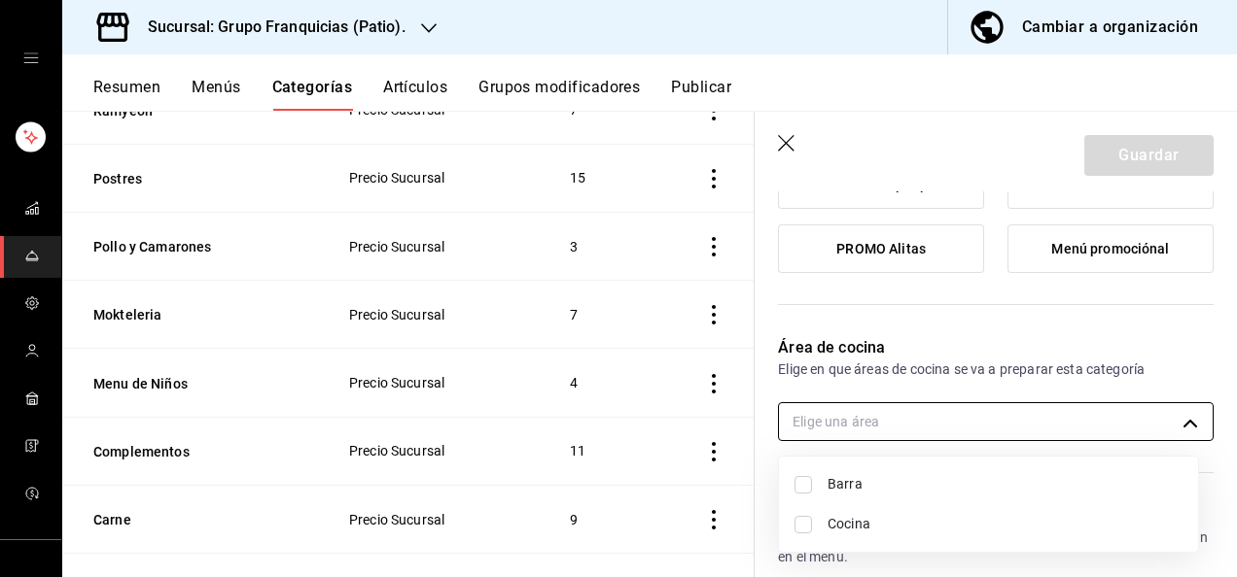
click at [906, 406] on body "Sucursal: Grupo Franquicias (Patio). Cambiar a organización Resumen Menús Categ…" at bounding box center [618, 288] width 1237 height 577
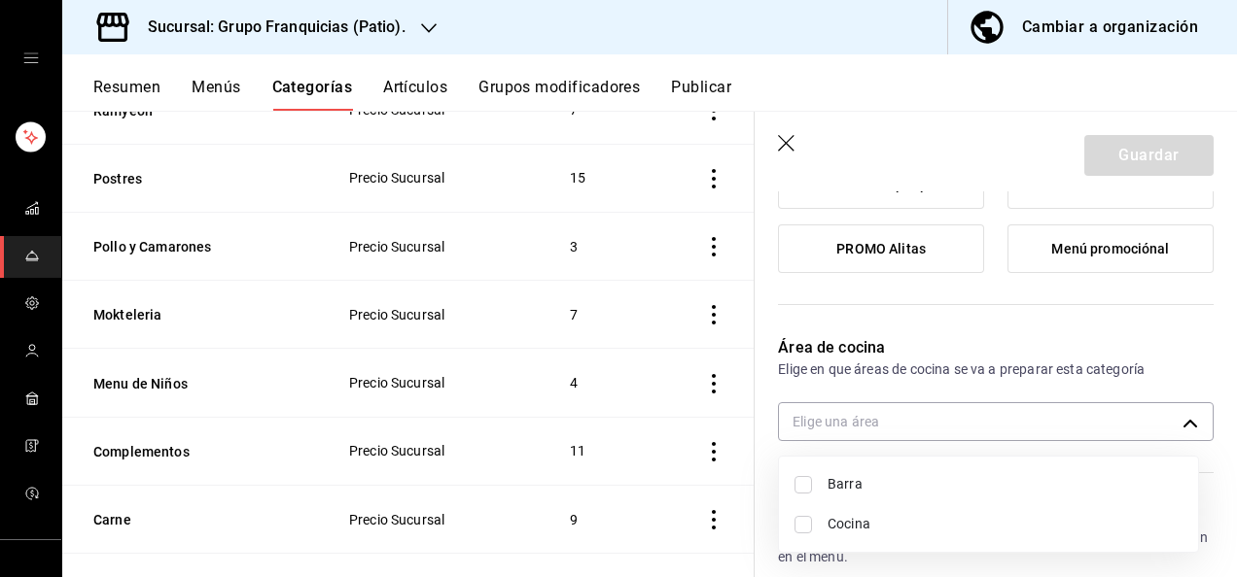
click at [800, 487] on input "checkbox" at bounding box center [802, 484] width 17 height 17
checkbox input "true"
type input "a3251adf-2651-4e79-a481-31239d7b1906"
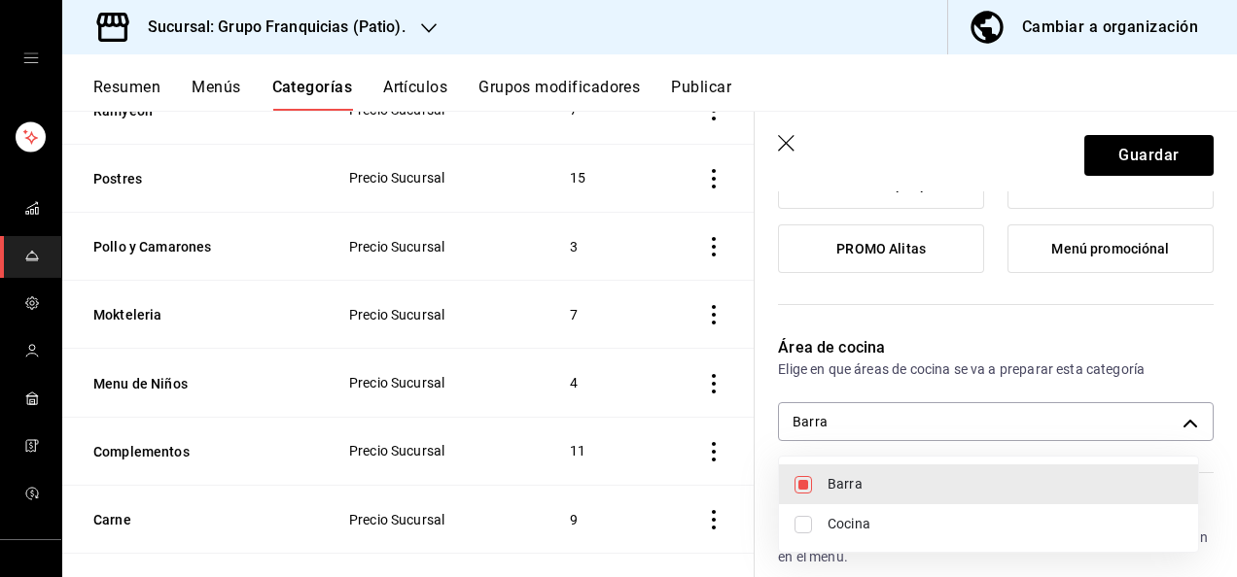
click at [1118, 144] on div at bounding box center [618, 288] width 1237 height 577
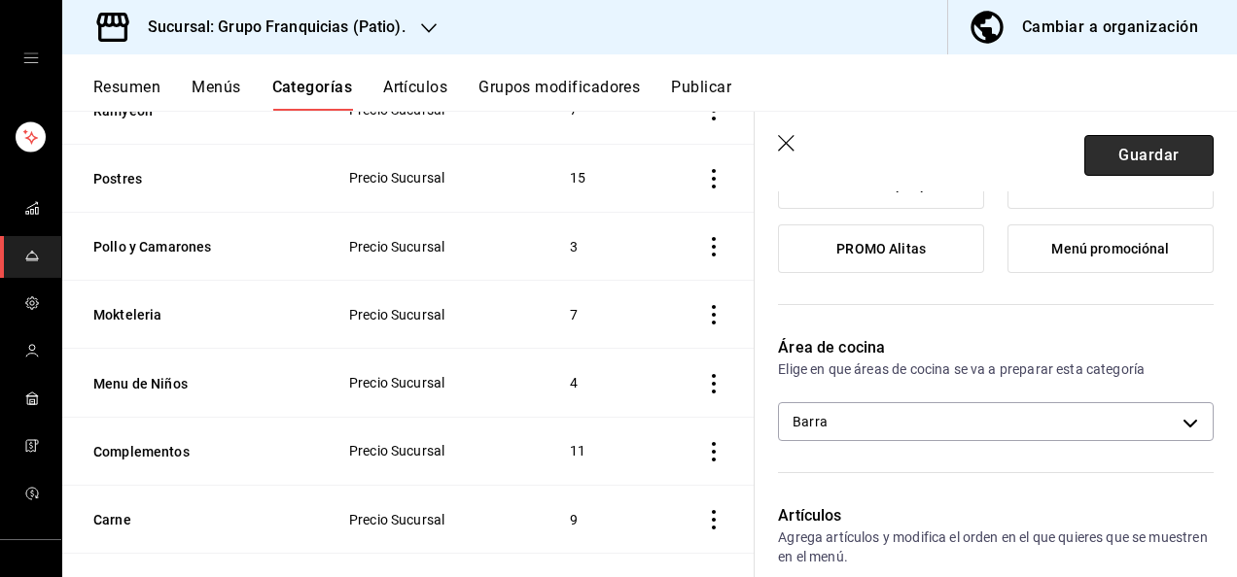
click at [1106, 157] on button "Guardar" at bounding box center [1148, 155] width 129 height 41
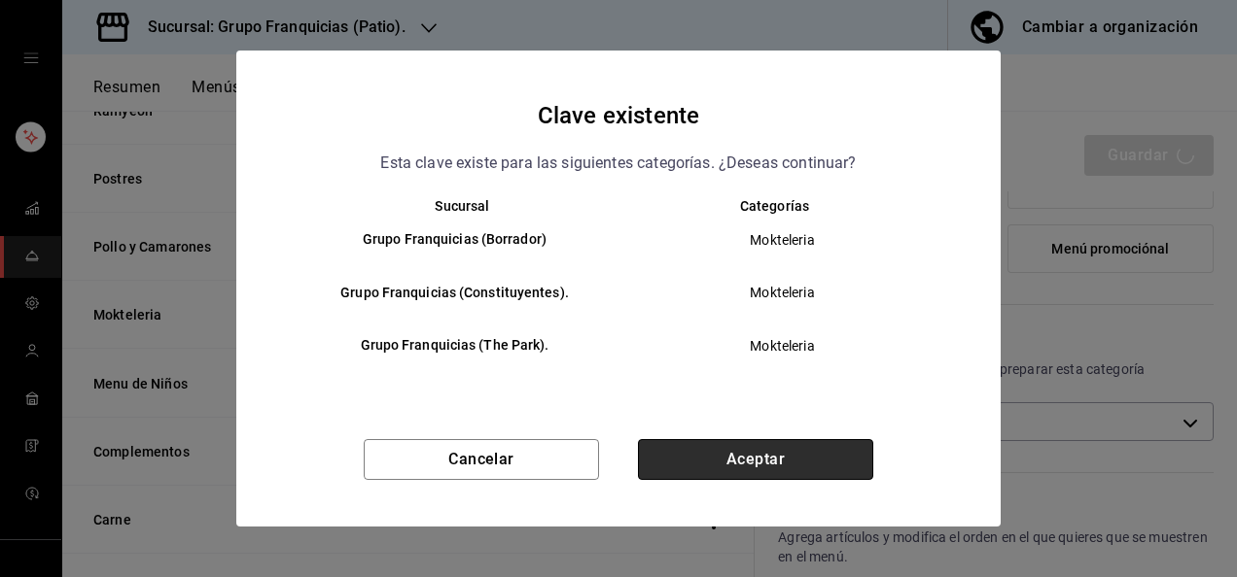
click at [668, 472] on button "Aceptar" at bounding box center [755, 459] width 235 height 41
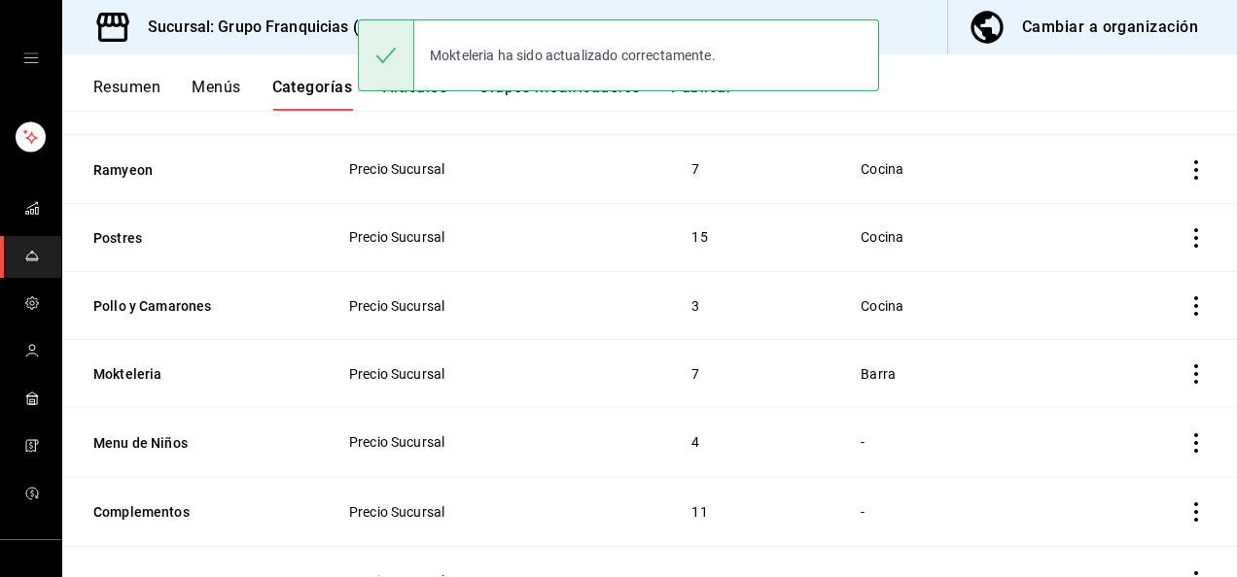
scroll to position [245, 0]
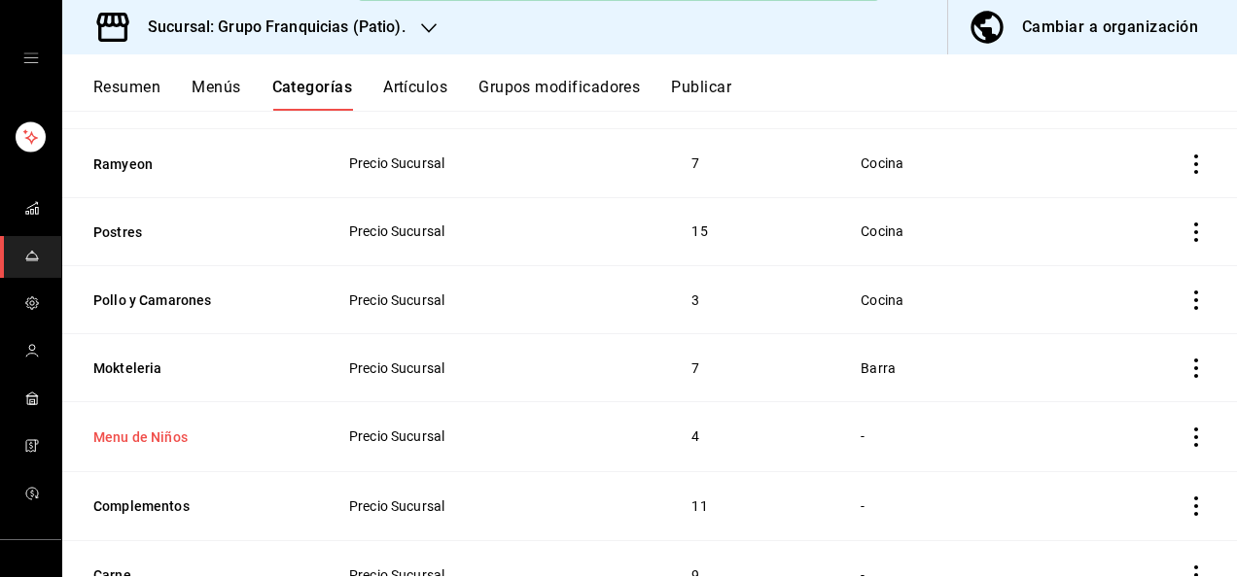
click at [154, 431] on button "Menu de Niños" at bounding box center [190, 437] width 194 height 19
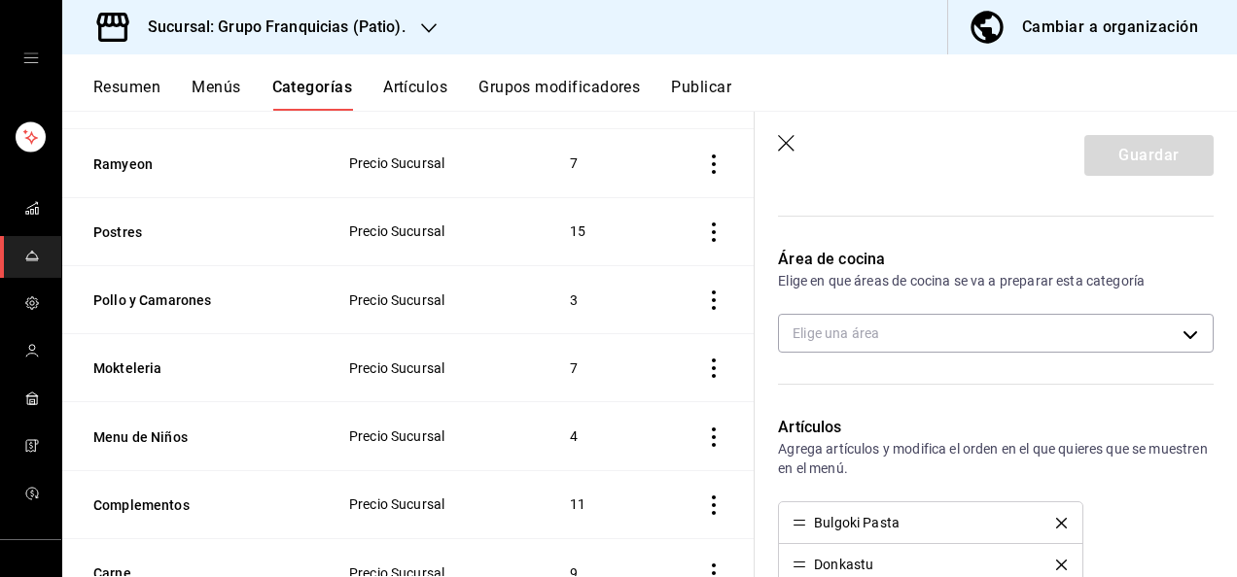
scroll to position [458, 0]
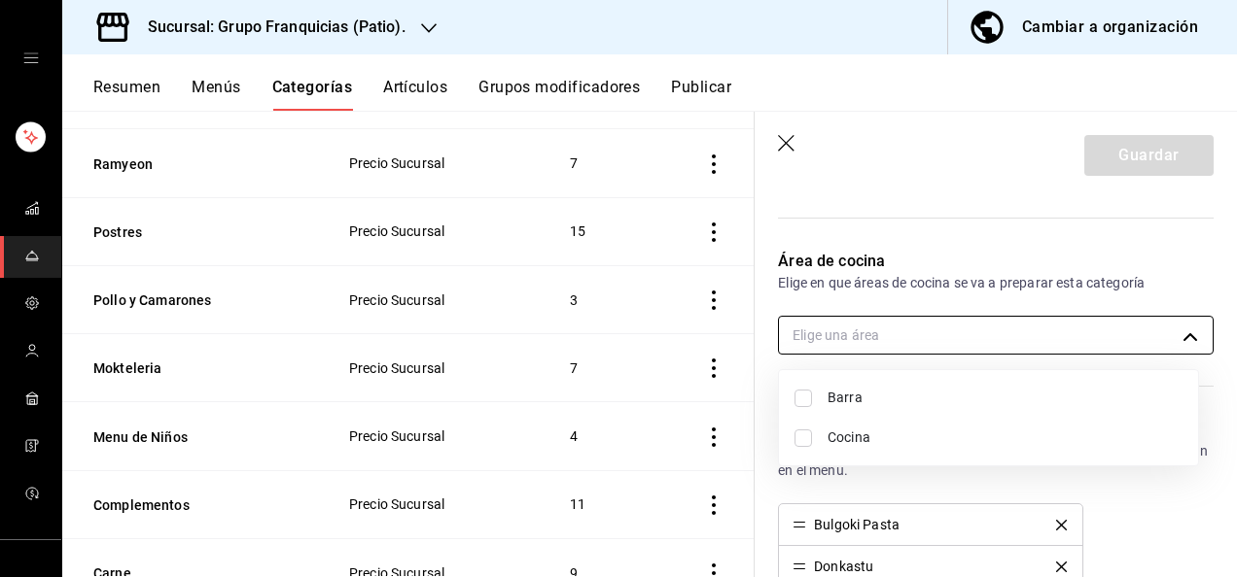
click at [912, 327] on body "Sucursal: Grupo Franquicias (Patio). Cambiar a organización Resumen Menús Categ…" at bounding box center [618, 288] width 1237 height 577
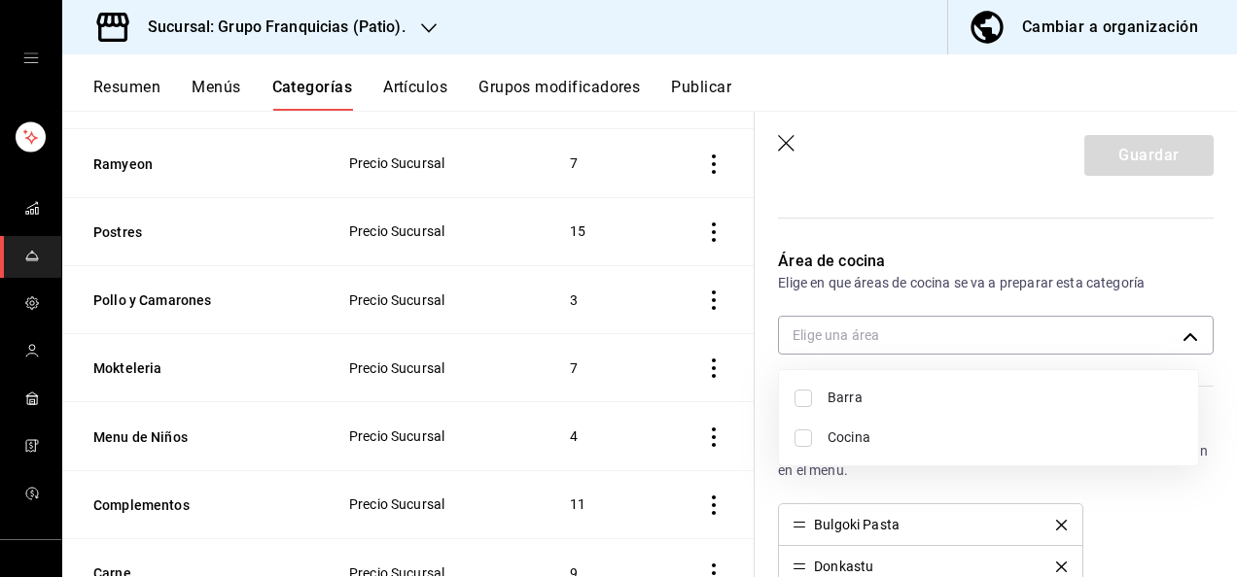
click at [802, 431] on input "checkbox" at bounding box center [802, 438] width 17 height 17
checkbox input "true"
type input "92c8fcfe-5290-4cfa-90b6-24f8ecbe5194"
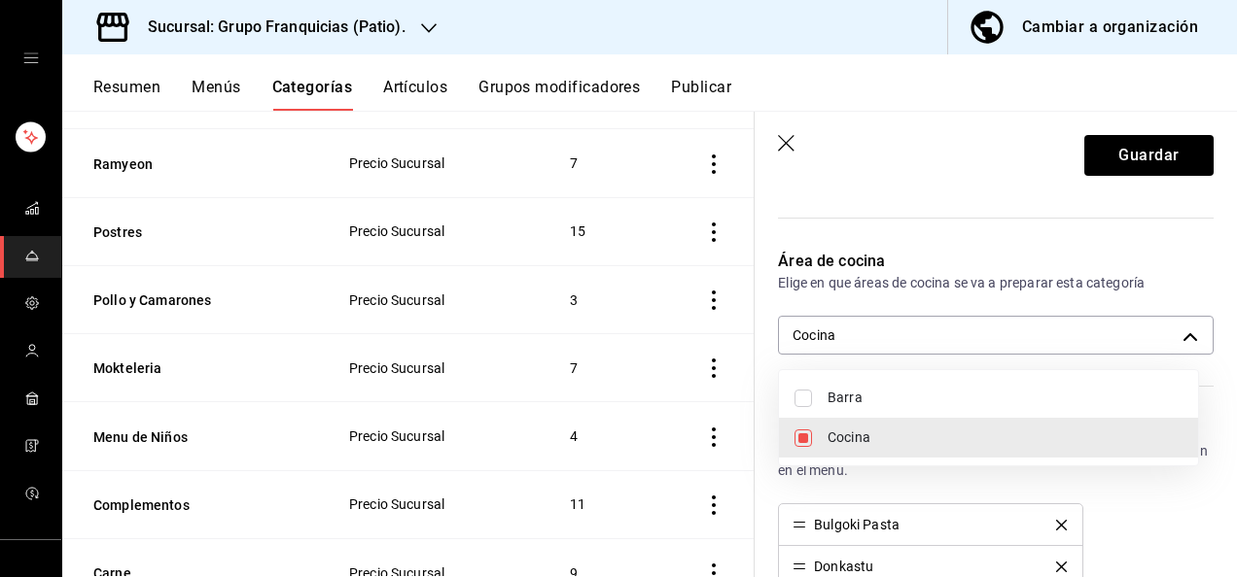
click at [1104, 165] on div at bounding box center [618, 288] width 1237 height 577
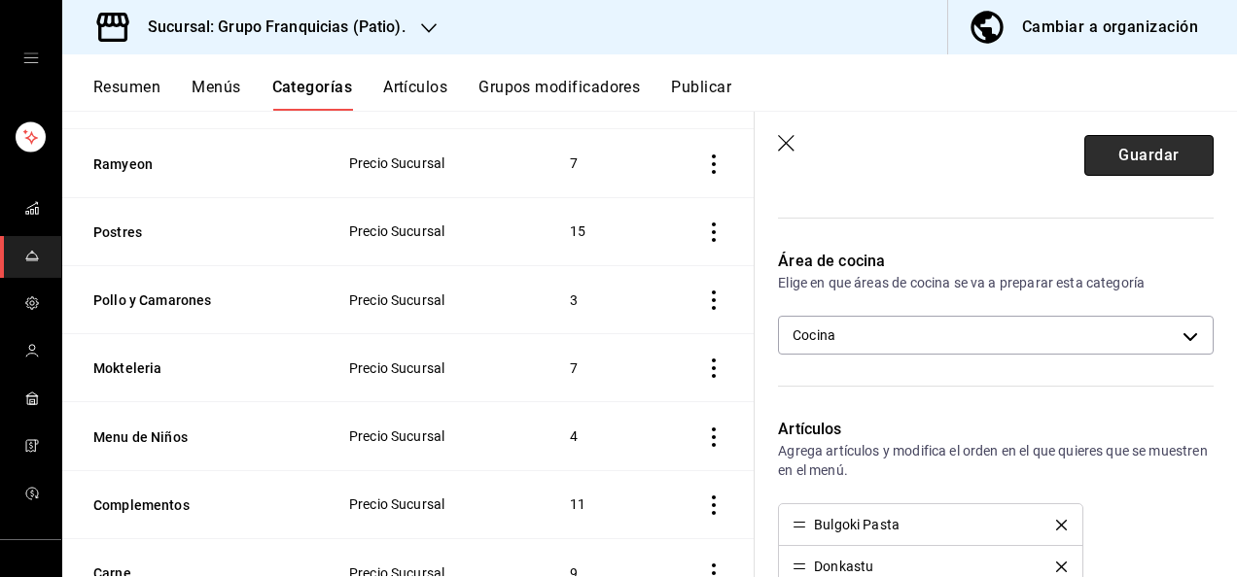
click at [1120, 144] on button "Guardar" at bounding box center [1148, 155] width 129 height 41
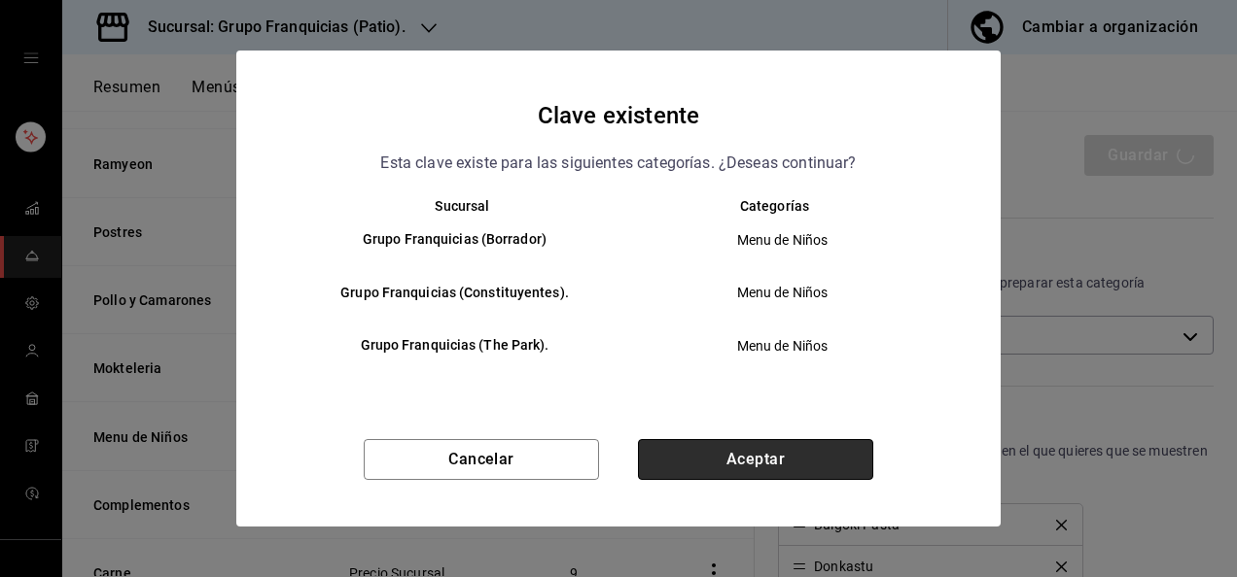
click at [804, 466] on button "Aceptar" at bounding box center [755, 459] width 235 height 41
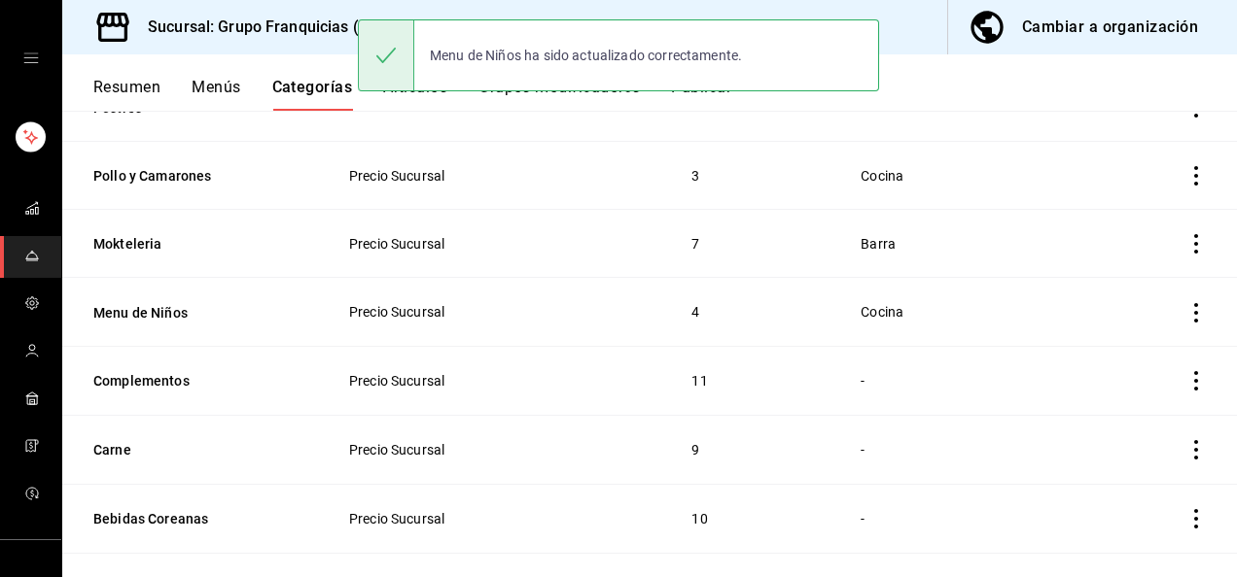
scroll to position [383, 0]
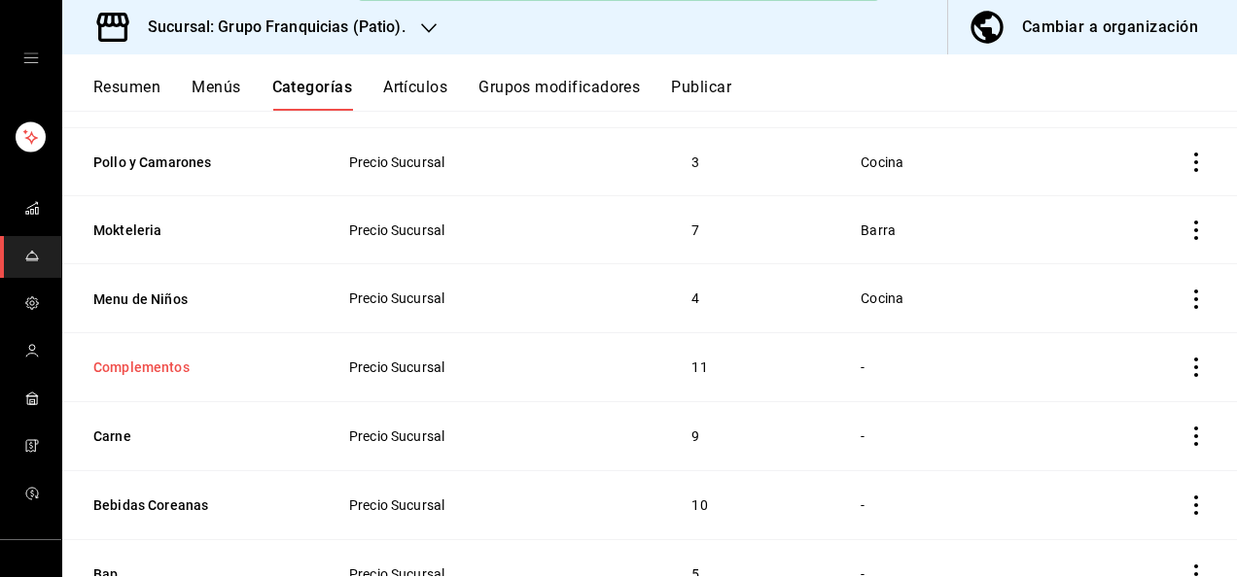
click at [161, 369] on button "Complementos" at bounding box center [190, 367] width 194 height 19
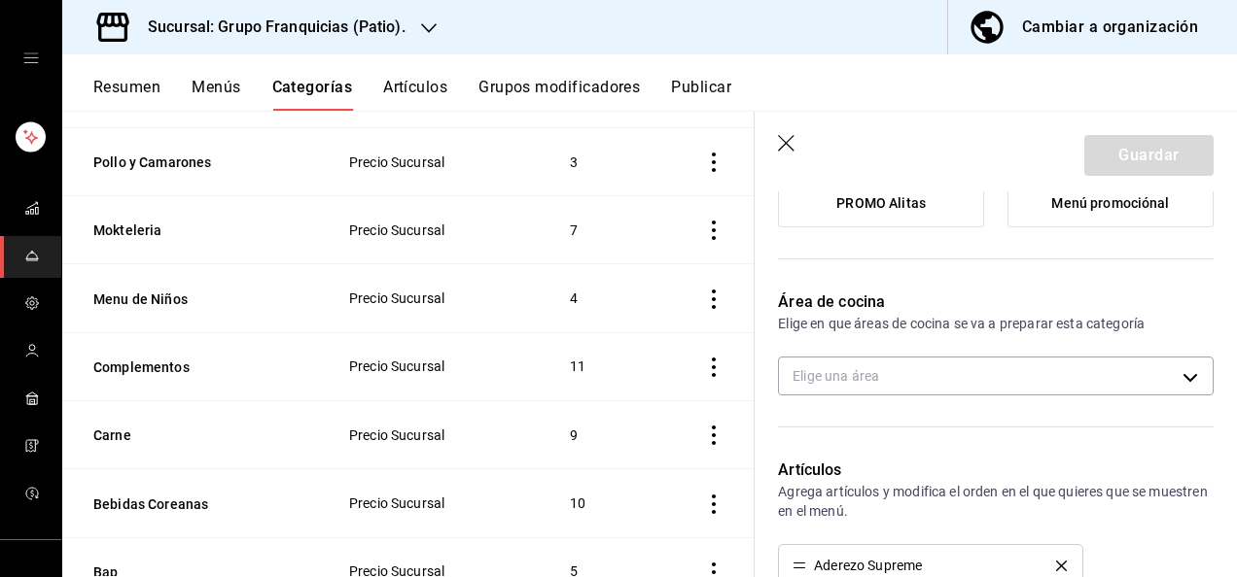
scroll to position [416, 0]
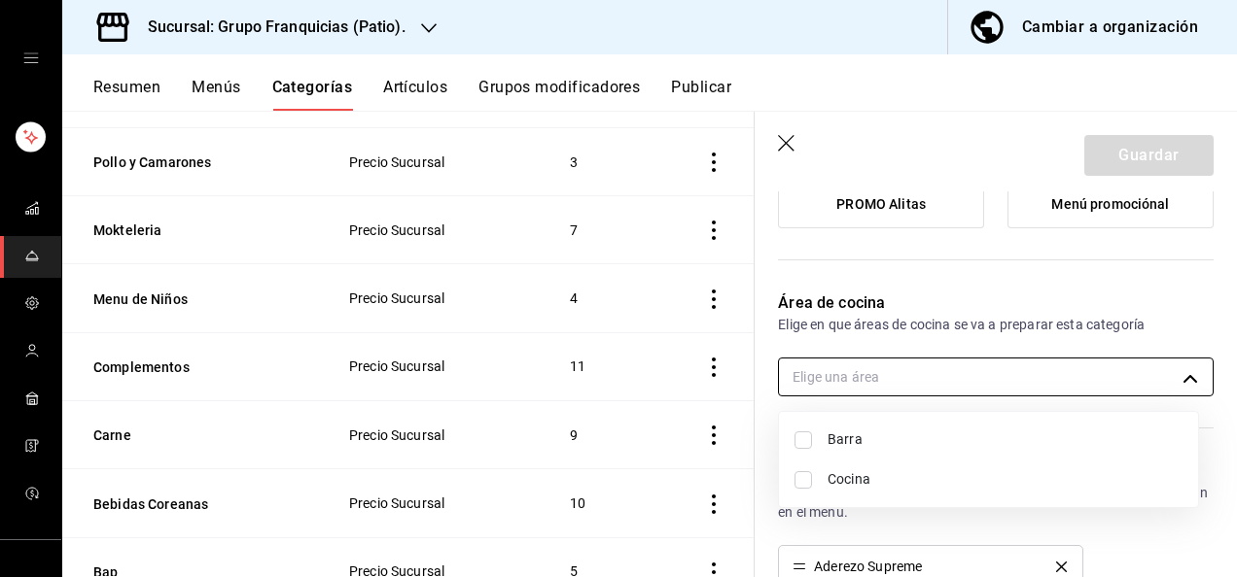
click at [896, 381] on body "Sucursal: Grupo Franquicias (Patio). Cambiar a organización Resumen Menús Categ…" at bounding box center [618, 288] width 1237 height 577
click at [809, 474] on input "checkbox" at bounding box center [802, 480] width 17 height 17
checkbox input "true"
type input "92c8fcfe-5290-4cfa-90b6-24f8ecbe5194"
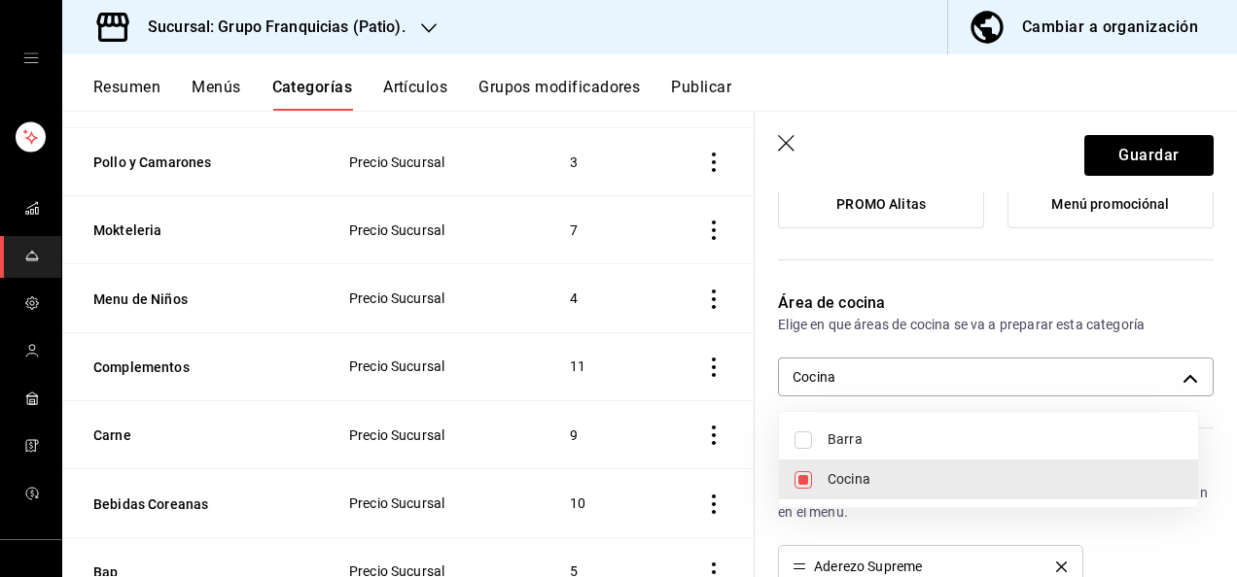
click at [1145, 146] on div at bounding box center [618, 288] width 1237 height 577
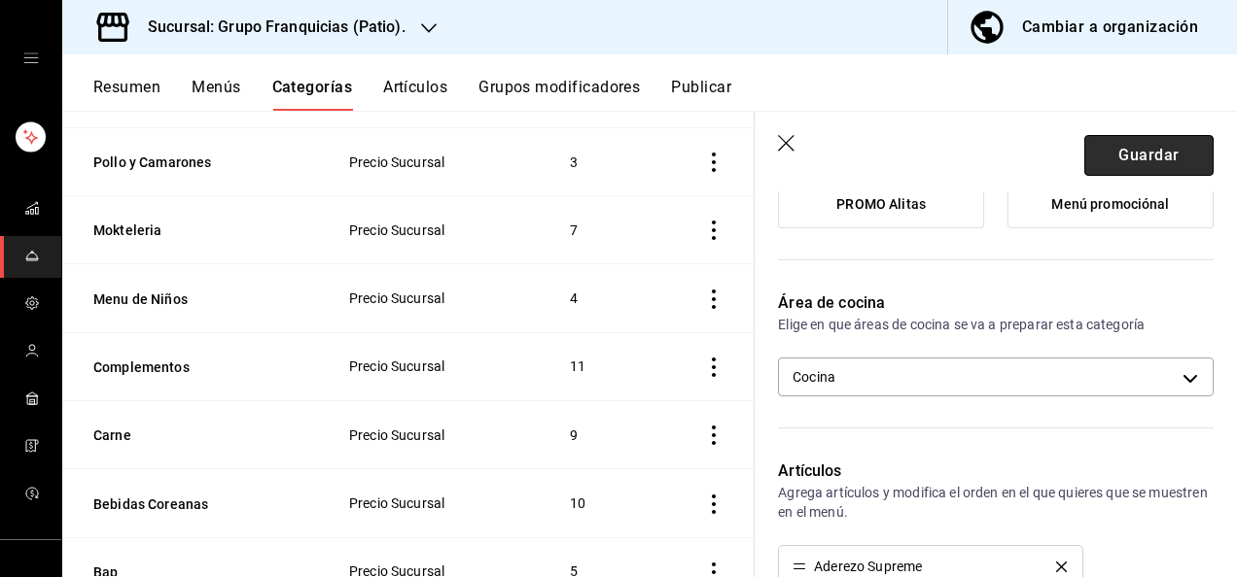
click at [1136, 155] on button "Guardar" at bounding box center [1148, 155] width 129 height 41
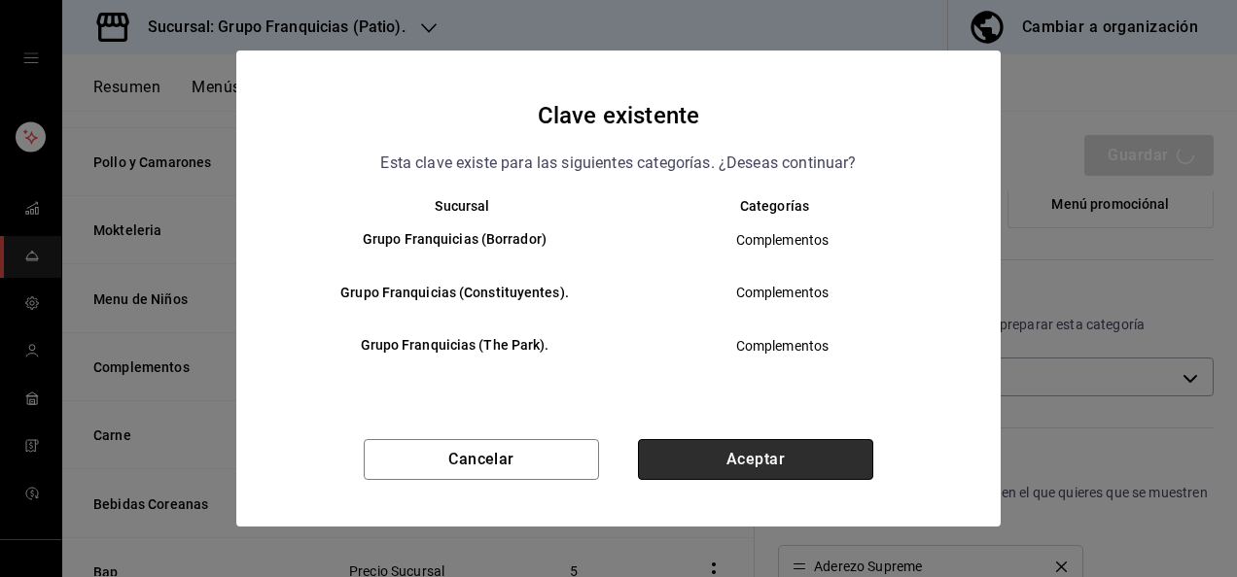
click at [764, 468] on button "Aceptar" at bounding box center [755, 459] width 235 height 41
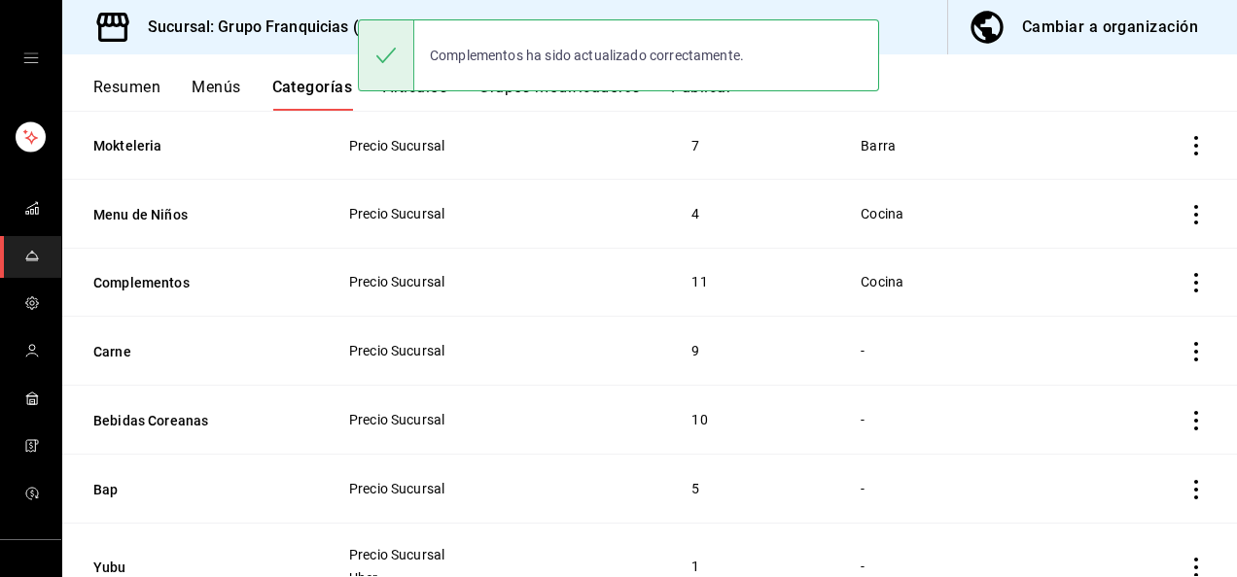
scroll to position [473, 0]
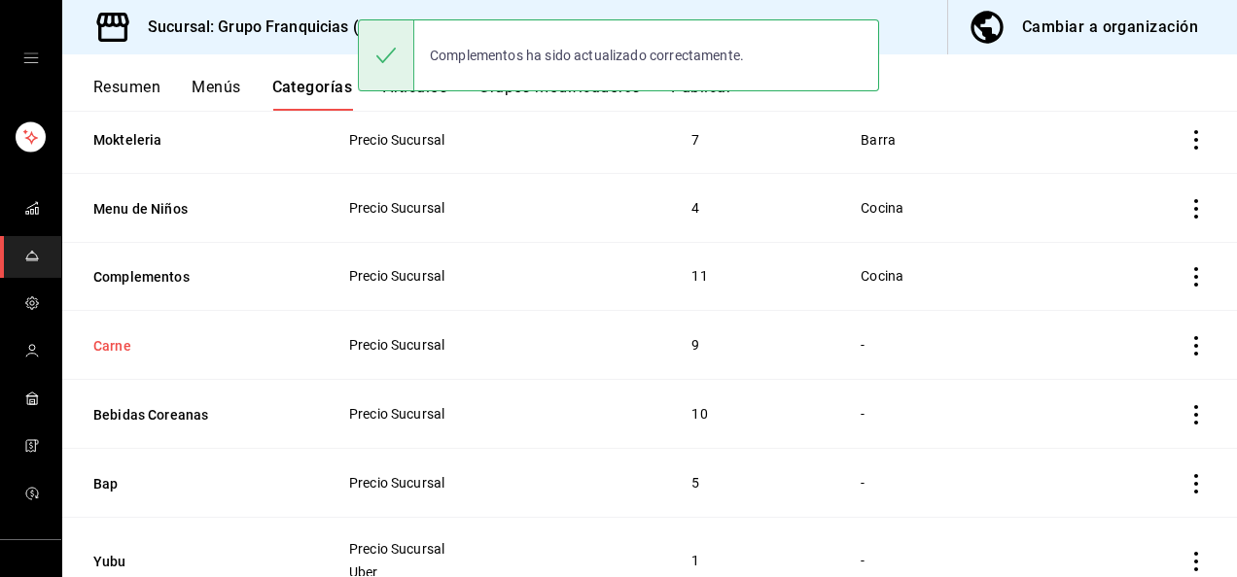
click at [101, 342] on button "Carne" at bounding box center [190, 345] width 194 height 19
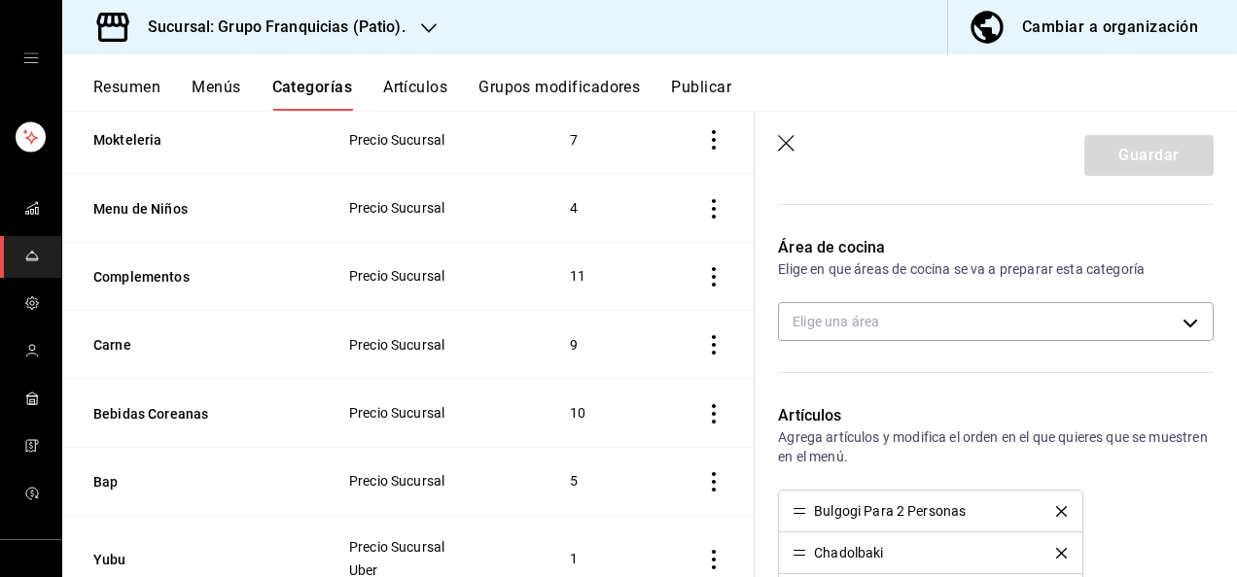
scroll to position [471, 0]
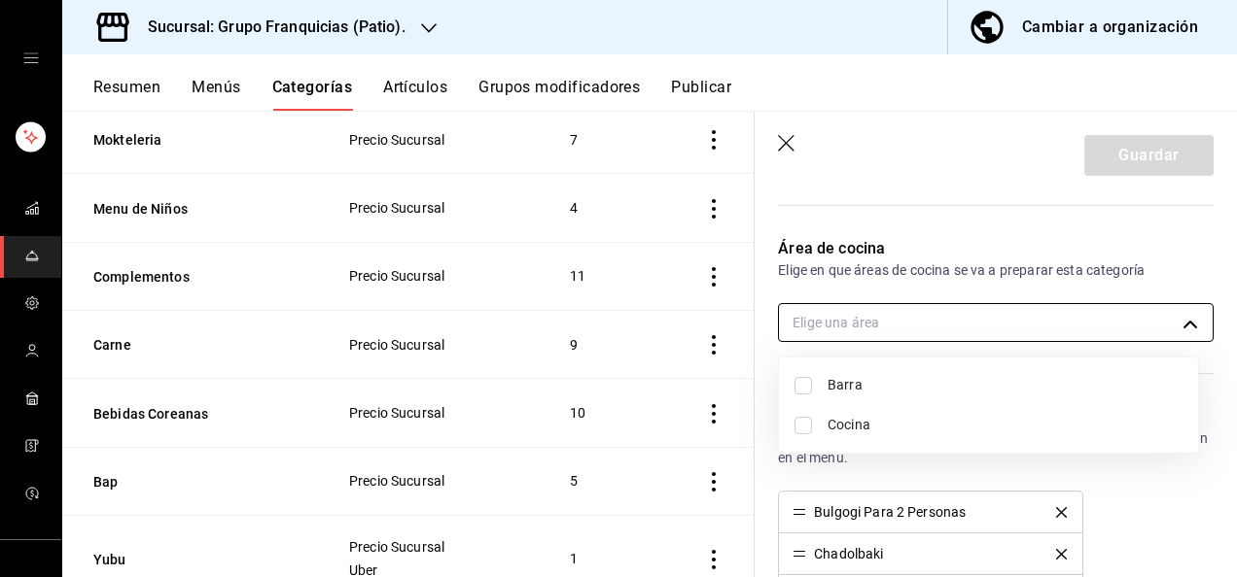
click at [974, 326] on body "Sucursal: Grupo Franquicias (Patio). Cambiar a organización Resumen Menús Categ…" at bounding box center [618, 288] width 1237 height 577
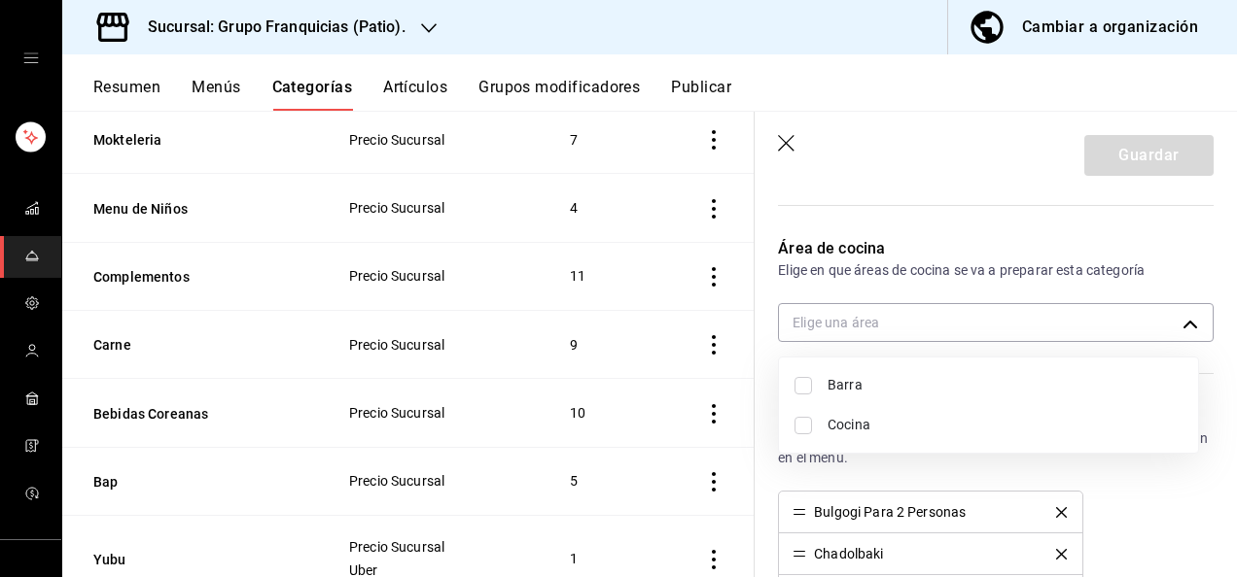
click at [792, 427] on li "Cocina" at bounding box center [988, 425] width 419 height 40
type input "92c8fcfe-5290-4cfa-90b6-24f8ecbe5194"
checkbox input "true"
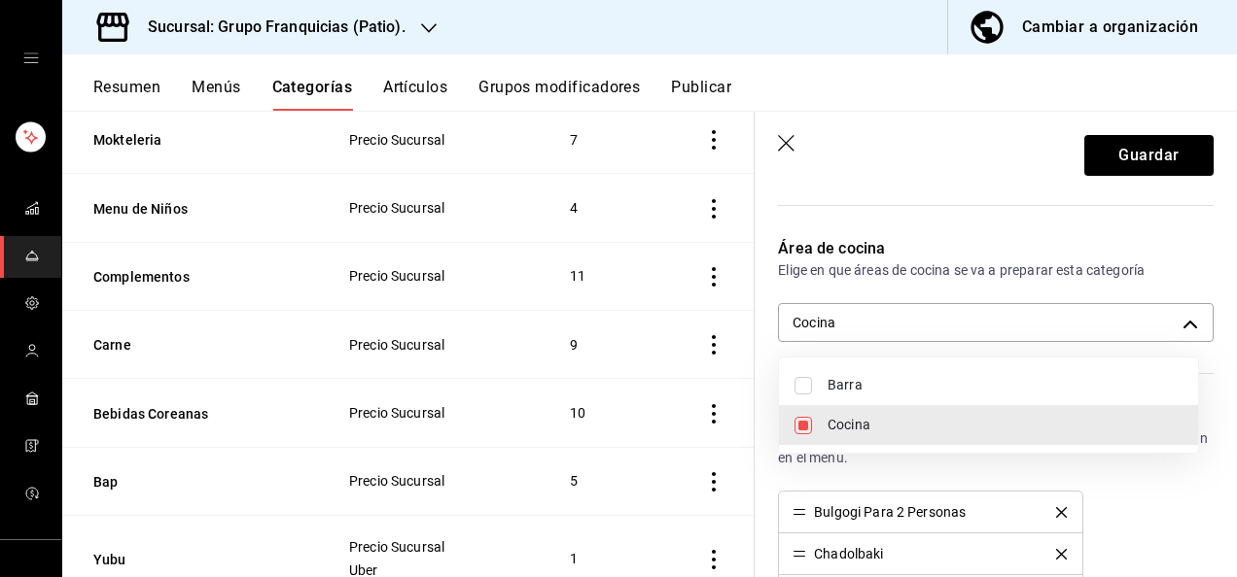
click at [1163, 509] on div at bounding box center [618, 288] width 1237 height 577
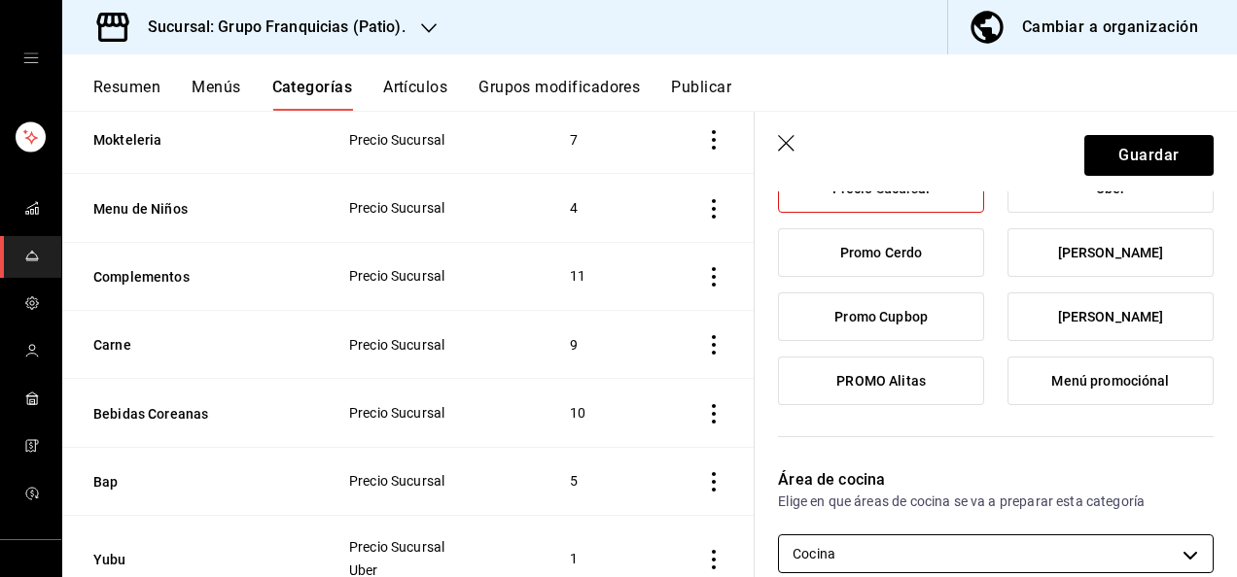
scroll to position [0, 0]
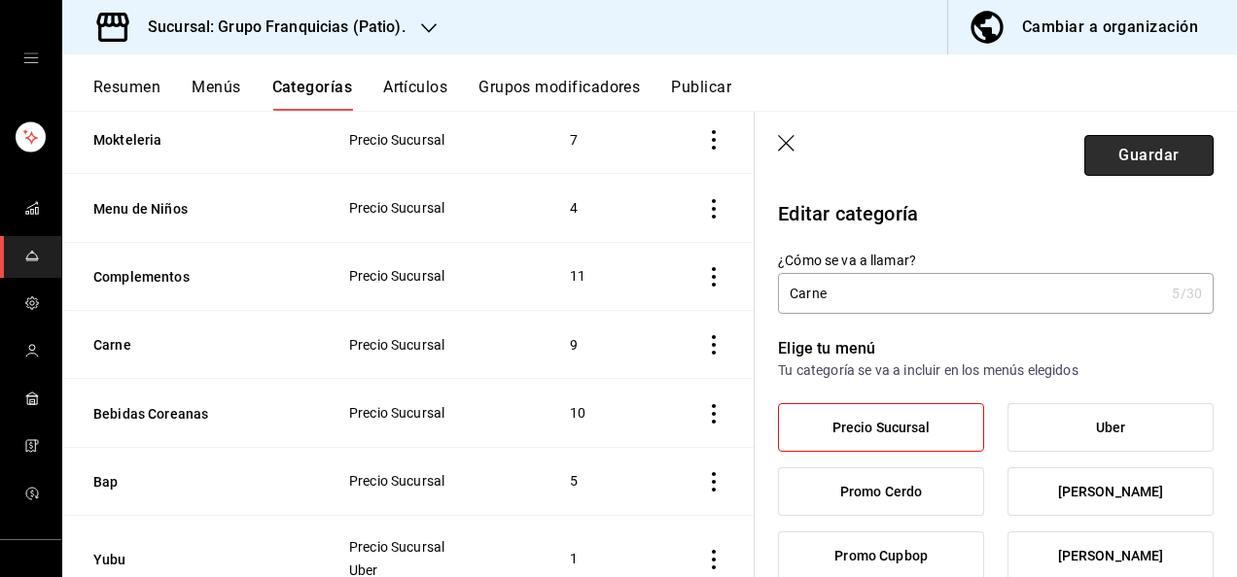
click at [1104, 167] on button "Guardar" at bounding box center [1148, 155] width 129 height 41
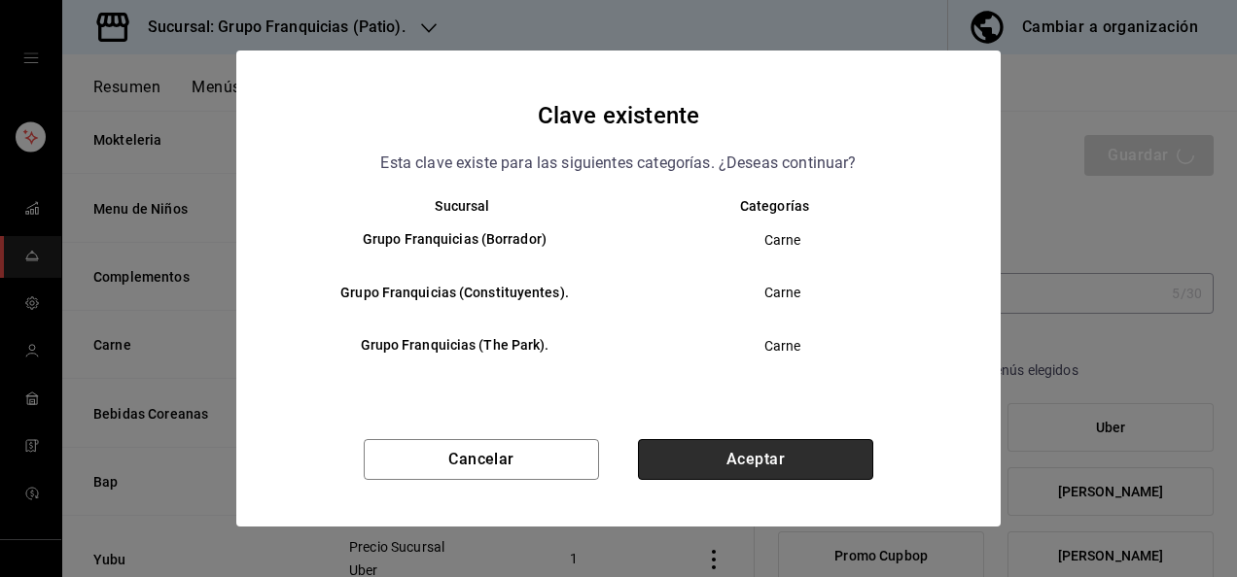
click at [817, 451] on button "Aceptar" at bounding box center [755, 459] width 235 height 41
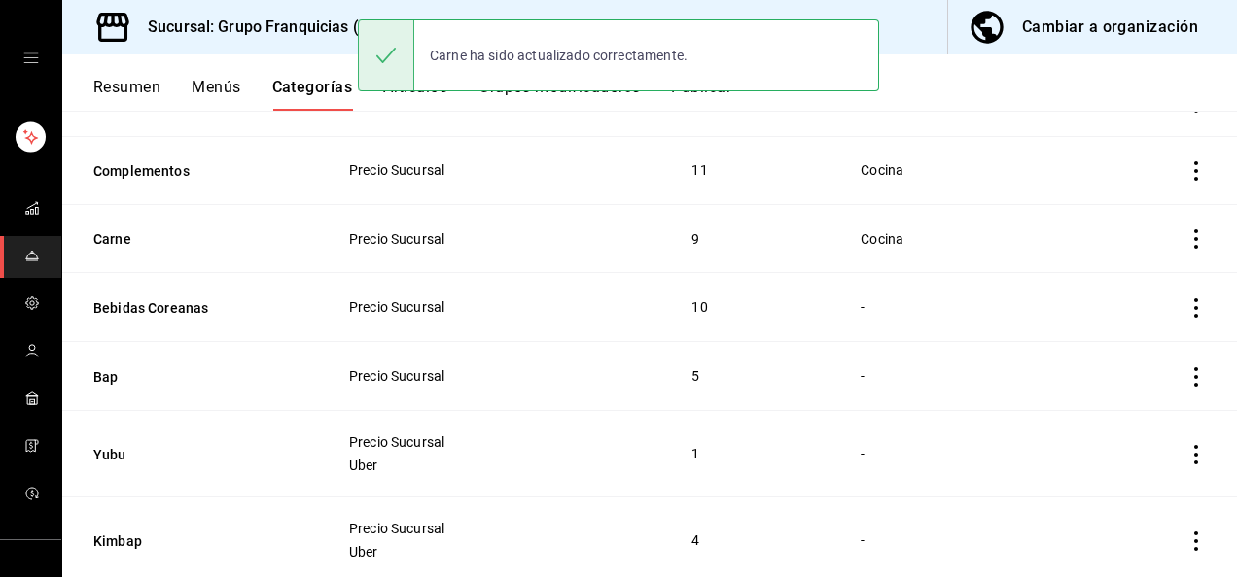
scroll to position [578, 0]
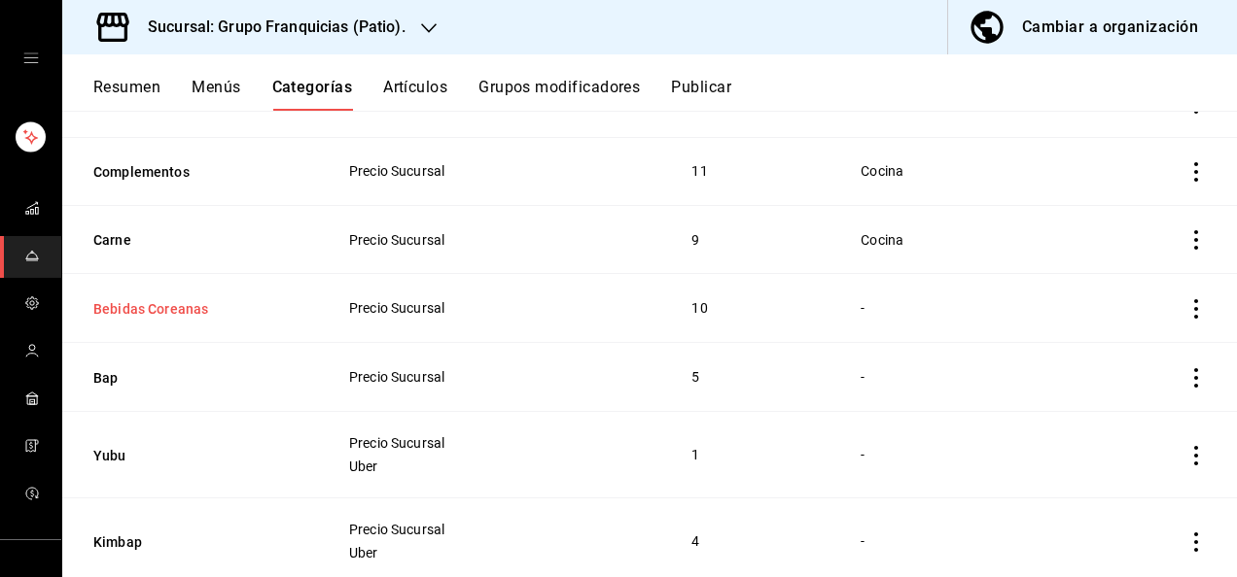
click at [179, 311] on button "Bebidas Coreanas" at bounding box center [190, 308] width 194 height 19
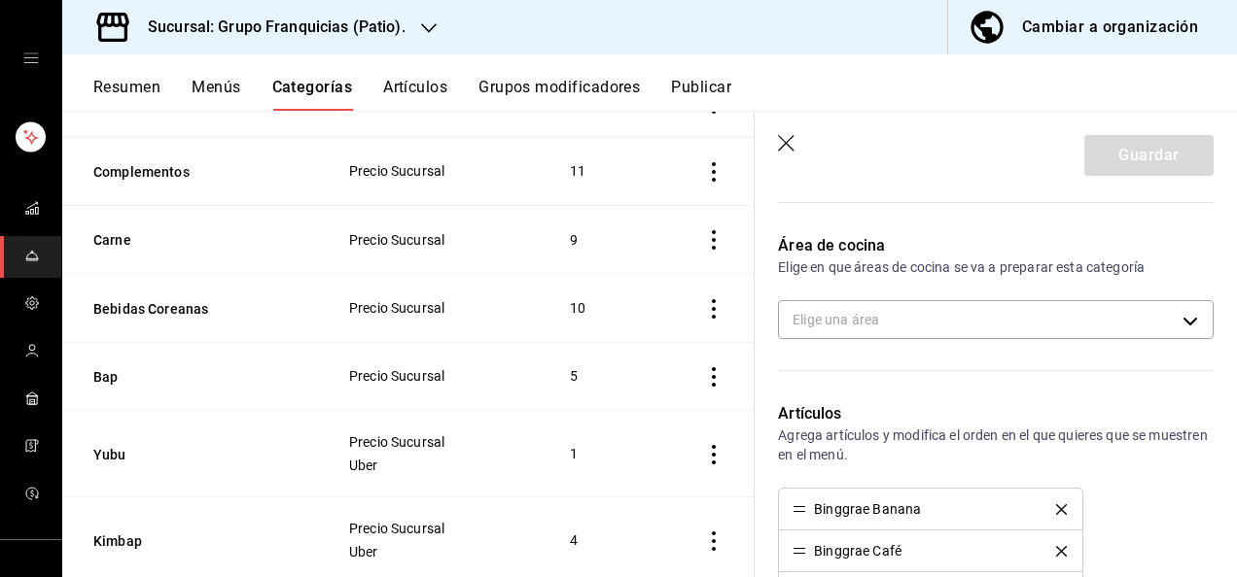
scroll to position [478, 0]
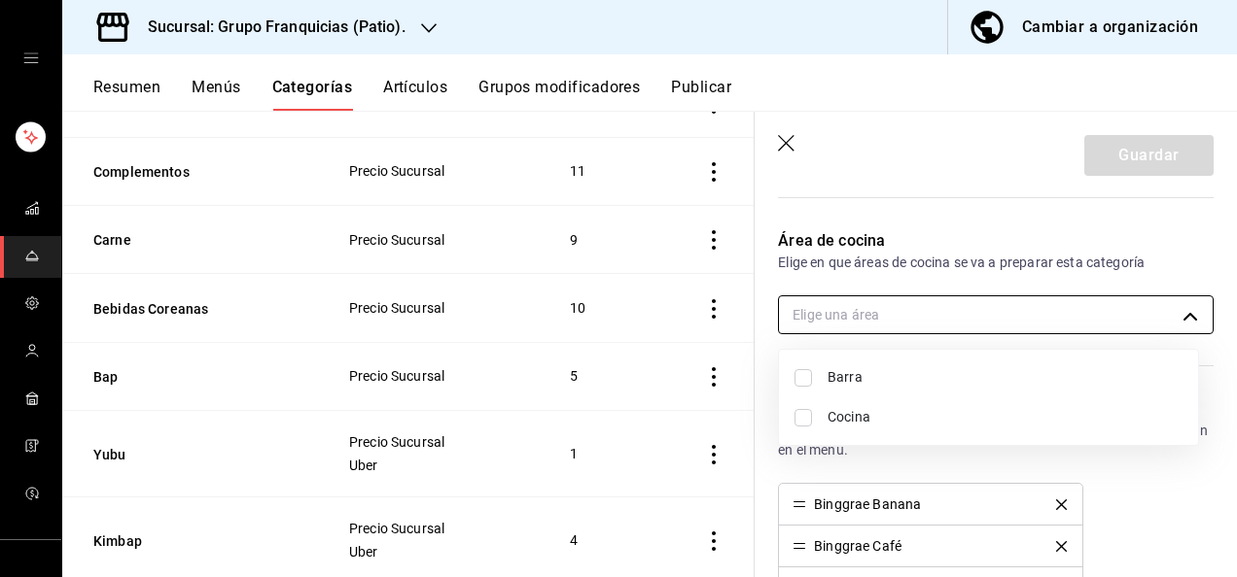
click at [1035, 319] on body "Sucursal: Grupo Franquicias (Patio). Cambiar a organización Resumen Menús Categ…" at bounding box center [618, 288] width 1237 height 577
click at [807, 377] on input "checkbox" at bounding box center [802, 377] width 17 height 17
checkbox input "true"
type input "a3251adf-2651-4e79-a481-31239d7b1906"
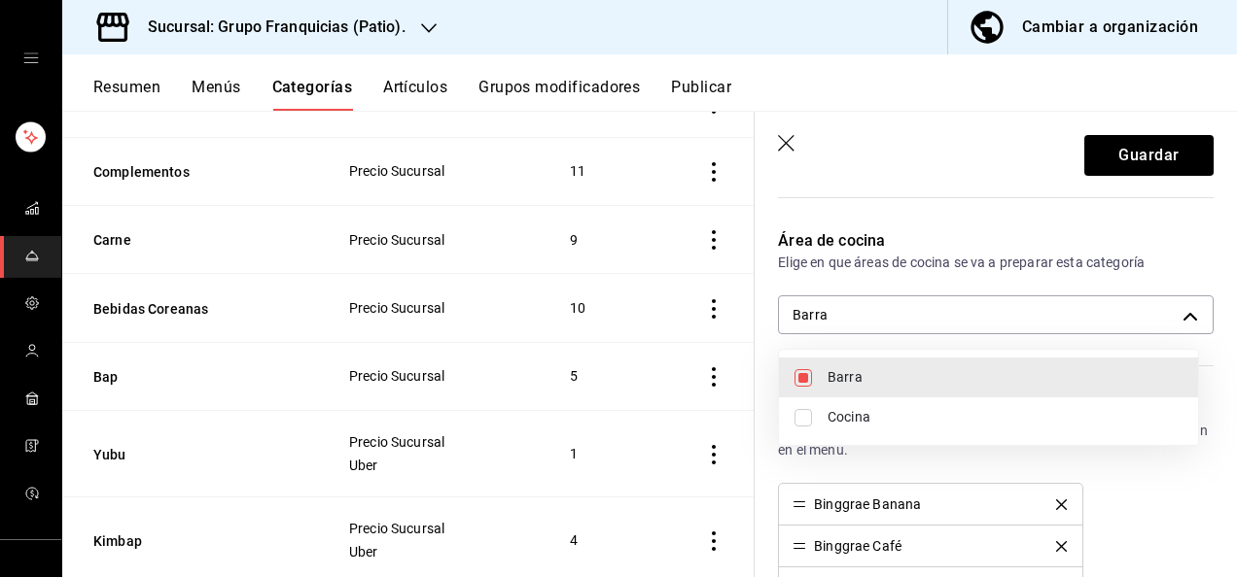
click at [1153, 161] on div at bounding box center [618, 288] width 1237 height 577
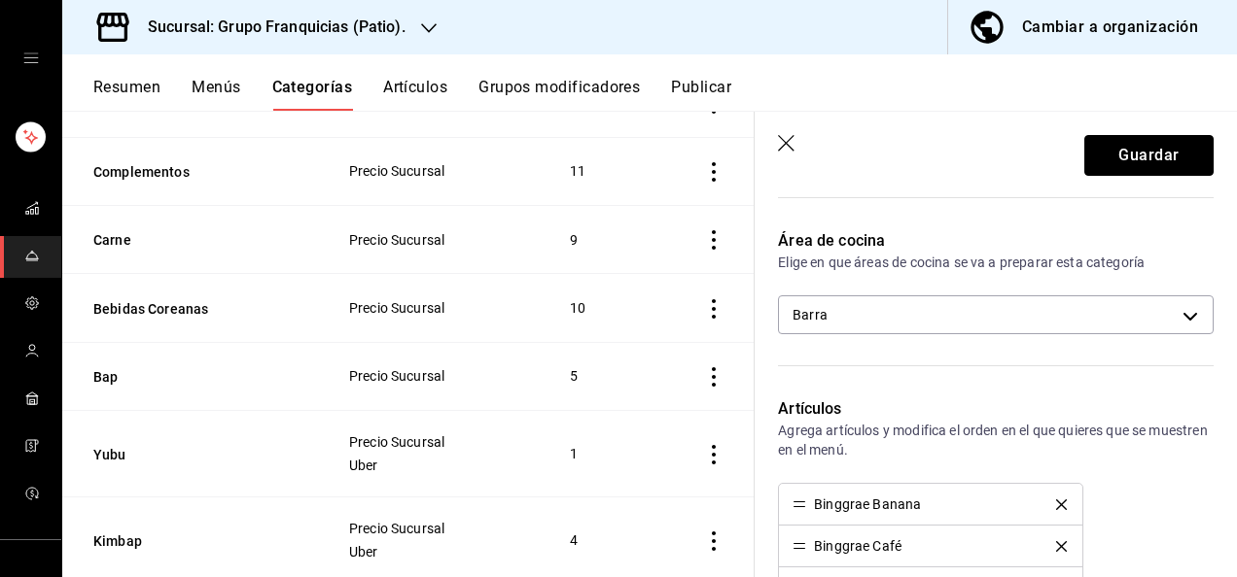
click at [1153, 161] on button "Guardar" at bounding box center [1148, 155] width 129 height 41
click at [1153, 161] on div "Guardar" at bounding box center [1148, 155] width 129 height 41
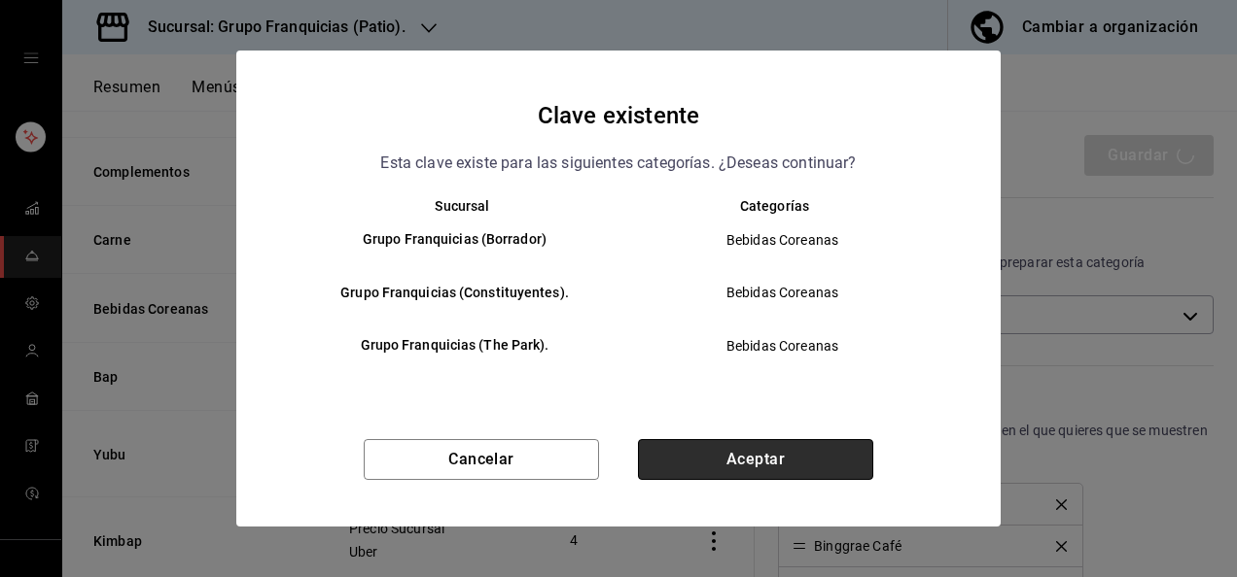
click at [815, 463] on button "Aceptar" at bounding box center [755, 459] width 235 height 41
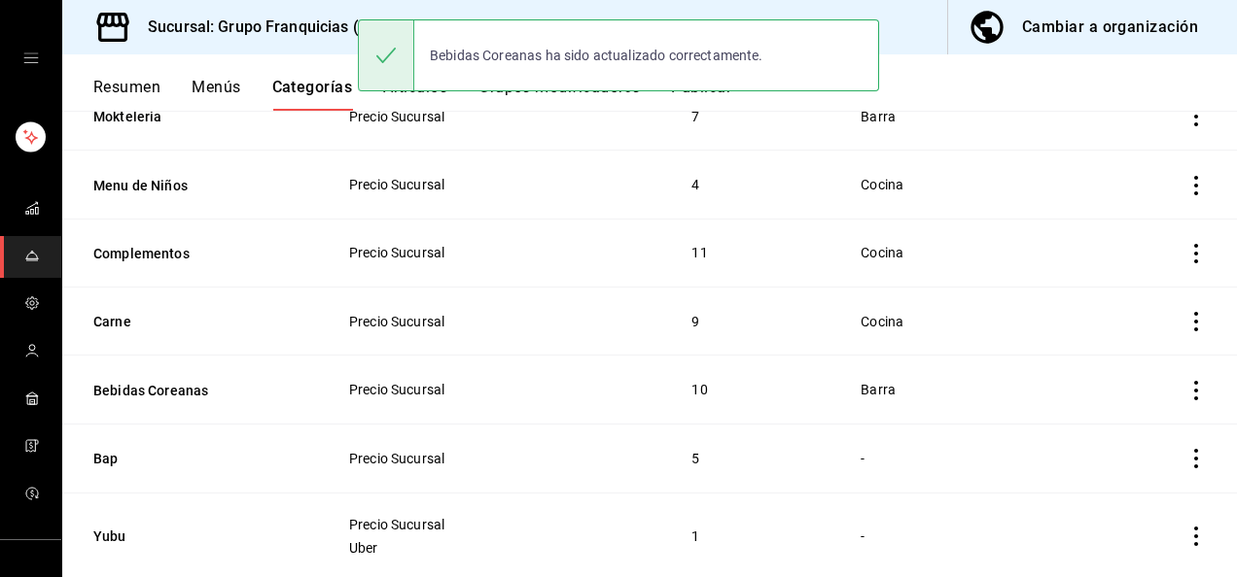
scroll to position [498, 0]
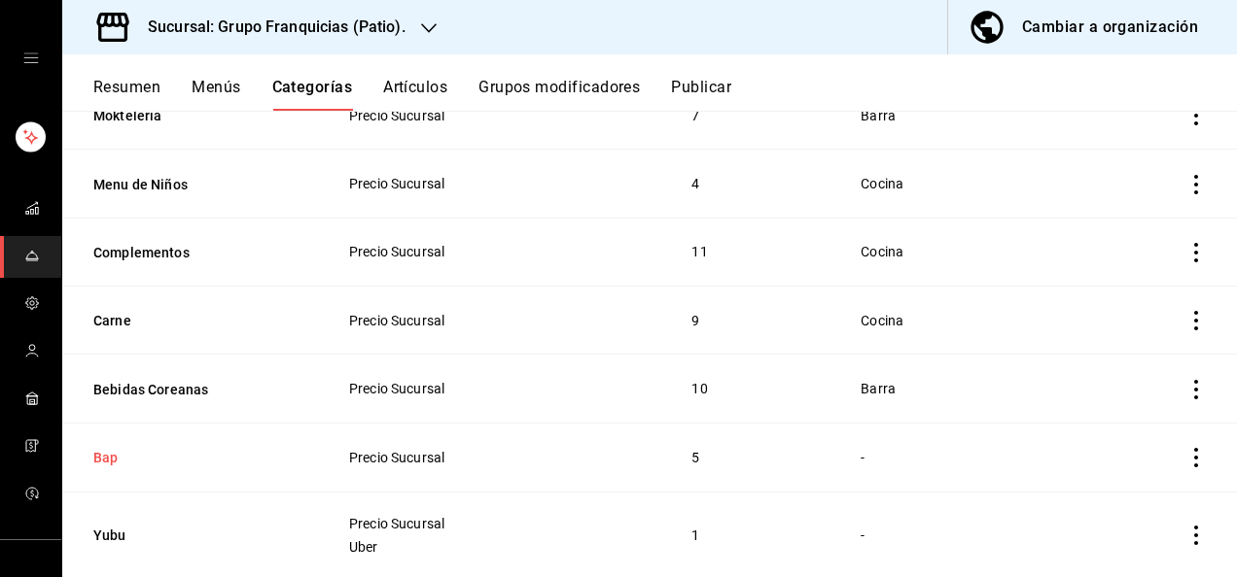
click at [109, 456] on button "Bap" at bounding box center [190, 457] width 194 height 19
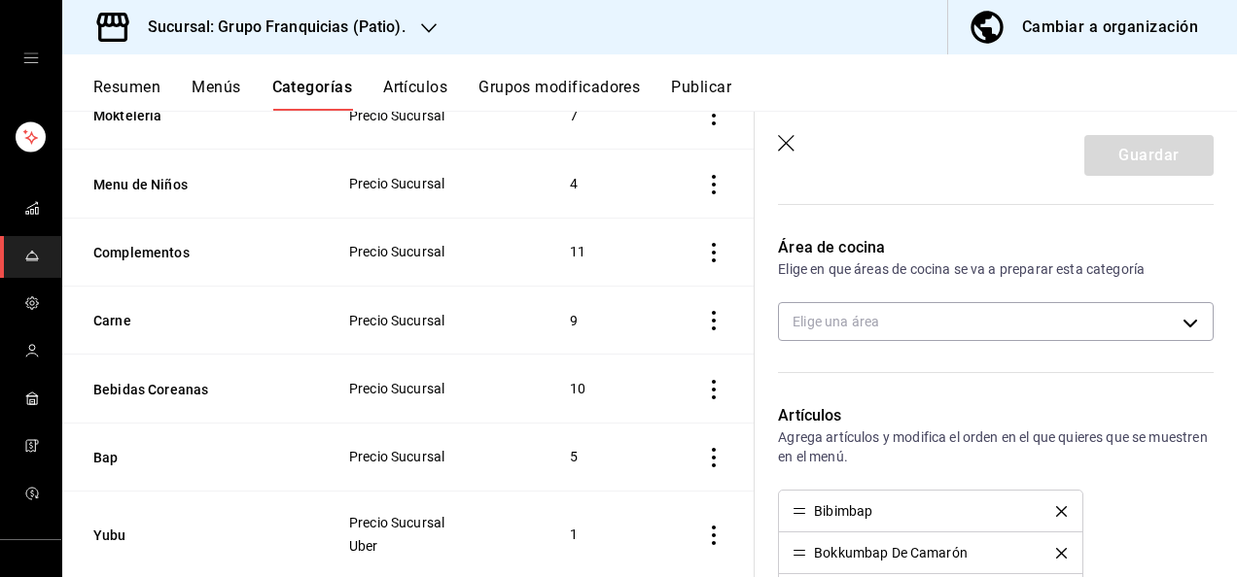
scroll to position [515, 0]
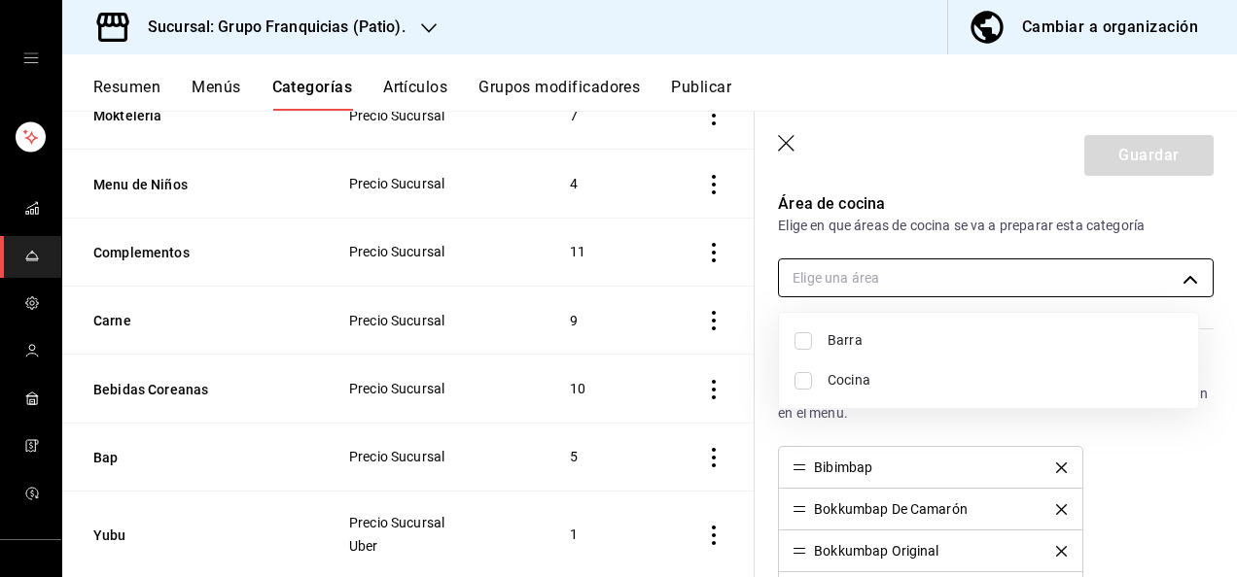
click at [970, 269] on body "Sucursal: Grupo Franquicias (Patio). Cambiar a organización Resumen Menús Categ…" at bounding box center [618, 288] width 1237 height 577
click at [801, 384] on input "checkbox" at bounding box center [802, 380] width 17 height 17
checkbox input "true"
type input "92c8fcfe-5290-4cfa-90b6-24f8ecbe5194"
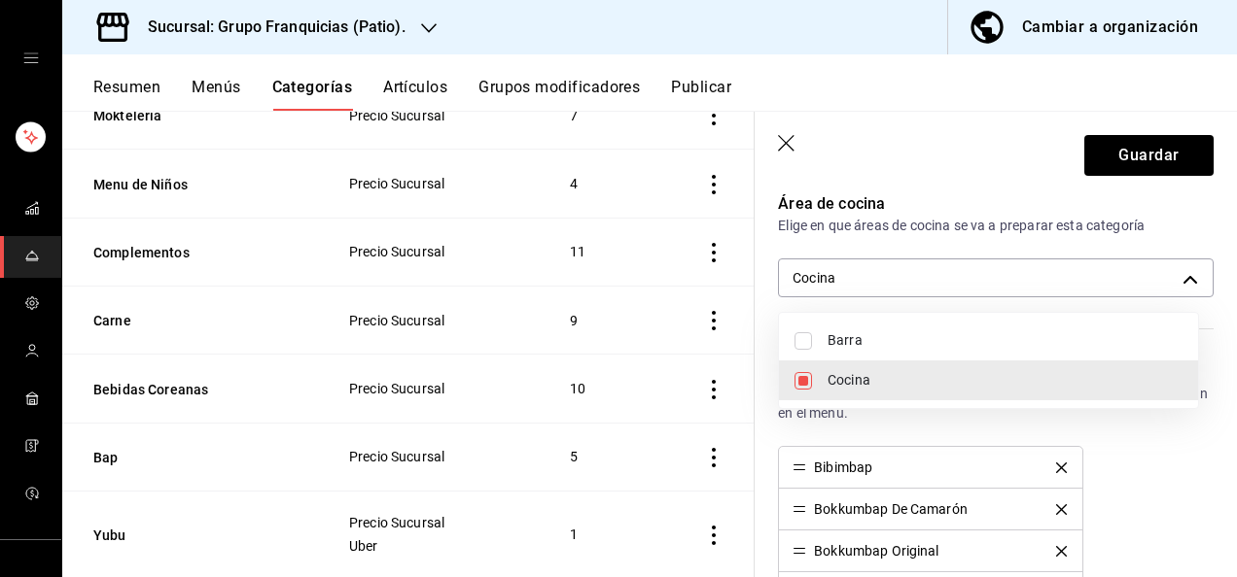
click at [1091, 159] on div at bounding box center [618, 288] width 1237 height 577
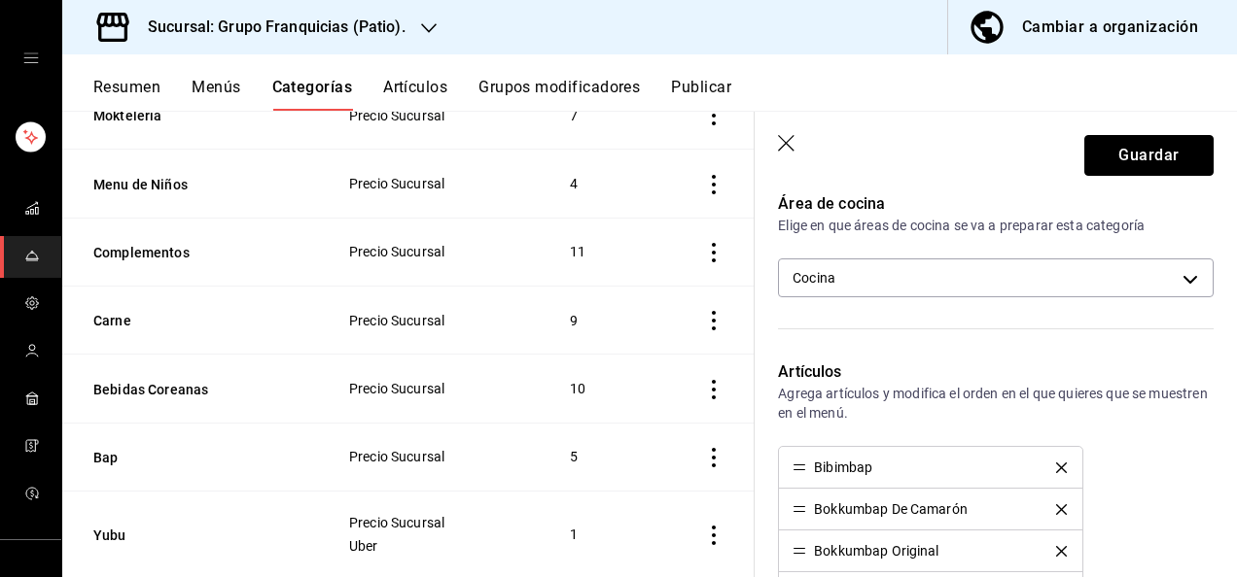
click at [1091, 159] on button "Guardar" at bounding box center [1148, 155] width 129 height 41
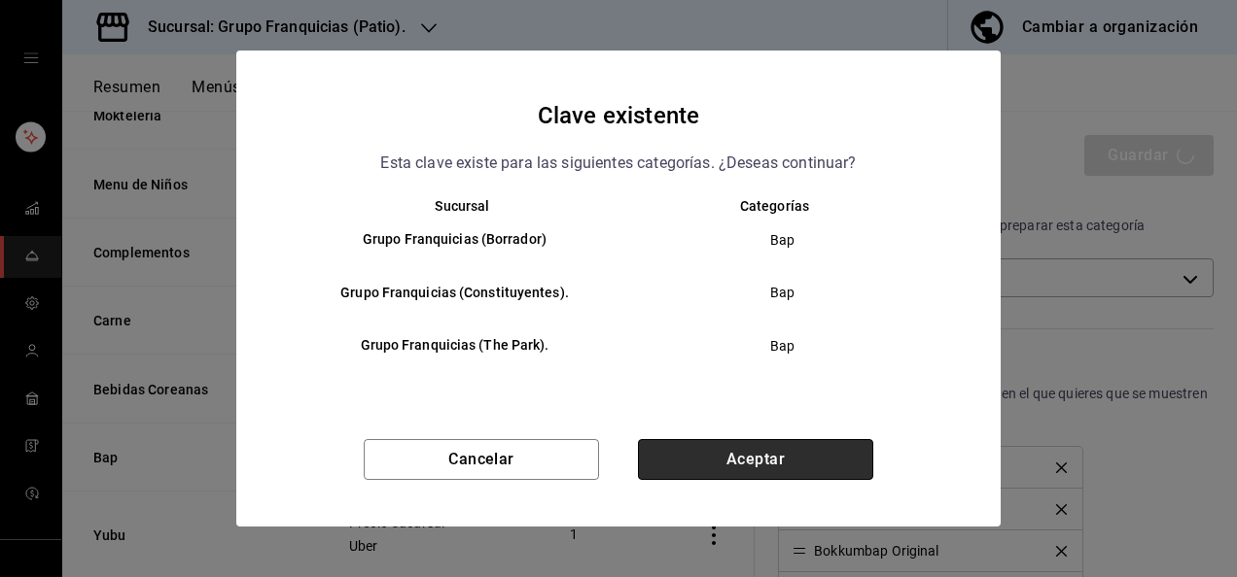
click at [821, 461] on button "Aceptar" at bounding box center [755, 459] width 235 height 41
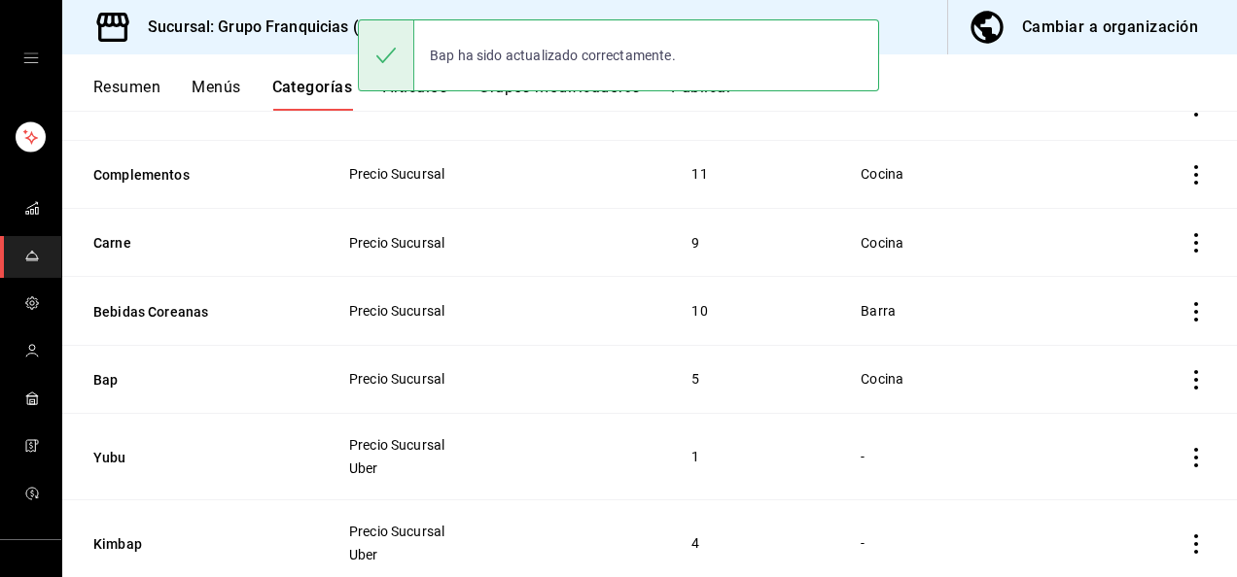
scroll to position [577, 0]
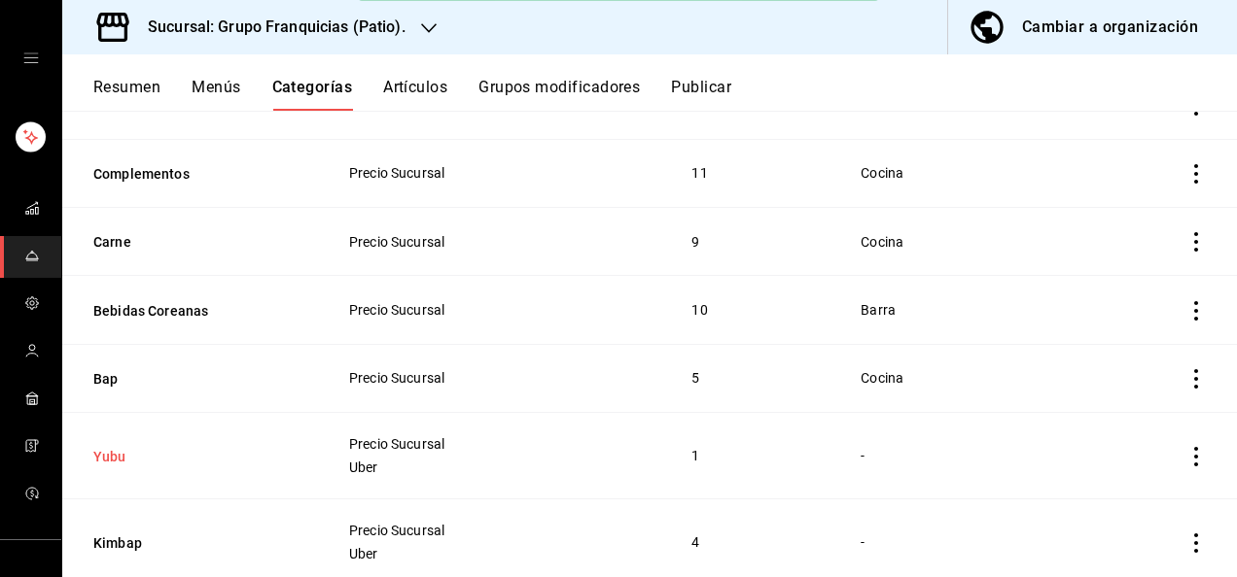
click at [126, 456] on button "Yubu" at bounding box center [190, 456] width 194 height 19
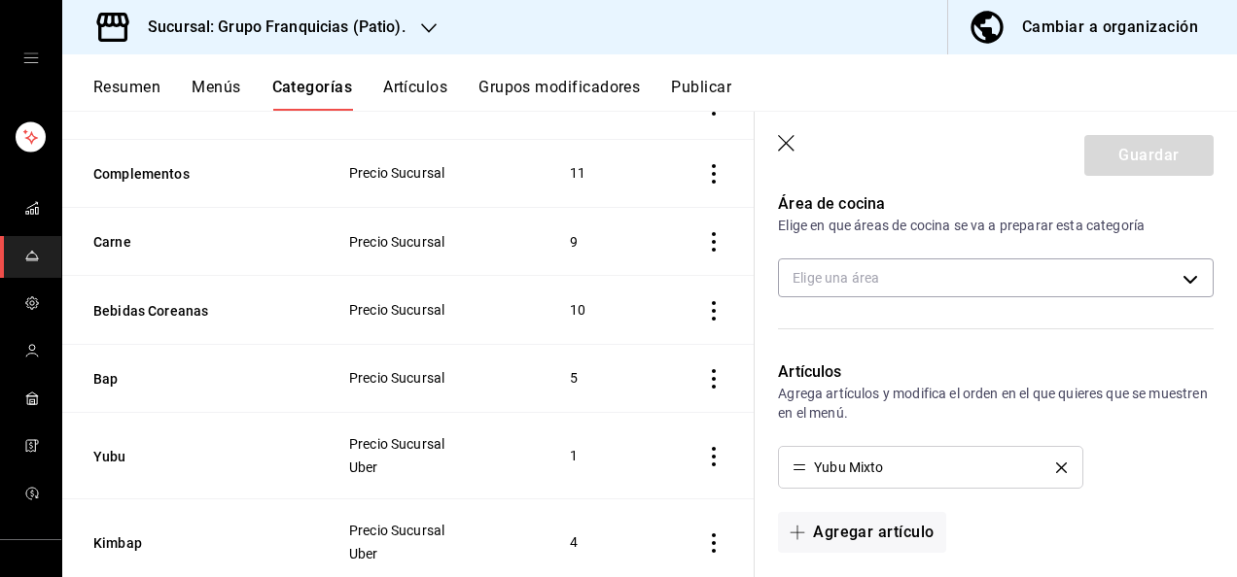
scroll to position [441, 0]
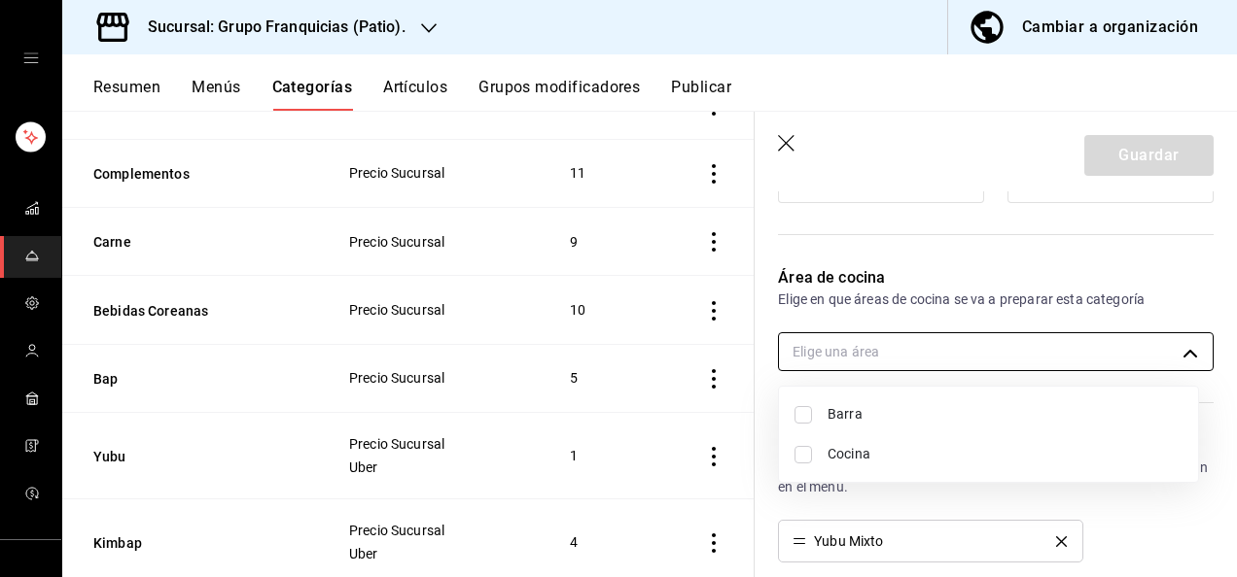
click at [974, 346] on body "Sucursal: Grupo Franquicias (Patio). Cambiar a organización Resumen Menús Categ…" at bounding box center [618, 288] width 1237 height 577
click at [797, 472] on li "Cocina" at bounding box center [988, 455] width 419 height 40
type input "92c8fcfe-5290-4cfa-90b6-24f8ecbe5194"
checkbox input "true"
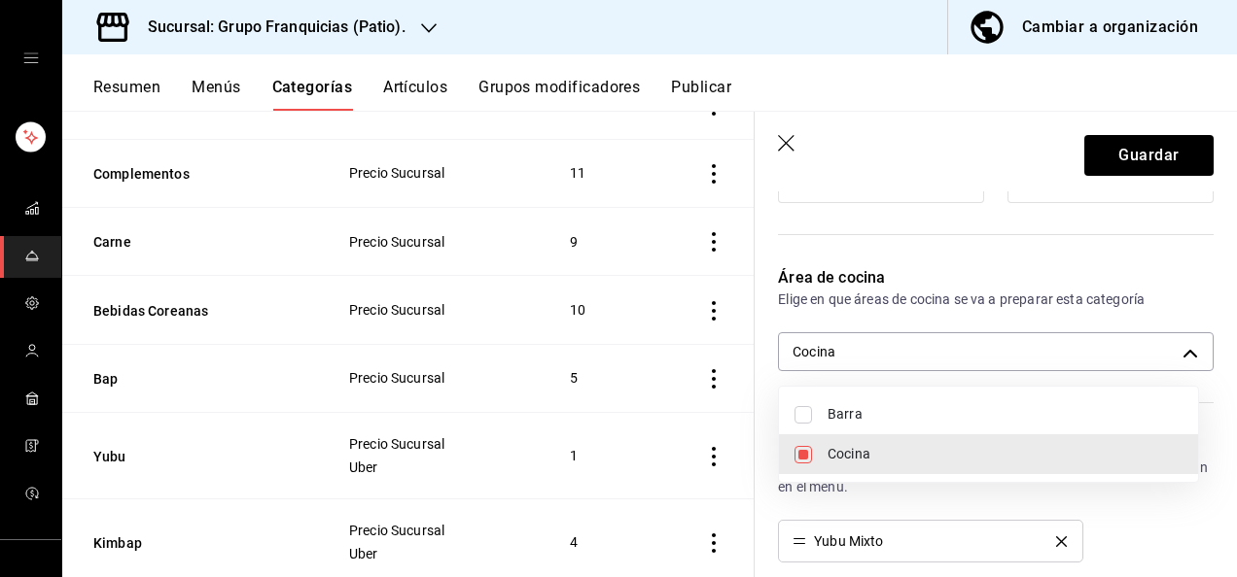
click at [802, 463] on li "Cocina" at bounding box center [988, 455] width 419 height 40
checkbox input "false"
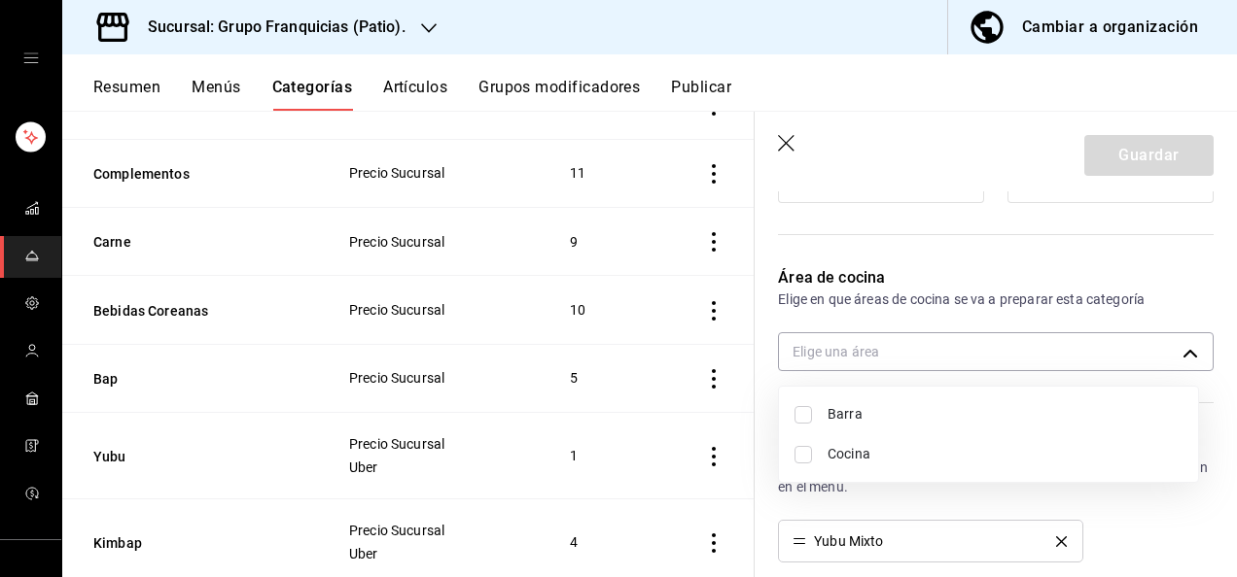
click at [802, 463] on li "Cocina" at bounding box center [988, 455] width 419 height 40
type input "92c8fcfe-5290-4cfa-90b6-24f8ecbe5194"
checkbox input "true"
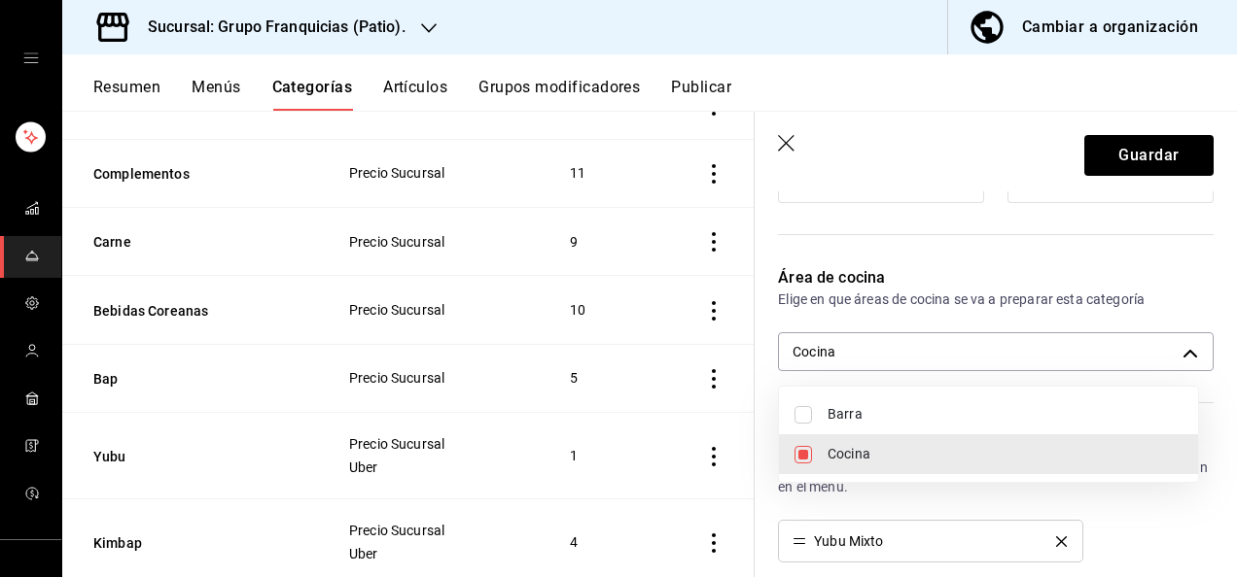
click at [1104, 140] on div at bounding box center [618, 288] width 1237 height 577
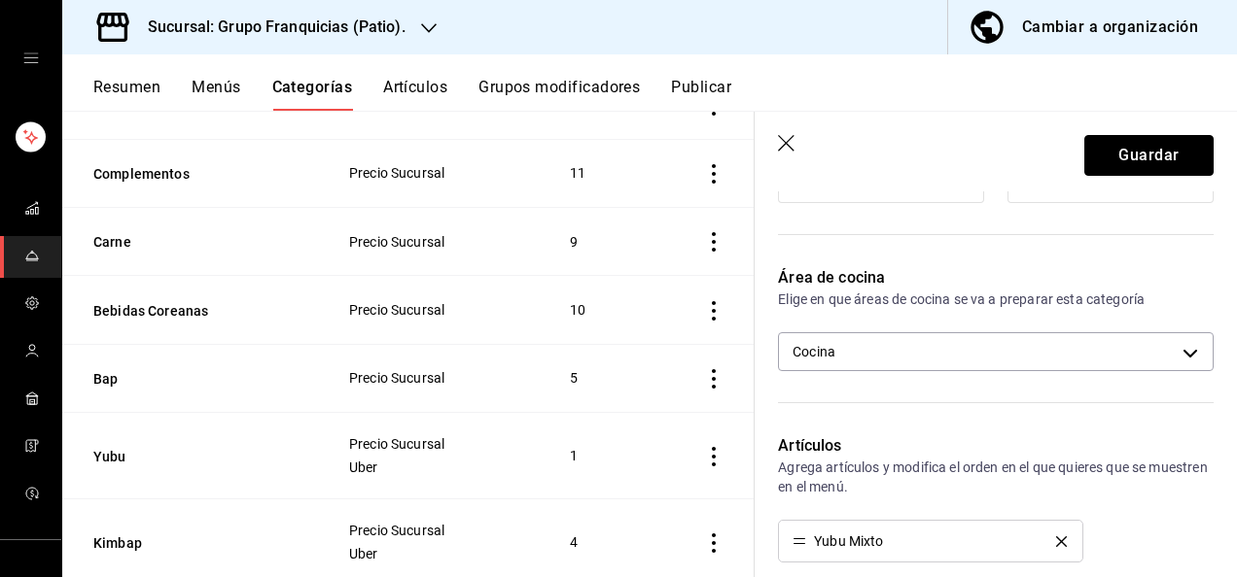
click at [1104, 140] on button "Guardar" at bounding box center [1148, 155] width 129 height 41
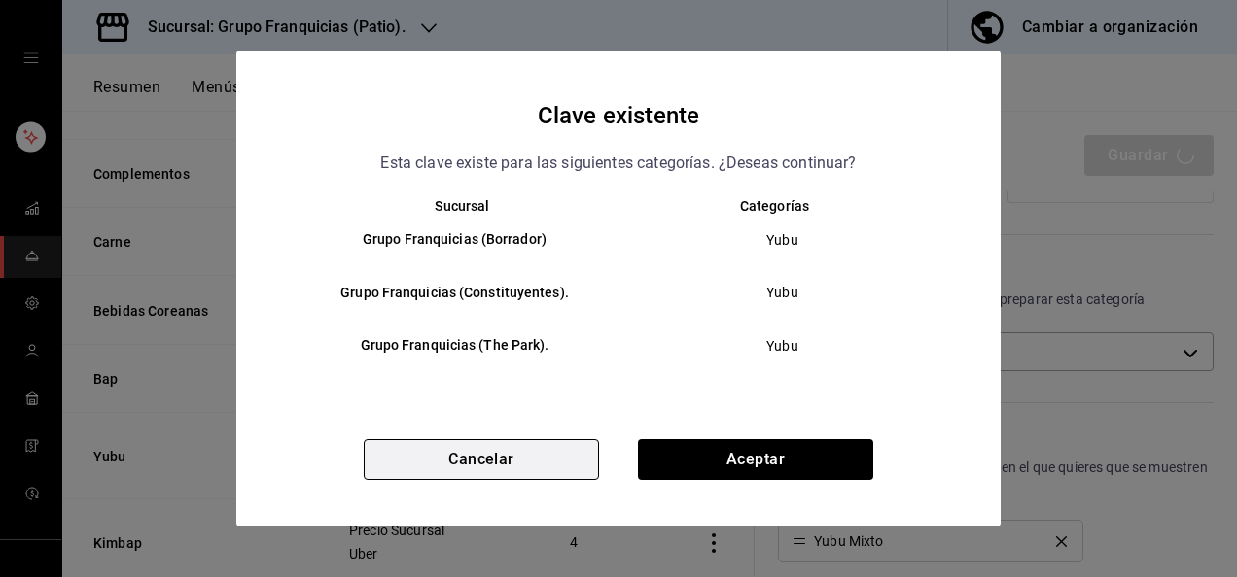
click at [471, 451] on button "Cancelar" at bounding box center [481, 459] width 235 height 41
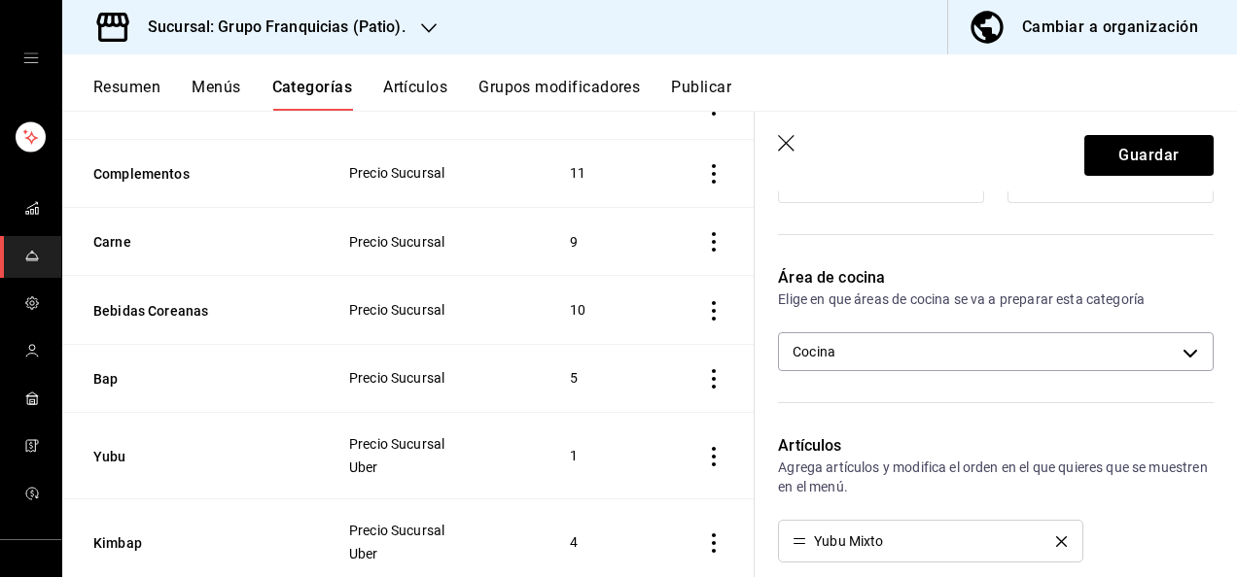
click at [471, 451] on div "Precio Sucursal Uber" at bounding box center [435, 456] width 175 height 39
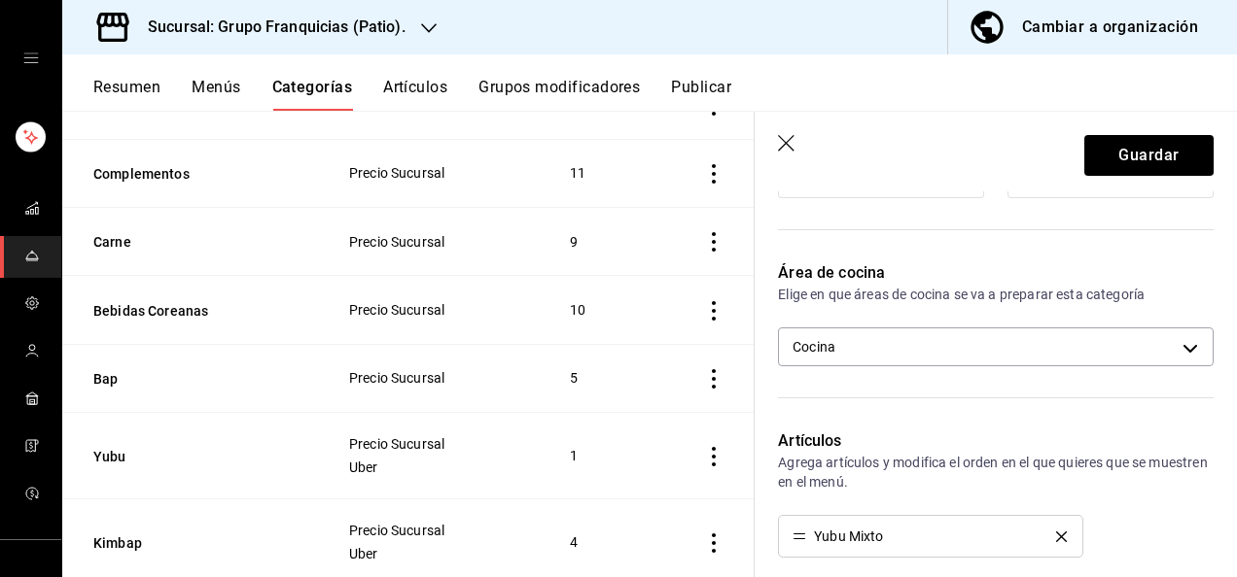
scroll to position [495, 0]
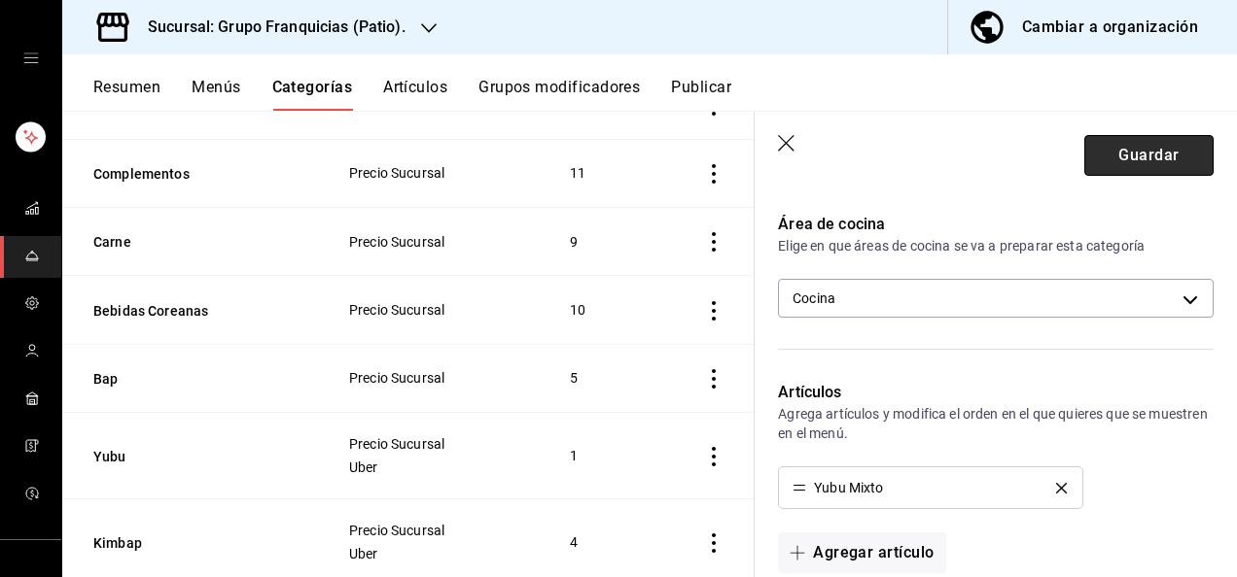
click at [1107, 157] on button "Guardar" at bounding box center [1148, 155] width 129 height 41
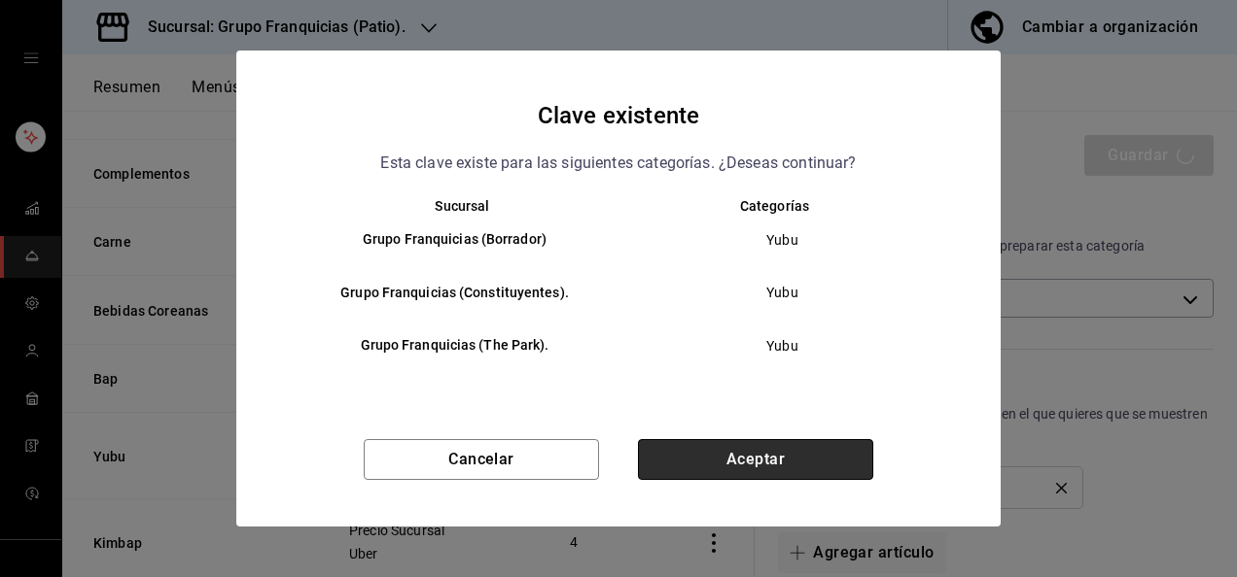
click at [767, 468] on button "Aceptar" at bounding box center [755, 459] width 235 height 41
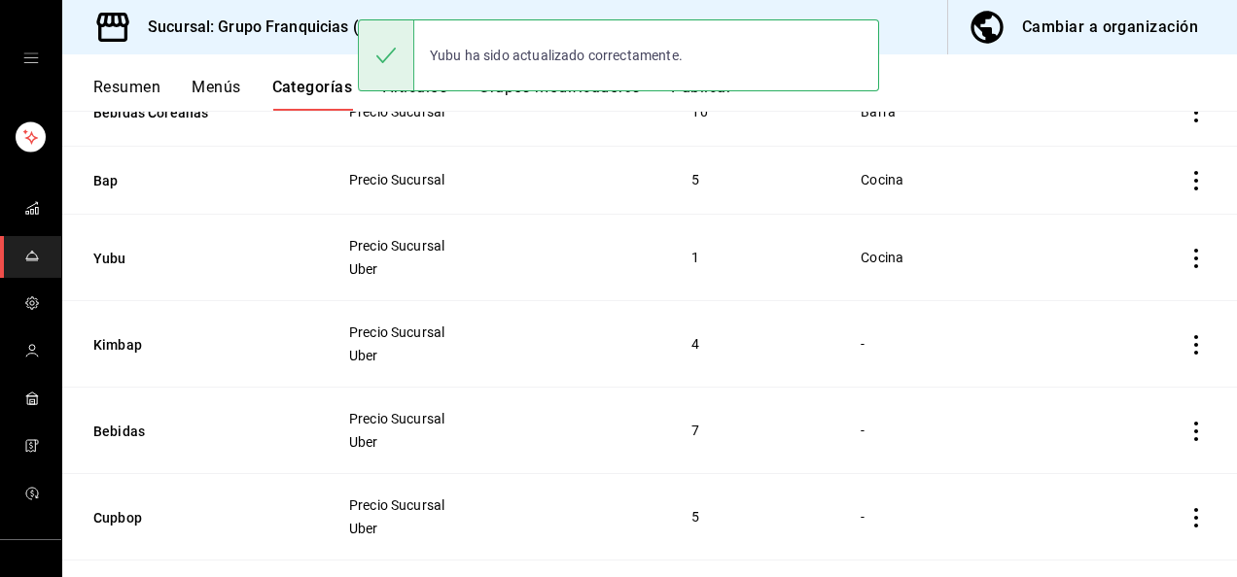
scroll to position [749, 0]
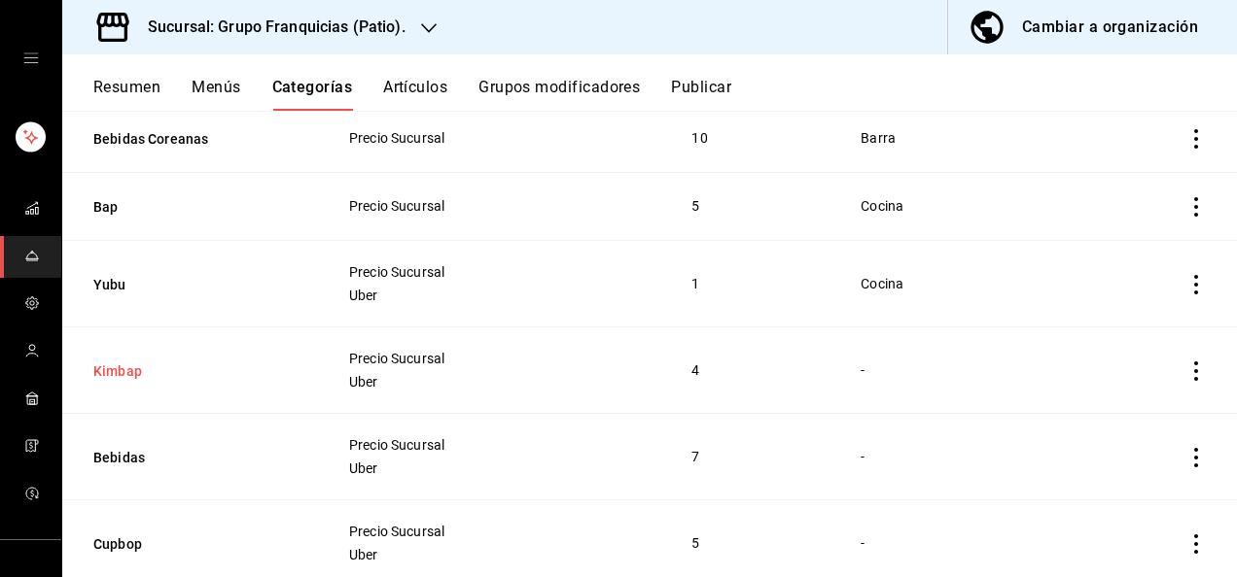
click at [138, 370] on button "Kimbap" at bounding box center [190, 371] width 194 height 19
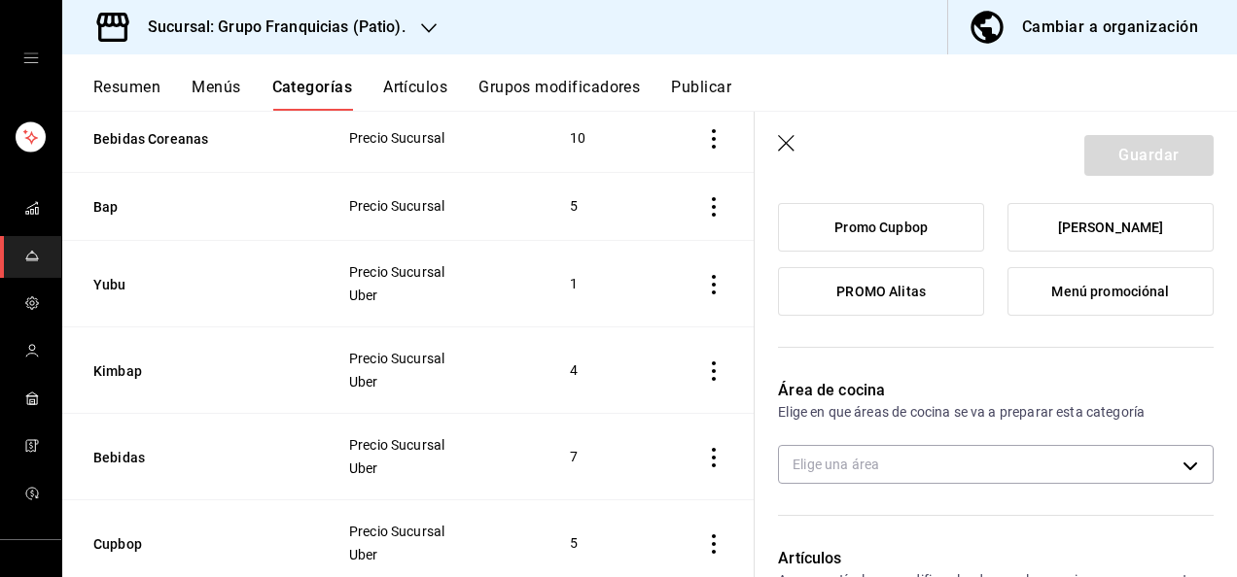
scroll to position [324, 0]
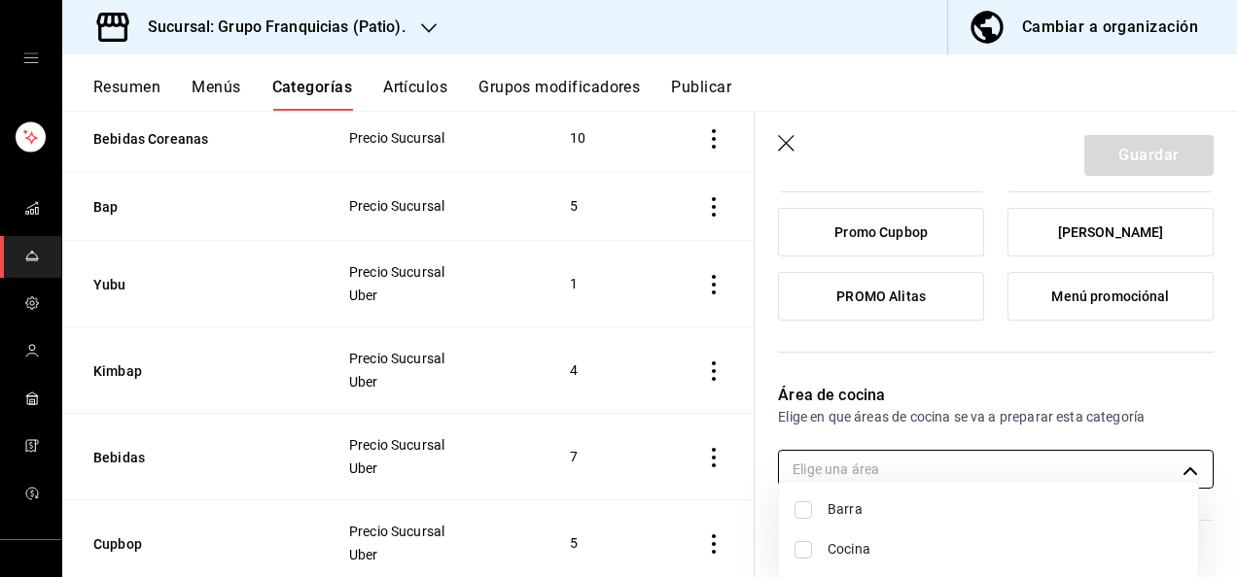
click at [887, 472] on body "Sucursal: Grupo Franquicias (Patio). Cambiar a organización Resumen Menús Categ…" at bounding box center [618, 288] width 1237 height 577
click at [809, 554] on input "checkbox" at bounding box center [802, 550] width 17 height 17
checkbox input "true"
type input "92c8fcfe-5290-4cfa-90b6-24f8ecbe5194"
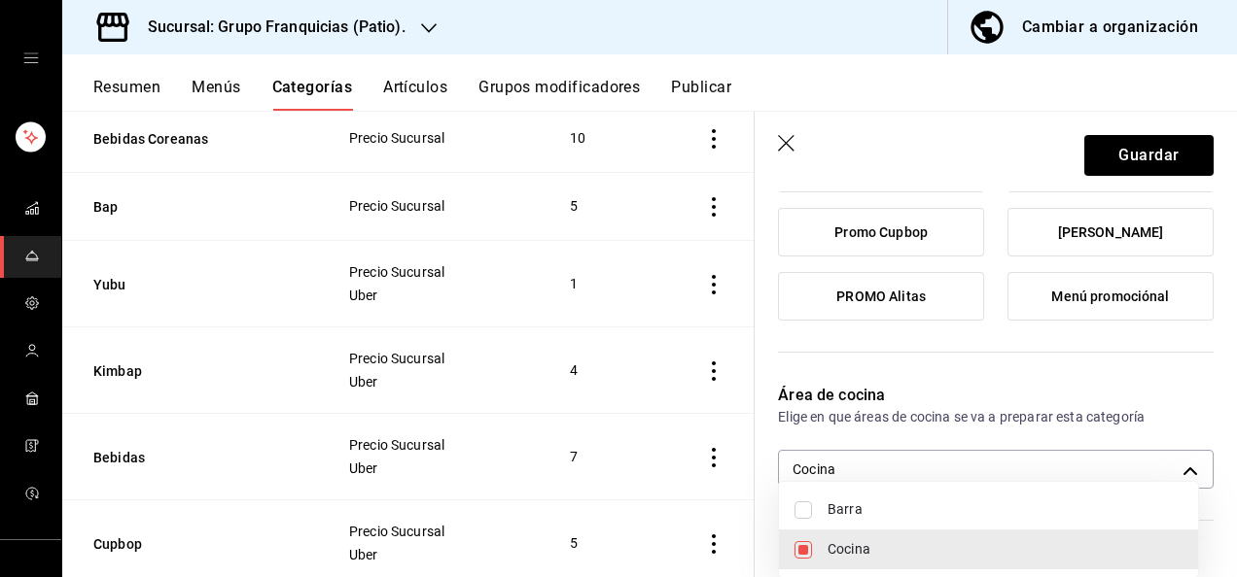
click at [1098, 164] on div at bounding box center [618, 288] width 1237 height 577
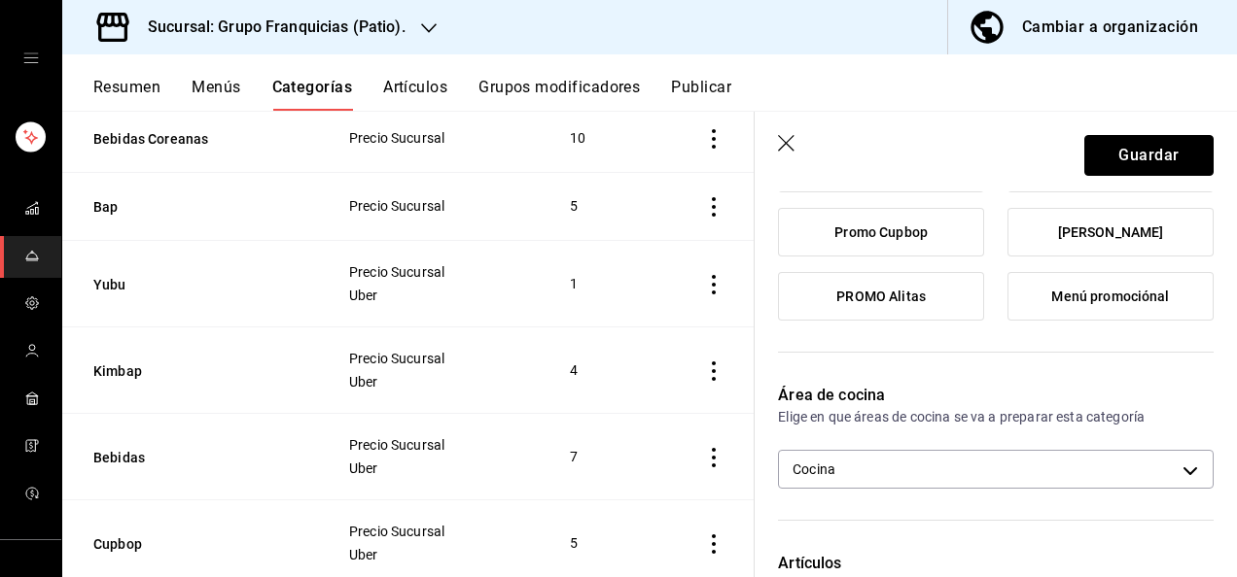
click at [1098, 164] on button "Guardar" at bounding box center [1148, 155] width 129 height 41
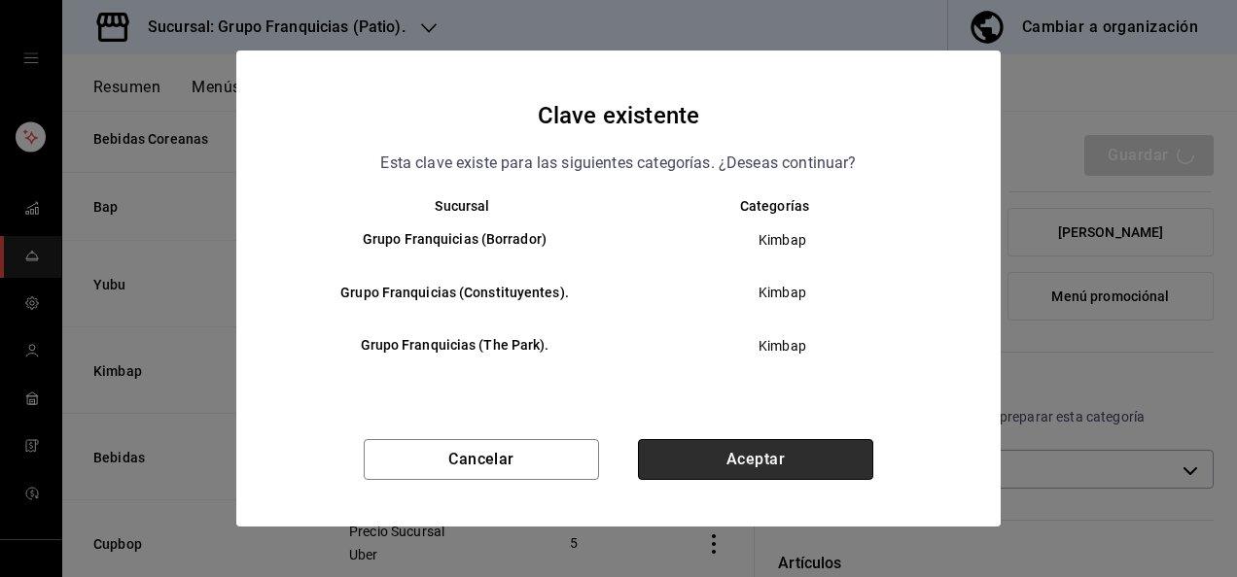
click at [807, 461] on button "Aceptar" at bounding box center [755, 459] width 235 height 41
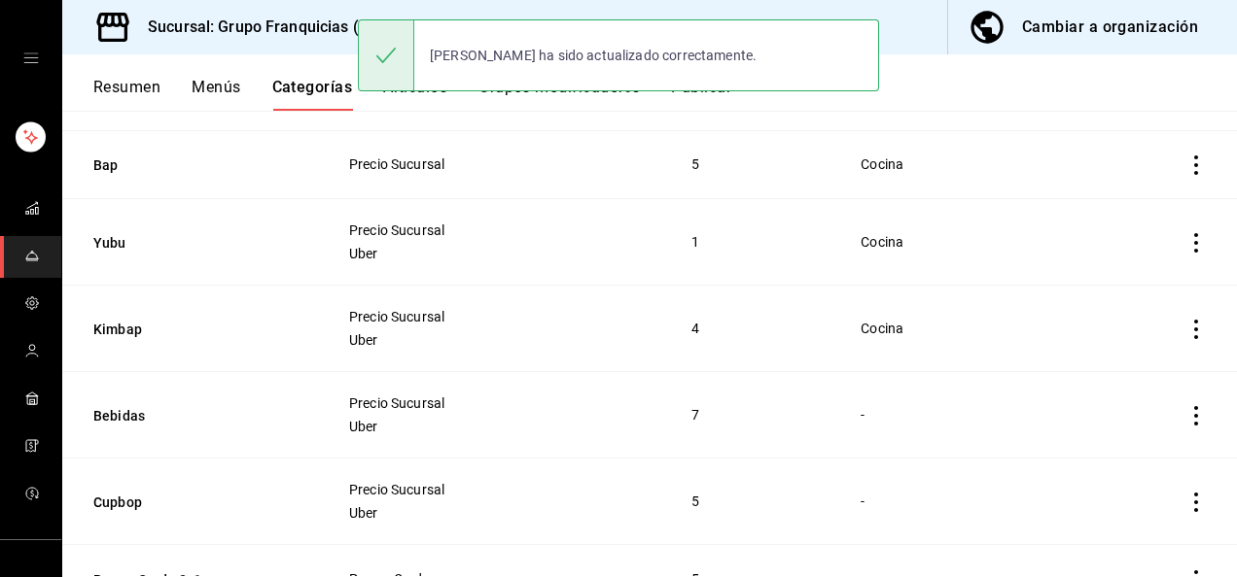
scroll to position [901, 0]
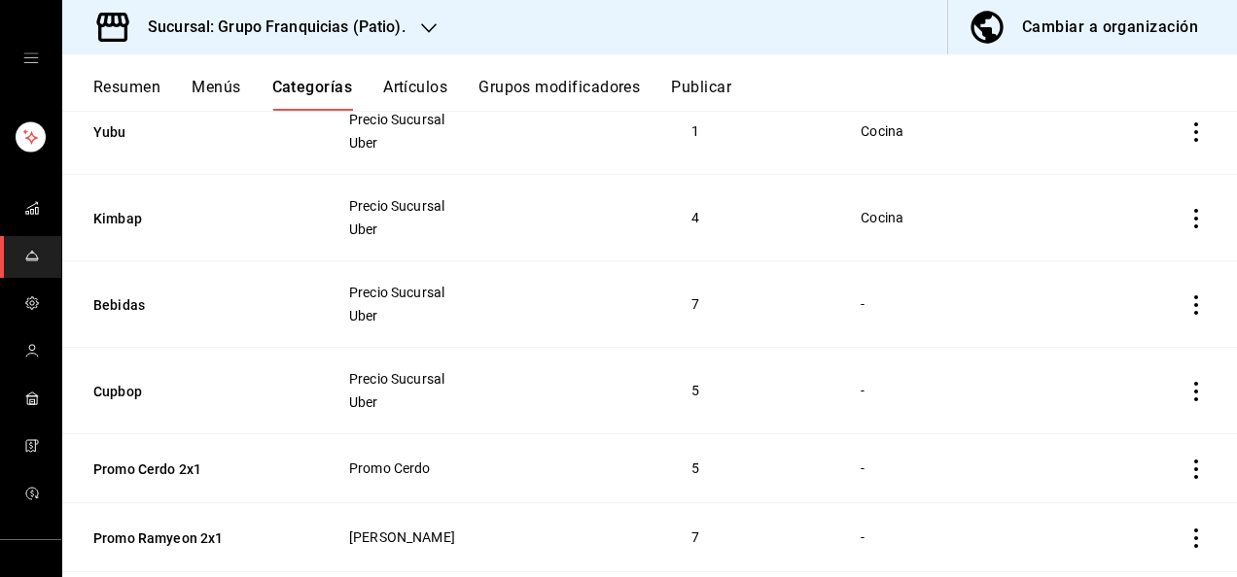
click at [421, 286] on span "Precio Sucursal" at bounding box center [496, 293] width 295 height 14
click at [126, 299] on button "Bebidas" at bounding box center [190, 305] width 194 height 19
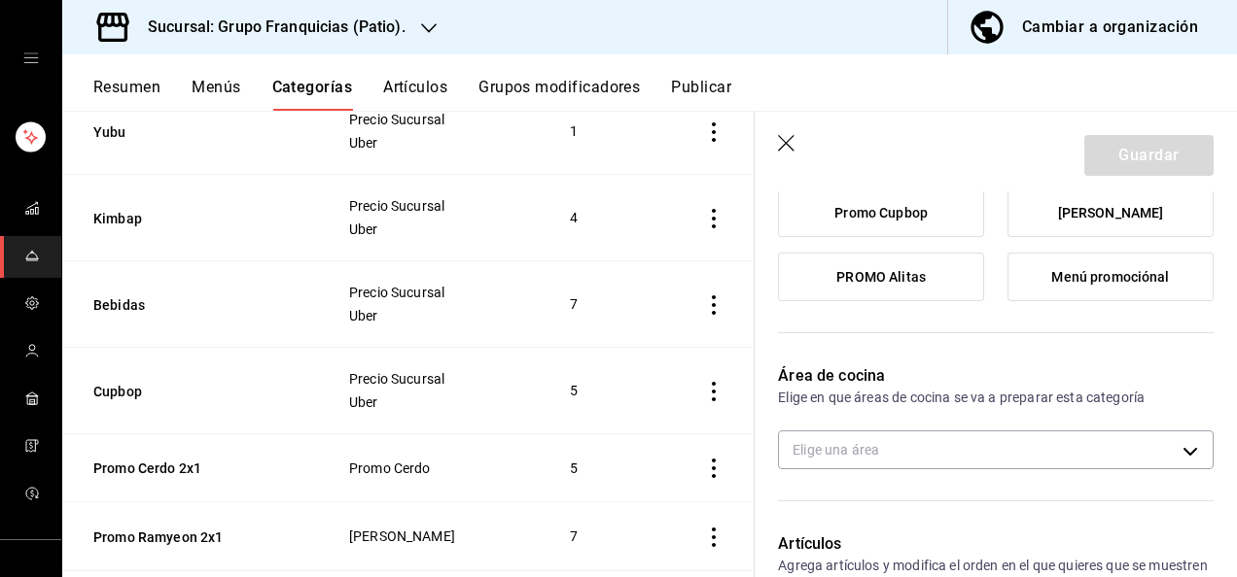
scroll to position [342, 0]
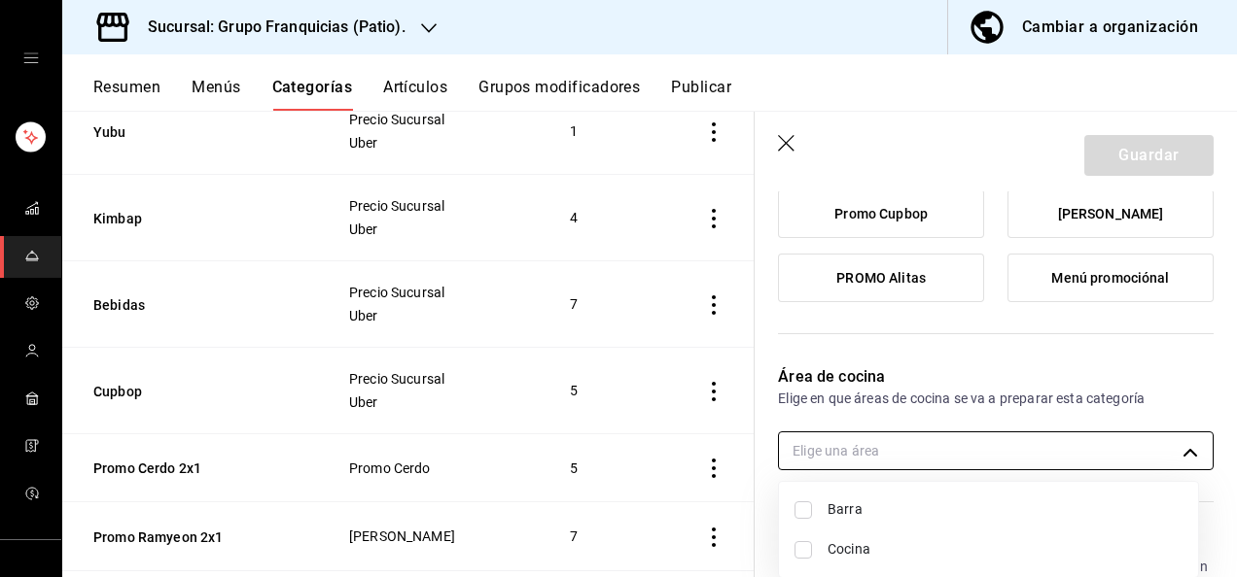
click at [863, 452] on body "Sucursal: Grupo Franquicias (Patio). Cambiar a organización Resumen Menús Categ…" at bounding box center [618, 288] width 1237 height 577
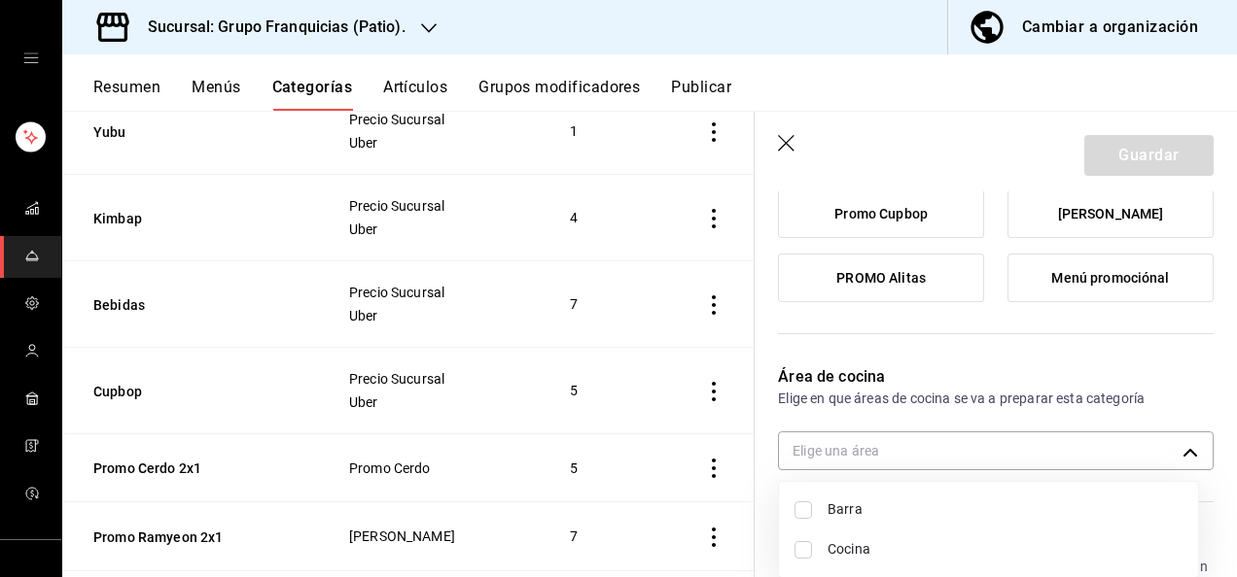
click at [803, 511] on input "checkbox" at bounding box center [802, 510] width 17 height 17
checkbox input "true"
type input "a3251adf-2651-4e79-a481-31239d7b1906"
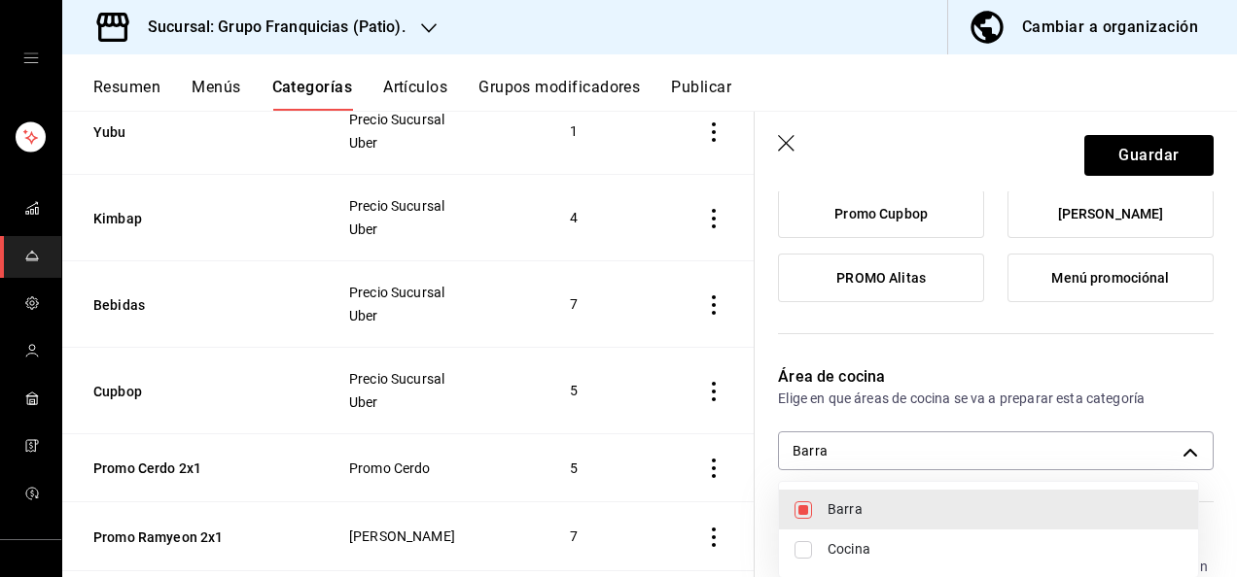
click at [1114, 165] on div at bounding box center [618, 288] width 1237 height 577
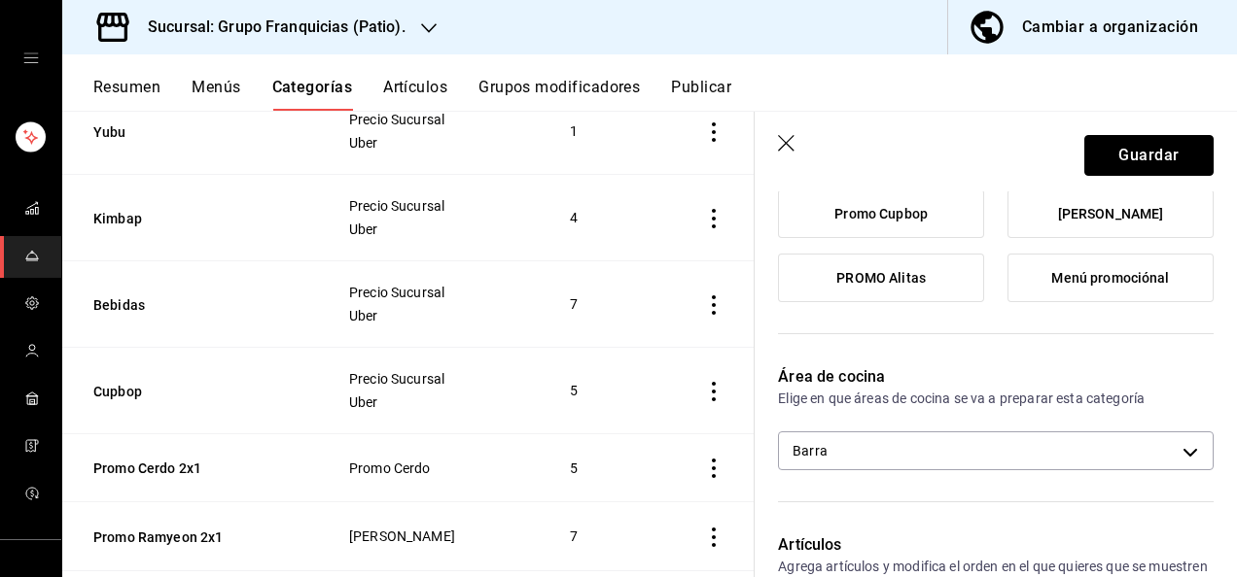
click at [1123, 151] on button "Guardar" at bounding box center [1148, 155] width 129 height 41
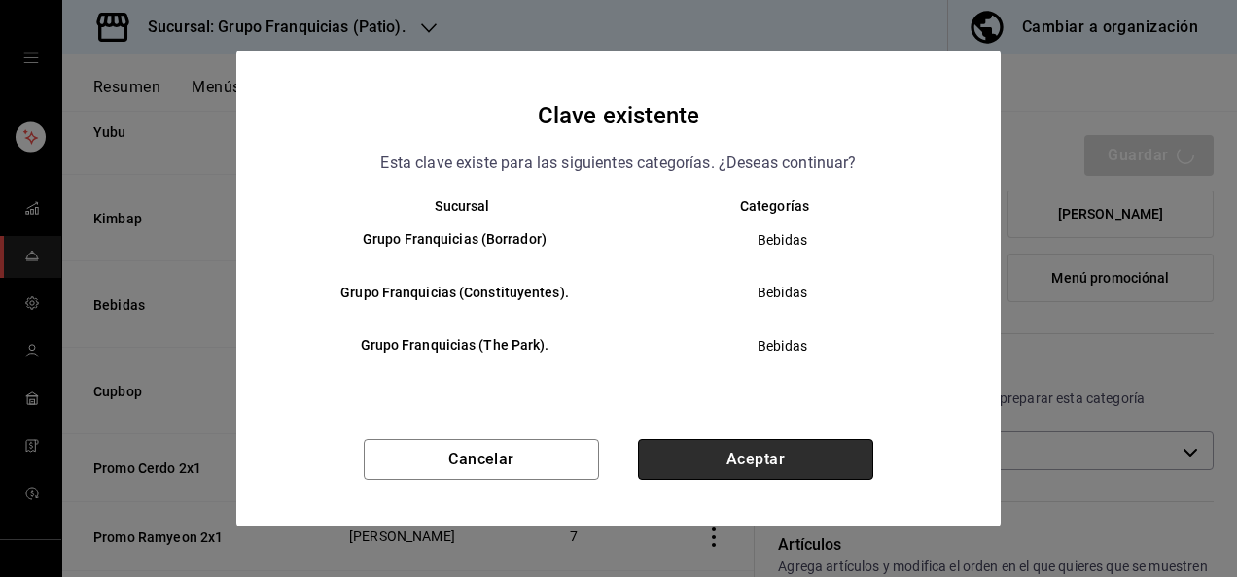
click at [803, 462] on button "Aceptar" at bounding box center [755, 459] width 235 height 41
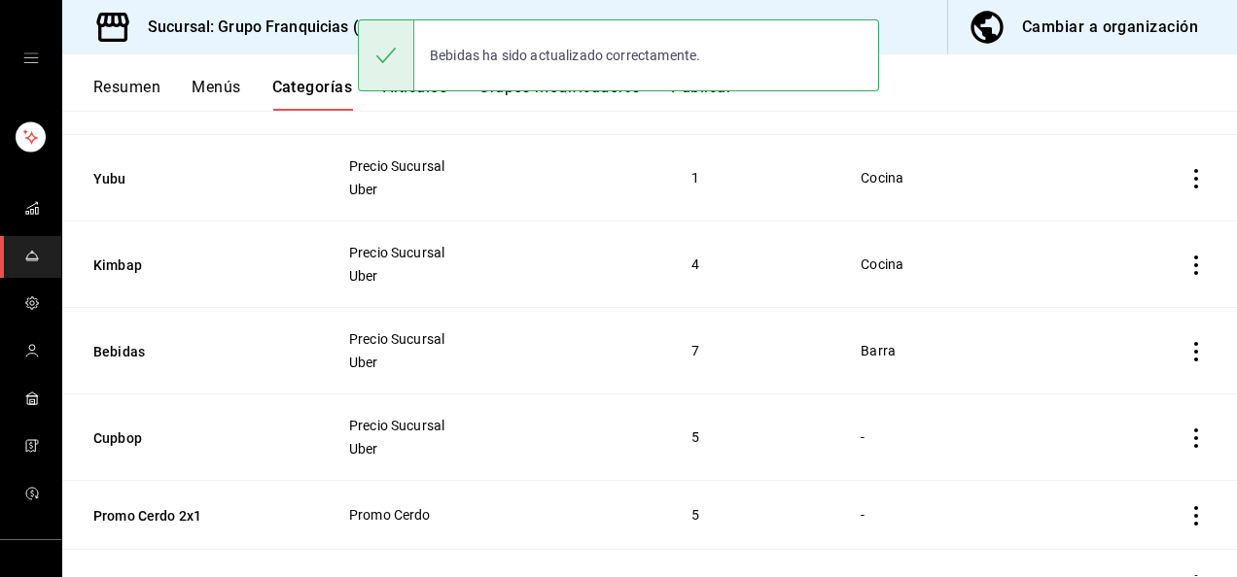
scroll to position [856, 0]
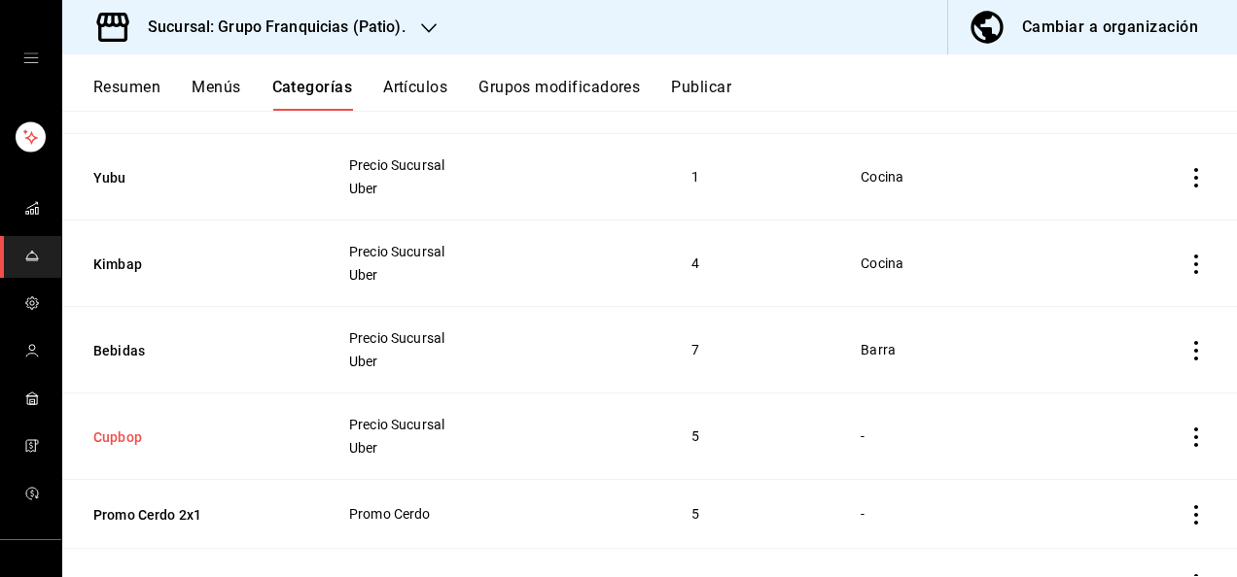
click at [118, 434] on button "Cupbop" at bounding box center [190, 437] width 194 height 19
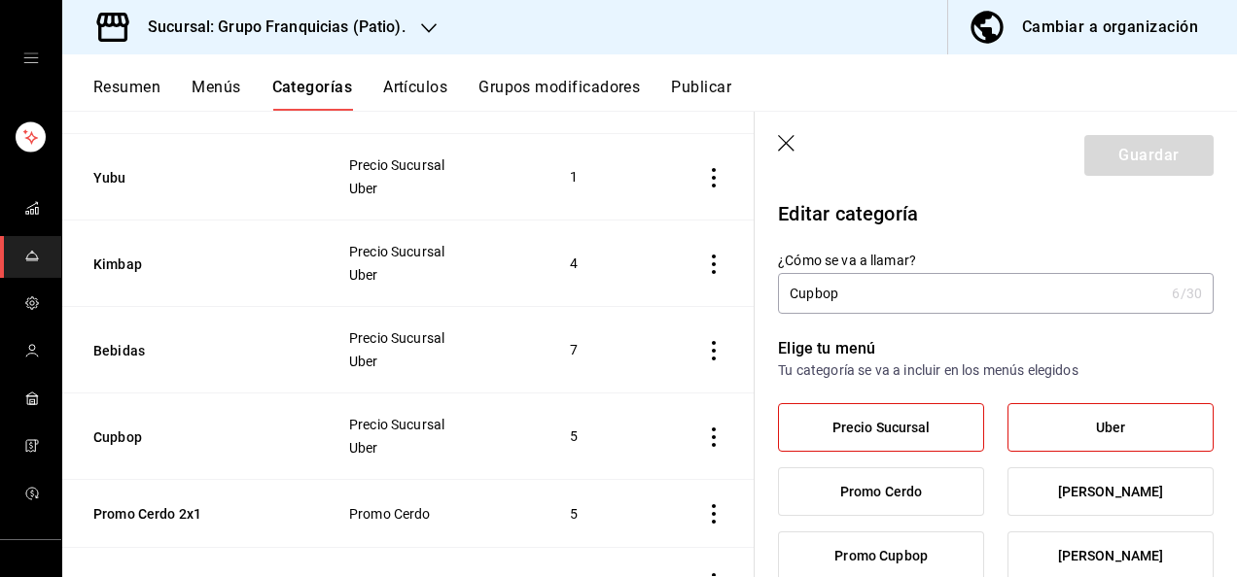
click at [789, 130] on header "Guardar" at bounding box center [995, 152] width 482 height 80
click at [793, 146] on icon "button" at bounding box center [787, 144] width 19 height 19
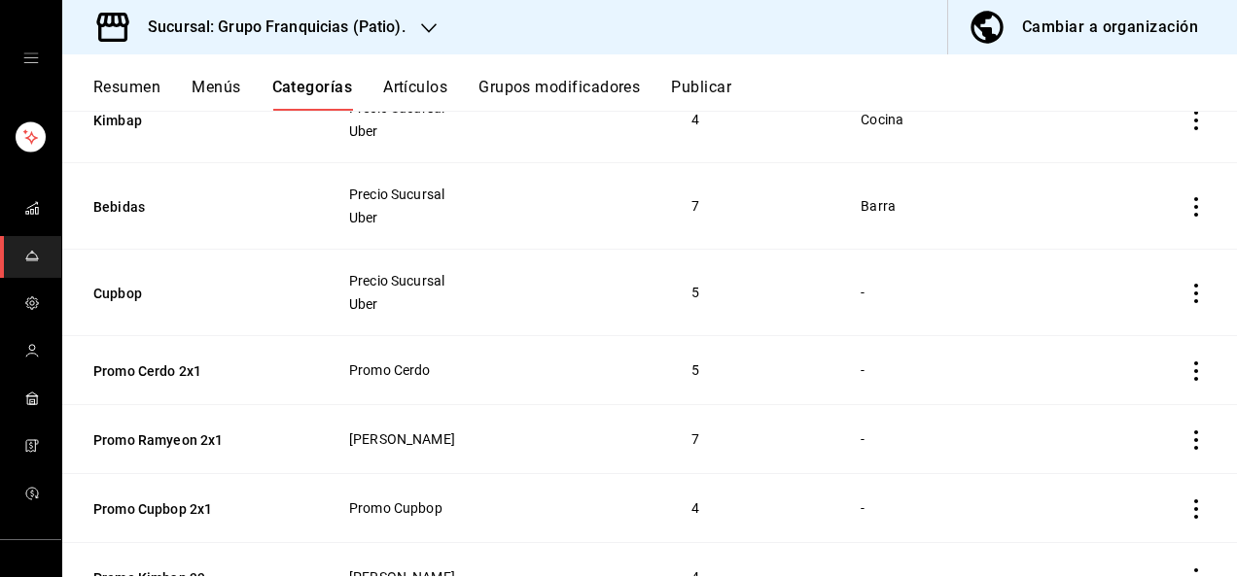
scroll to position [1001, 0]
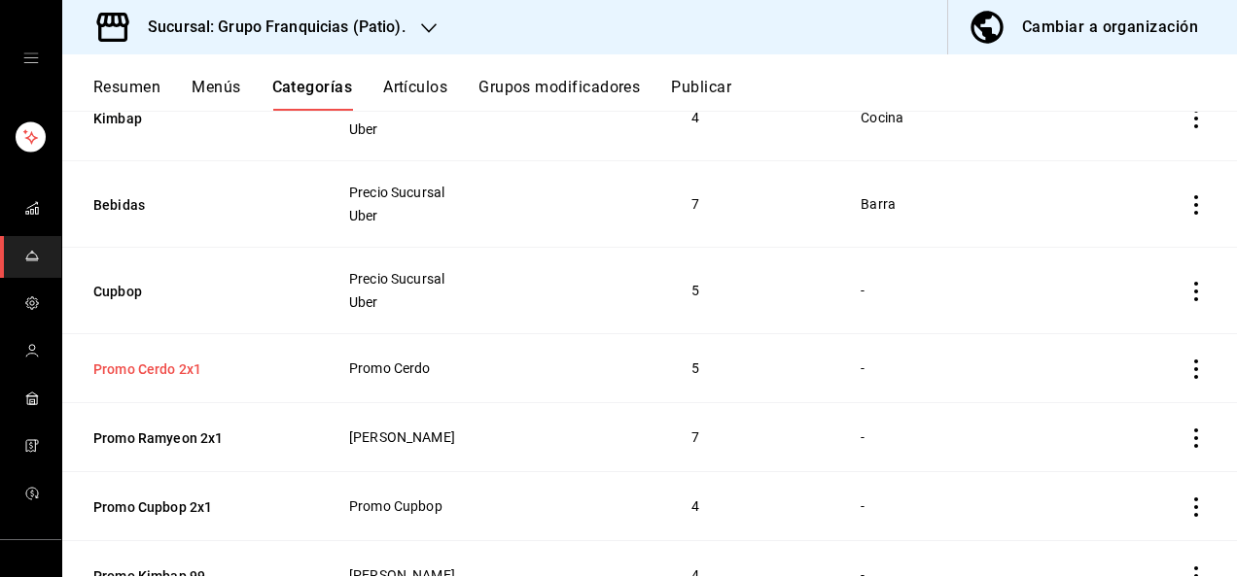
click at [166, 360] on button "Promo Cerdo 2x1" at bounding box center [190, 369] width 194 height 19
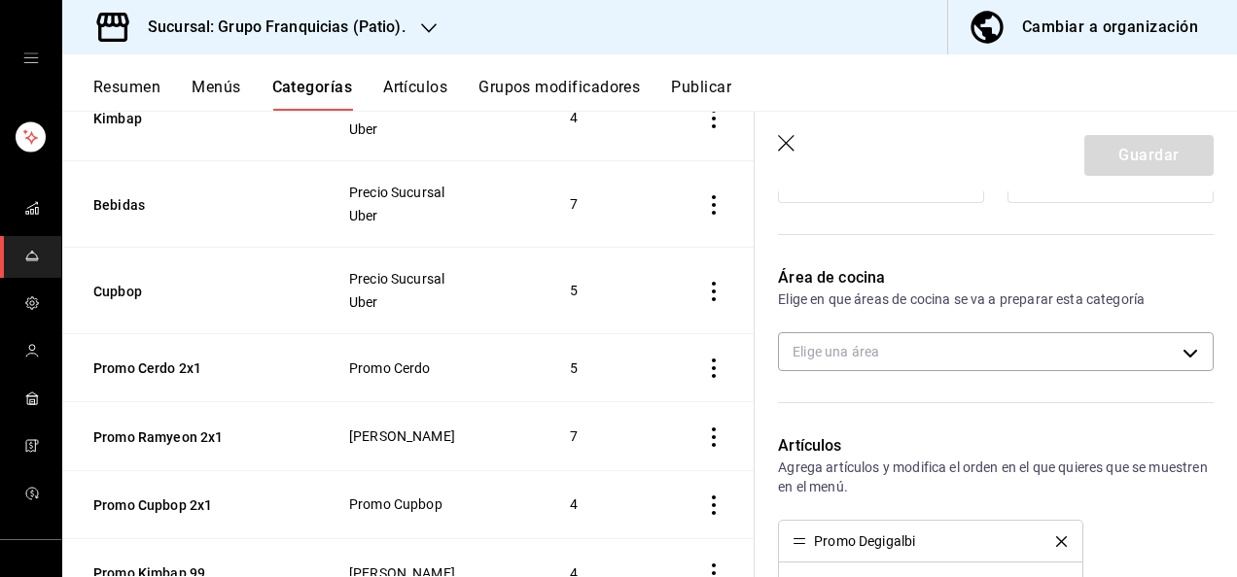
scroll to position [408, 0]
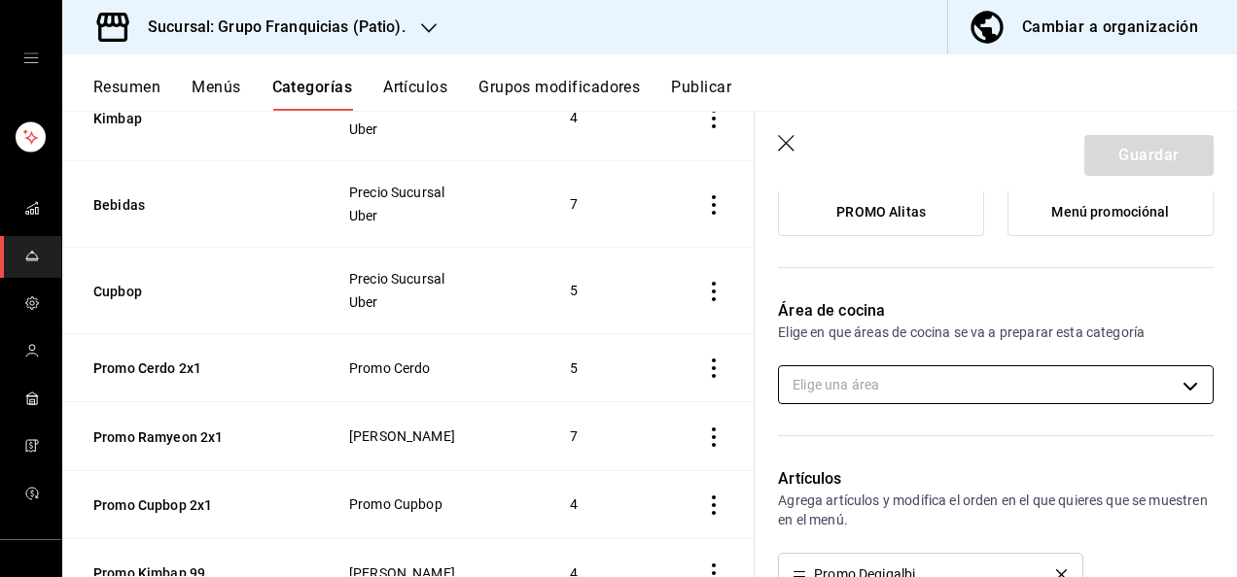
click at [970, 389] on body "Sucursal: Grupo Franquicias (Patio). Cambiar a organización Resumen Menús Categ…" at bounding box center [618, 288] width 1237 height 577
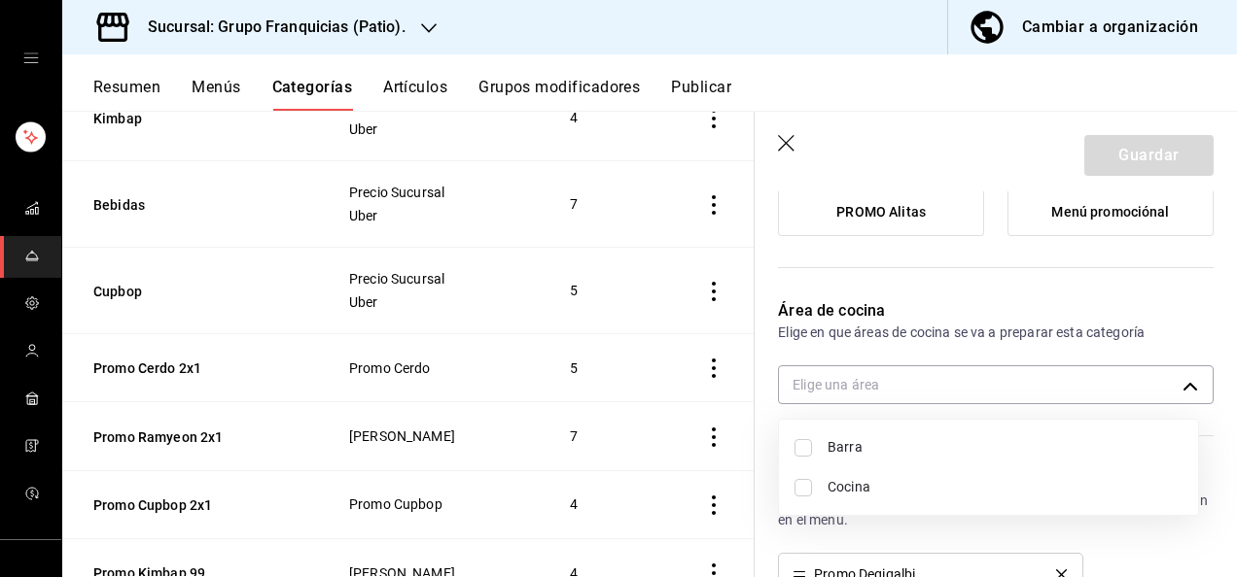
click at [801, 491] on input "checkbox" at bounding box center [802, 487] width 17 height 17
checkbox input "true"
type input "92c8fcfe-5290-4cfa-90b6-24f8ecbe5194"
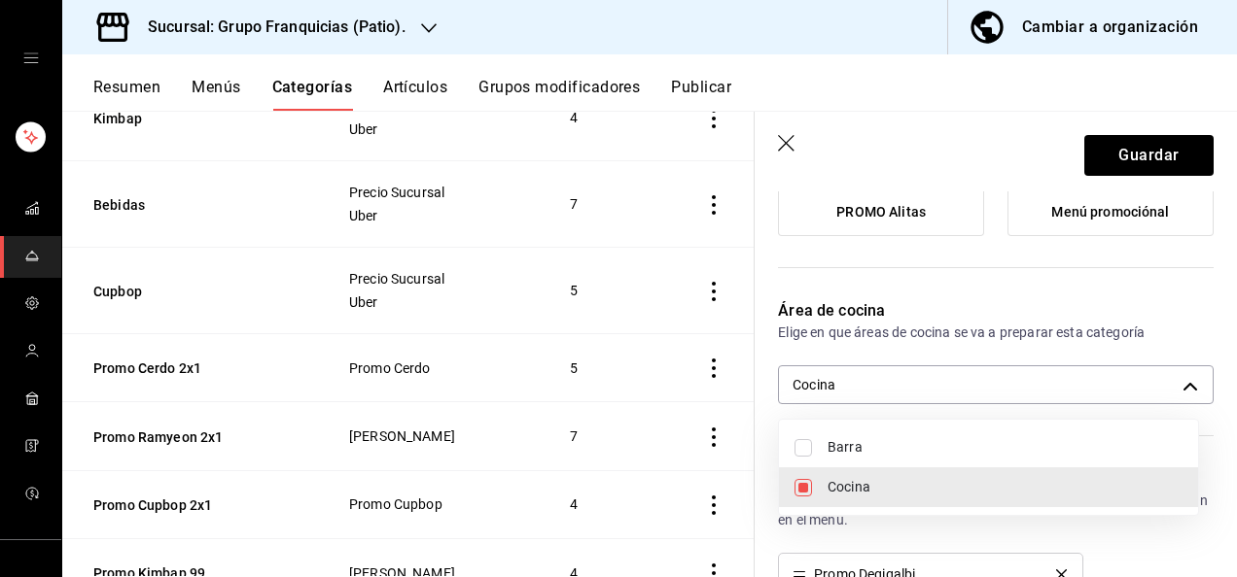
click at [1115, 147] on div at bounding box center [618, 288] width 1237 height 577
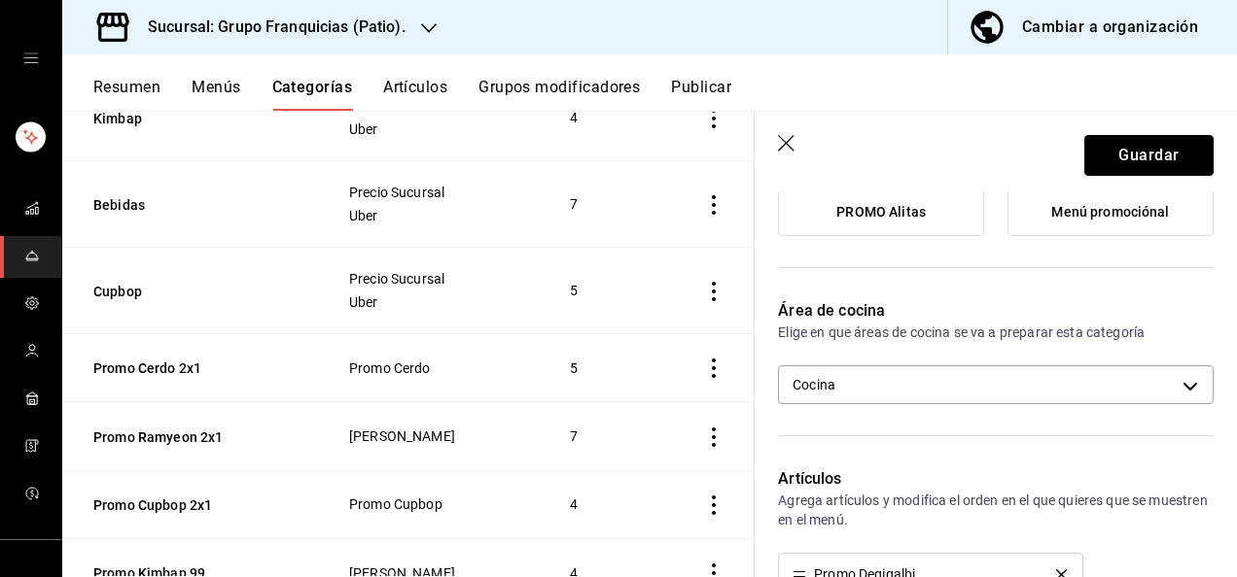
click at [1115, 147] on button "Guardar" at bounding box center [1148, 155] width 129 height 41
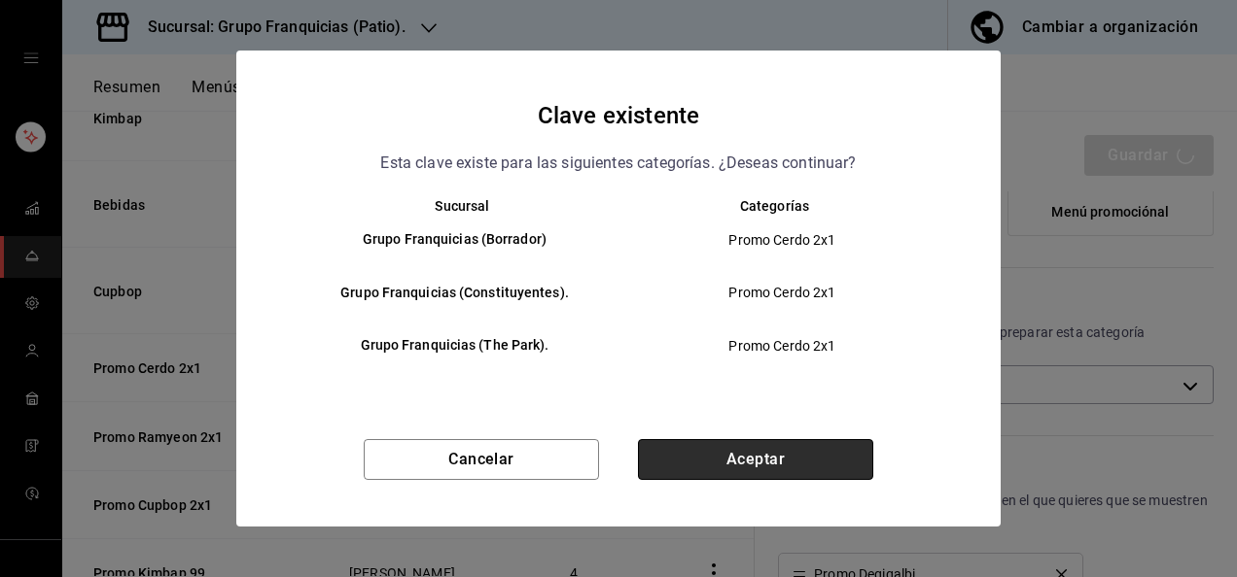
click at [671, 441] on button "Aceptar" at bounding box center [755, 459] width 235 height 41
